Goal: Task Accomplishment & Management: Manage account settings

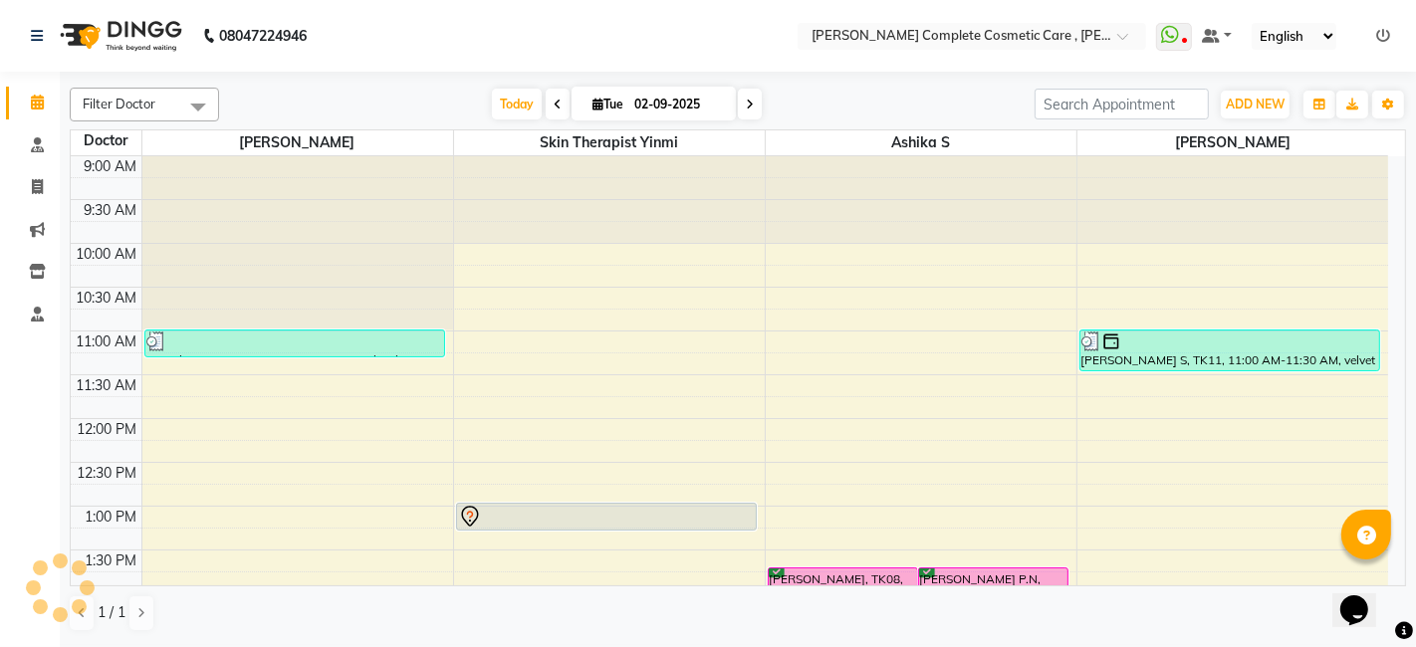
scroll to position [231, 0]
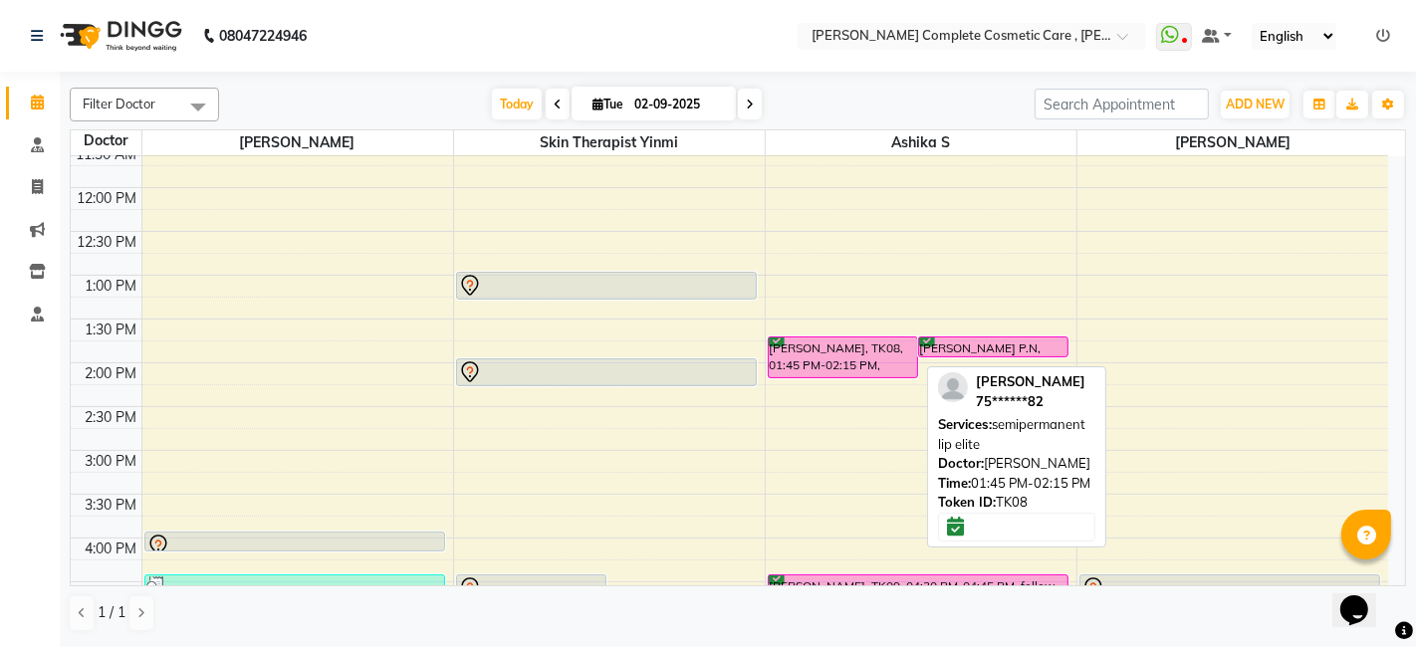
click at [794, 343] on div "[PERSON_NAME], TK08, 01:45 PM-02:15 PM, semipermanent lip elite" at bounding box center [843, 358] width 148 height 40
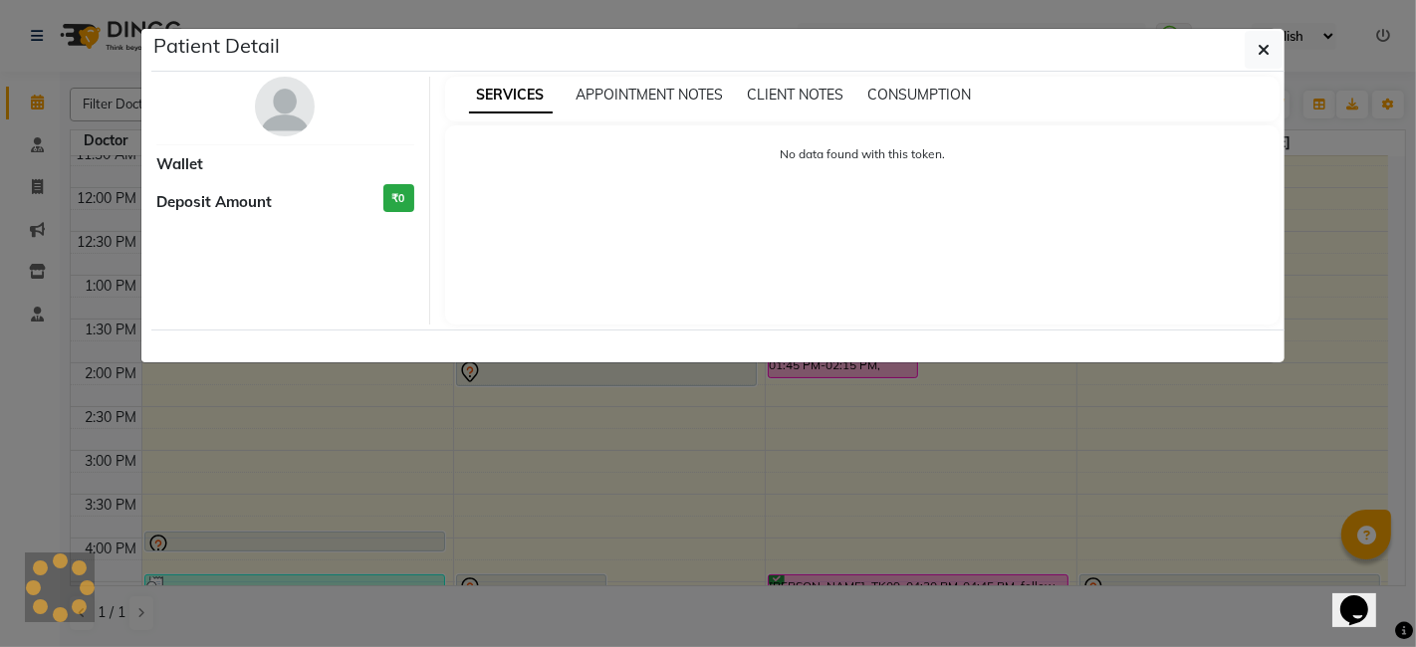
select select "6"
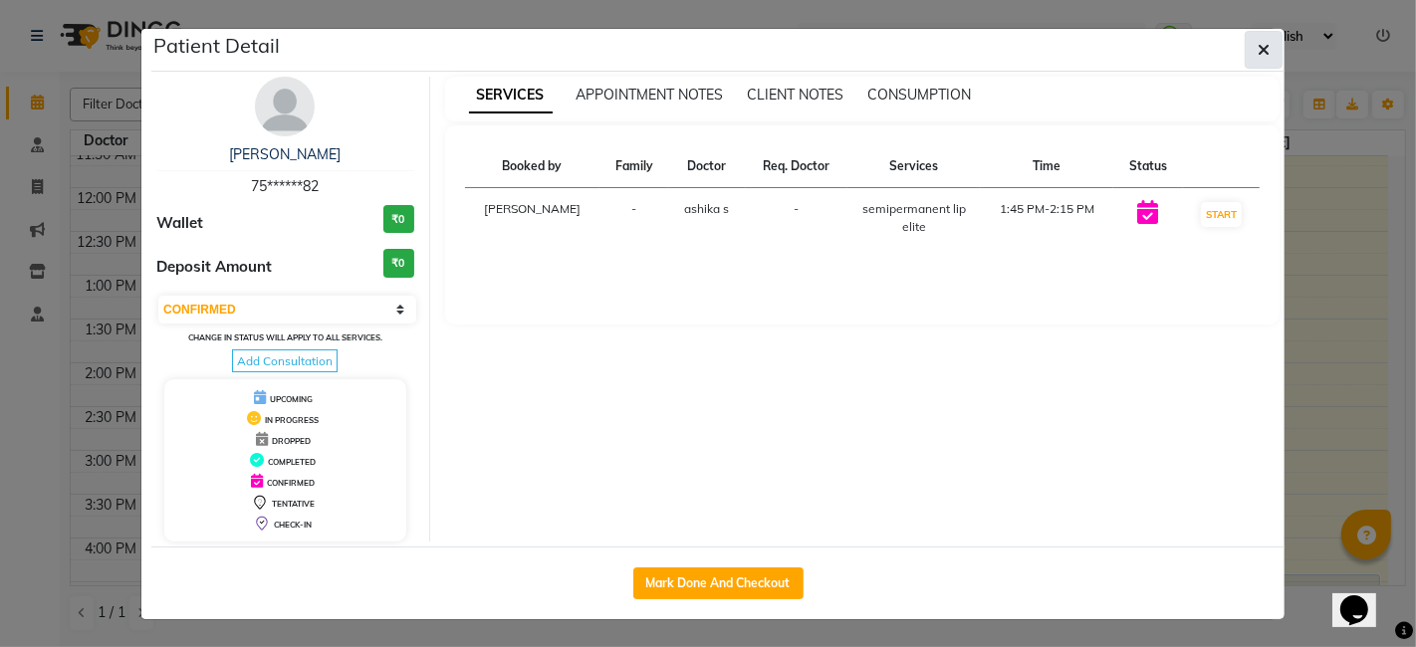
click at [1271, 58] on button "button" at bounding box center [1264, 50] width 38 height 38
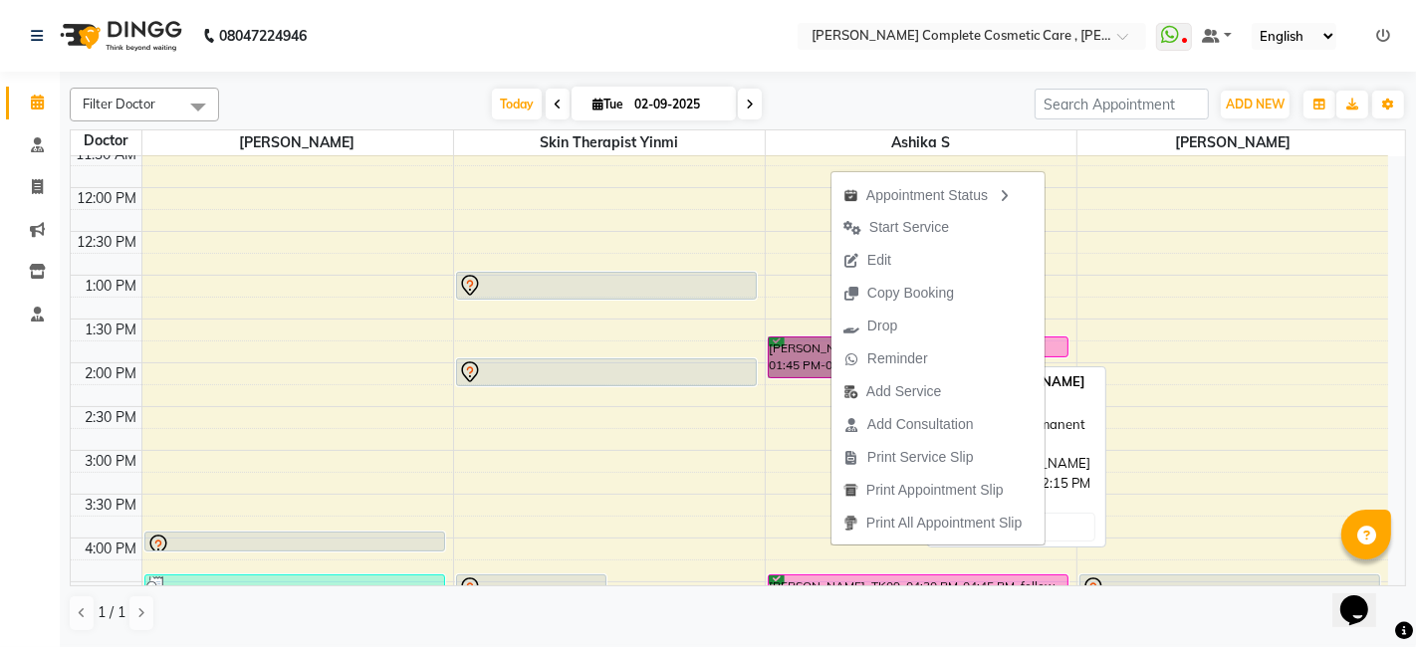
click at [803, 347] on link "[PERSON_NAME], TK08, 01:45 PM-02:15 PM, semipermanent lip elite" at bounding box center [843, 358] width 150 height 42
select select "6"
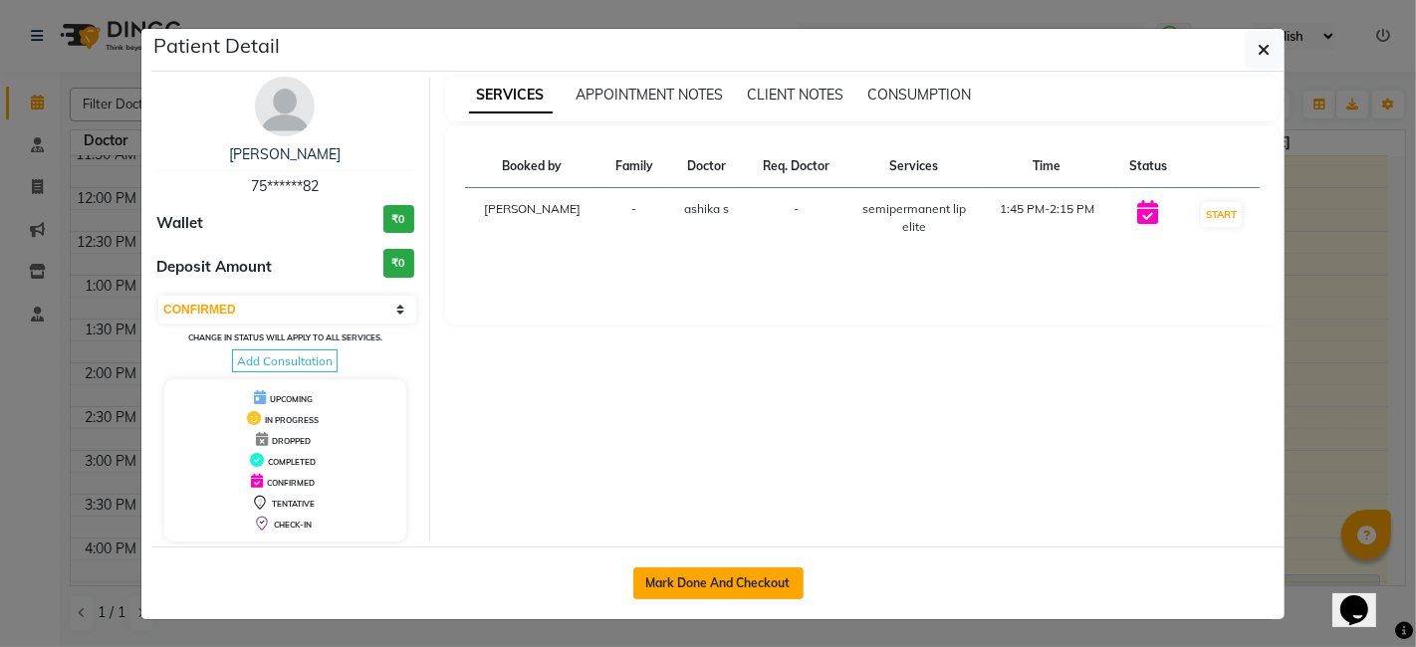
click at [742, 579] on button "Mark Done And Checkout" at bounding box center [718, 584] width 170 height 32
select select "service"
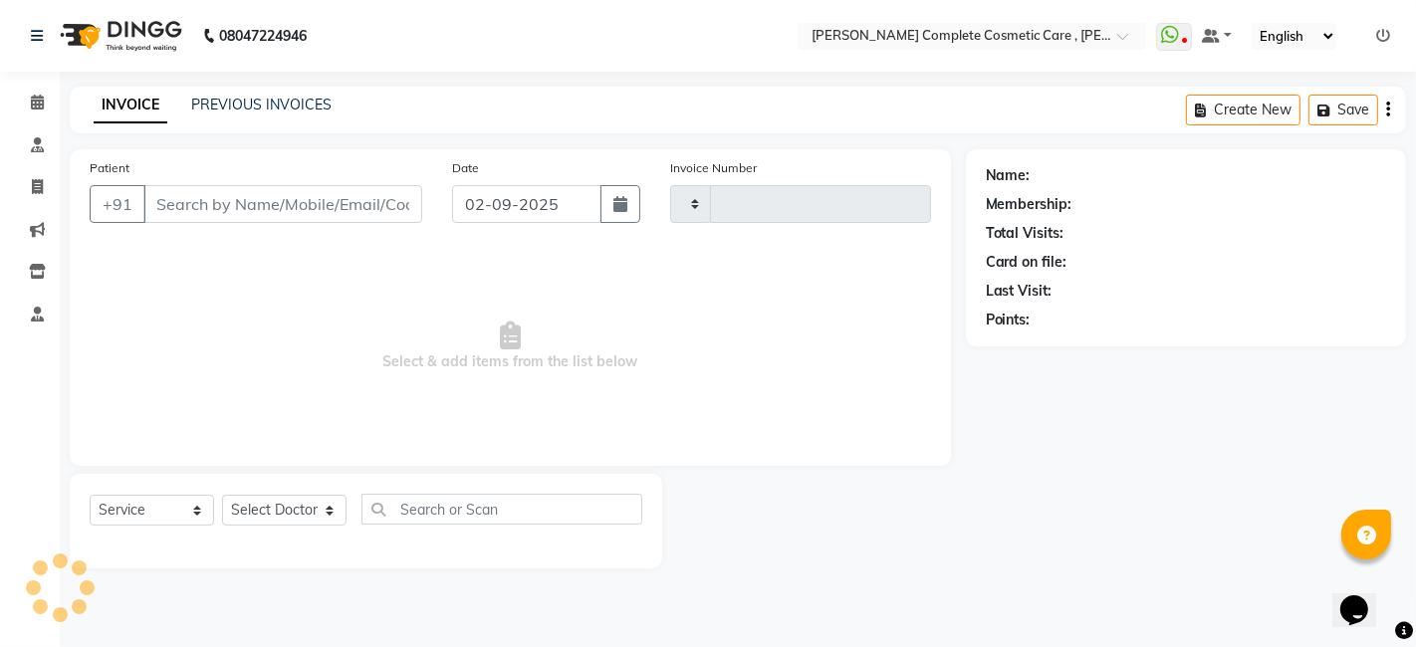
type input "0581"
select select "7560"
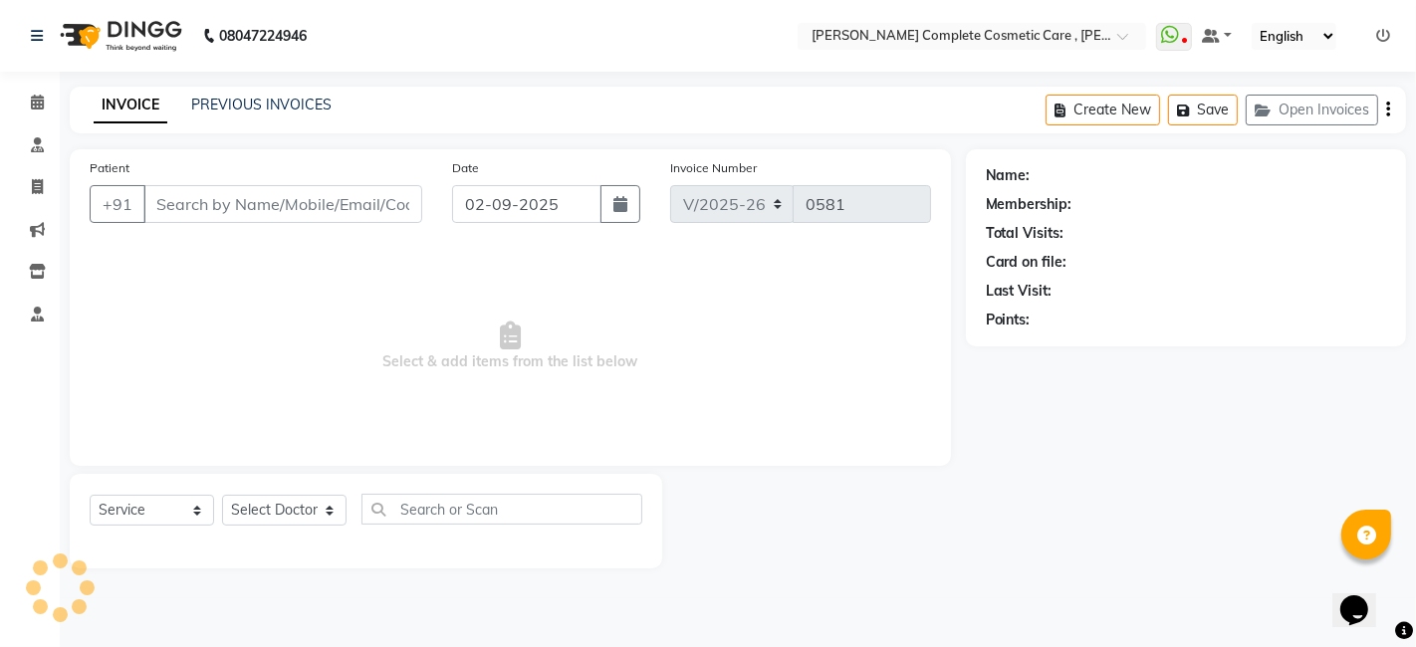
type input "75******82"
select select "83350"
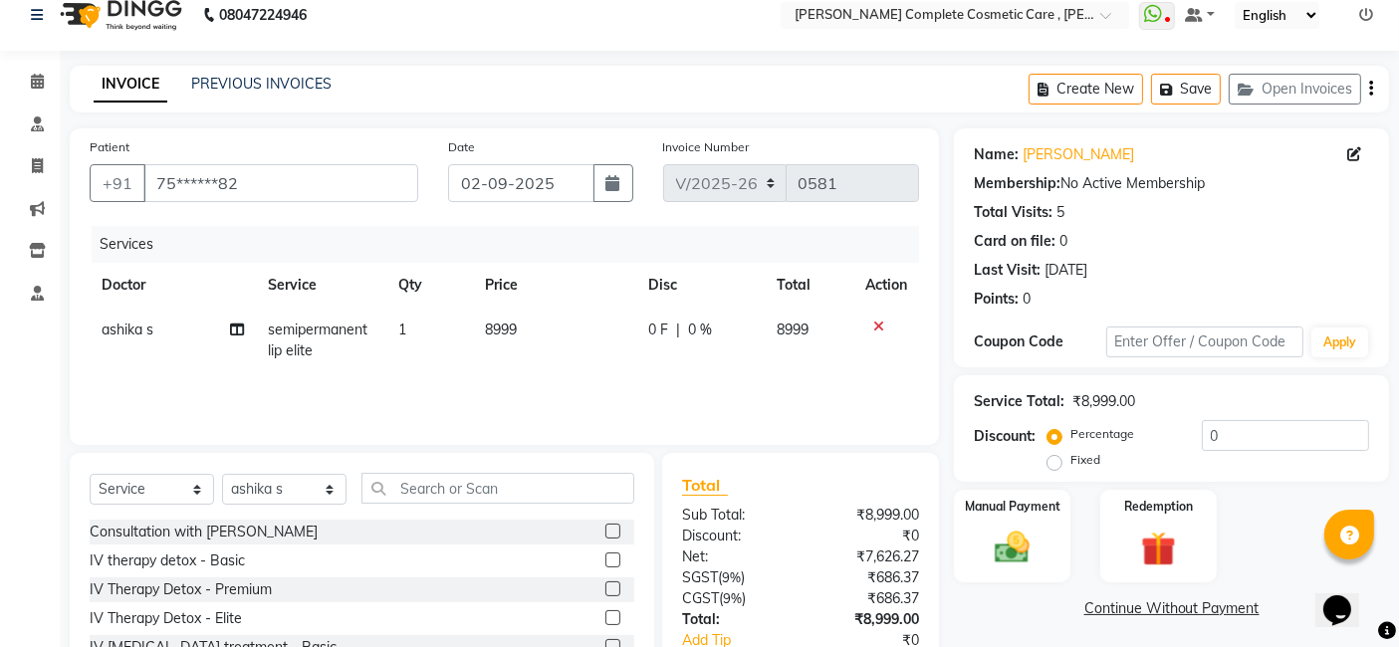
scroll to position [149, 0]
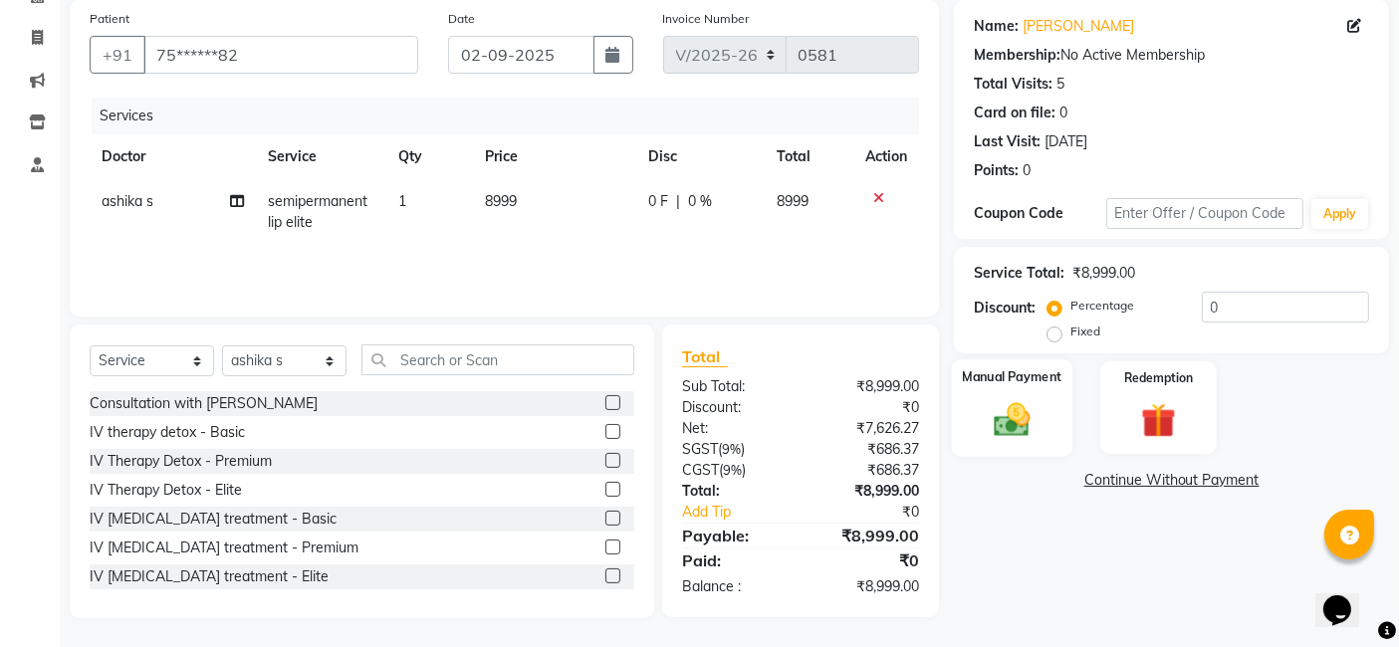
click at [990, 421] on img at bounding box center [1013, 419] width 60 height 42
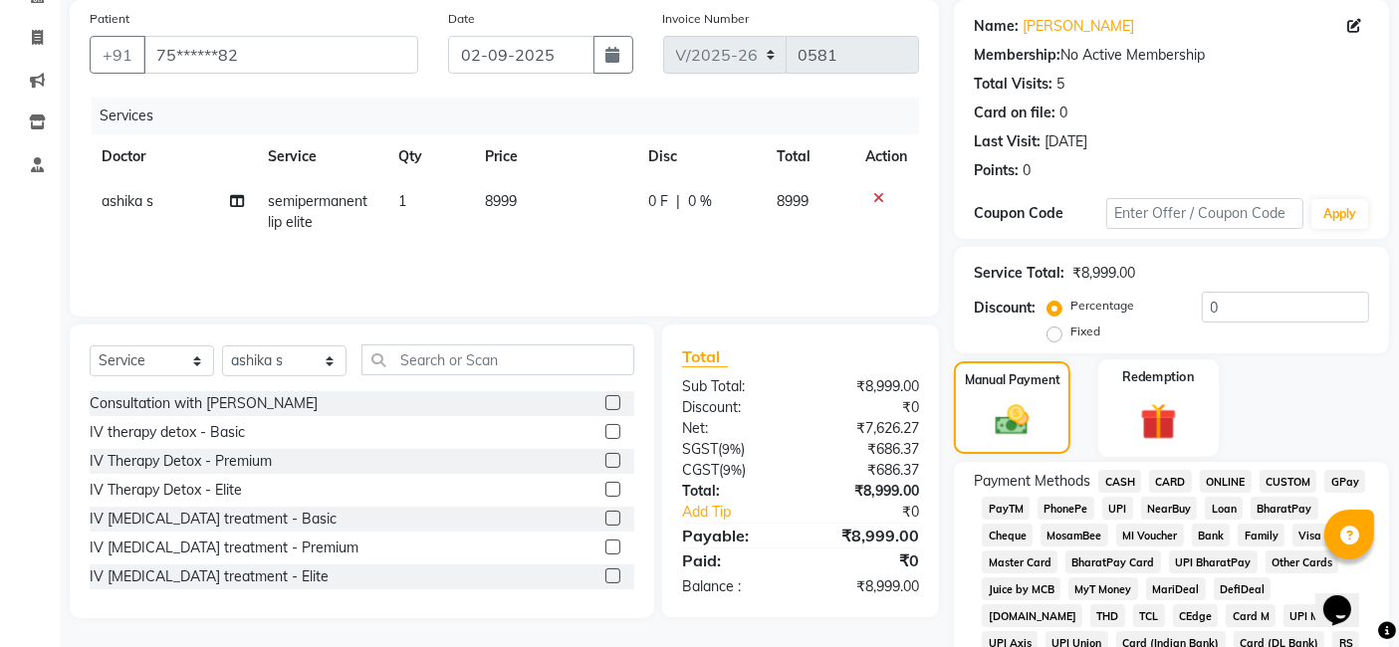
scroll to position [276, 0]
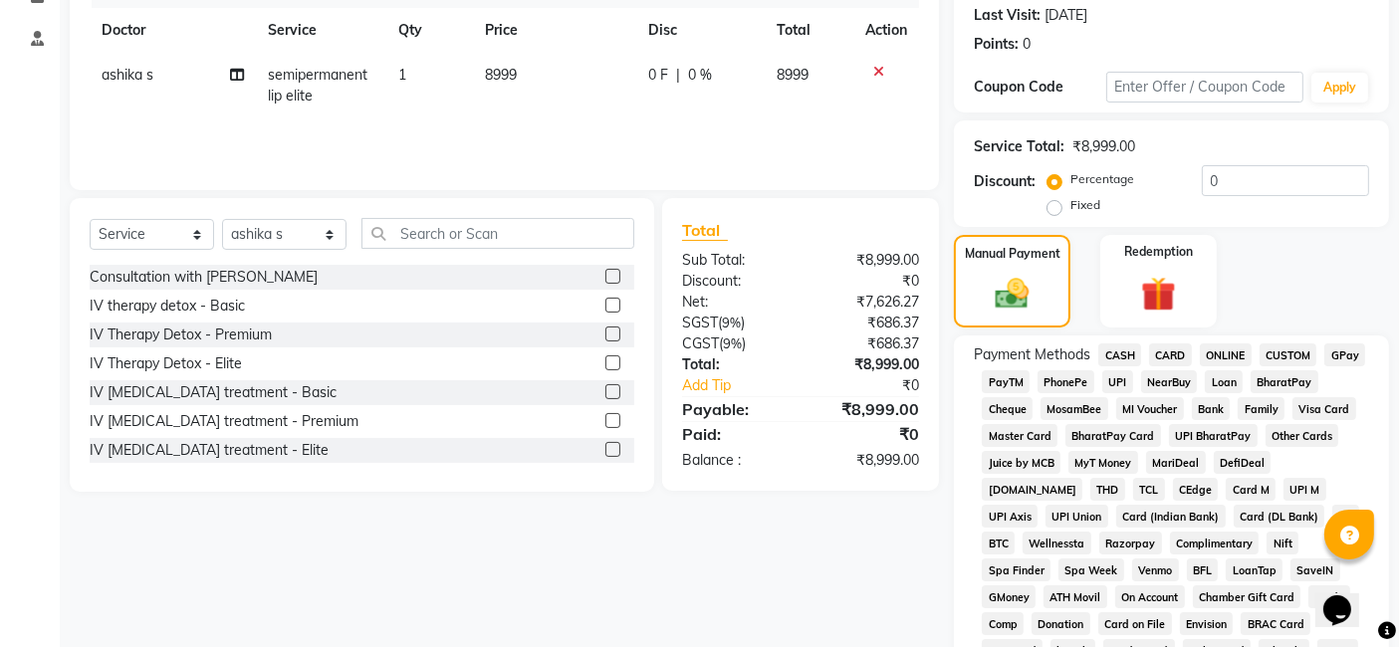
click at [1346, 363] on span "GPay" at bounding box center [1345, 355] width 41 height 23
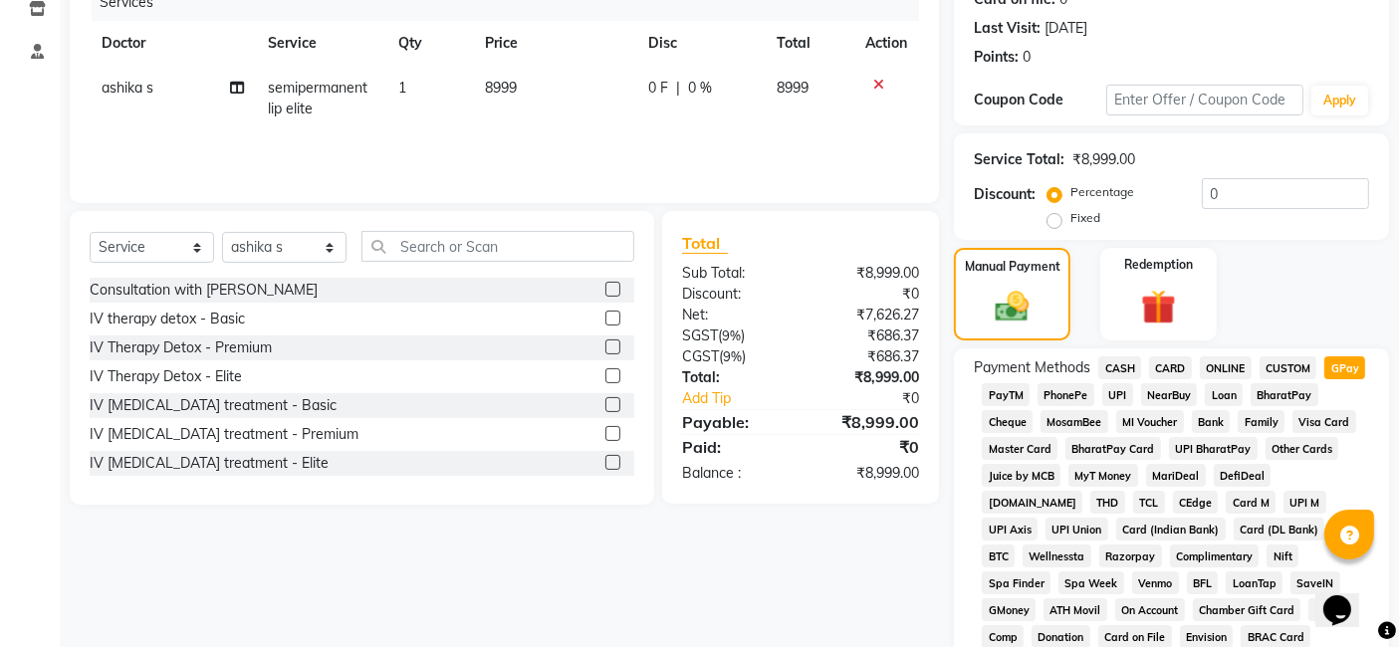
scroll to position [752, 0]
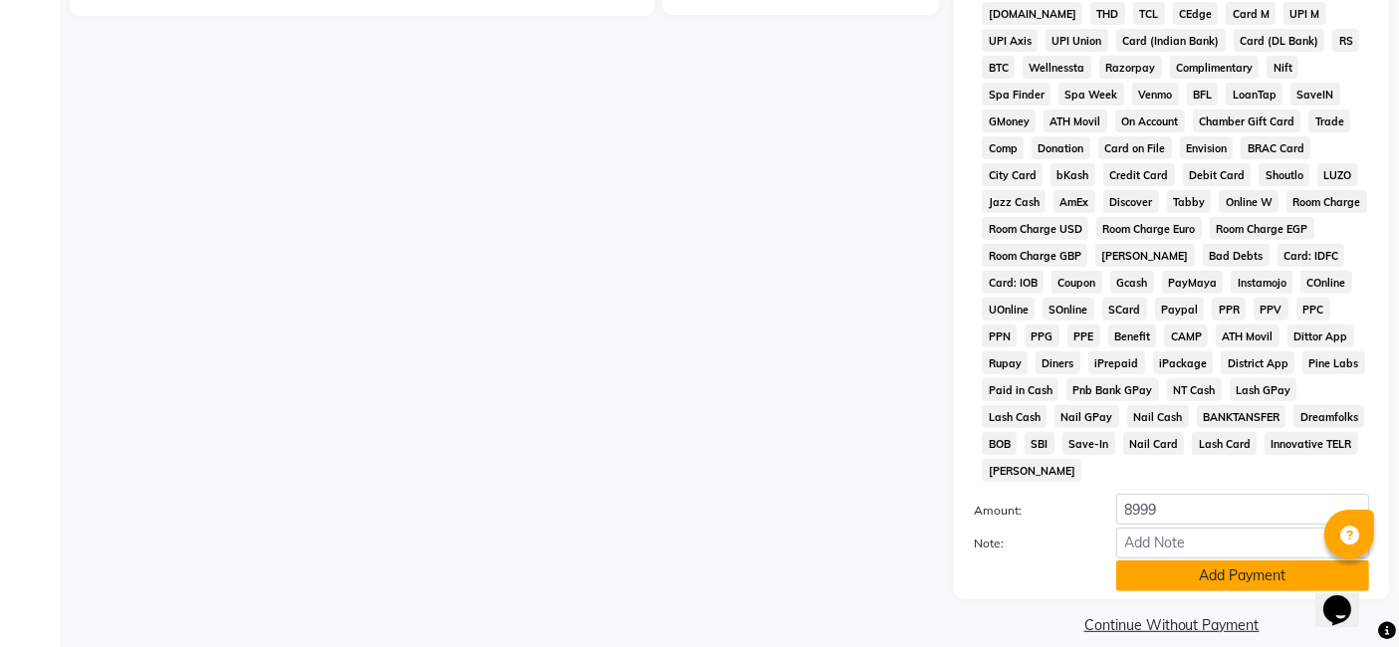
click at [1199, 561] on button "Add Payment" at bounding box center [1242, 576] width 253 height 31
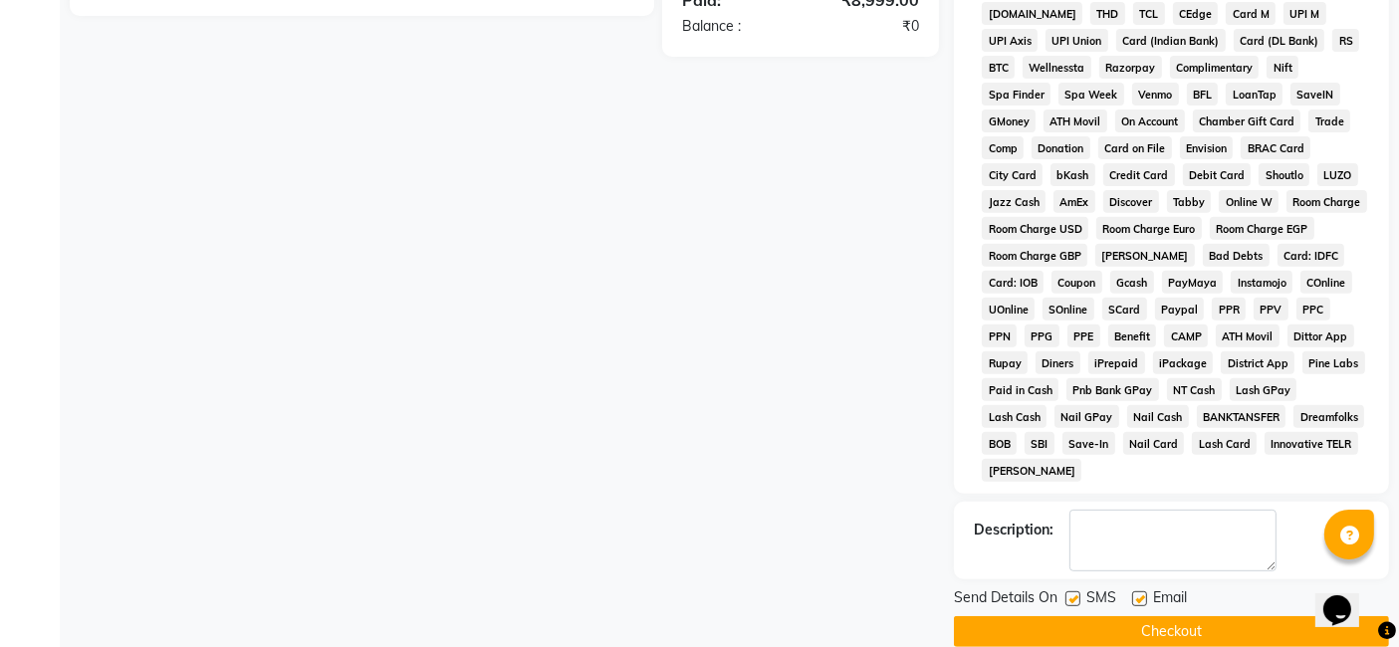
click at [1197, 617] on button "Checkout" at bounding box center [1171, 632] width 435 height 31
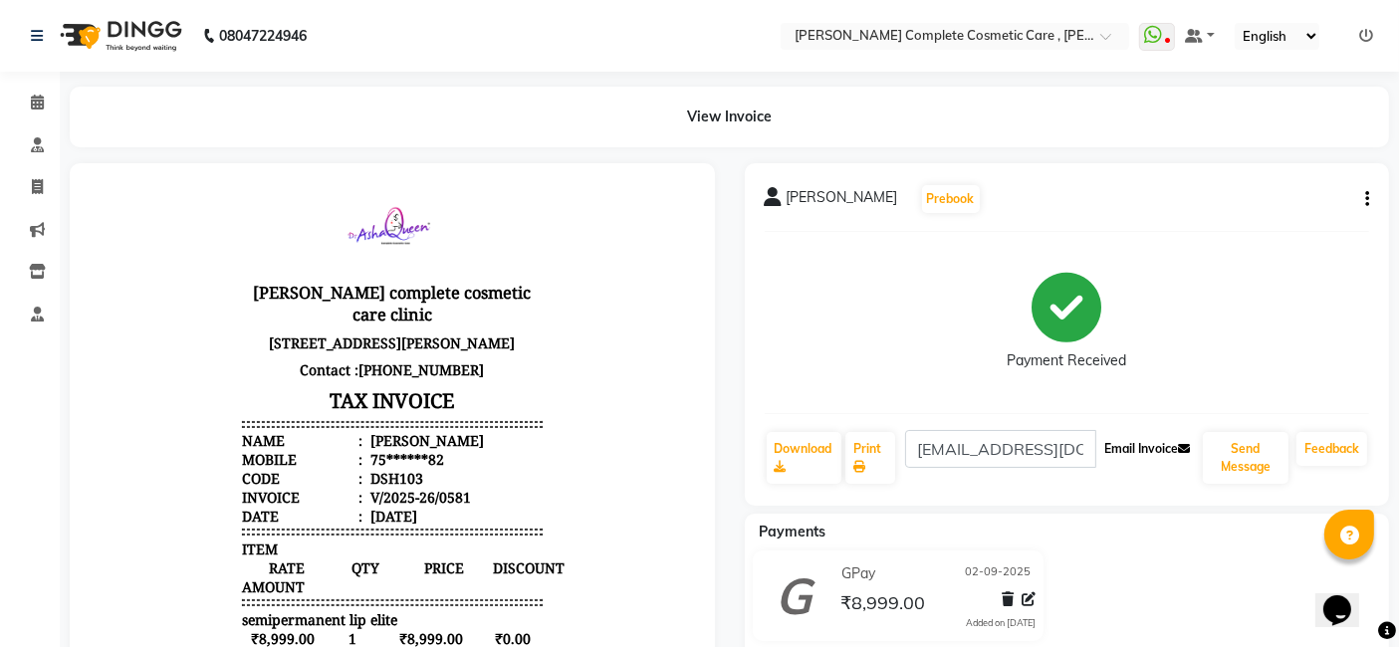
click at [1175, 453] on button "Email Invoice" at bounding box center [1149, 449] width 102 height 34
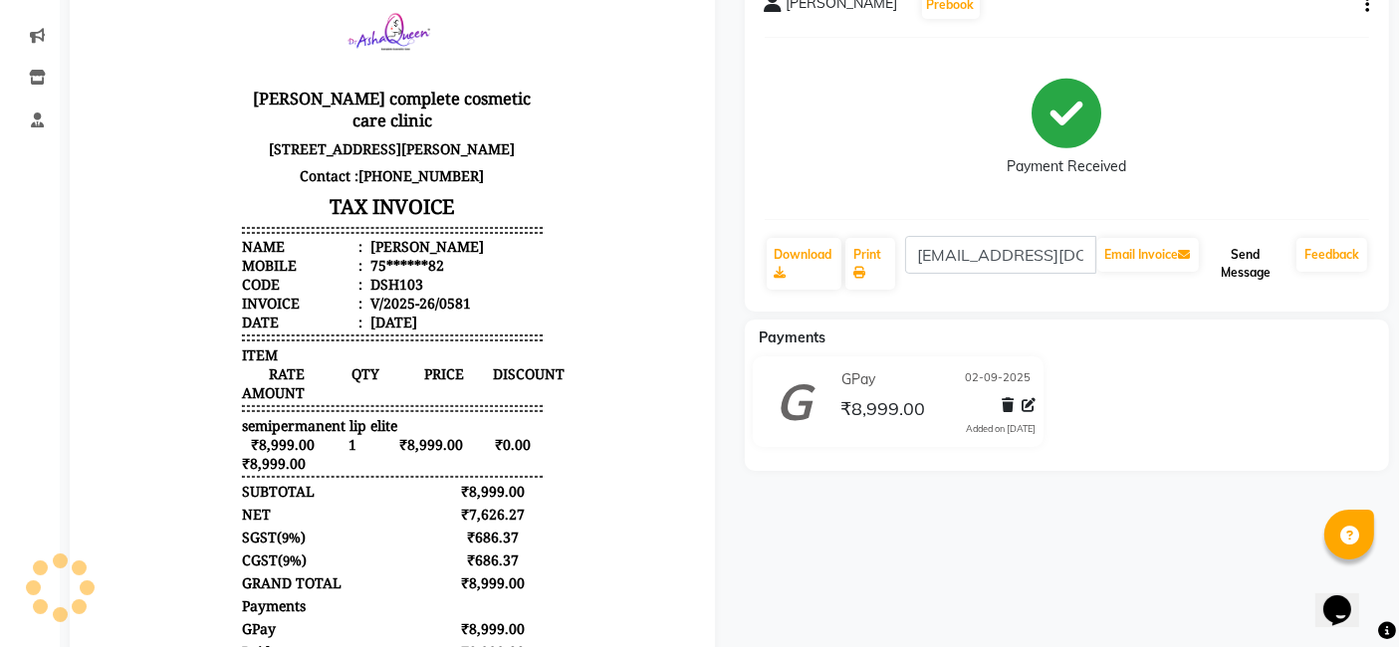
click at [1223, 268] on button "Send Message" at bounding box center [1246, 264] width 86 height 52
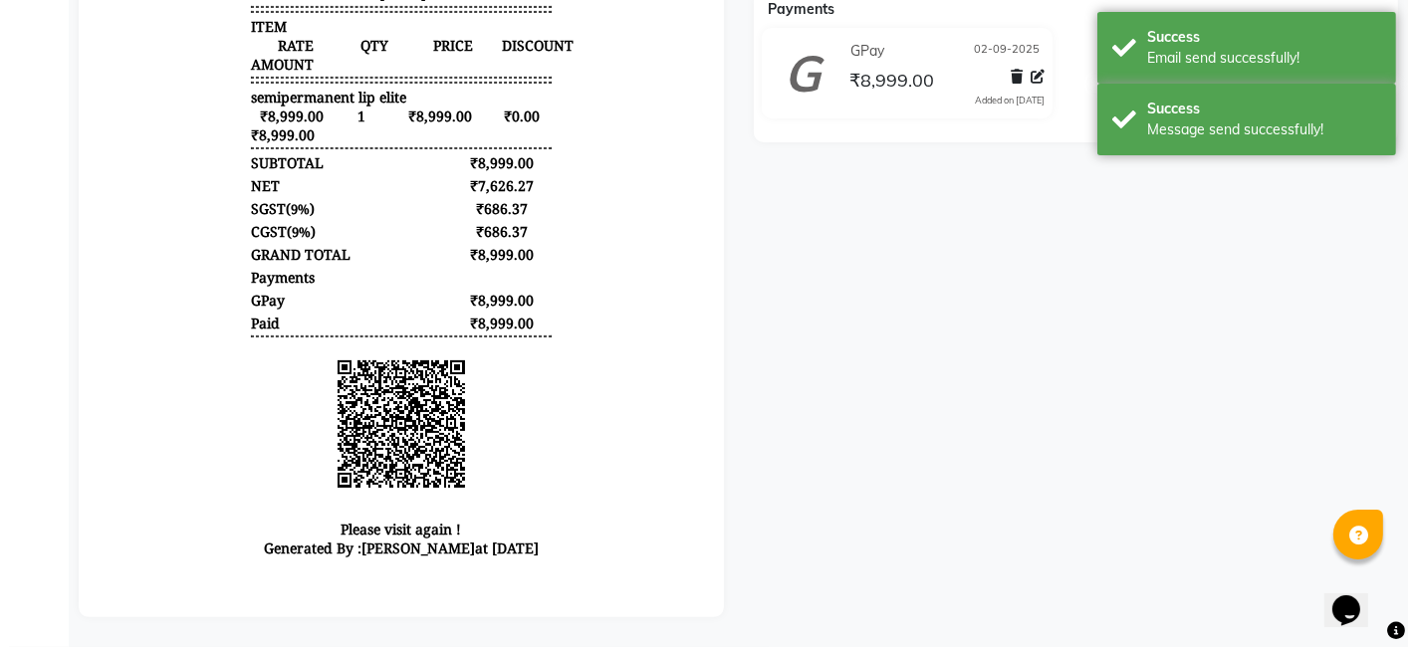
scroll to position [0, 0]
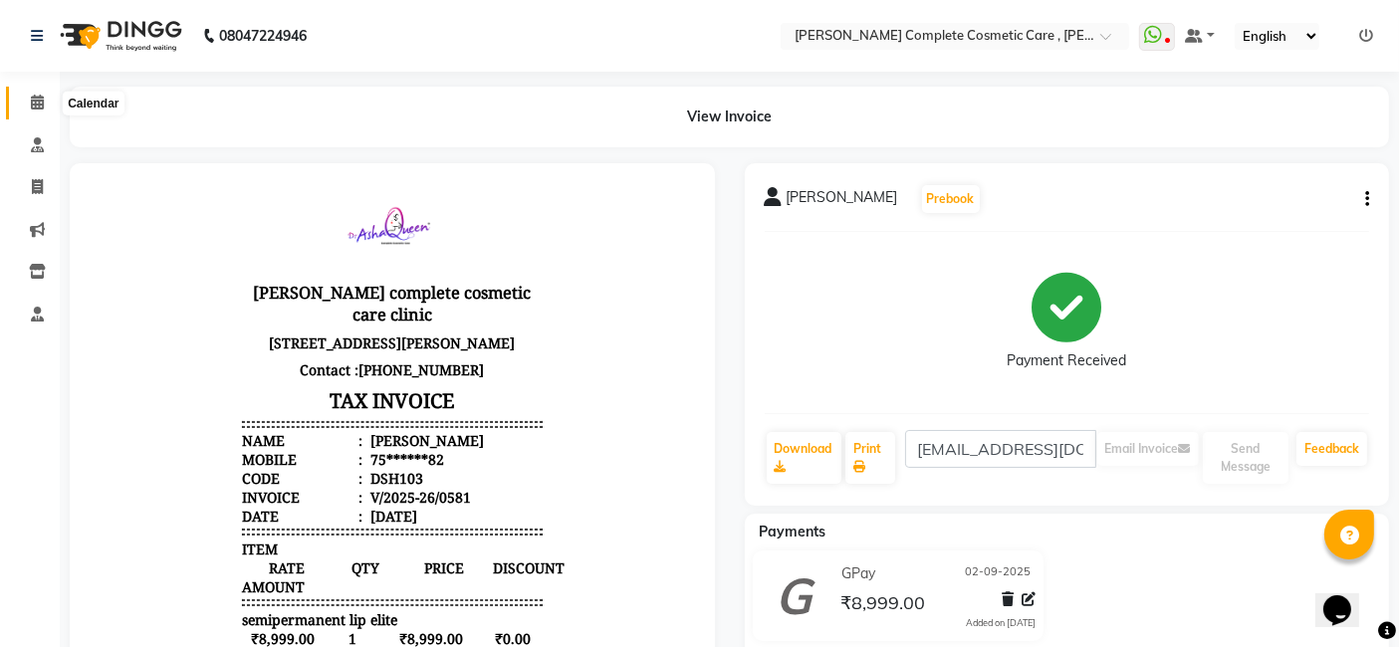
click at [51, 103] on span at bounding box center [37, 103] width 35 height 23
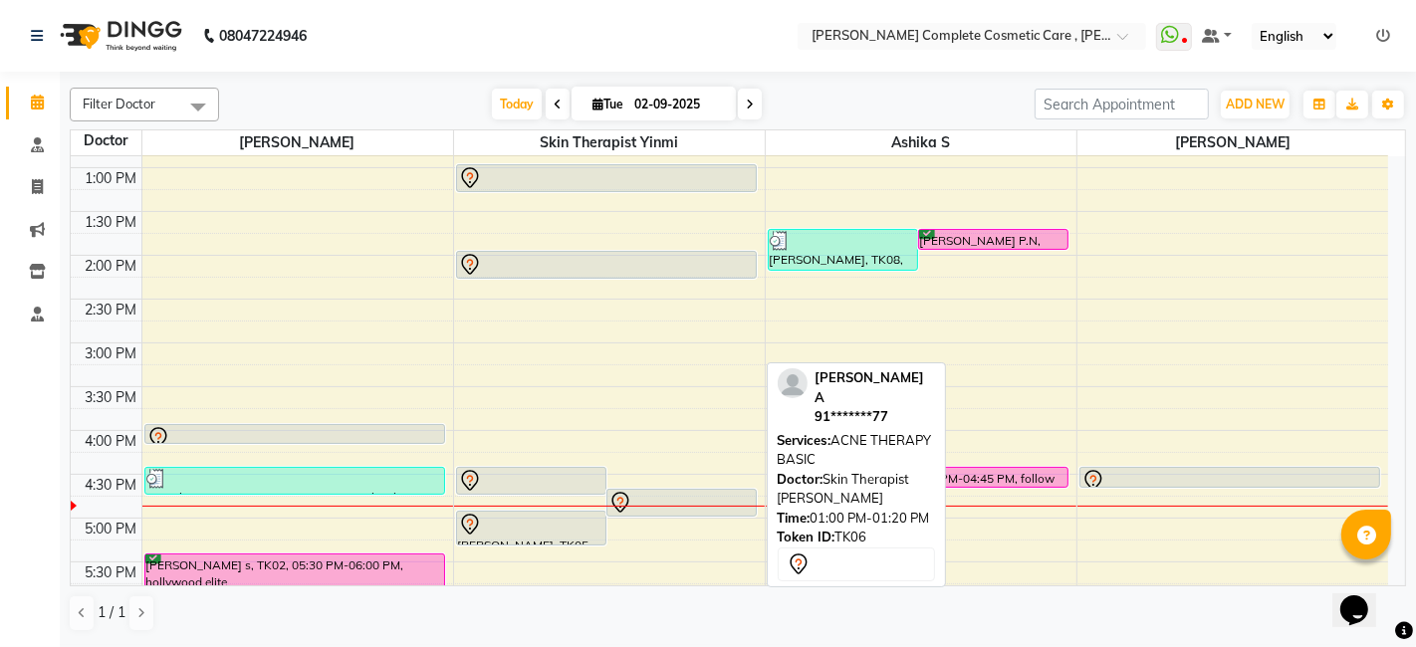
scroll to position [340, 0]
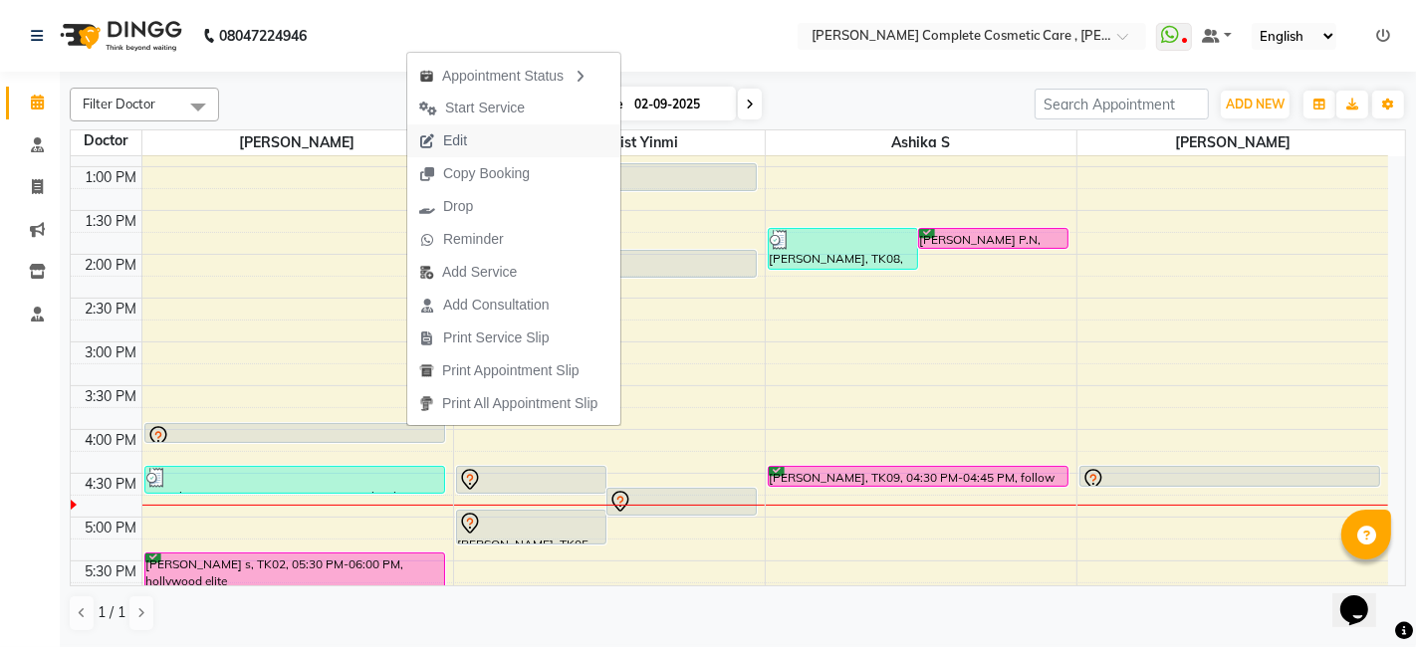
click at [480, 130] on button "Edit" at bounding box center [513, 140] width 213 height 33
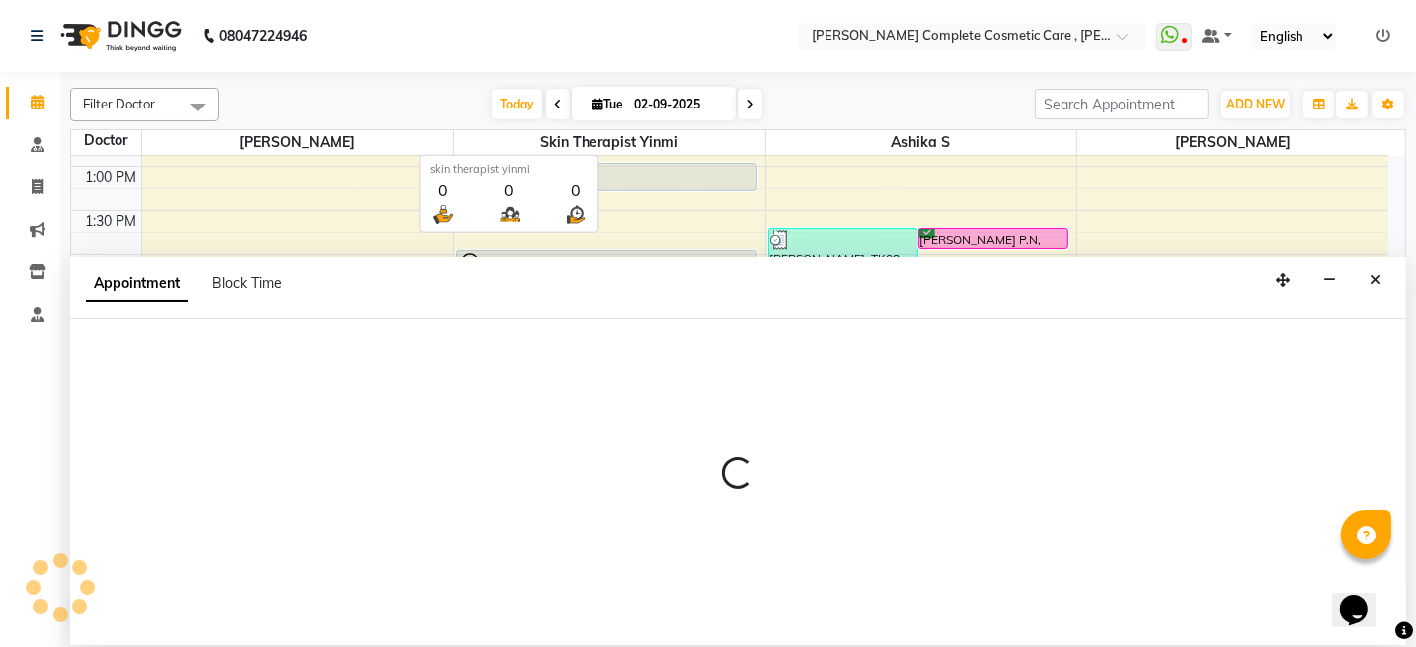
select select "tentative"
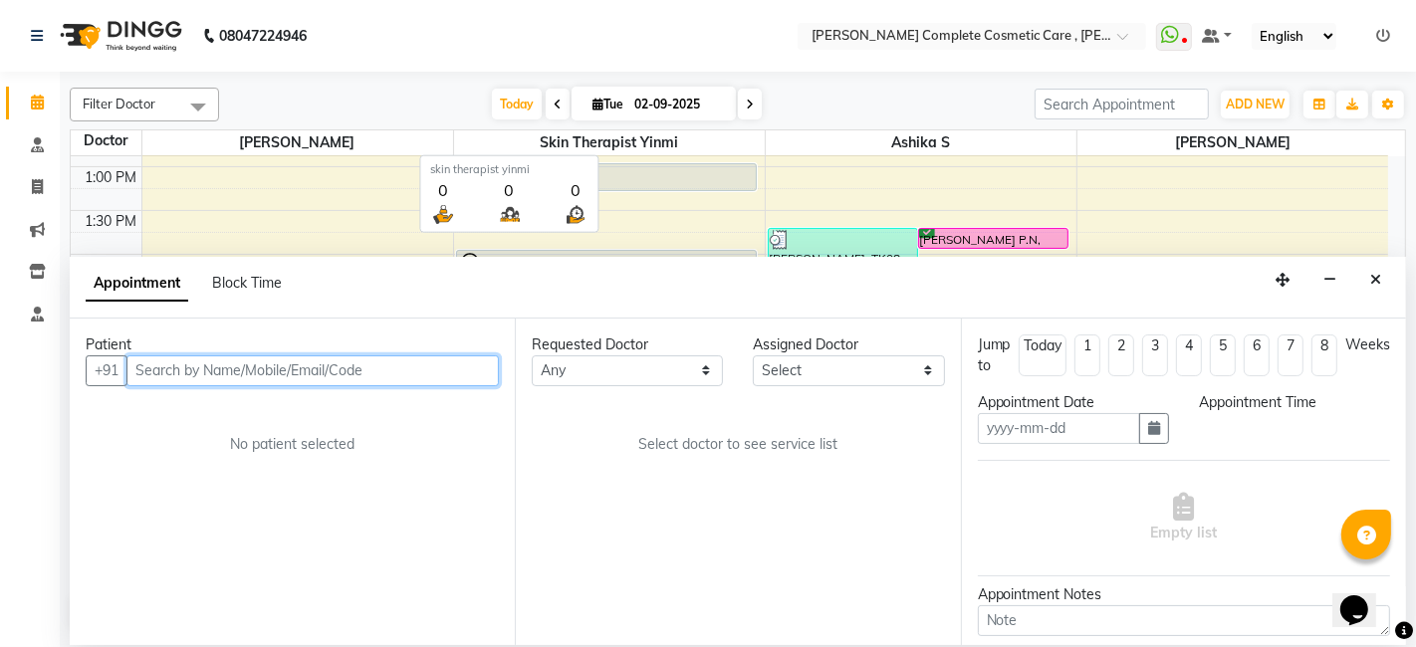
type input "02-09-2025"
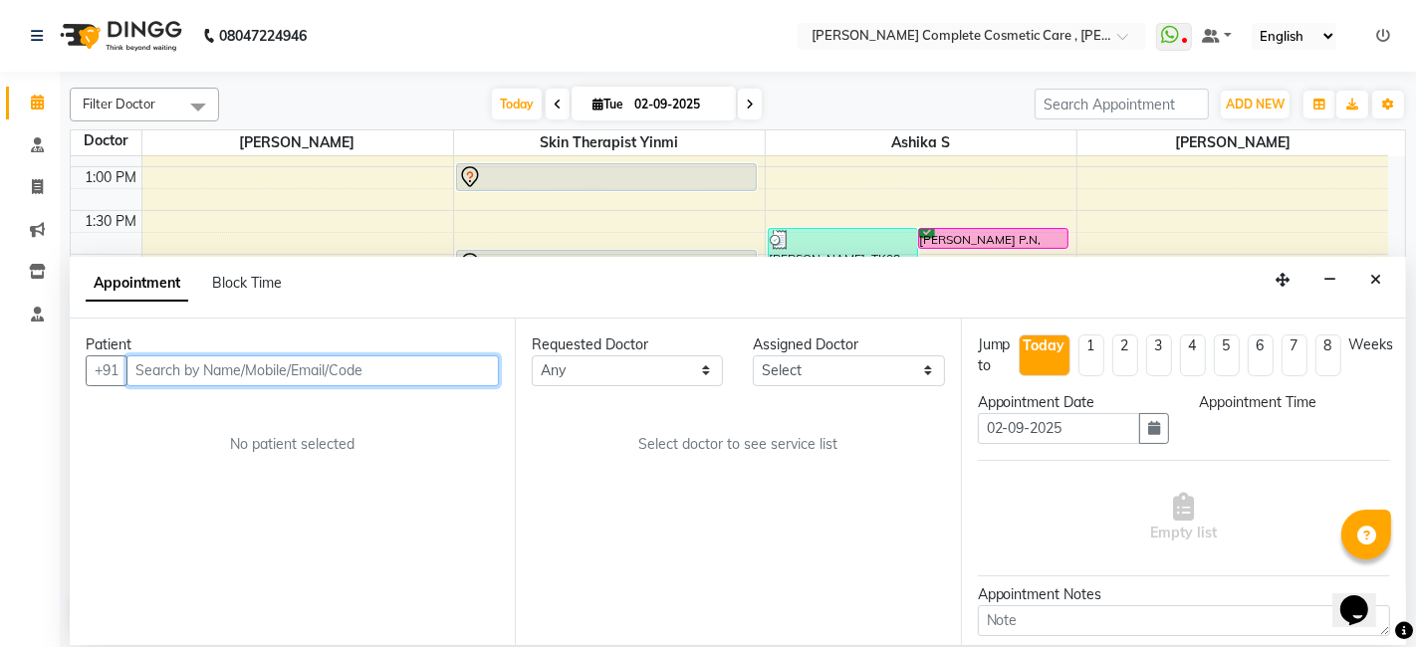
scroll to position [0, 0]
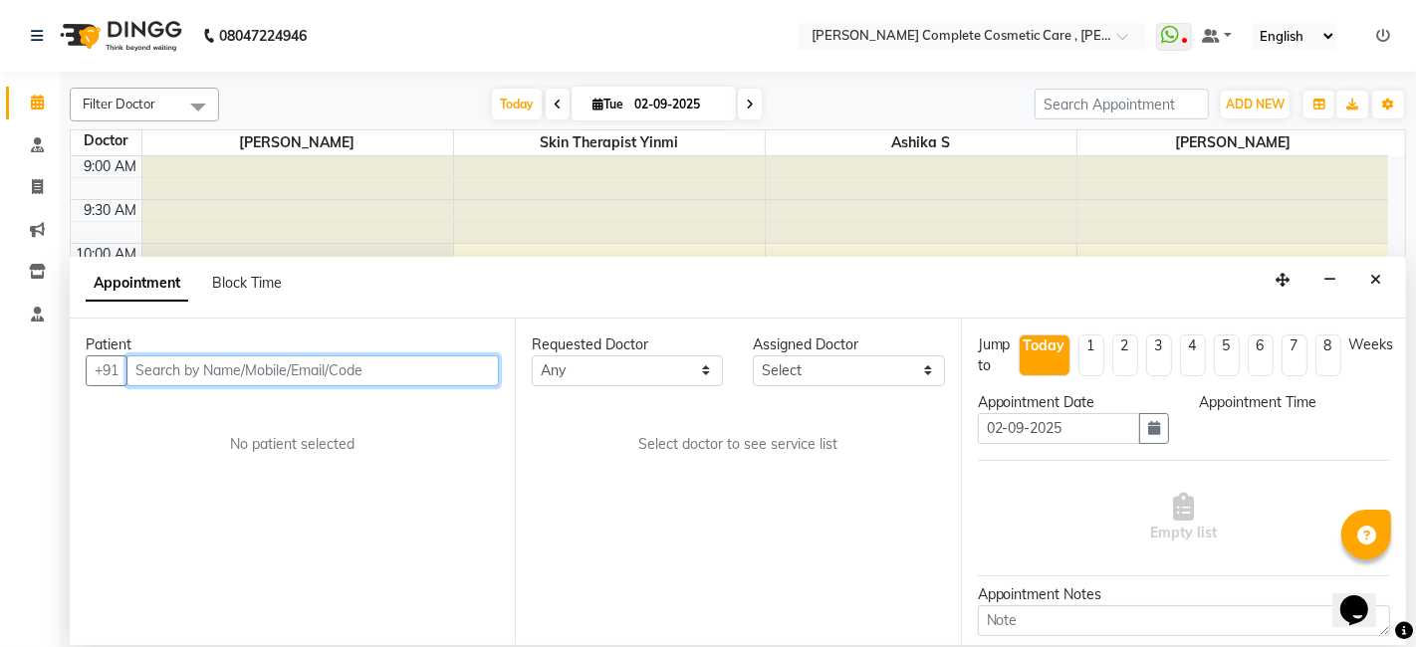
select select "67035"
select select "960"
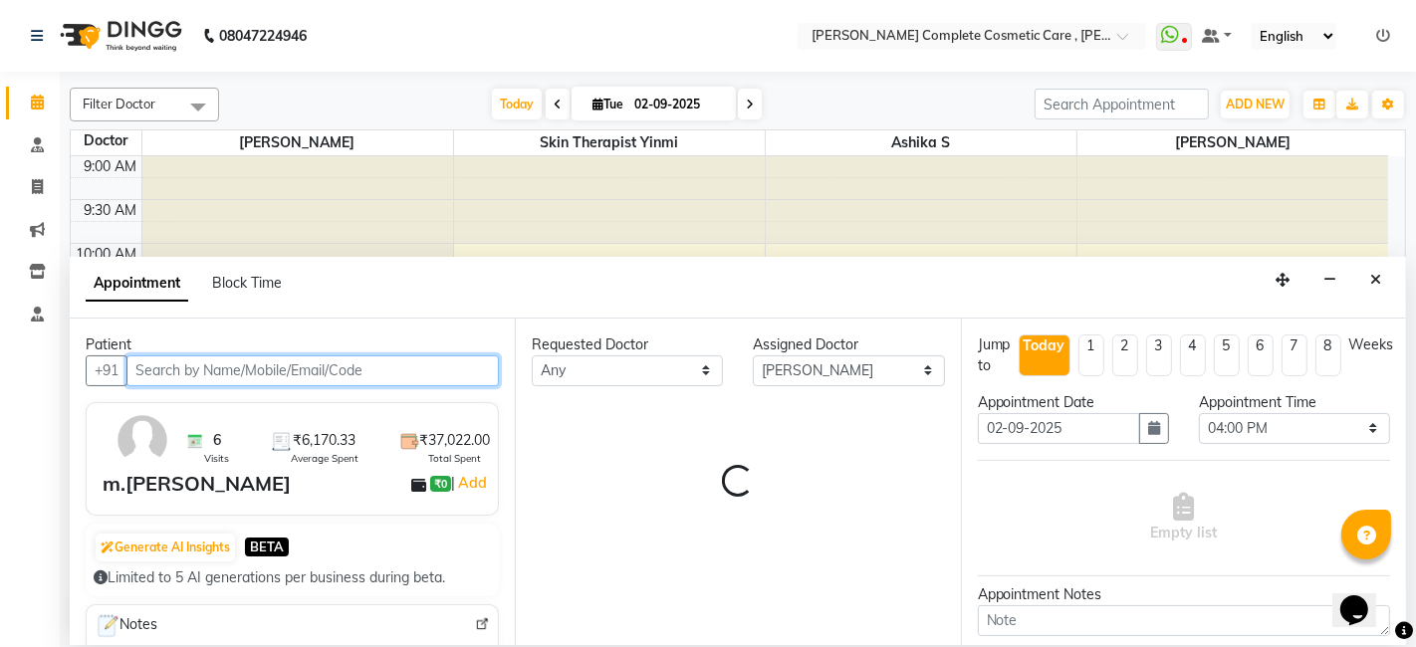
scroll to position [607, 0]
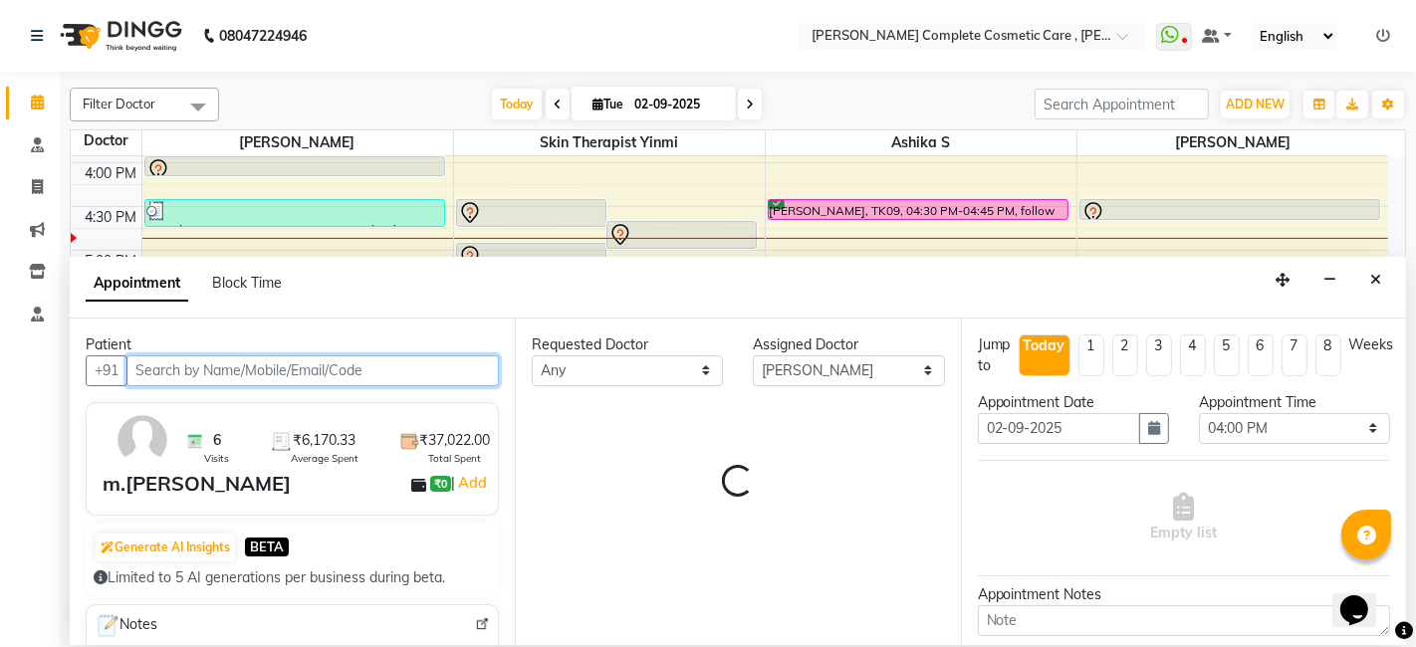
select select "3800"
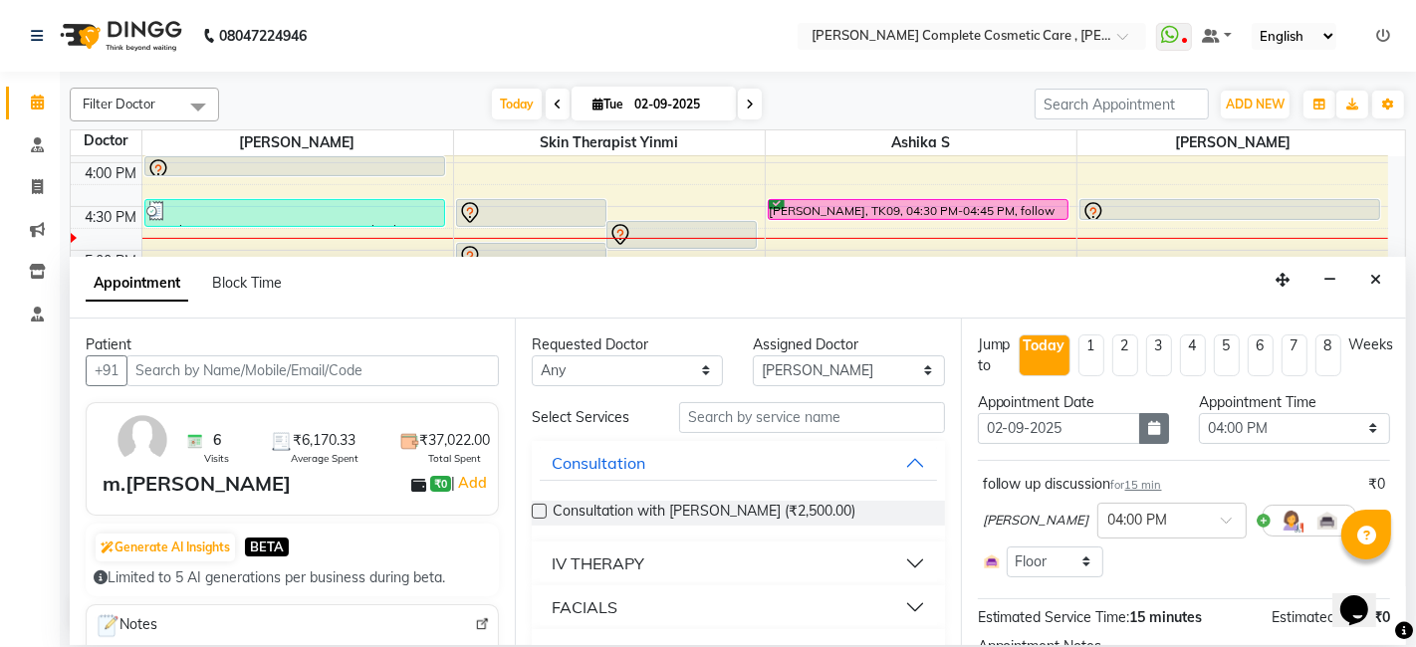
click at [1148, 421] on icon "button" at bounding box center [1154, 428] width 12 height 14
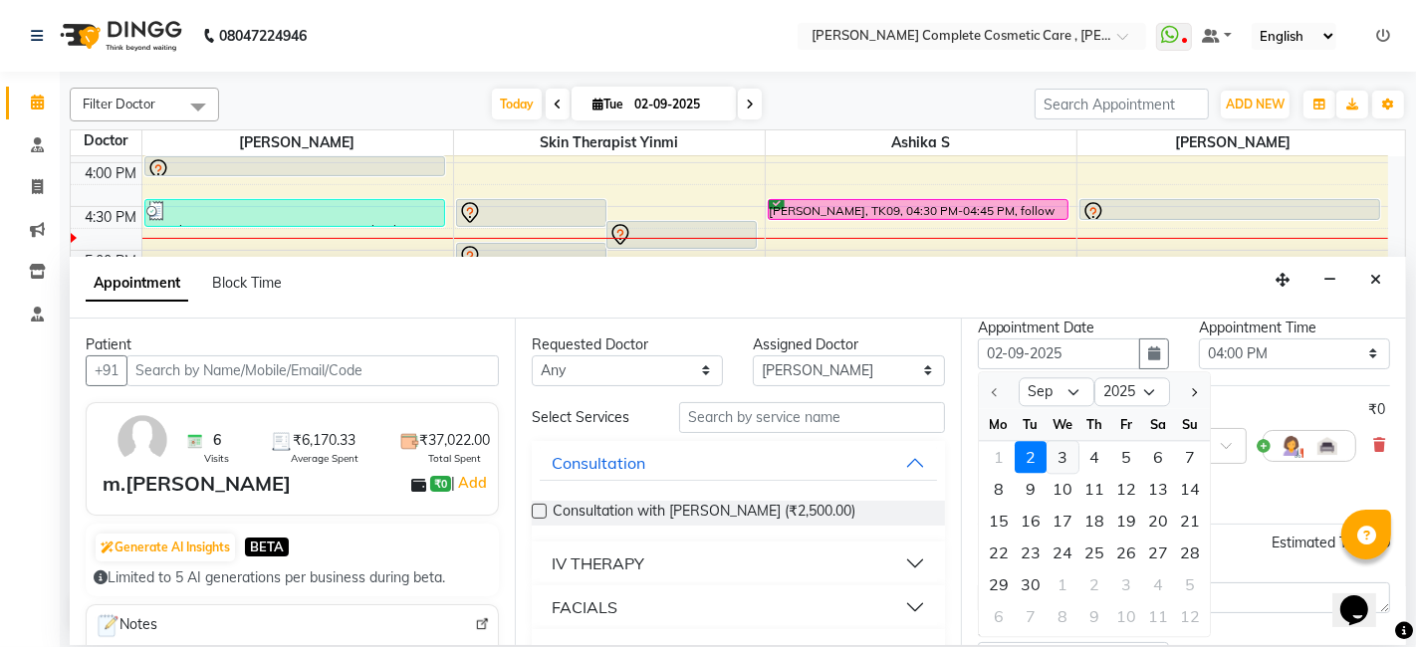
scroll to position [77, 0]
click at [1021, 492] on div "9" at bounding box center [1031, 487] width 32 height 32
type input "[DATE]"
select select "960"
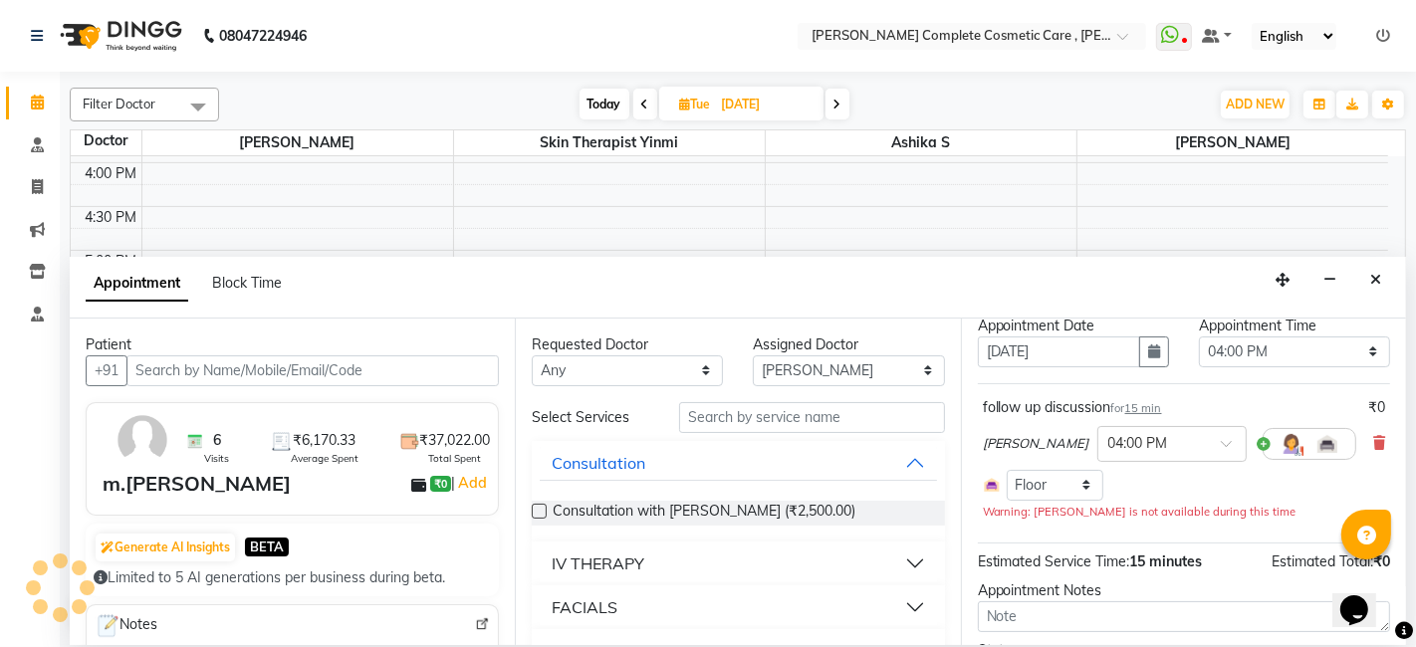
scroll to position [190, 0]
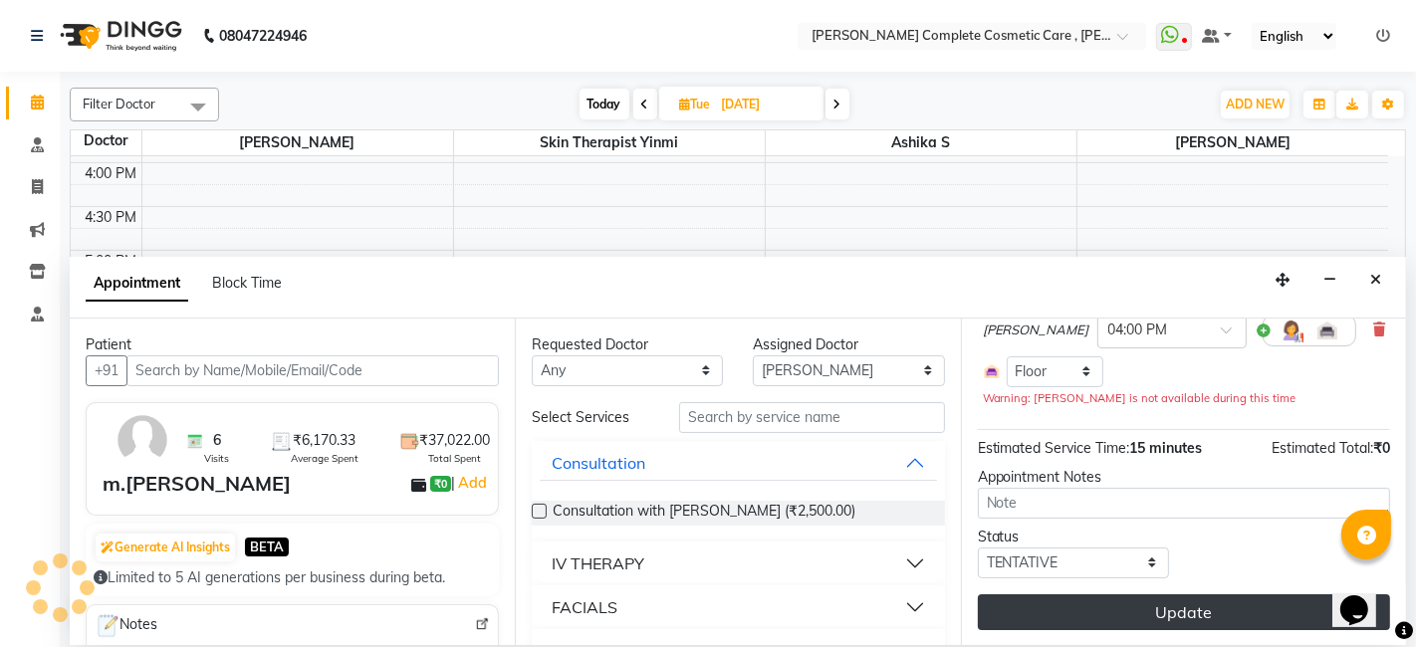
click at [1102, 614] on button "Update" at bounding box center [1184, 613] width 412 height 36
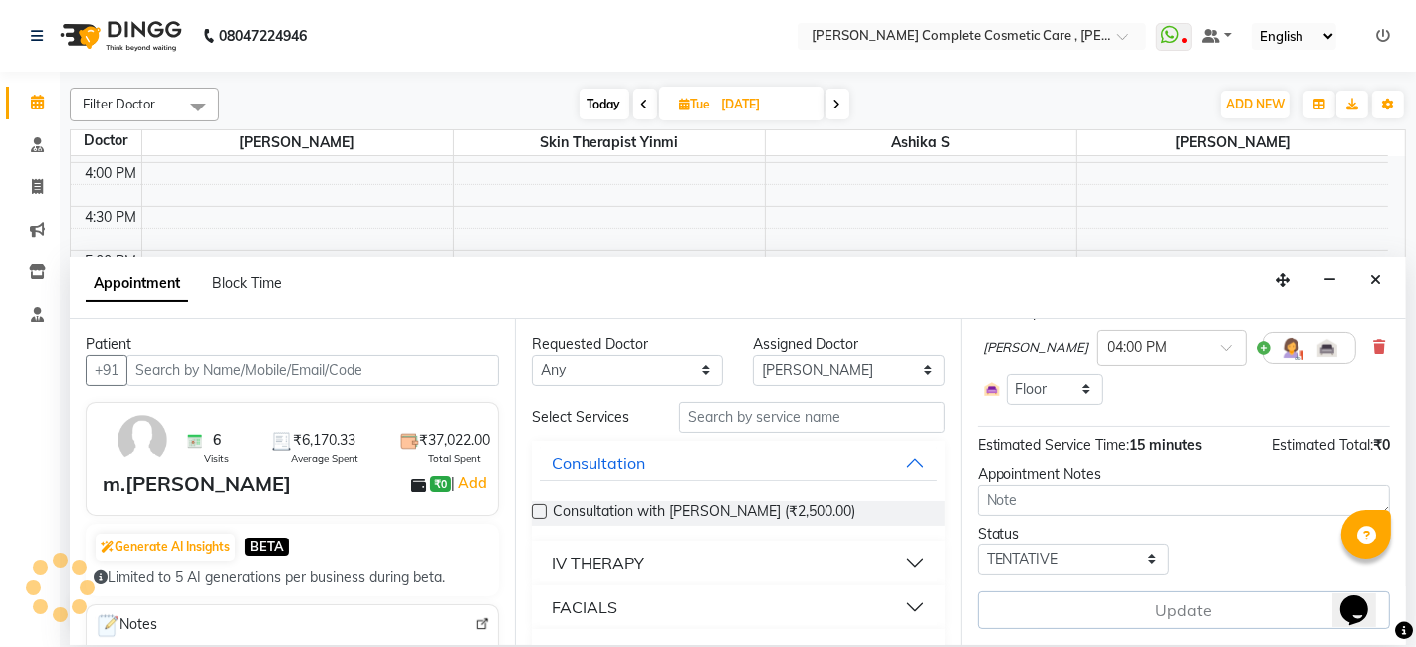
scroll to position [170, 0]
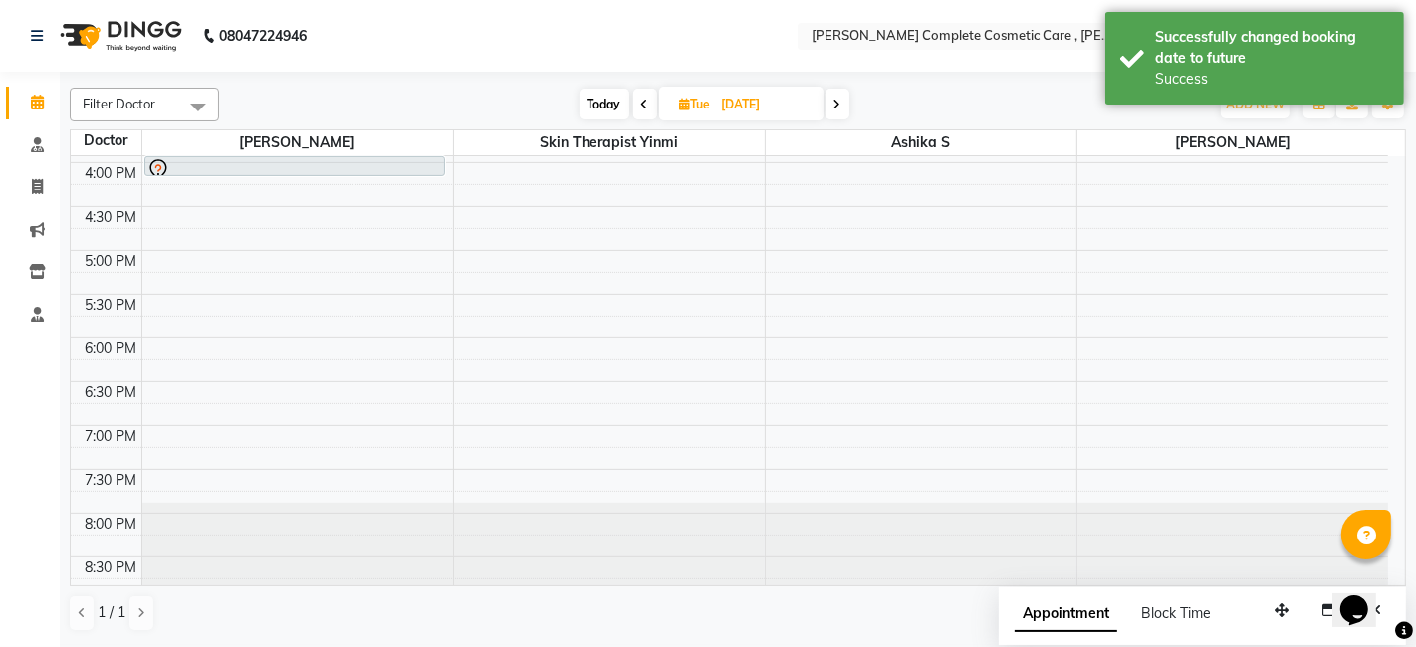
click at [592, 104] on span "Today" at bounding box center [605, 104] width 50 height 31
type input "02-09-2025"
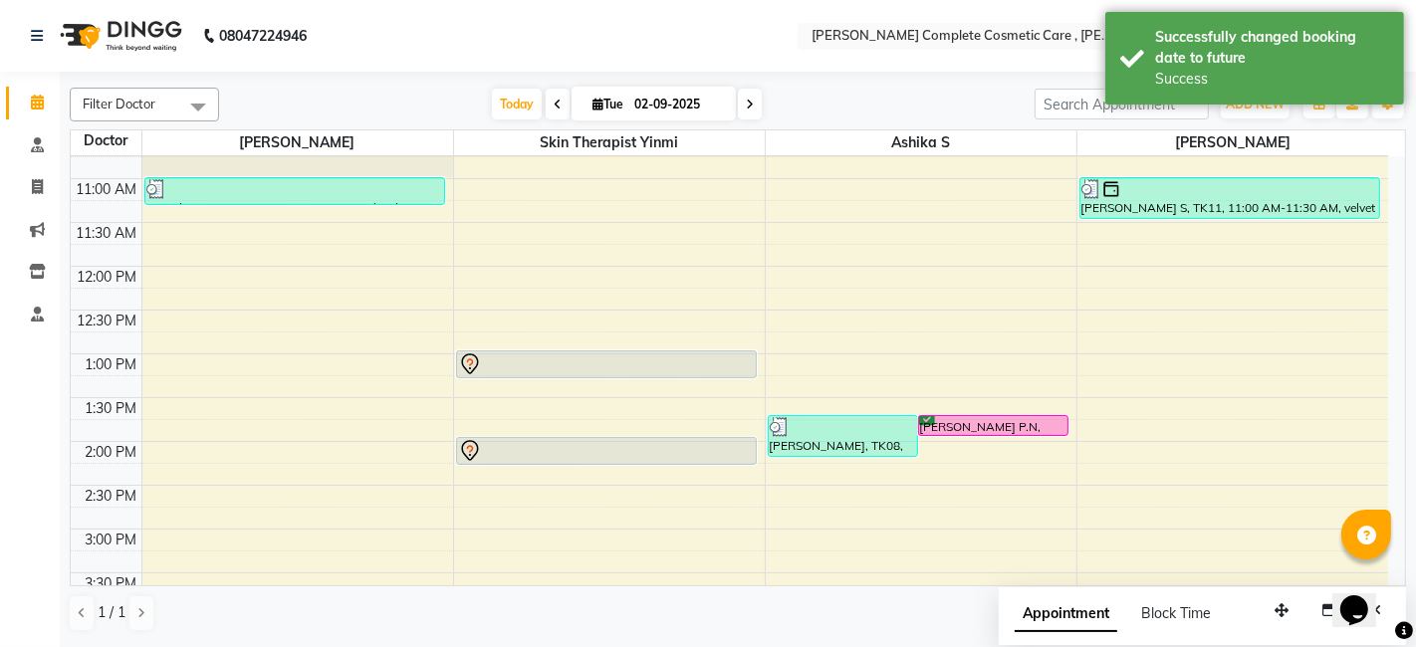
scroll to position [130, 0]
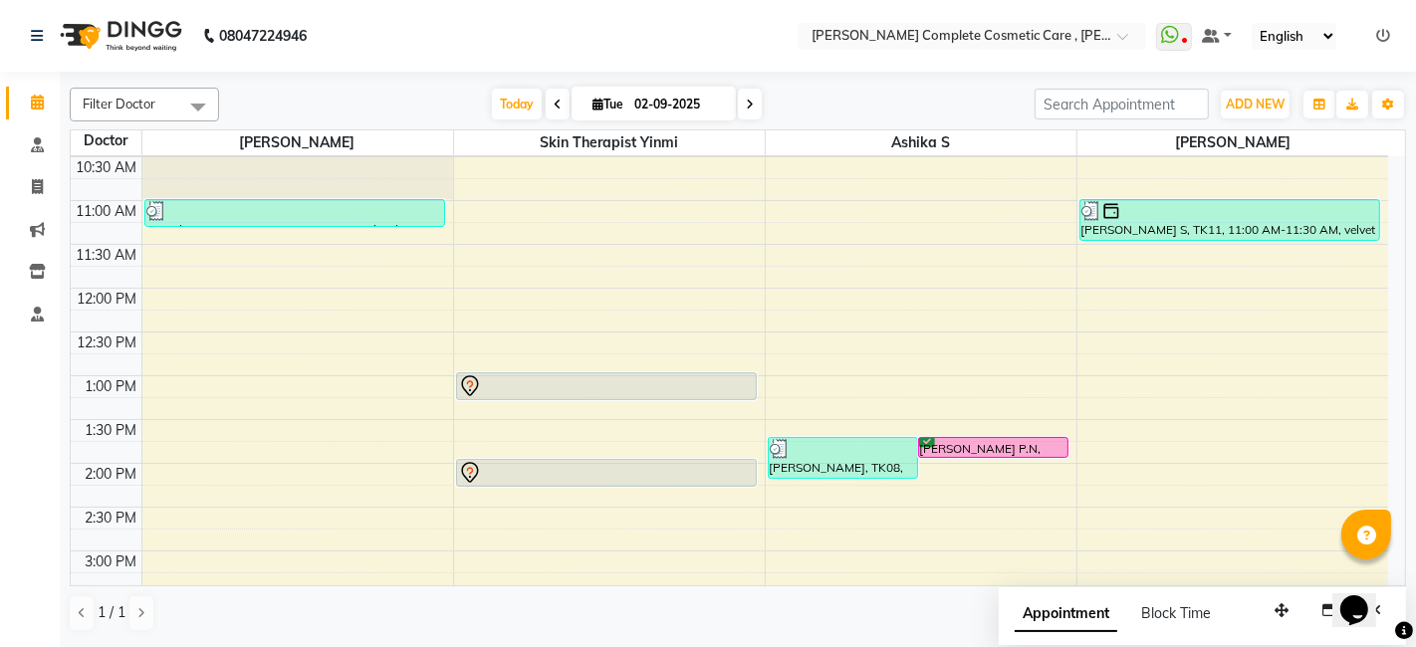
click at [651, 97] on input "02-09-2025" at bounding box center [678, 105] width 100 height 30
select select "9"
select select "2025"
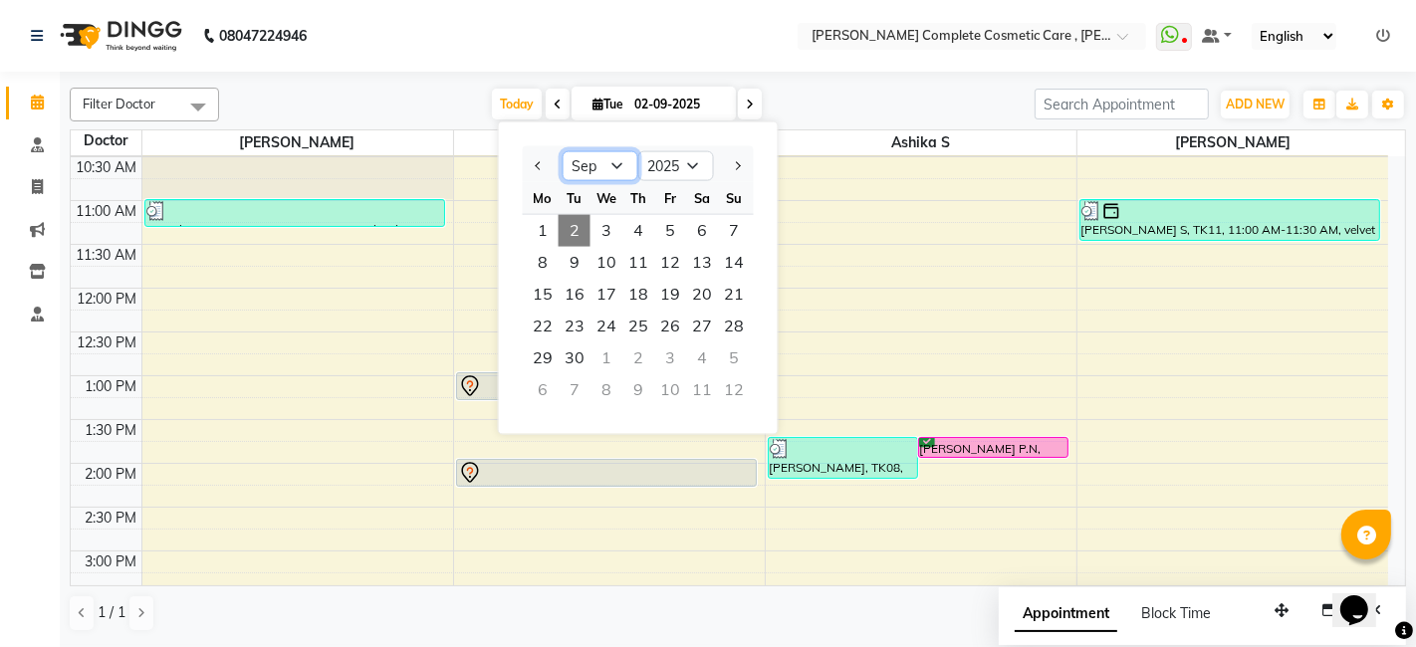
click at [615, 166] on select "Jan Feb Mar Apr May Jun [DATE] Aug Sep Oct Nov Dec" at bounding box center [601, 166] width 76 height 30
click at [556, 101] on icon at bounding box center [558, 105] width 8 height 12
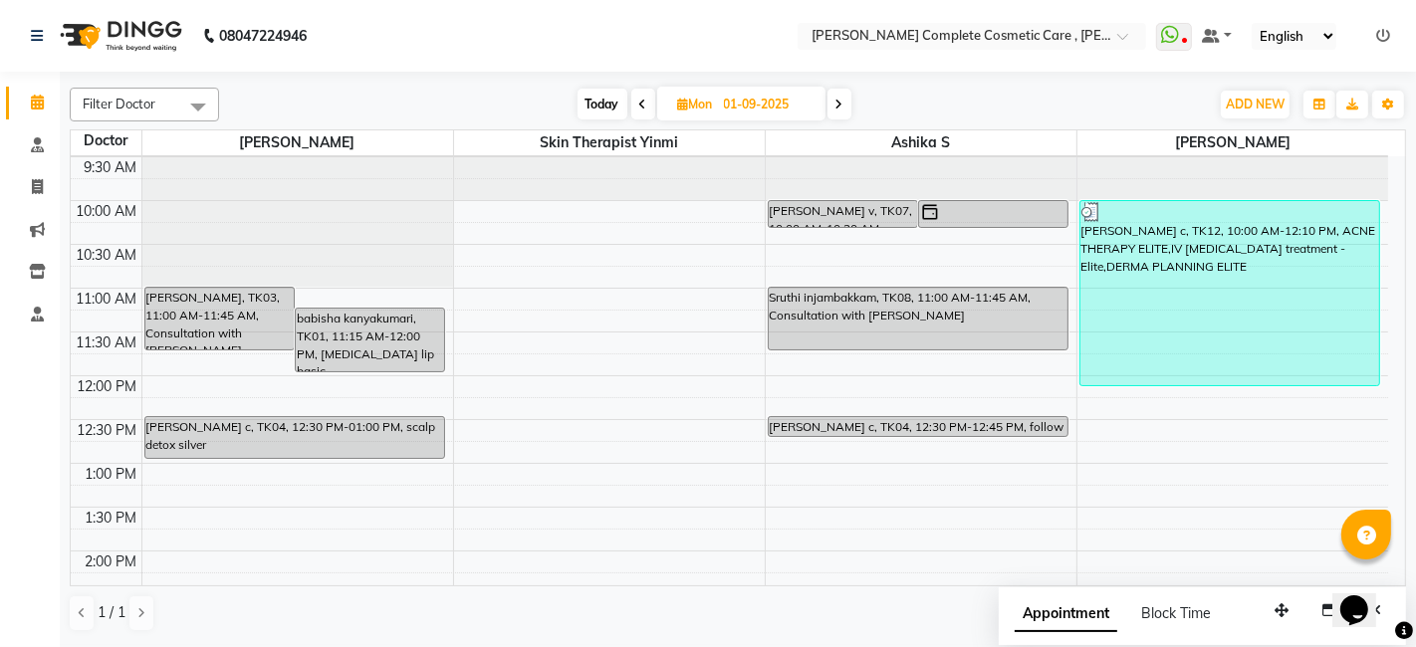
scroll to position [0, 0]
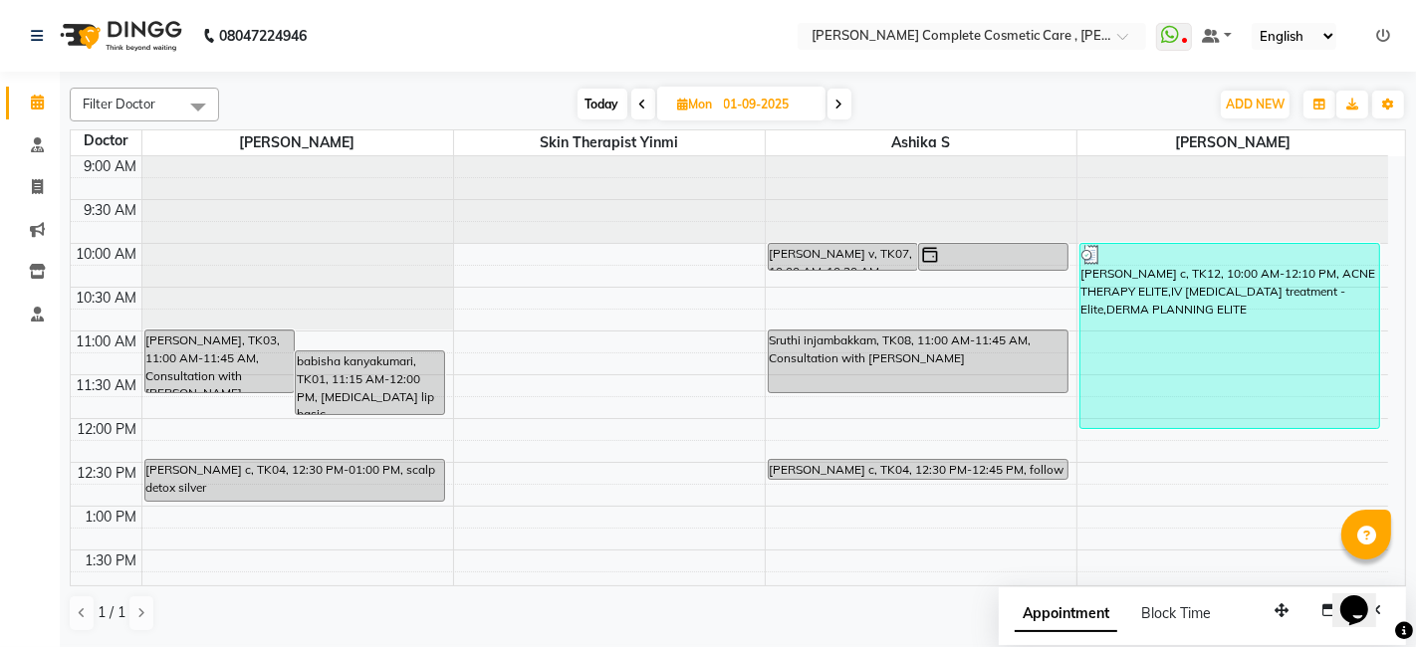
click at [840, 107] on icon at bounding box center [840, 105] width 8 height 12
type input "02-09-2025"
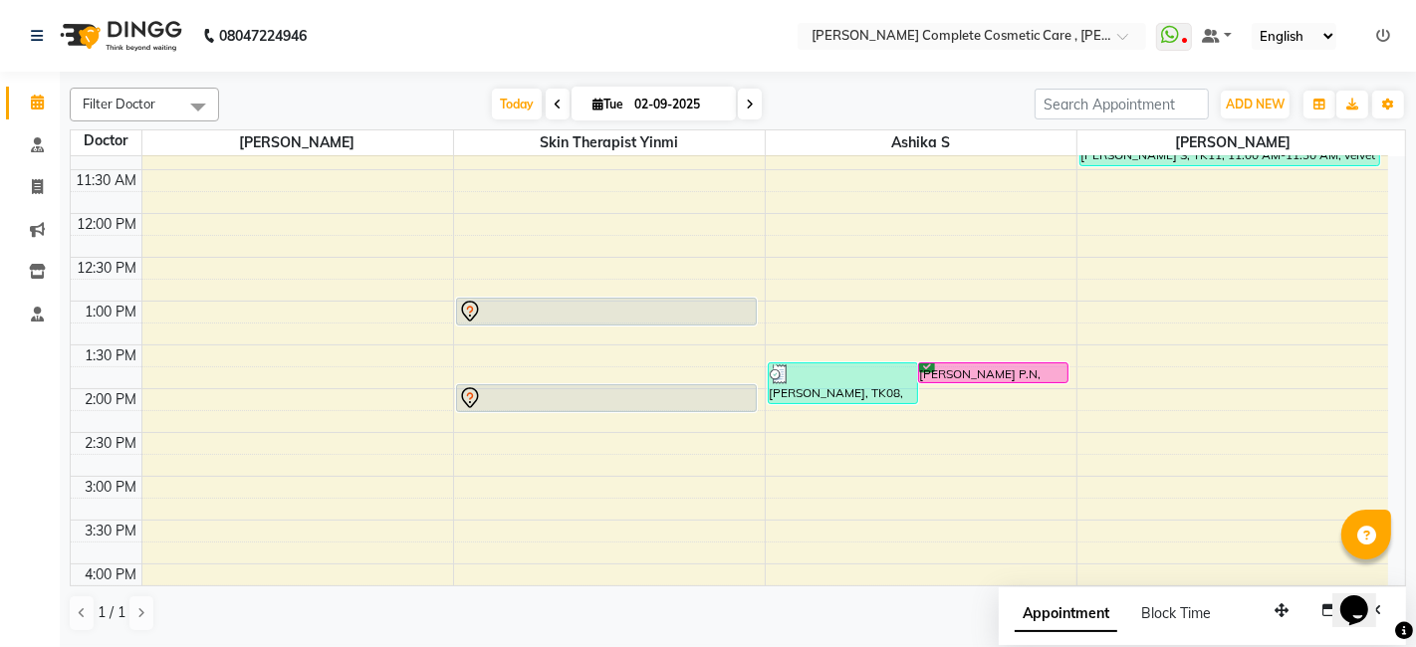
scroll to position [213, 0]
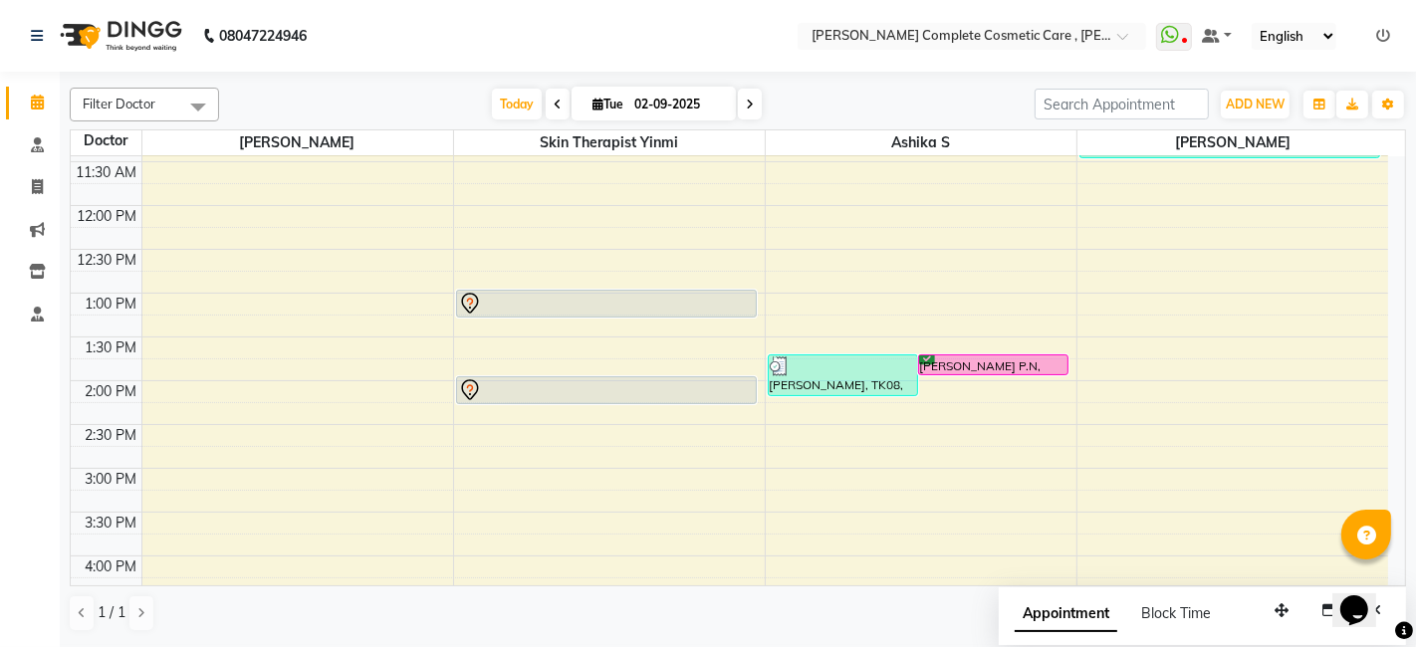
click at [593, 99] on icon at bounding box center [598, 104] width 11 height 13
select select "9"
select select "2025"
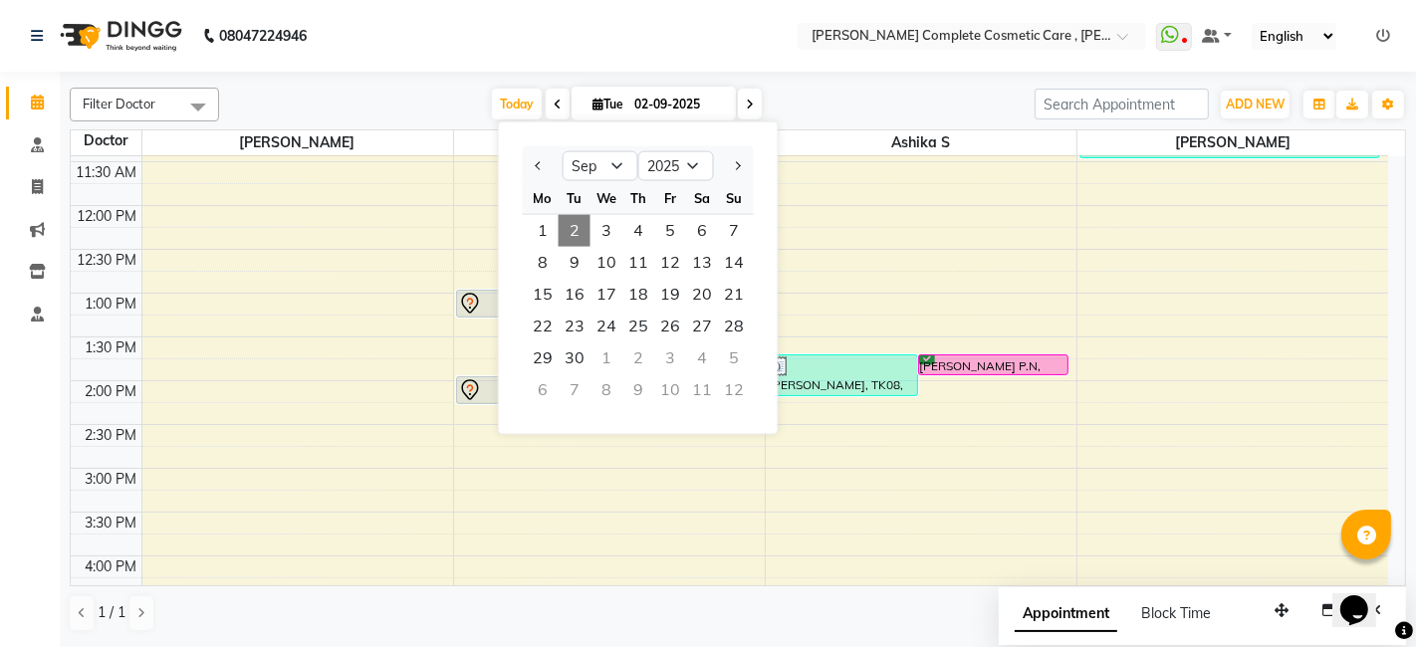
click at [753, 108] on span at bounding box center [750, 104] width 24 height 31
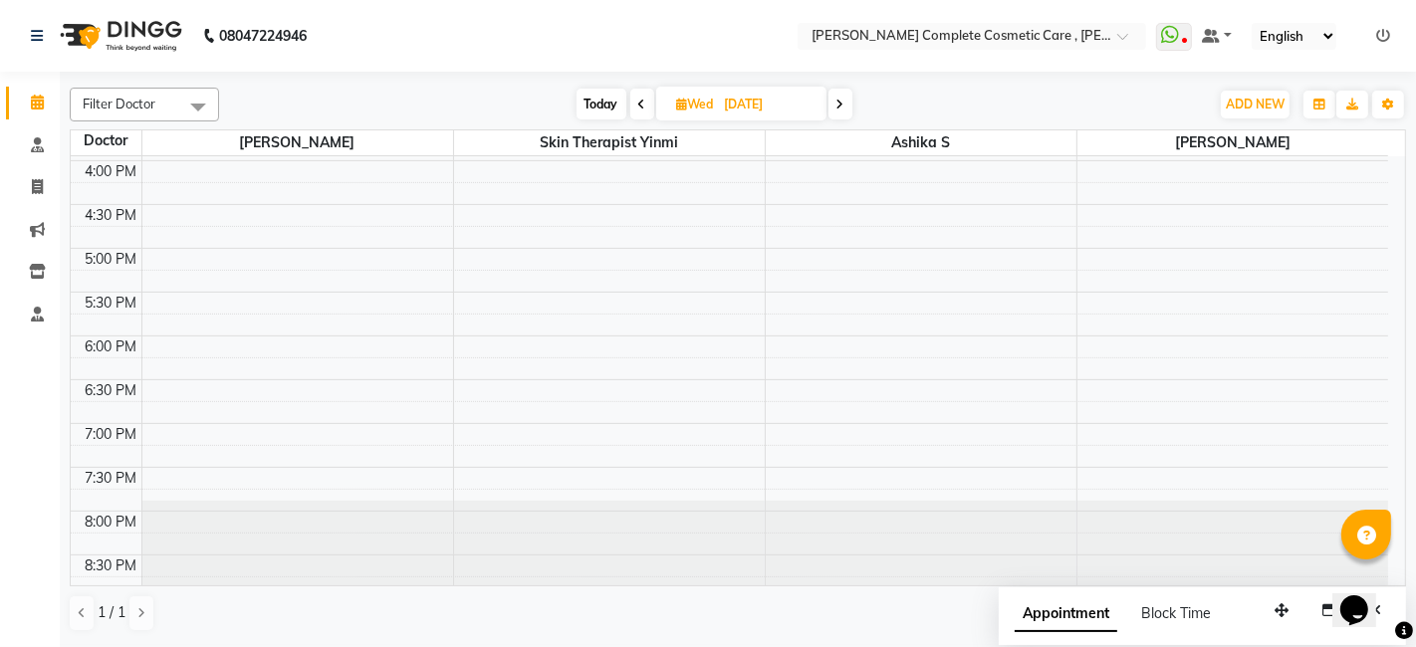
scroll to position [0, 0]
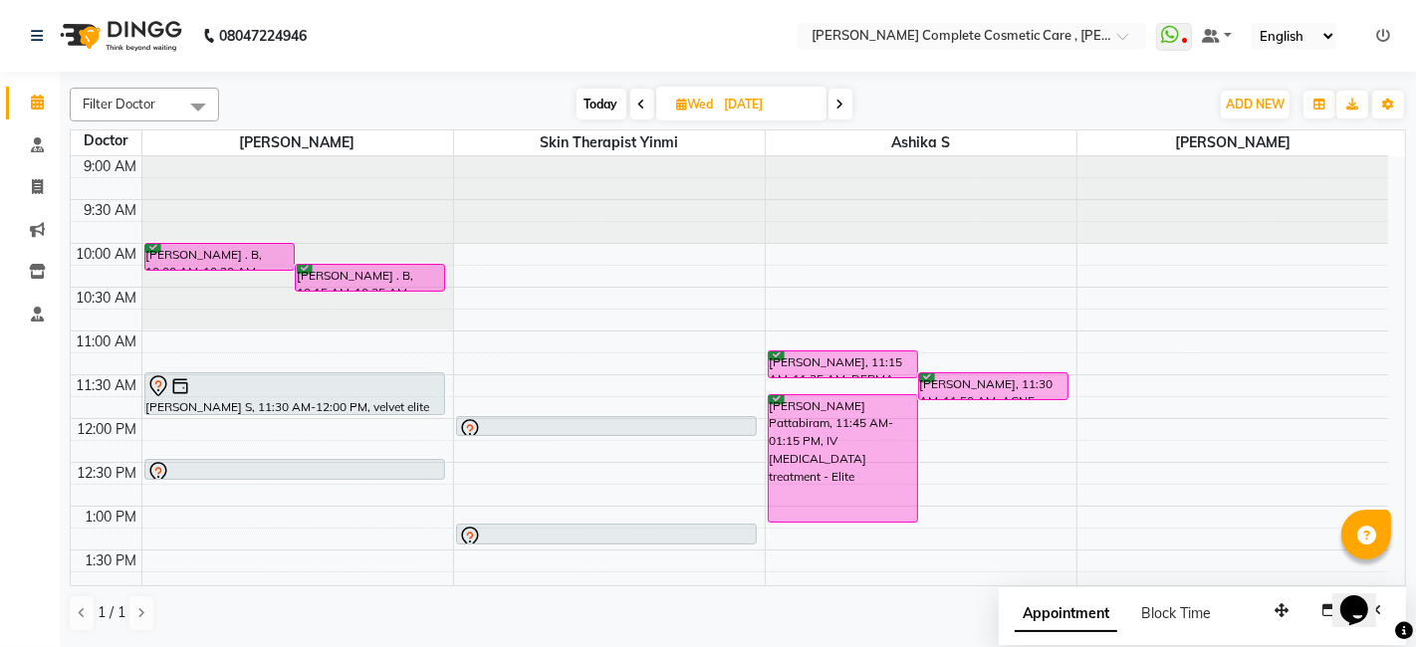
click at [634, 106] on span at bounding box center [642, 104] width 24 height 31
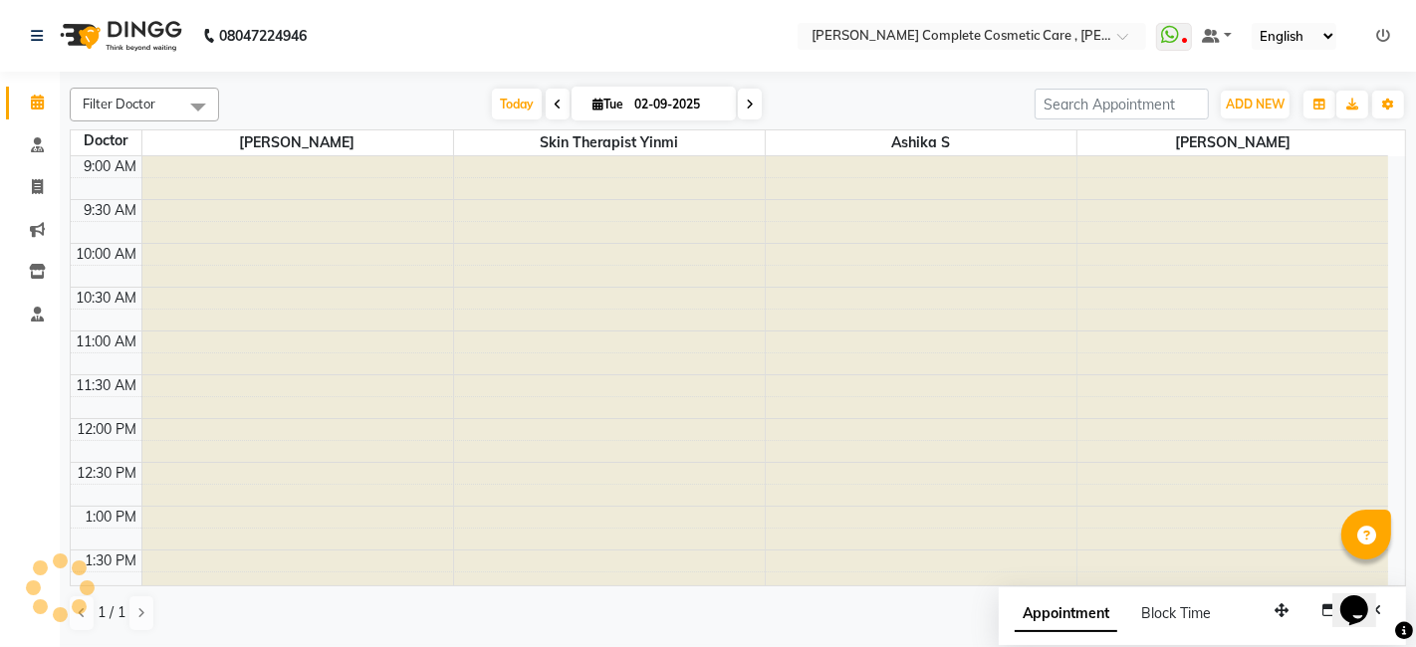
click at [558, 104] on span at bounding box center [558, 104] width 24 height 31
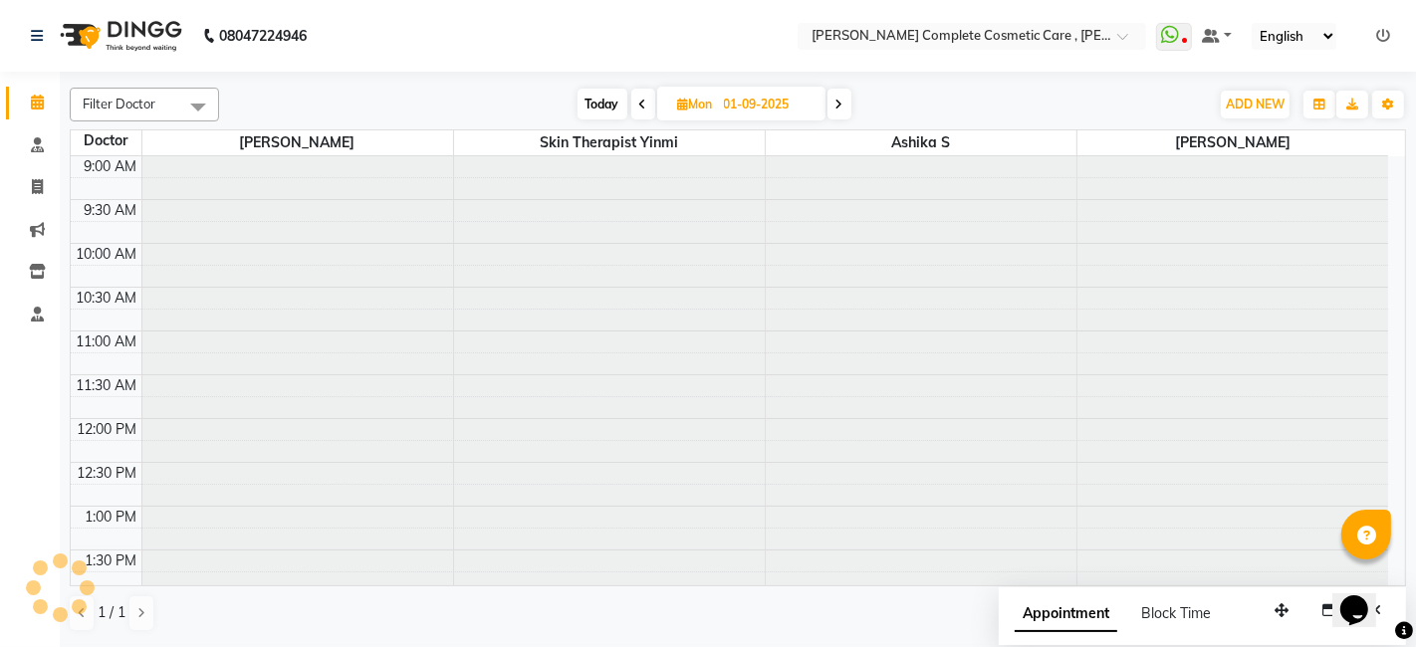
scroll to position [609, 0]
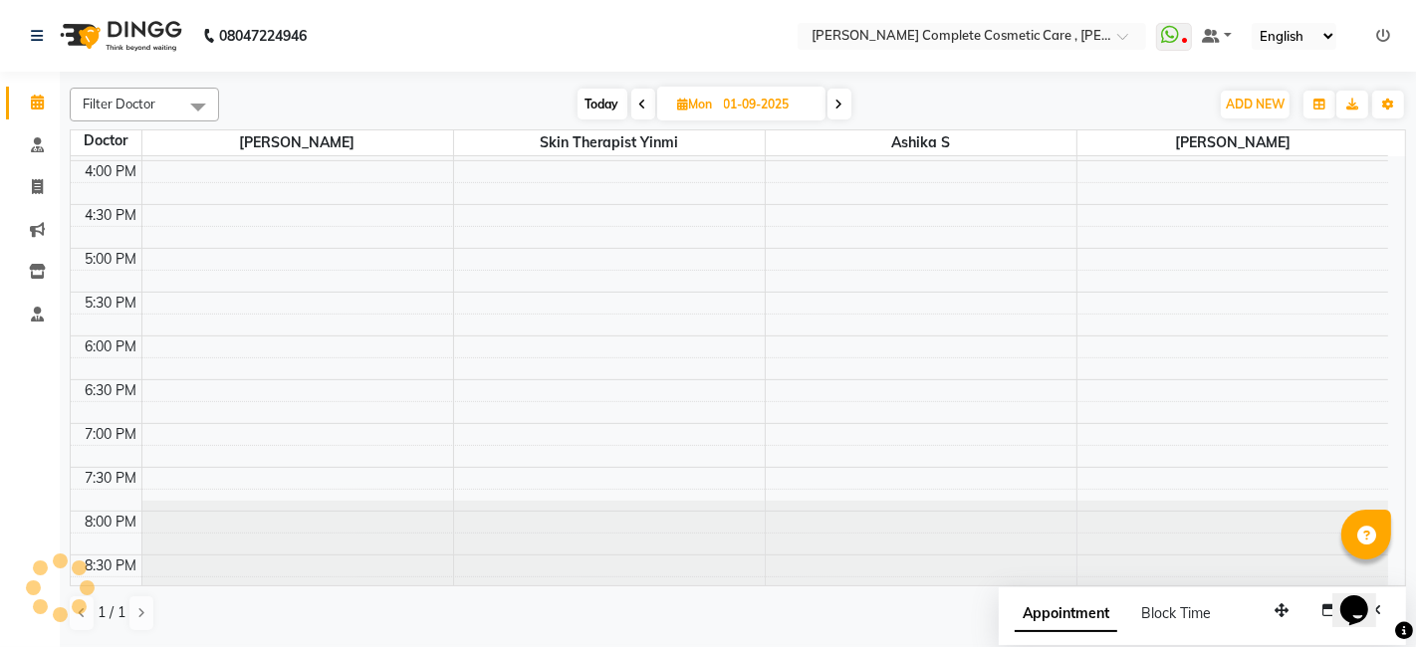
click at [838, 104] on icon at bounding box center [840, 105] width 8 height 12
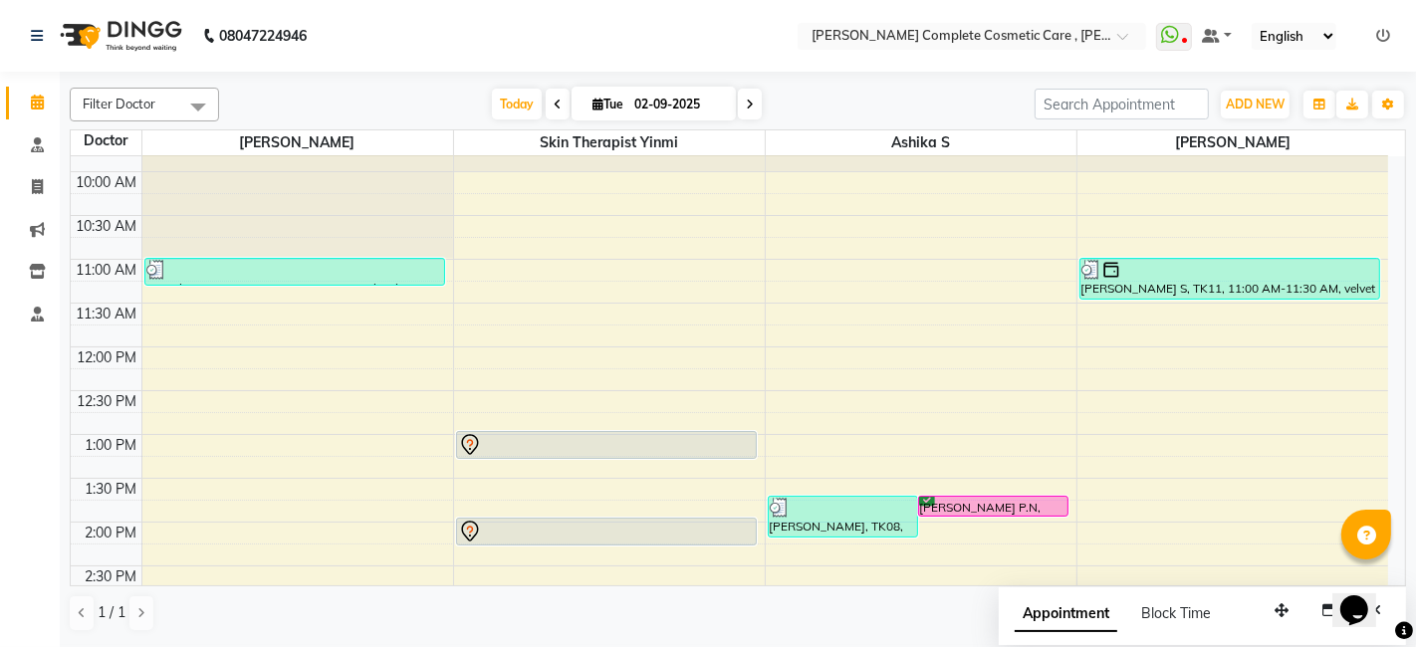
scroll to position [0, 0]
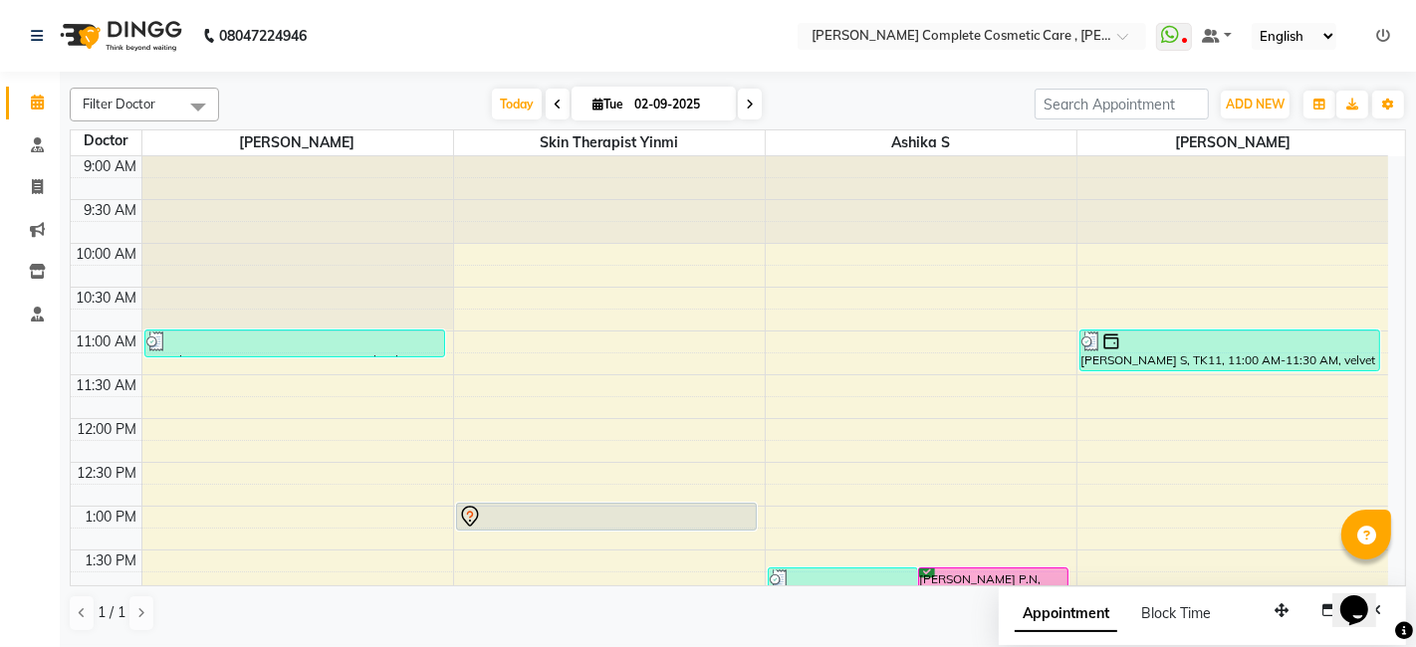
click at [754, 91] on span at bounding box center [750, 104] width 24 height 31
type input "[DATE]"
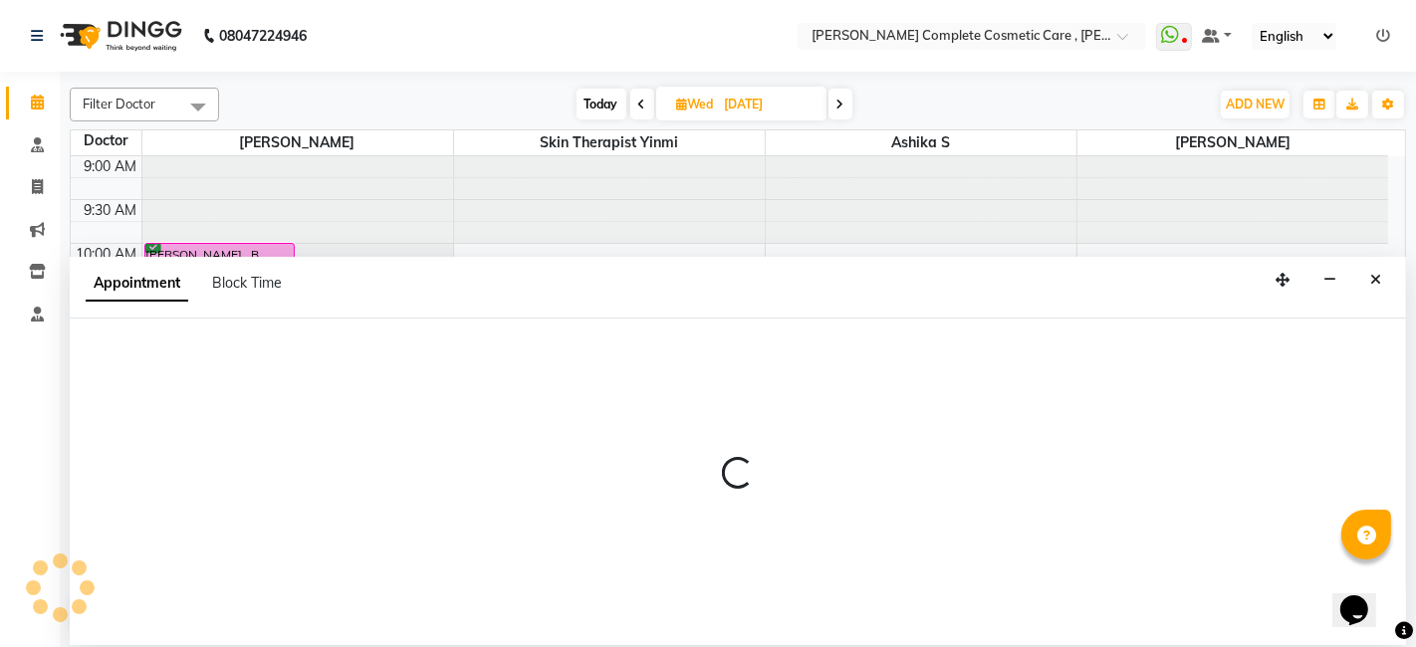
select select "83350"
select select "615"
select select "tentative"
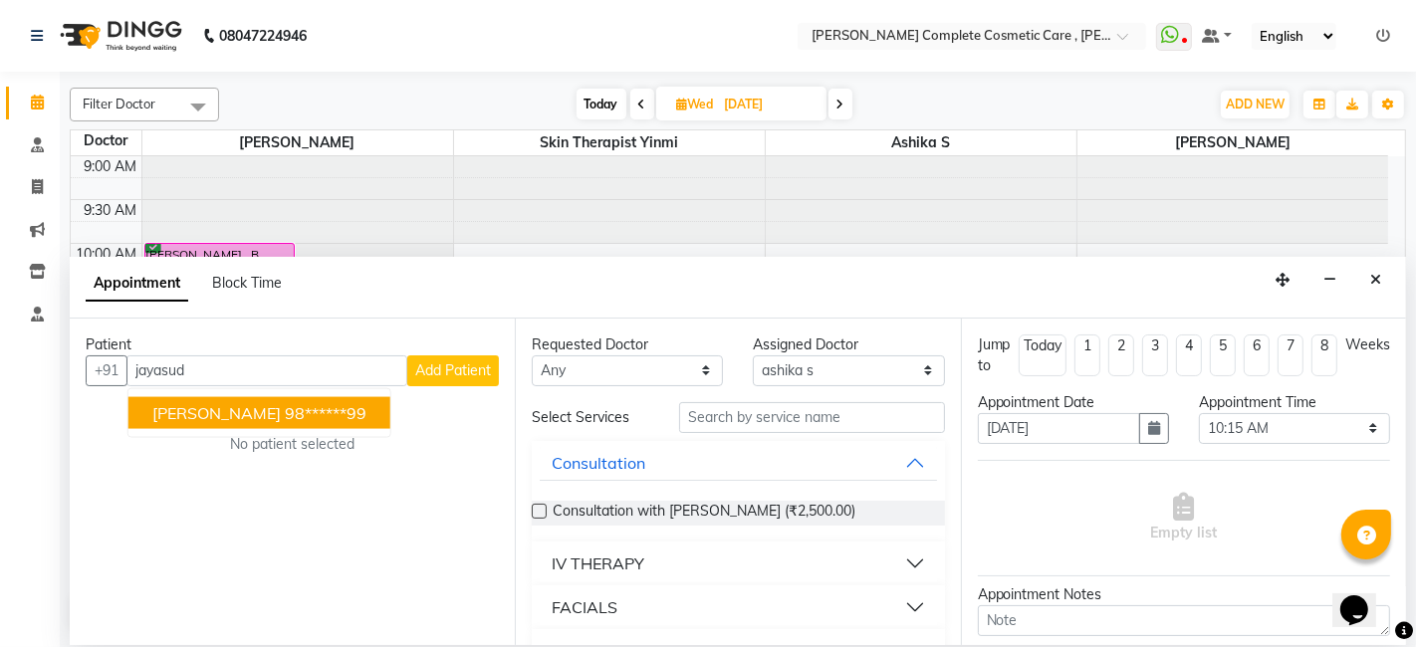
click at [390, 397] on button "[PERSON_NAME] 98******99" at bounding box center [259, 412] width 262 height 32
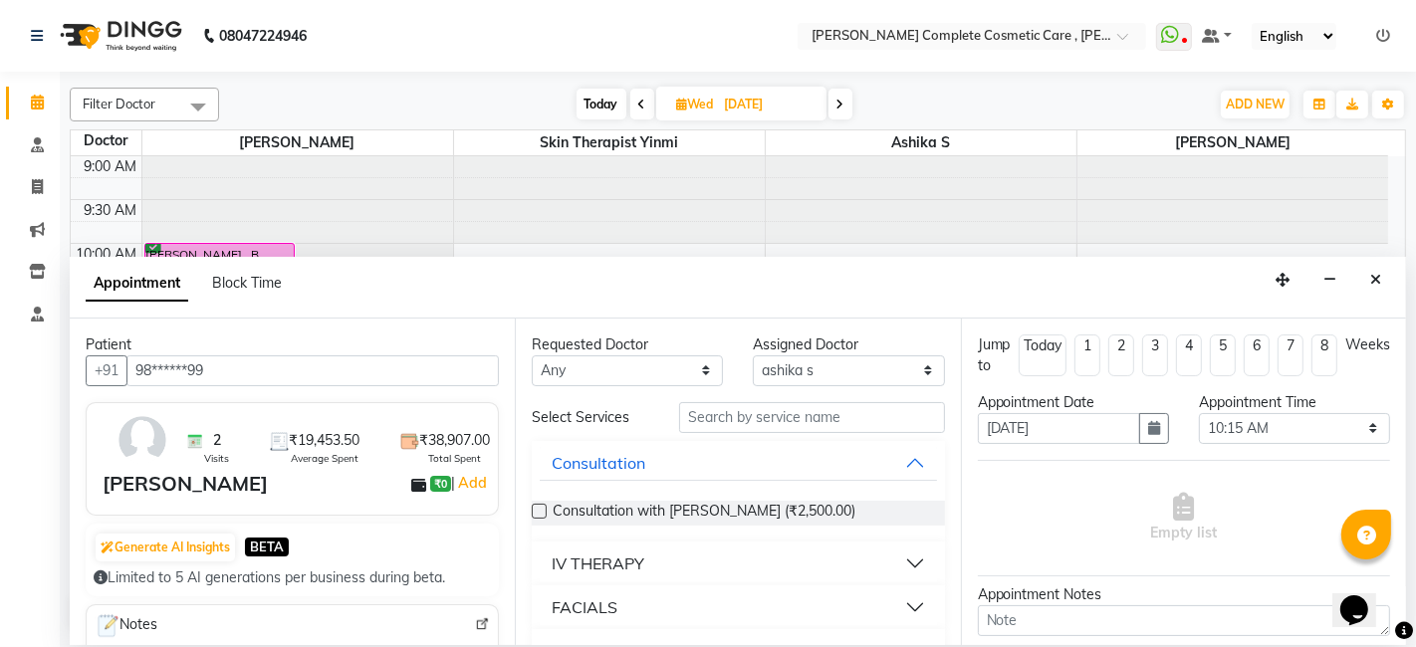
type input "98******99"
click at [878, 467] on button "Consultation" at bounding box center [738, 463] width 396 height 36
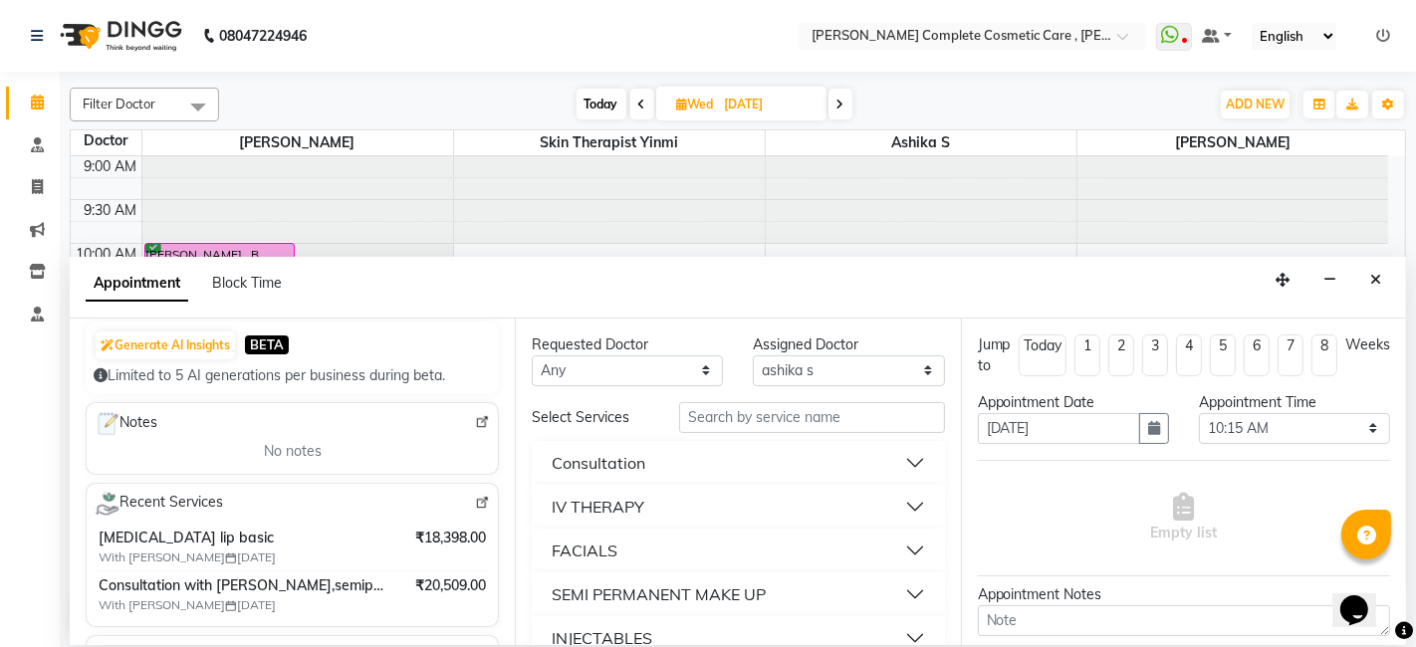
scroll to position [203, 0]
click at [700, 419] on input "text" at bounding box center [811, 417] width 265 height 31
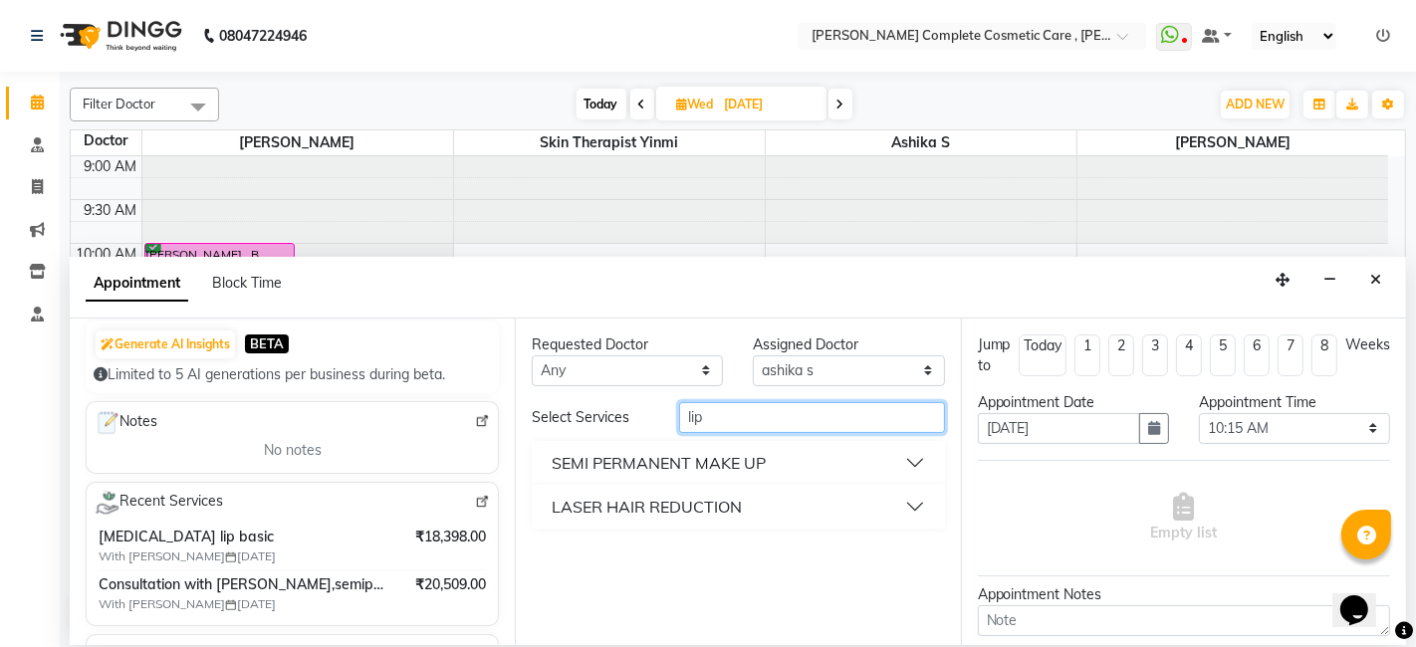
type input "lip"
click at [737, 451] on div "SEMI PERMANENT MAKE UP" at bounding box center [659, 463] width 214 height 24
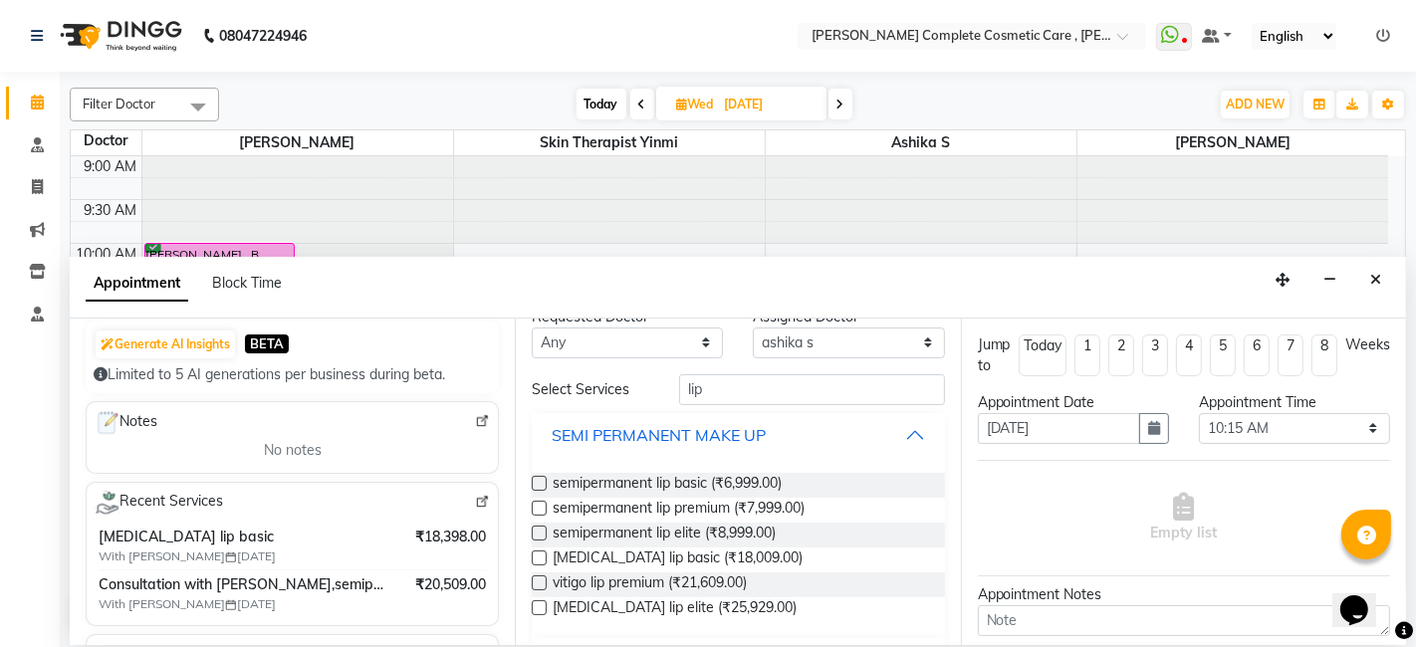
scroll to position [34, 0]
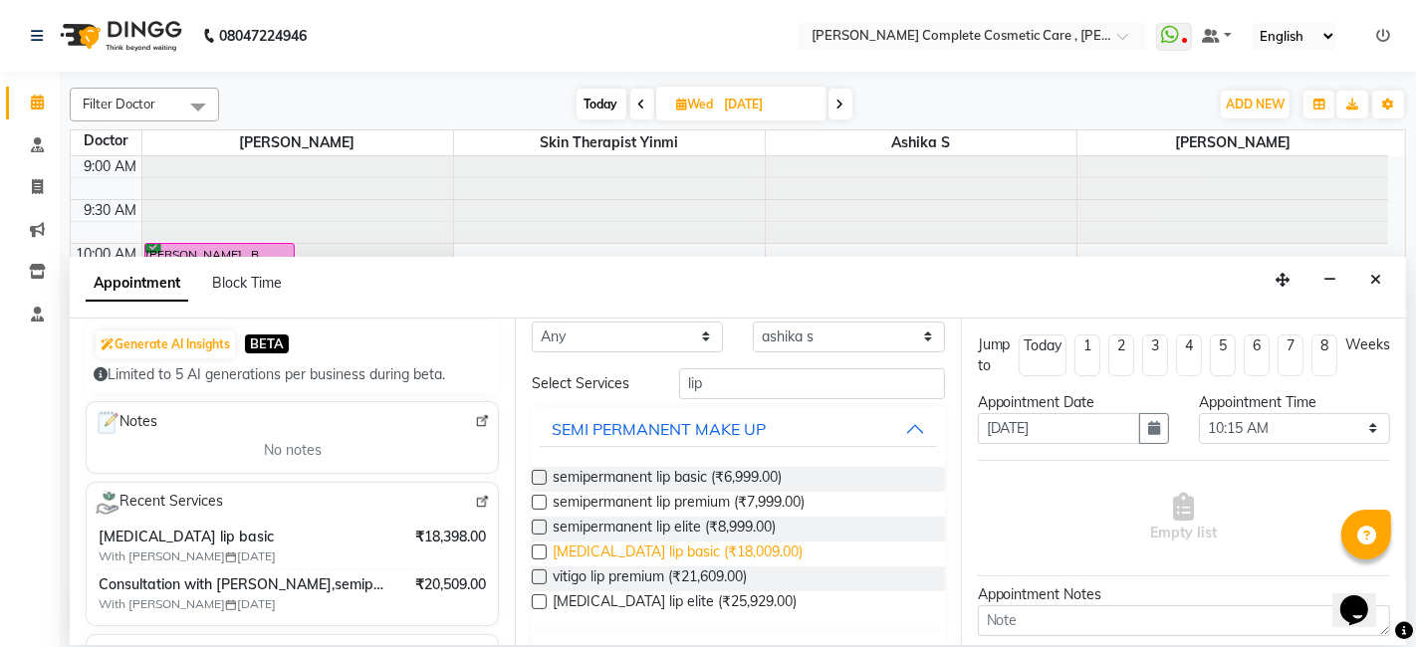
click at [670, 544] on span "[MEDICAL_DATA] lip basic (₹18,009.00)" at bounding box center [678, 554] width 250 height 25
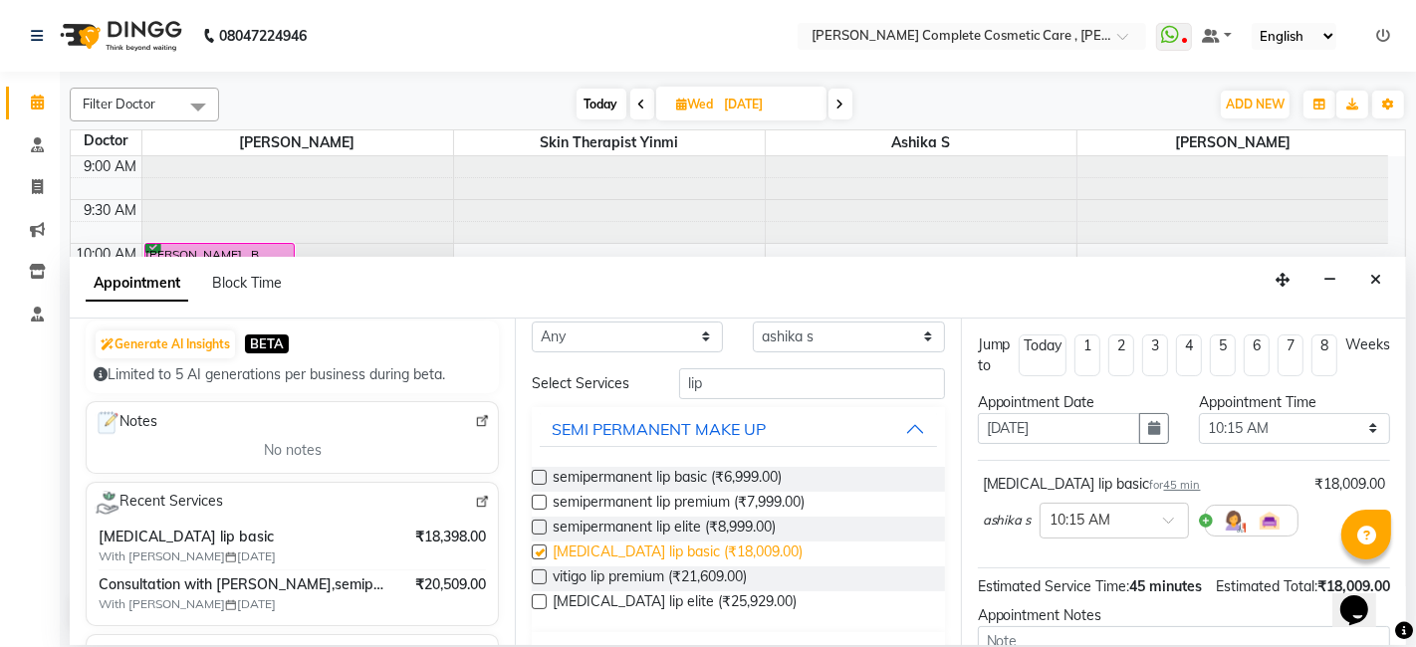
checkbox input "false"
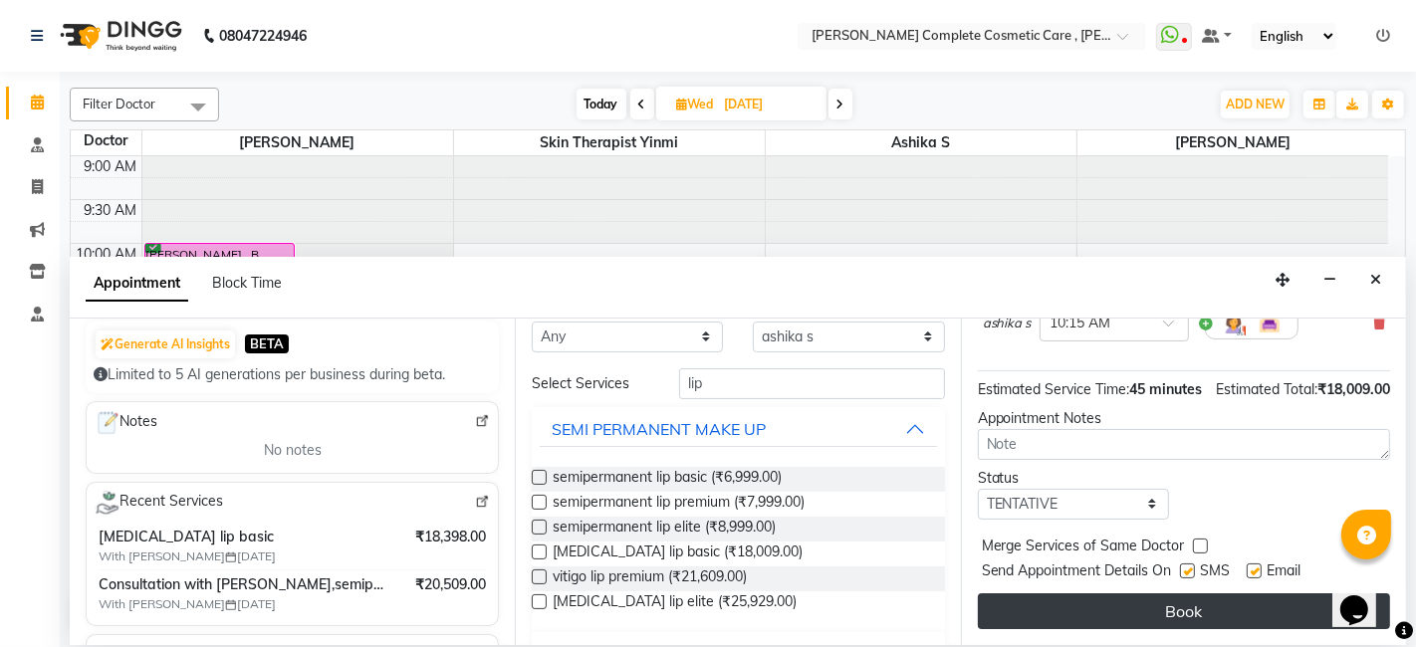
click at [1066, 604] on button "Book" at bounding box center [1184, 612] width 412 height 36
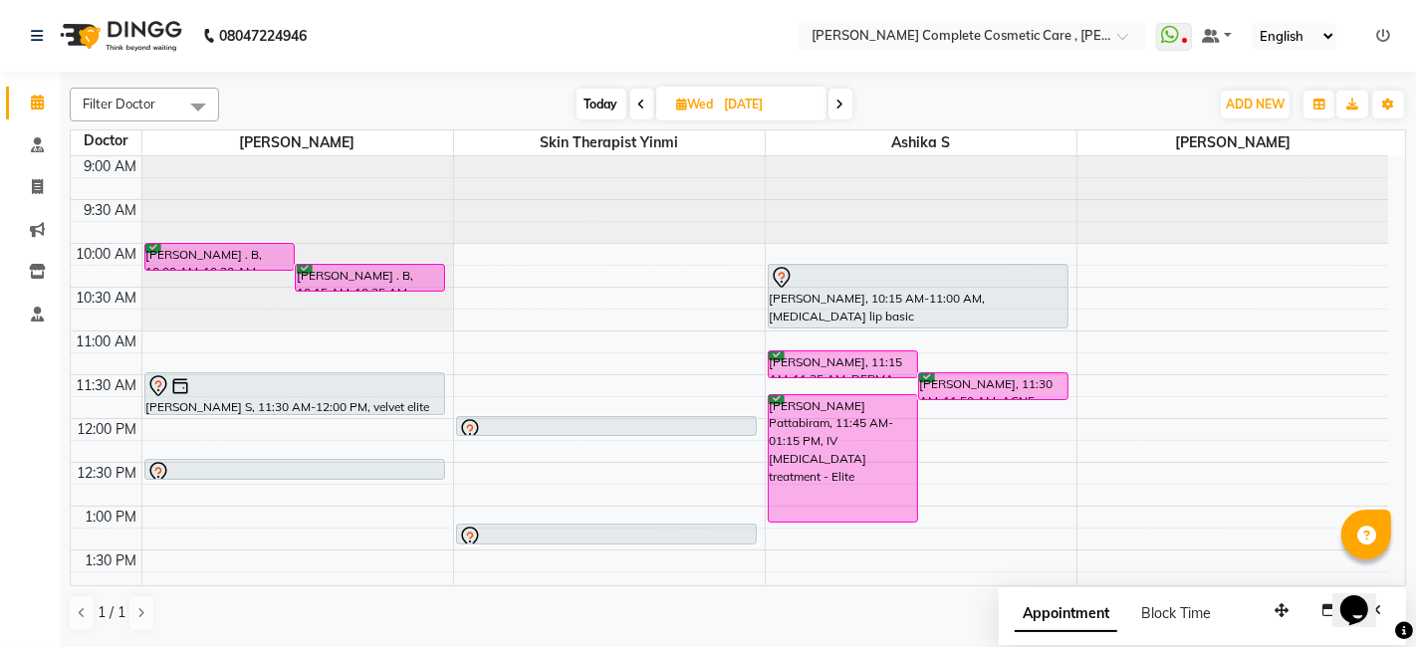
click at [638, 105] on icon at bounding box center [642, 105] width 8 height 12
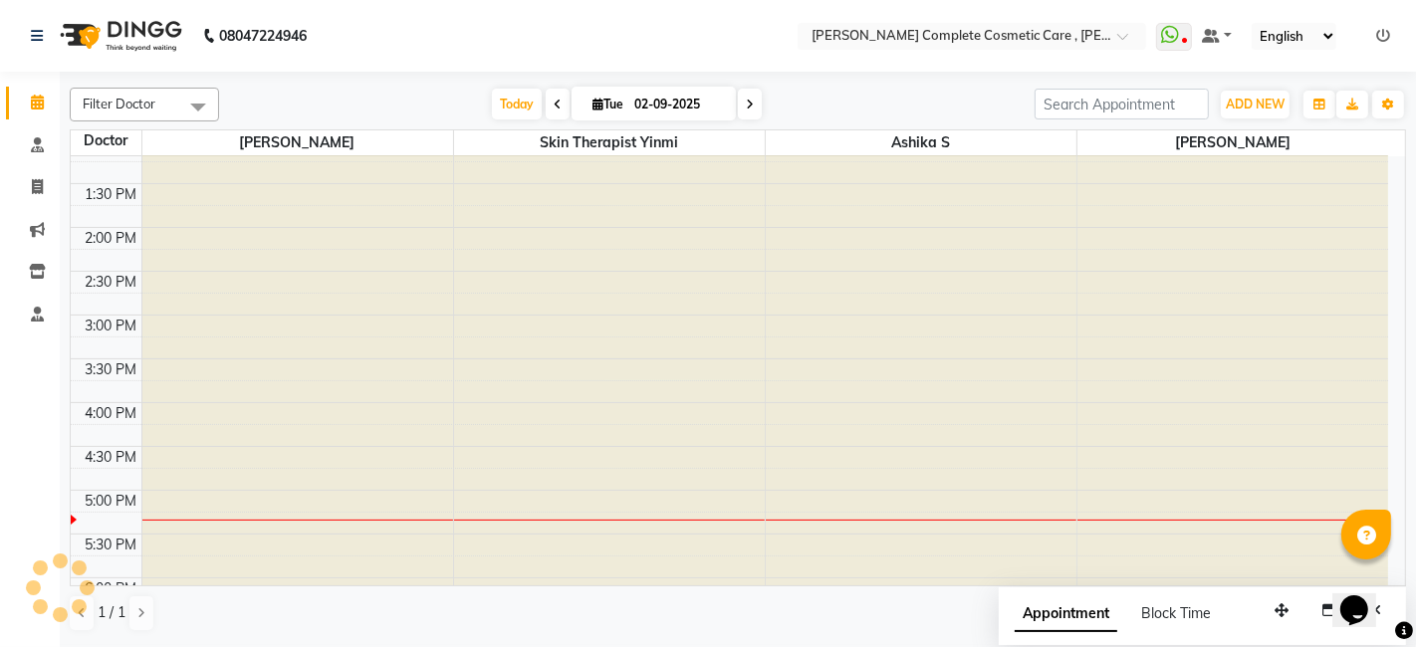
scroll to position [0, 0]
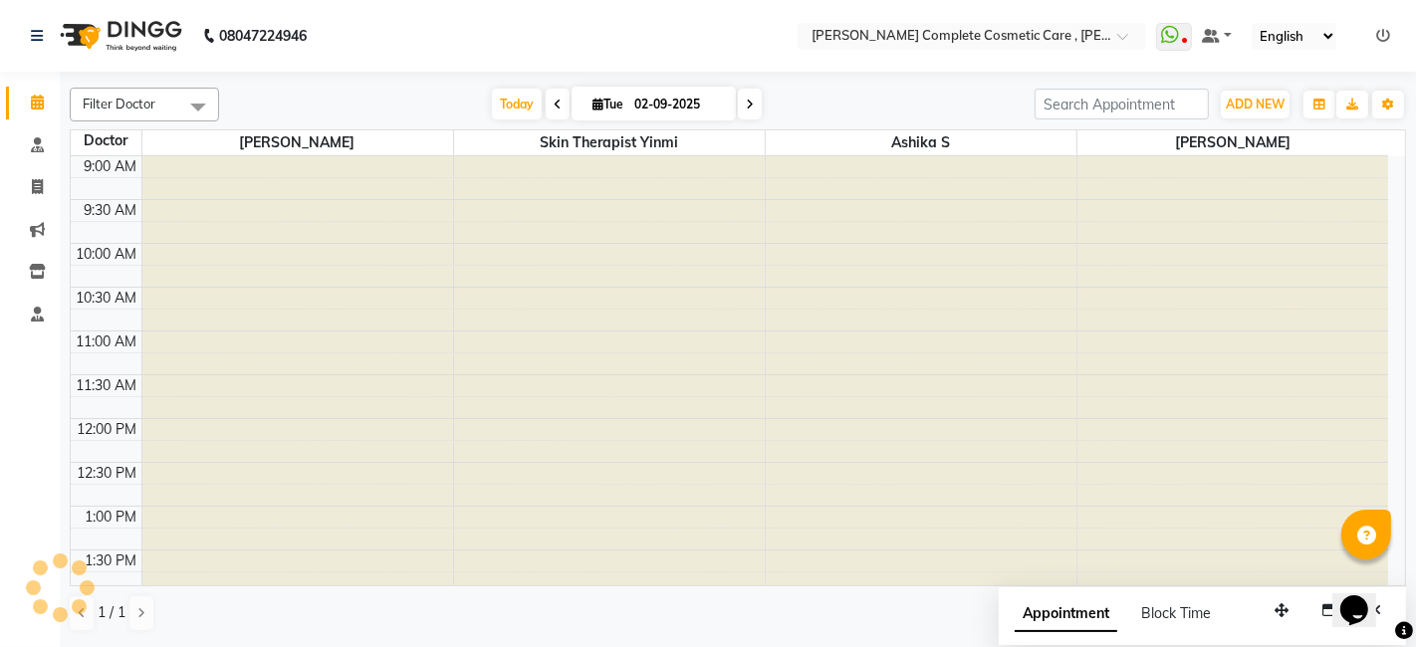
click at [549, 96] on span at bounding box center [558, 104] width 24 height 31
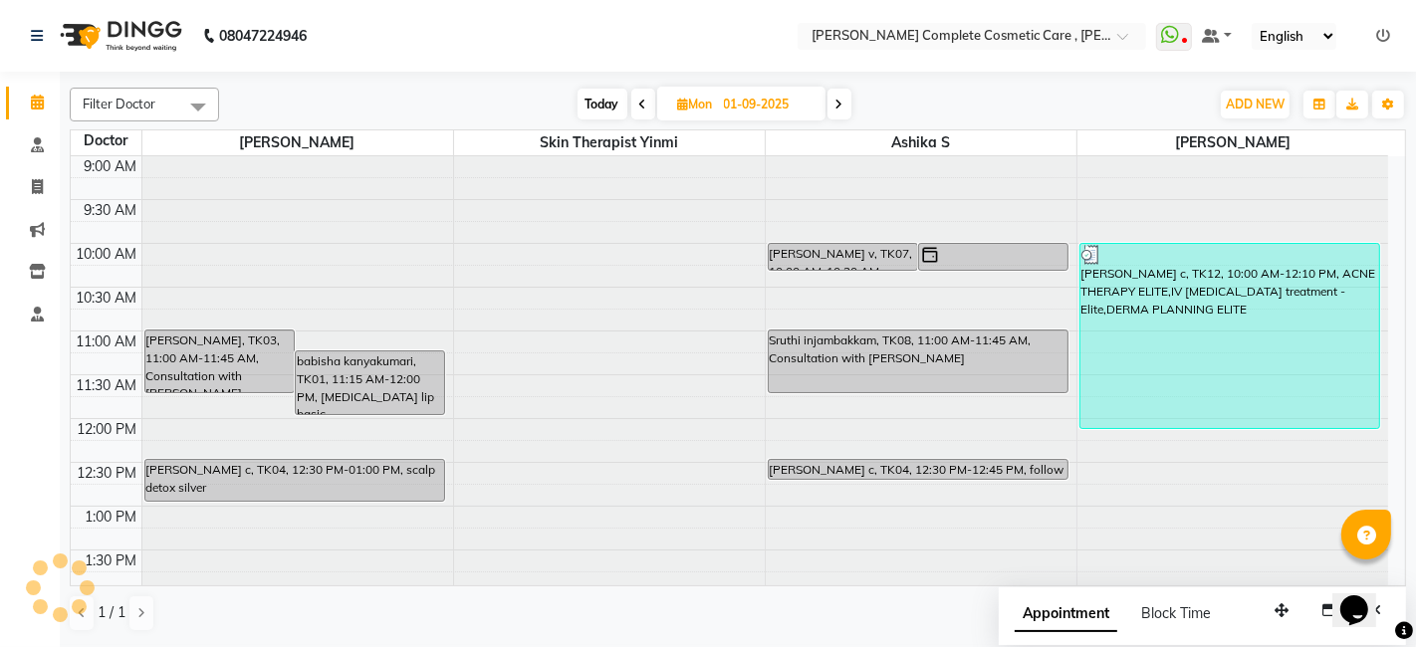
click at [644, 115] on span at bounding box center [643, 104] width 24 height 31
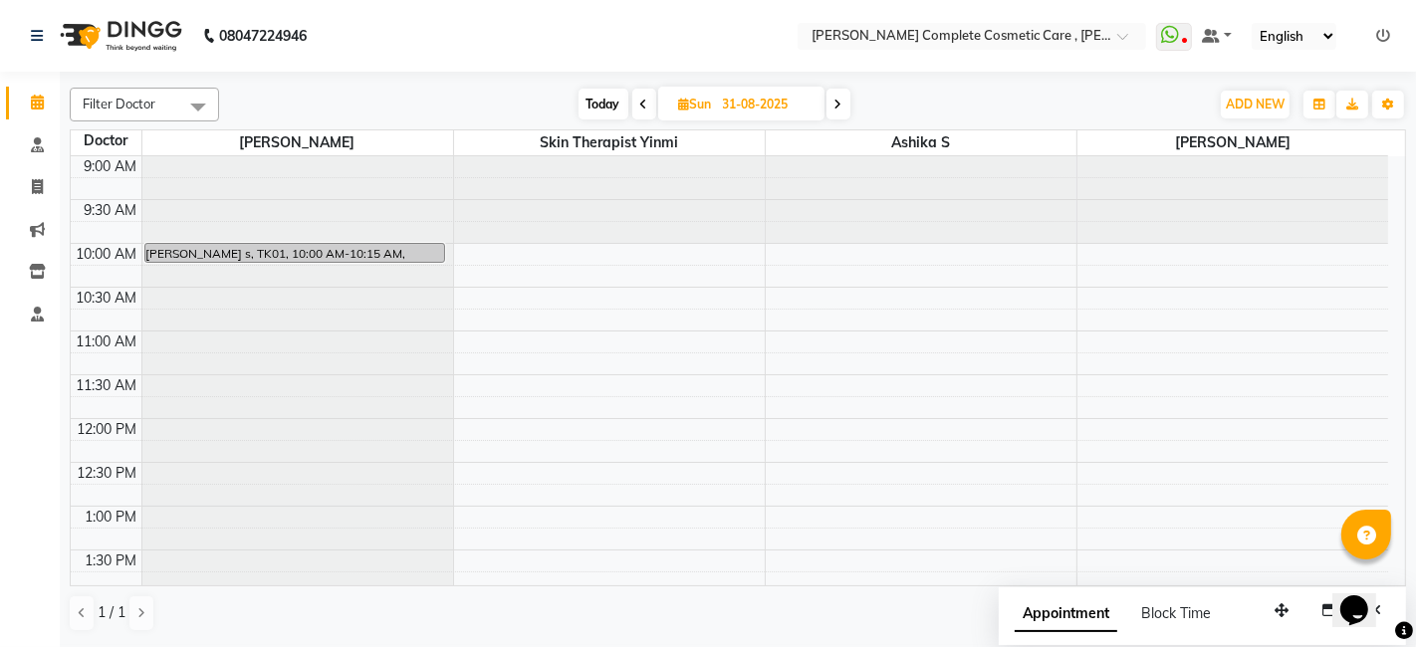
click at [641, 103] on icon at bounding box center [644, 105] width 8 height 12
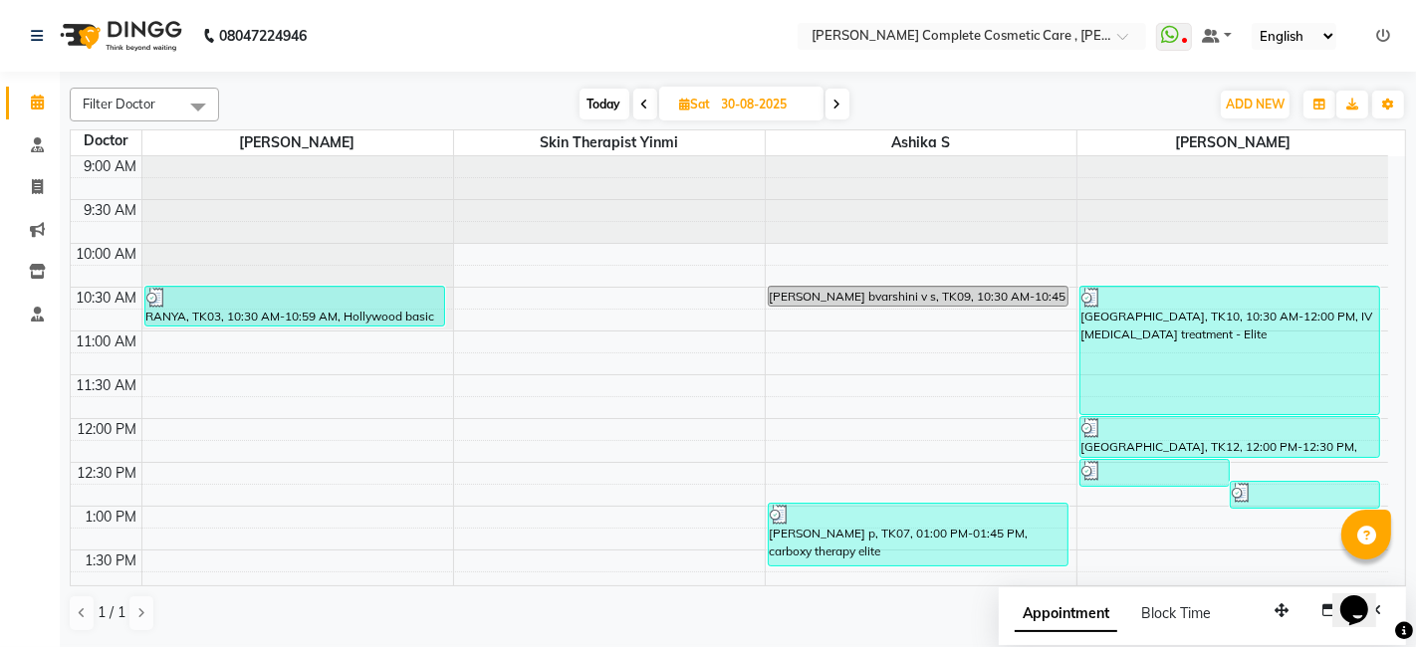
click at [651, 104] on span at bounding box center [645, 104] width 24 height 31
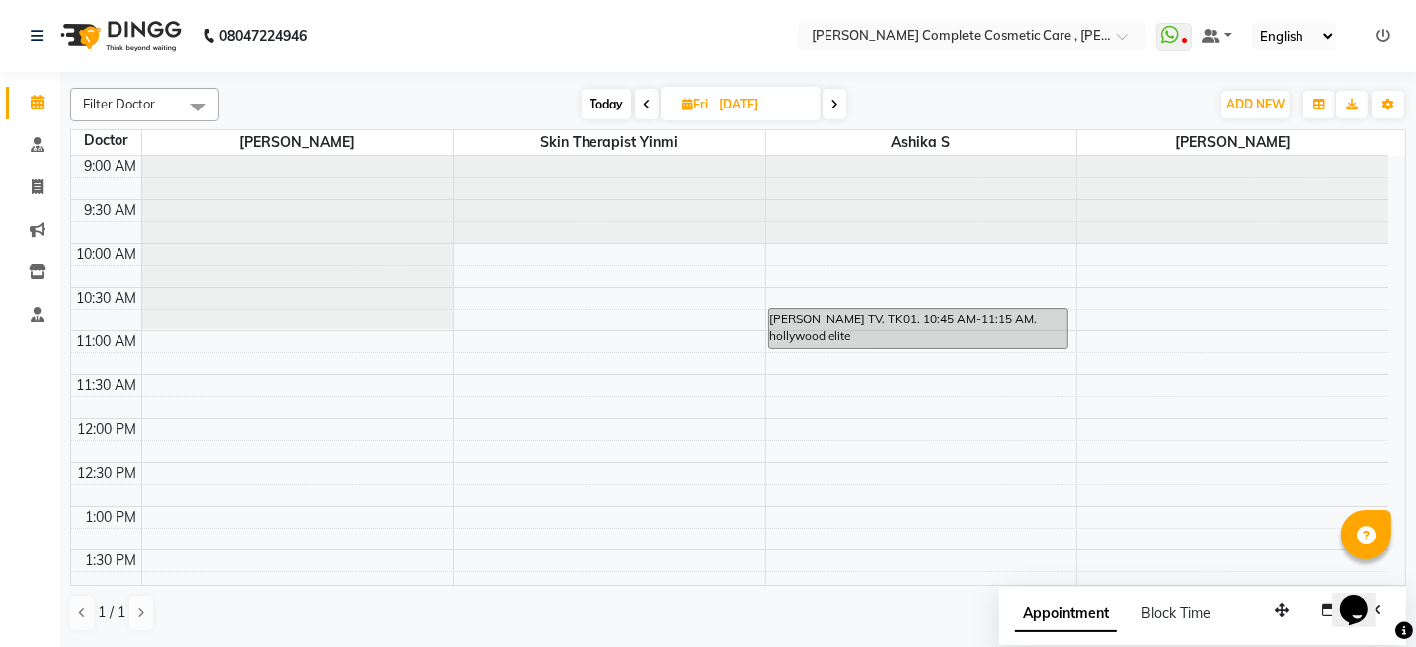
click at [648, 106] on icon at bounding box center [647, 105] width 8 height 12
type input "[DATE]"
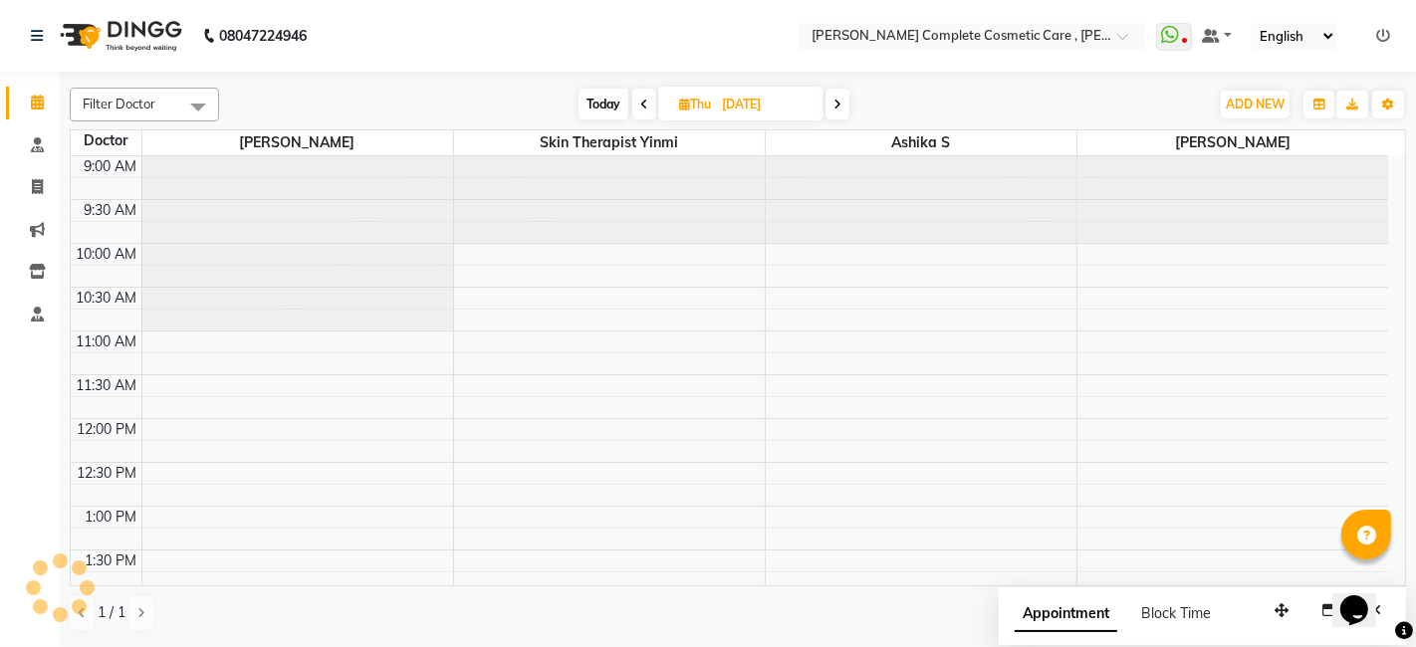
scroll to position [609, 0]
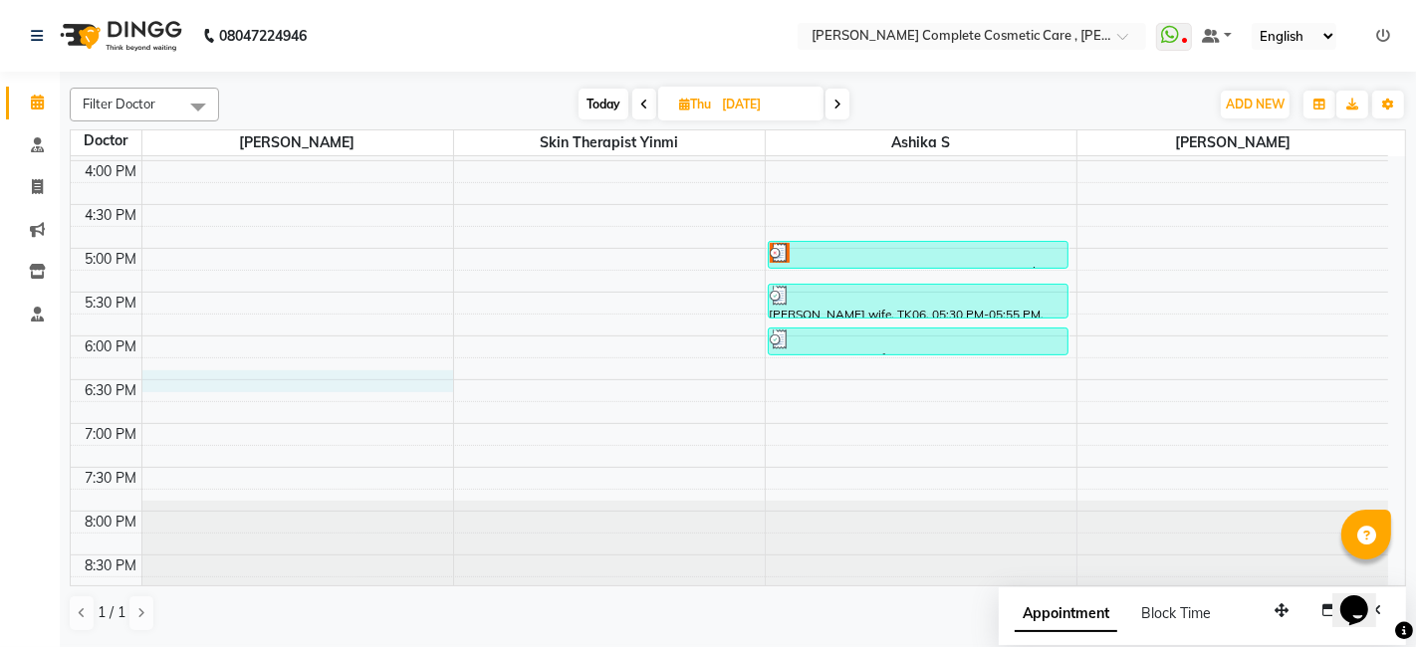
click at [428, 373] on div "9:00 AM 9:30 AM 10:00 AM 10:30 AM 11:00 AM 11:30 AM 12:00 PM 12:30 PM 1:00 PM 1…" at bounding box center [730, 73] width 1318 height 1051
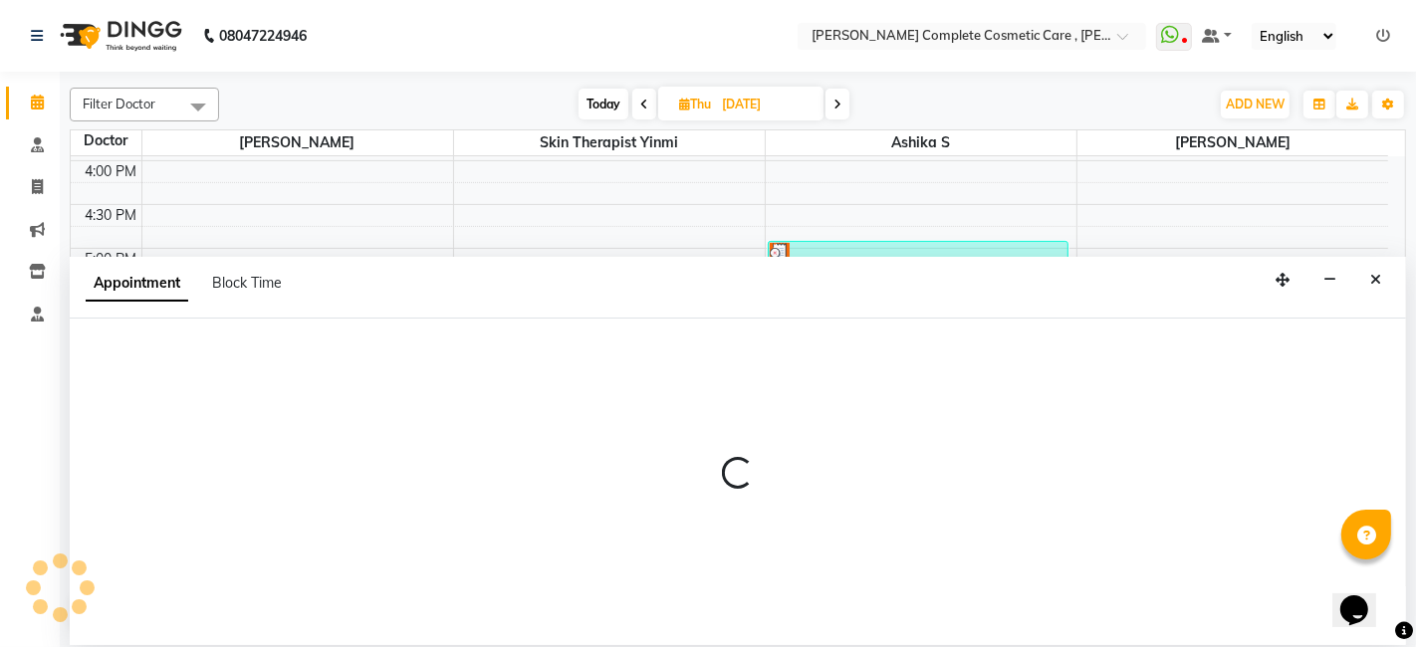
select select "67035"
select select "1110"
select select "tentative"
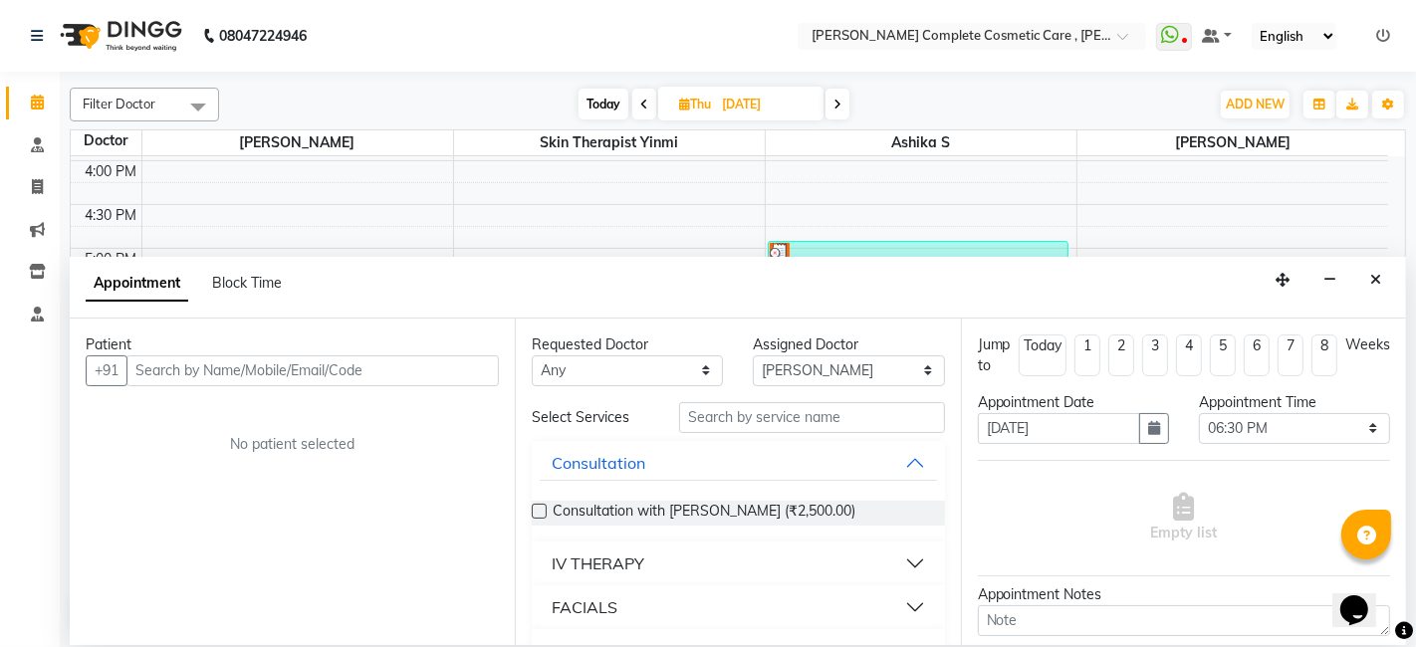
click at [344, 352] on div "Patient" at bounding box center [292, 345] width 413 height 21
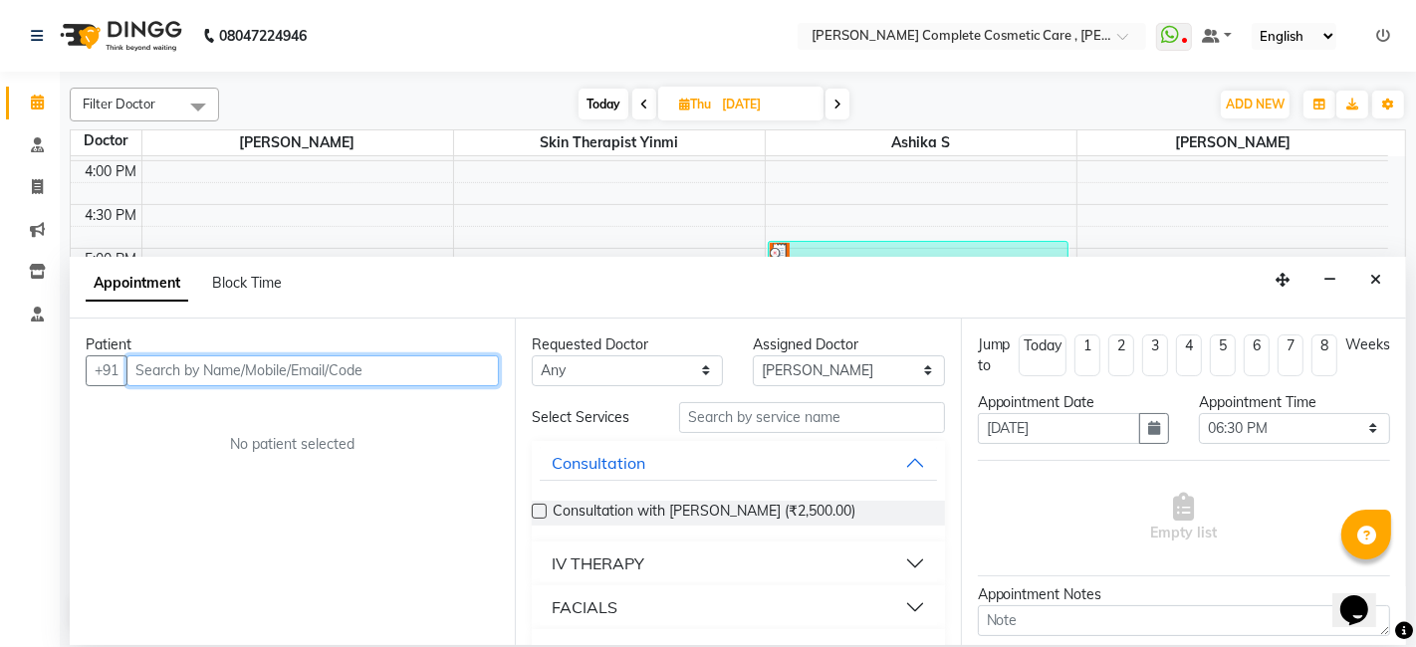
click at [341, 366] on input "text" at bounding box center [312, 371] width 372 height 31
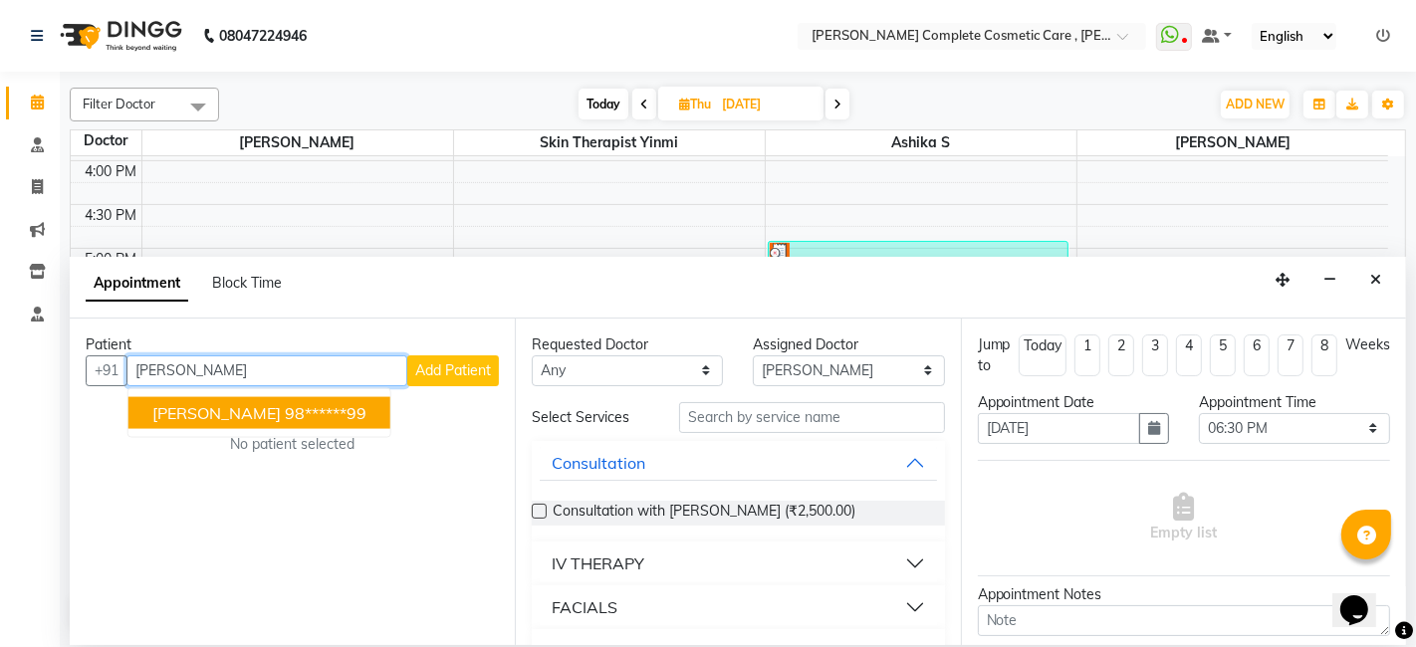
click at [281, 413] on span "[PERSON_NAME]" at bounding box center [216, 412] width 128 height 20
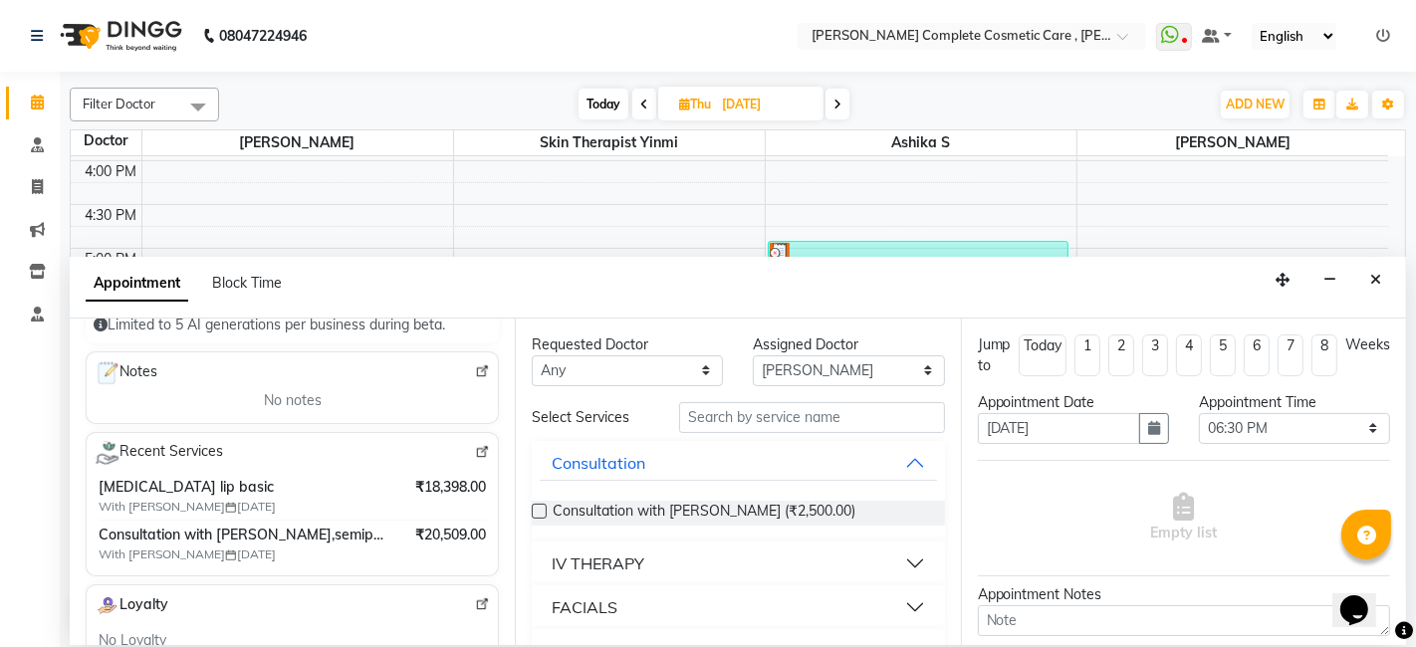
scroll to position [268, 0]
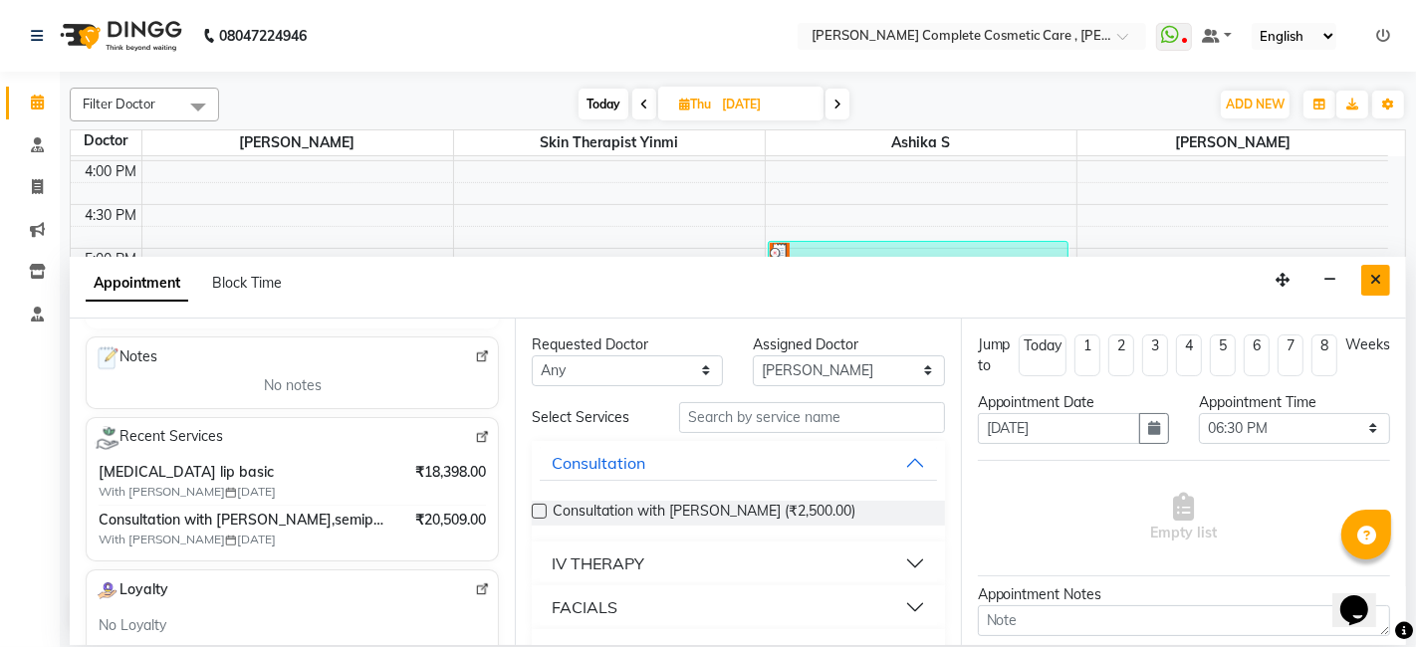
type input "98******99"
click at [1371, 287] on button "Close" at bounding box center [1375, 280] width 29 height 31
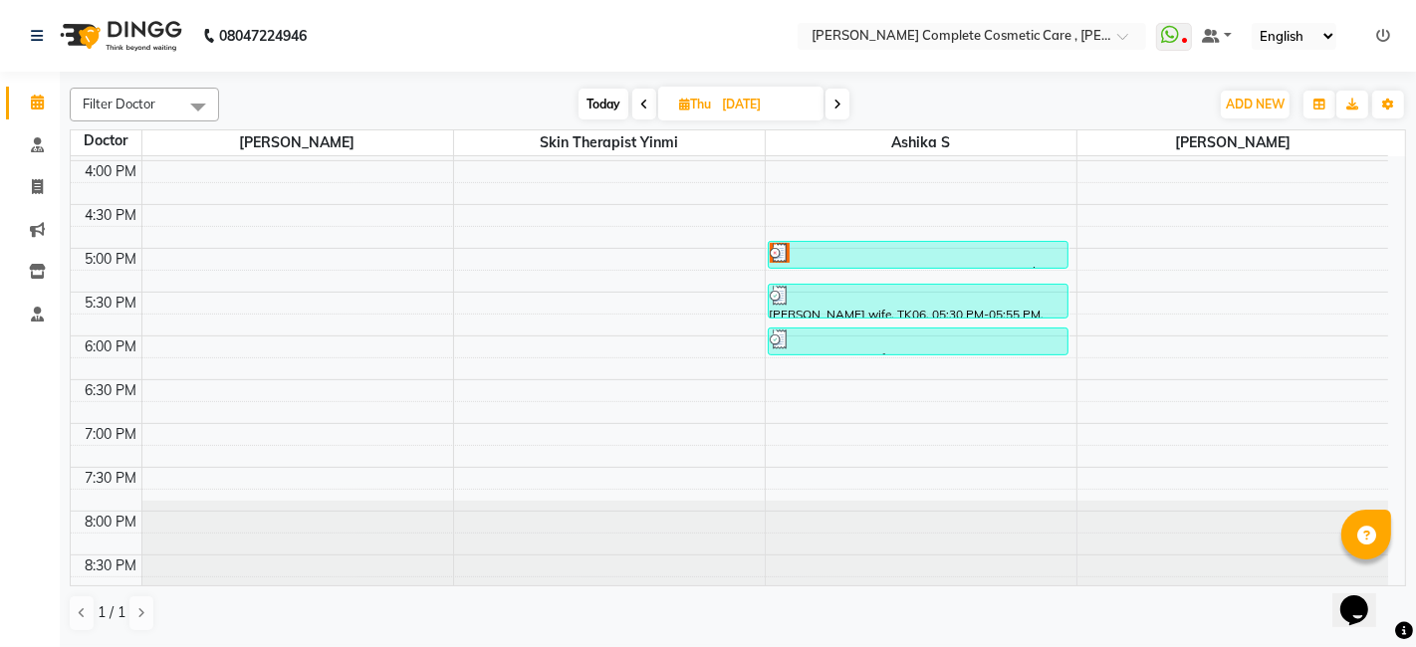
click at [681, 108] on icon at bounding box center [684, 104] width 11 height 13
select select "8"
select select "2025"
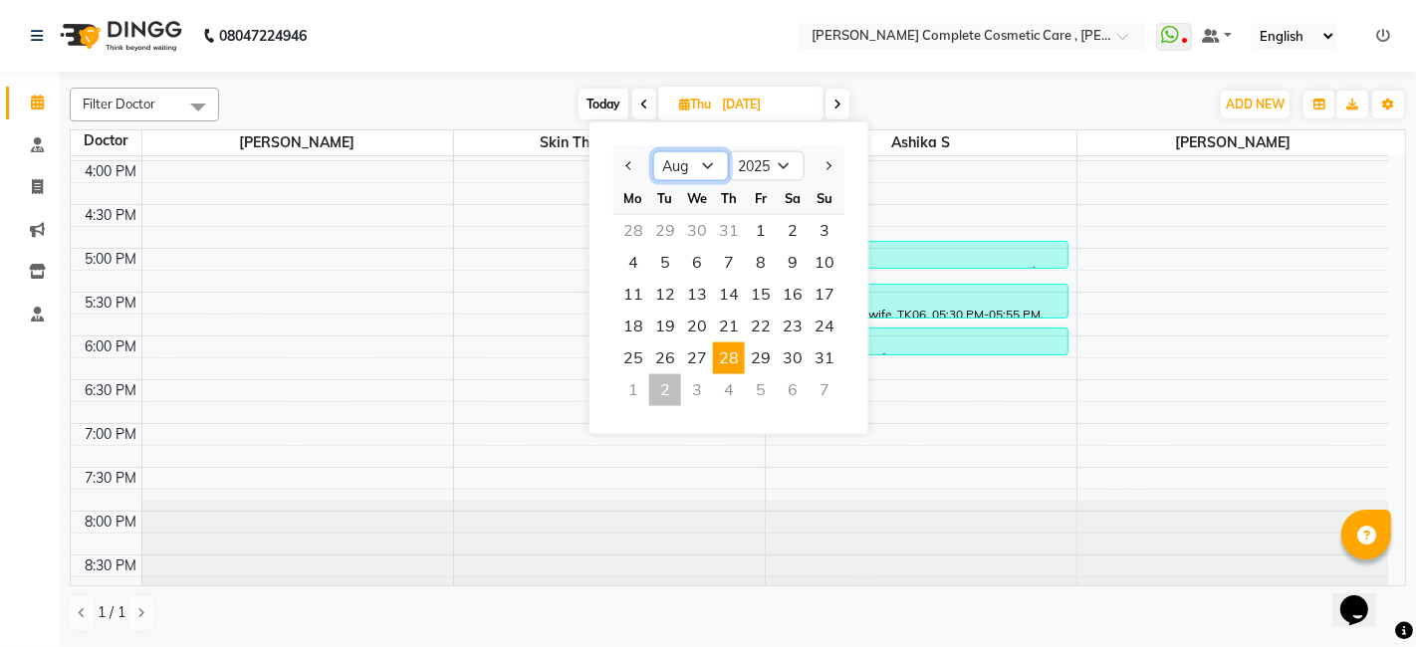
click at [708, 160] on select "Jan Feb Mar Apr May Jun [DATE] Aug Sep Oct Nov Dec" at bounding box center [691, 166] width 76 height 30
select select "9"
click at [653, 151] on select "Jan Feb Mar Apr May Jun [DATE] Aug Sep Oct Nov Dec" at bounding box center [691, 166] width 76 height 30
click at [691, 223] on span "3" at bounding box center [697, 231] width 32 height 32
type input "[DATE]"
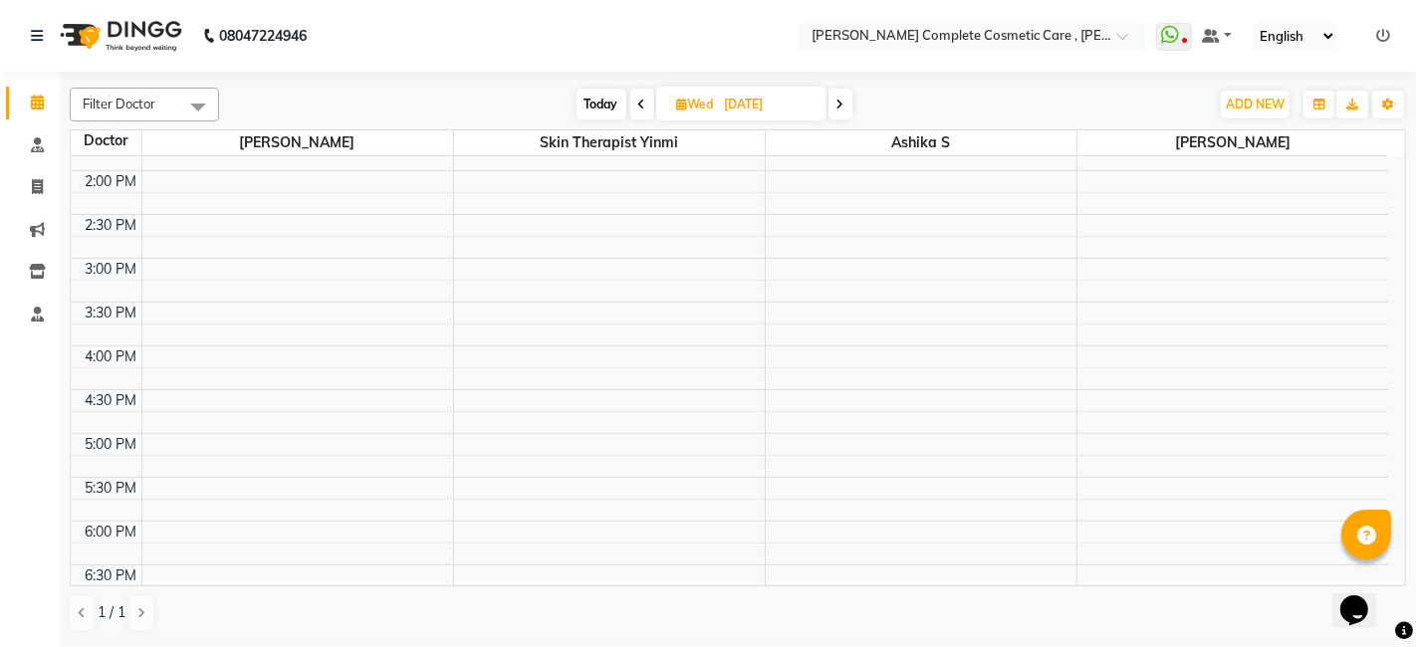
scroll to position [0, 0]
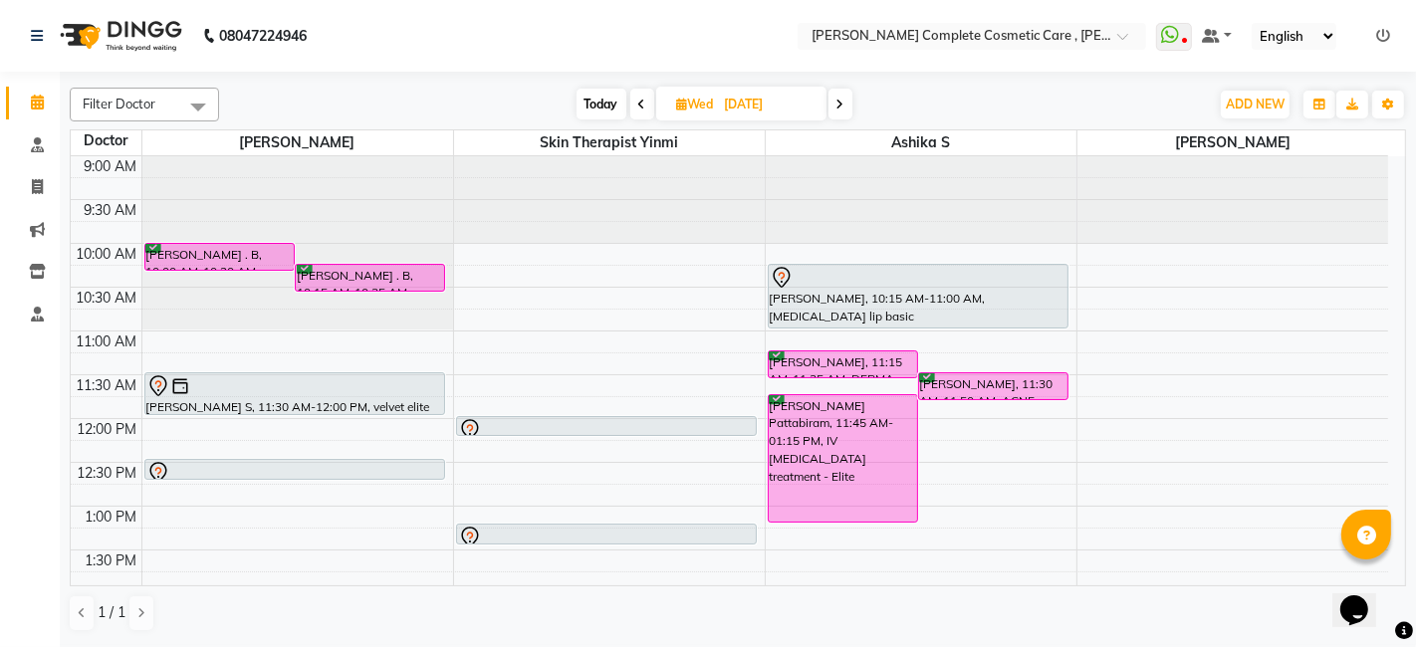
click at [678, 108] on icon at bounding box center [682, 104] width 11 height 13
select select "9"
select select "2025"
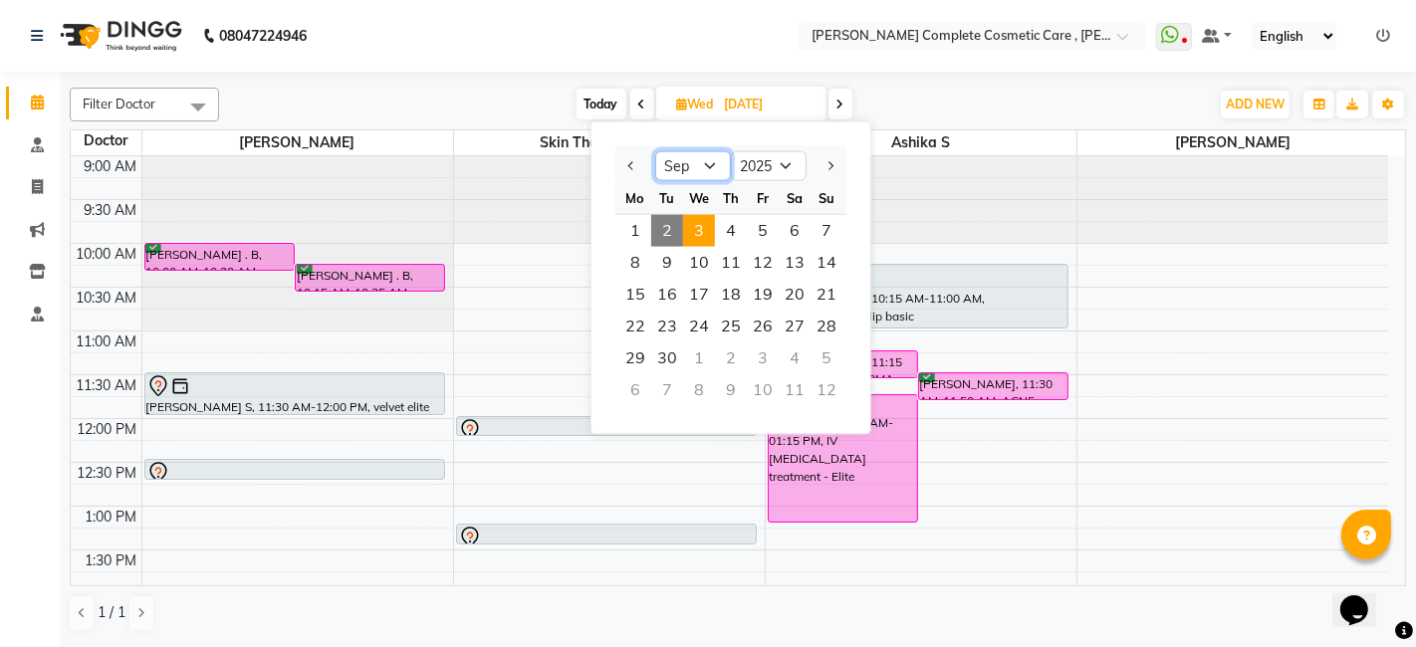
click at [685, 165] on select "Jan Feb Mar Apr May Jun [DATE] Aug Sep Oct Nov Dec" at bounding box center [693, 166] width 76 height 30
select select "8"
click at [655, 151] on select "Jan Feb Mar Apr May Jun [DATE] Aug Sep Oct Nov Dec" at bounding box center [693, 166] width 76 height 30
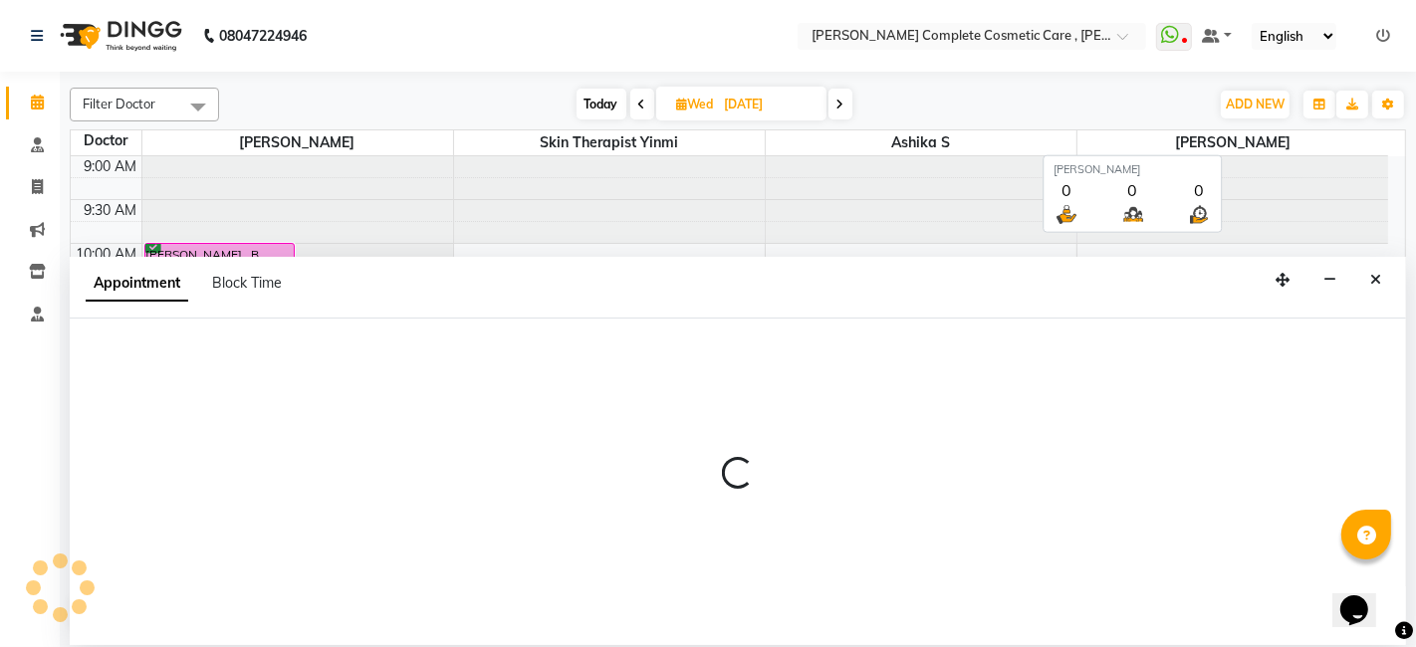
select select "88116"
select select "660"
select select "tentative"
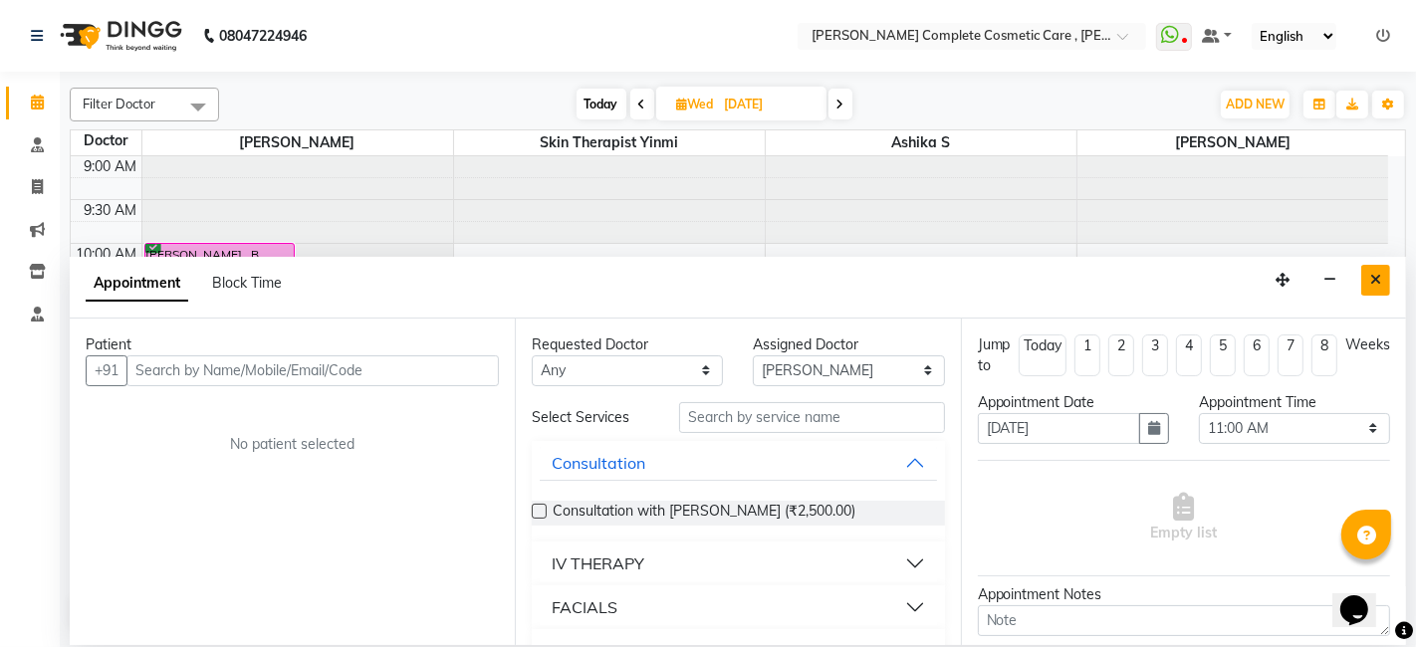
click at [1377, 280] on icon "Close" at bounding box center [1375, 280] width 11 height 14
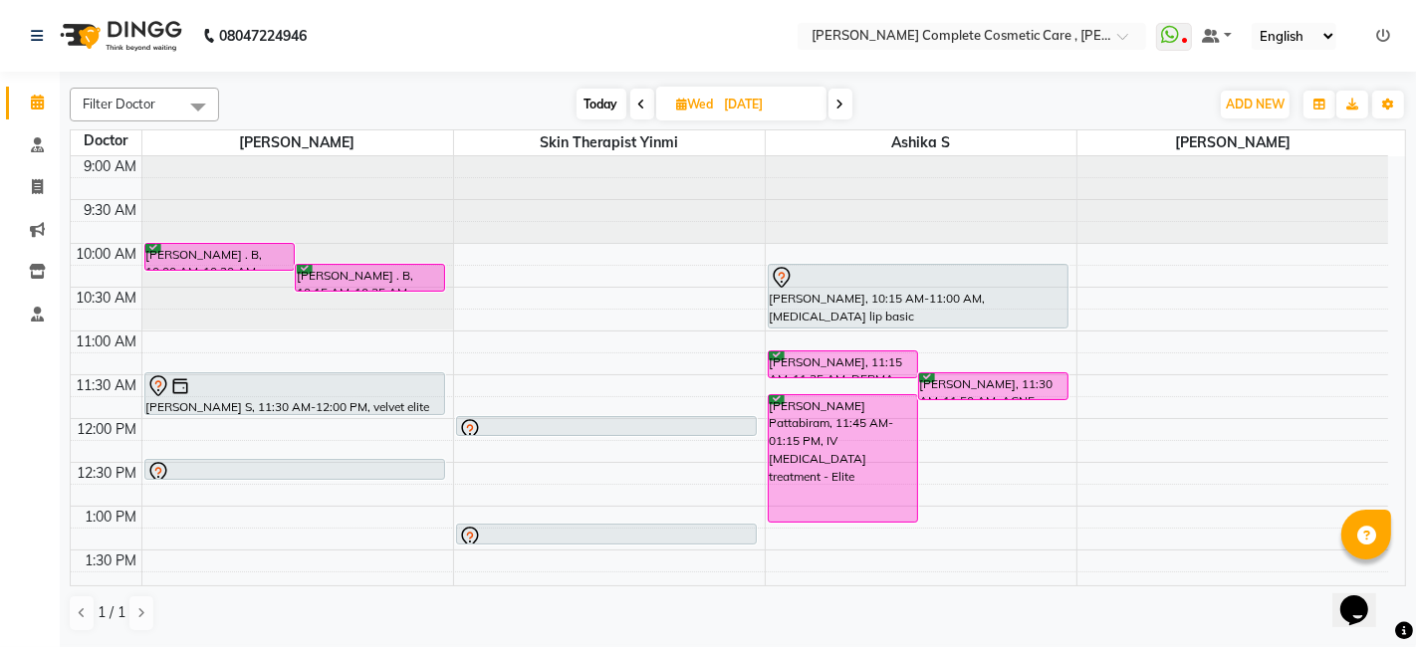
click at [686, 97] on span "Wed" at bounding box center [695, 104] width 47 height 15
select select "9"
select select "2025"
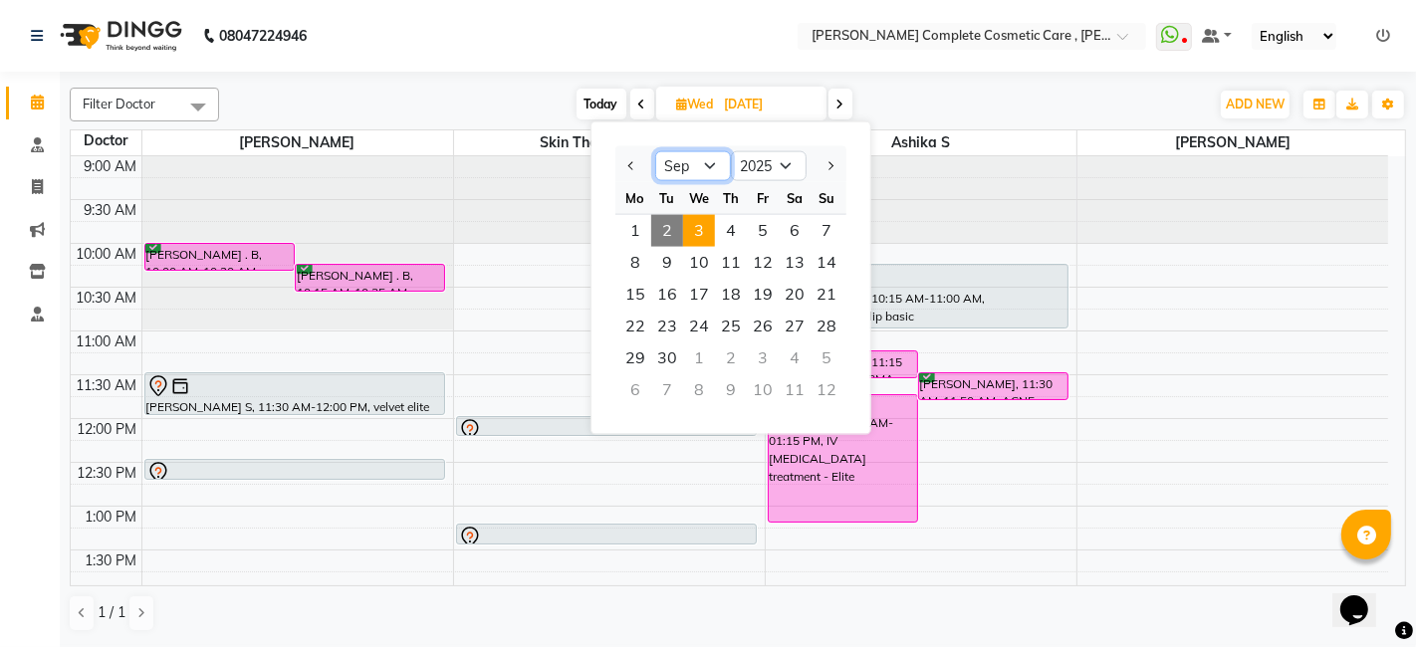
click at [697, 166] on select "Jan Feb Mar Apr May Jun [DATE] Aug Sep Oct Nov Dec" at bounding box center [693, 166] width 76 height 30
click at [655, 151] on select "Jan Feb Mar Apr May Jun [DATE] Aug Sep Oct Nov Dec" at bounding box center [693, 166] width 76 height 30
click at [719, 171] on select "Jan Feb Mar Apr May Jun [DATE] Aug Sep Oct Nov Dec" at bounding box center [693, 166] width 76 height 30
select select "9"
click at [655, 151] on select "Jan Feb Mar Apr May Jun [DATE] Aug Sep Oct Nov Dec" at bounding box center [693, 166] width 76 height 30
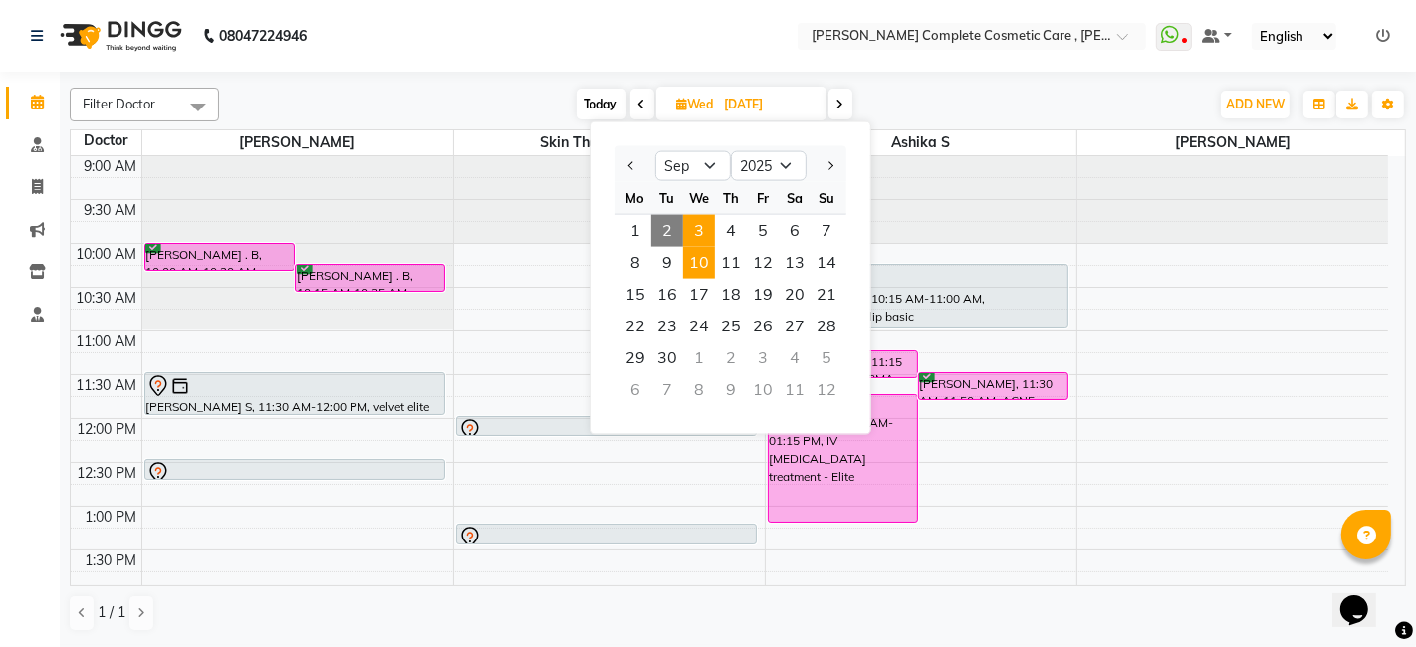
click at [706, 259] on span "10" at bounding box center [699, 263] width 32 height 32
type input "[DATE]"
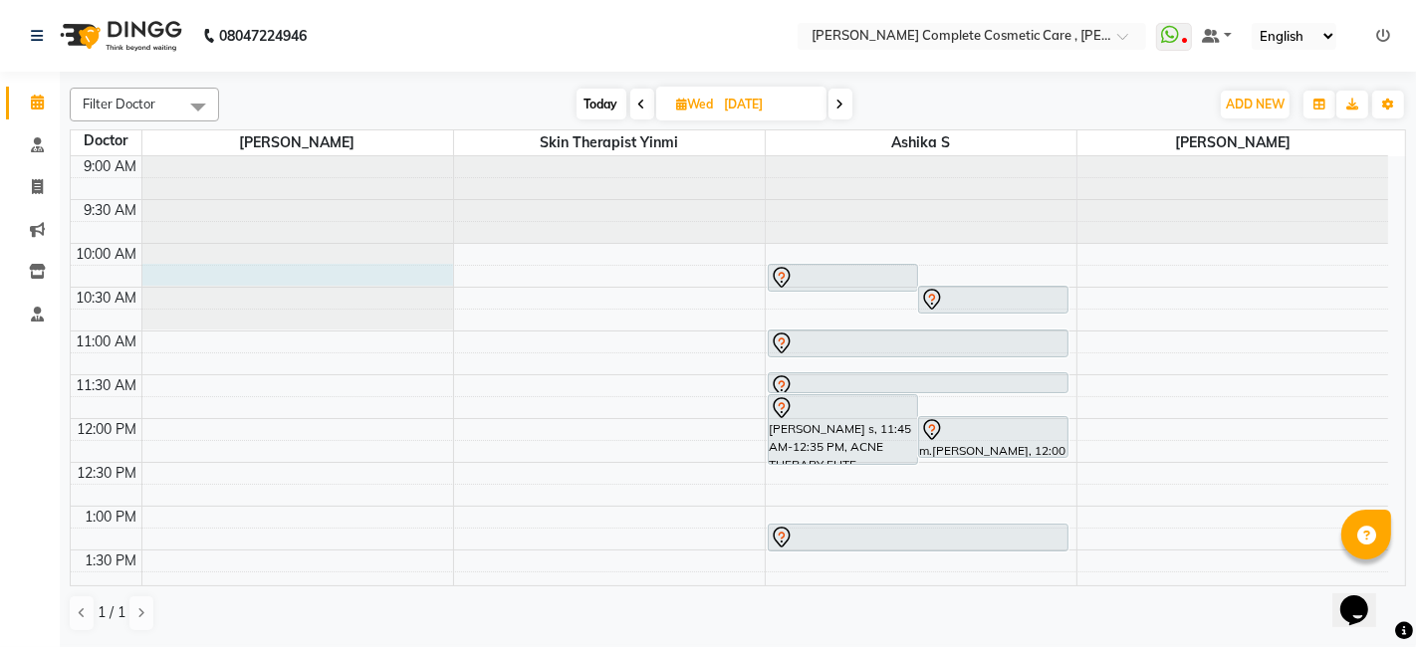
click at [227, 156] on div at bounding box center [297, 156] width 311 height 0
select select "67035"
select select "615"
select select "tentative"
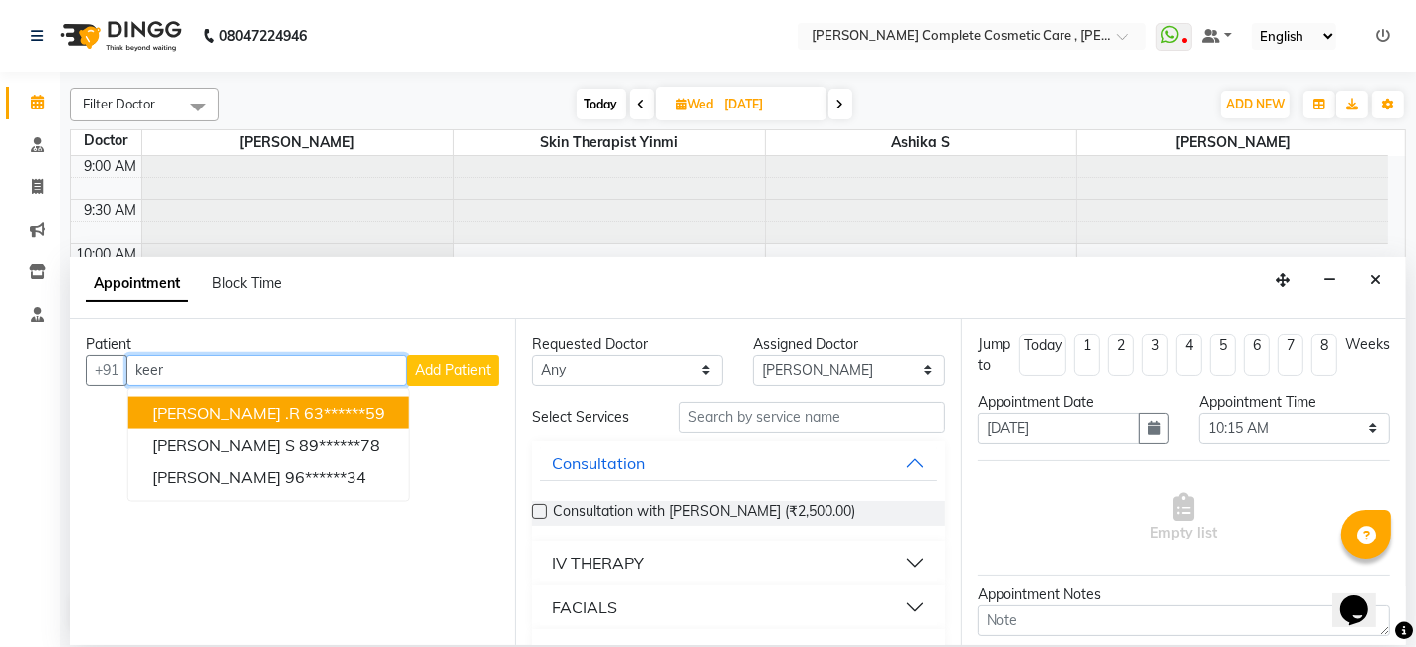
click at [304, 413] on ngb-highlight "63******59" at bounding box center [345, 412] width 82 height 20
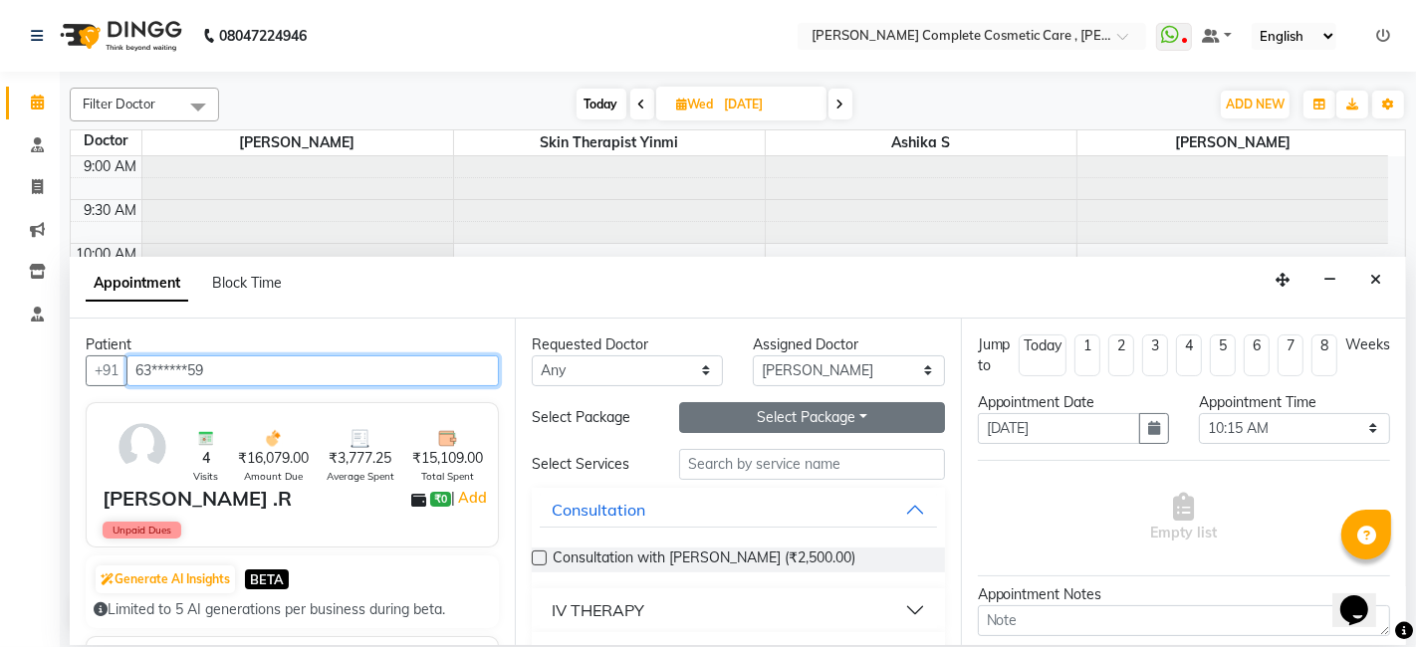
type input "63******59"
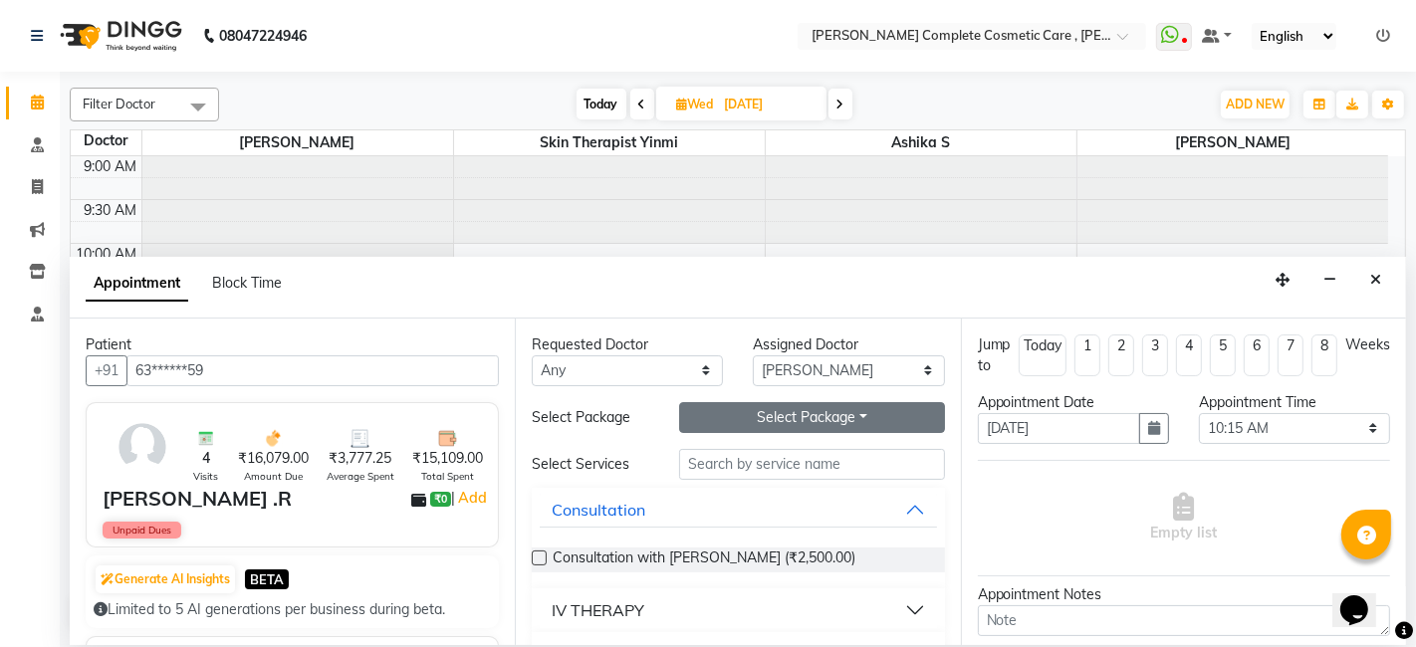
click at [778, 419] on button "Select Package Toggle Dropdown" at bounding box center [811, 417] width 265 height 31
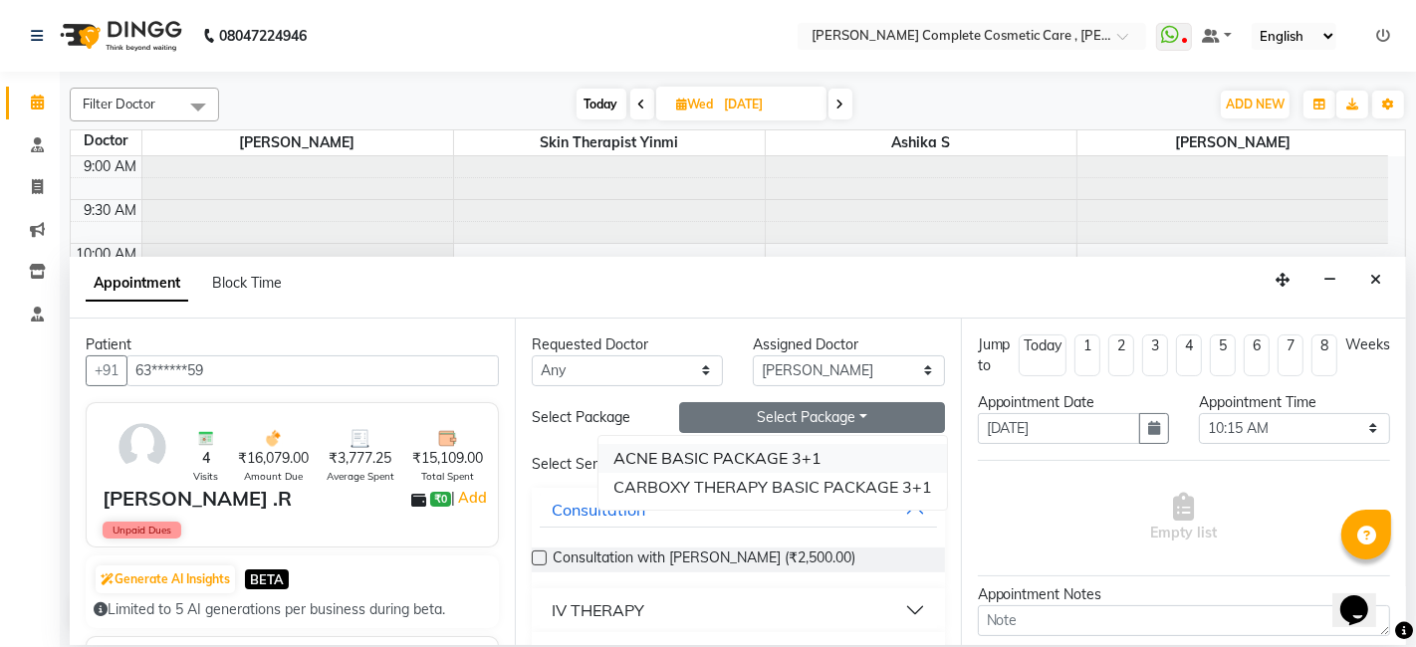
click at [777, 456] on li "ACNE BASIC PACKAGE 3+1" at bounding box center [773, 458] width 349 height 29
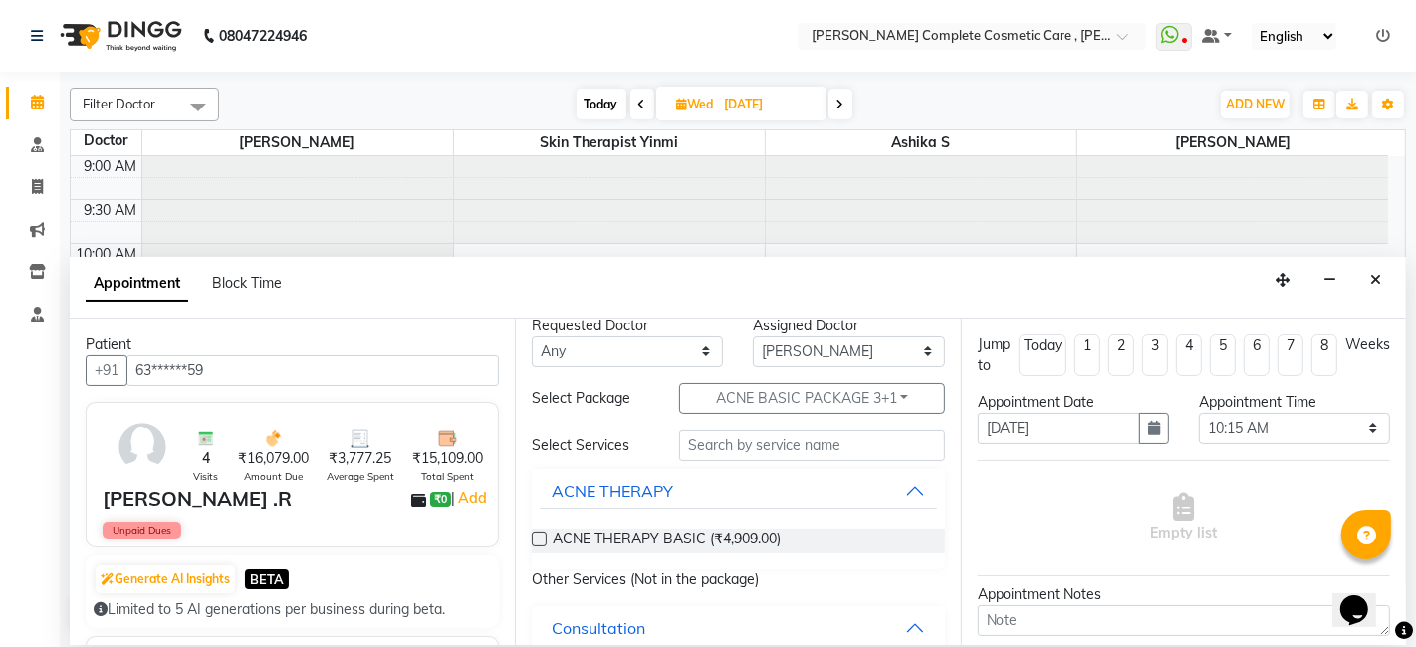
scroll to position [20, 0]
click at [694, 534] on span "ACNE THERAPY BASIC (₹4,909.00)" at bounding box center [667, 540] width 228 height 25
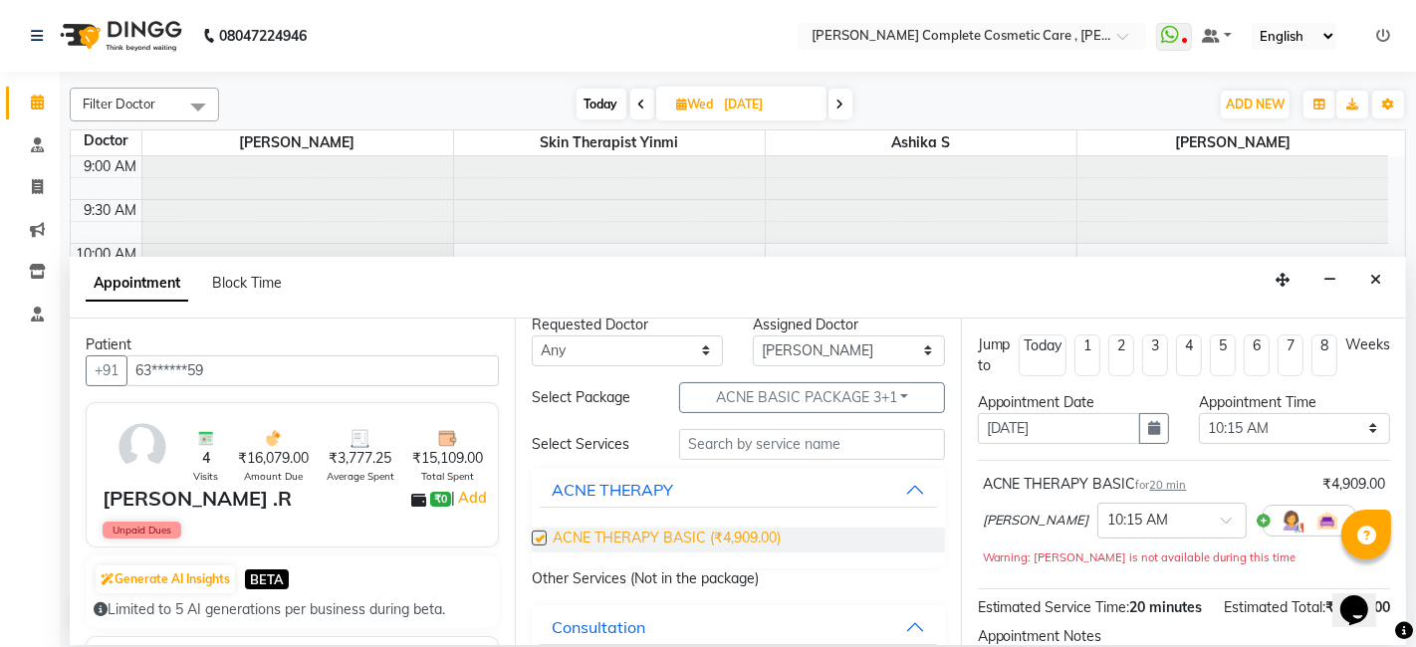
checkbox input "false"
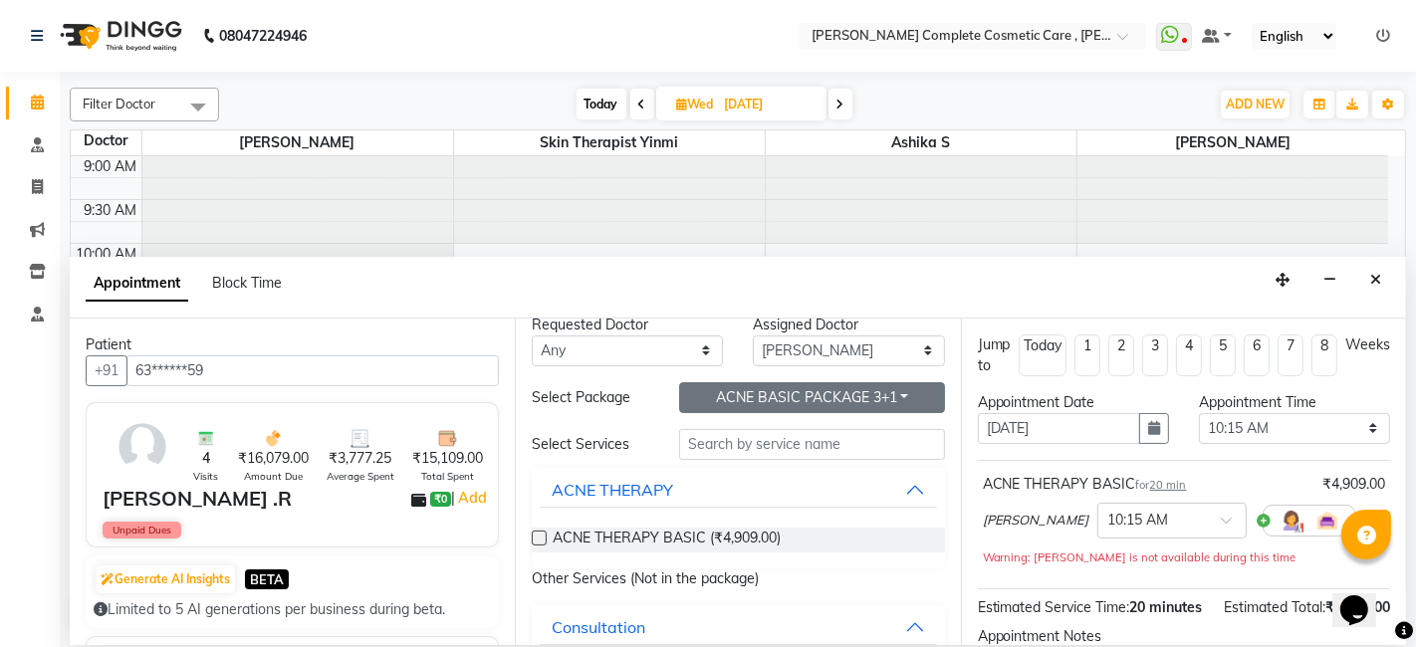
click at [790, 386] on button "ACNE BASIC PACKAGE 3+1" at bounding box center [811, 397] width 265 height 31
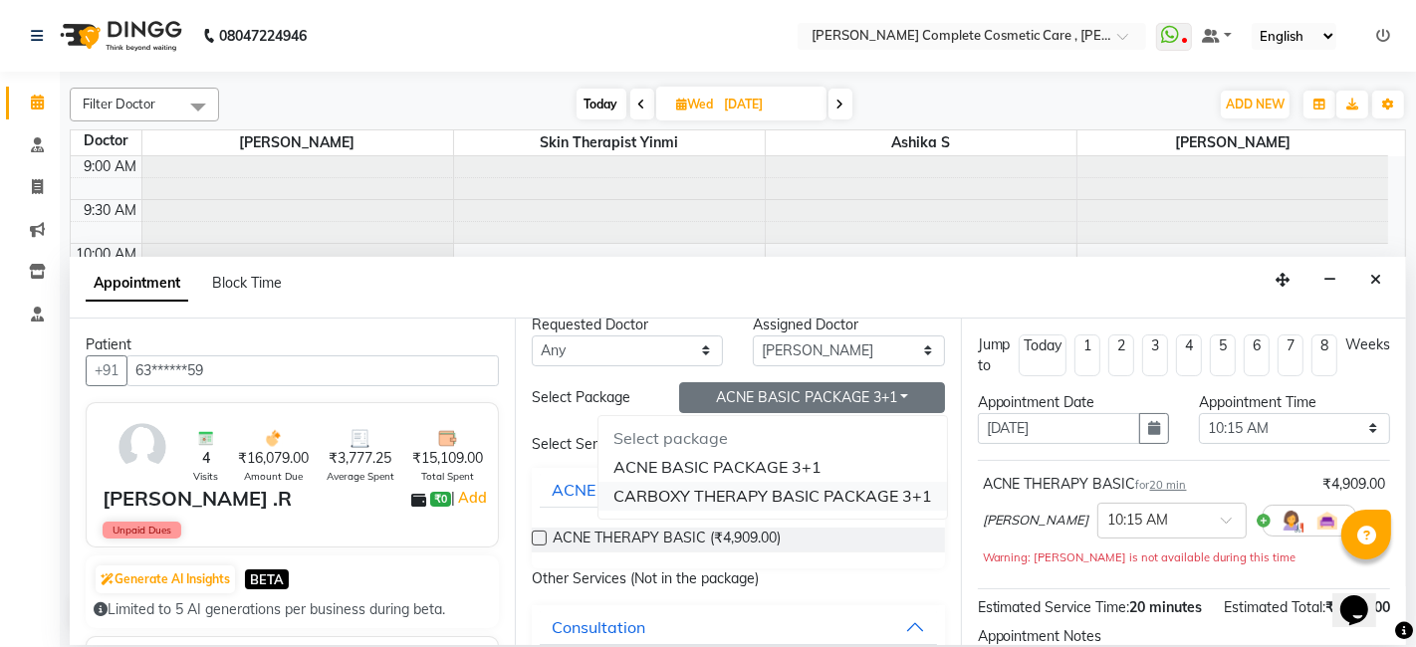
click at [750, 488] on li "CARBOXY THERAPY BASIC PACKAGE 3+1" at bounding box center [773, 496] width 349 height 29
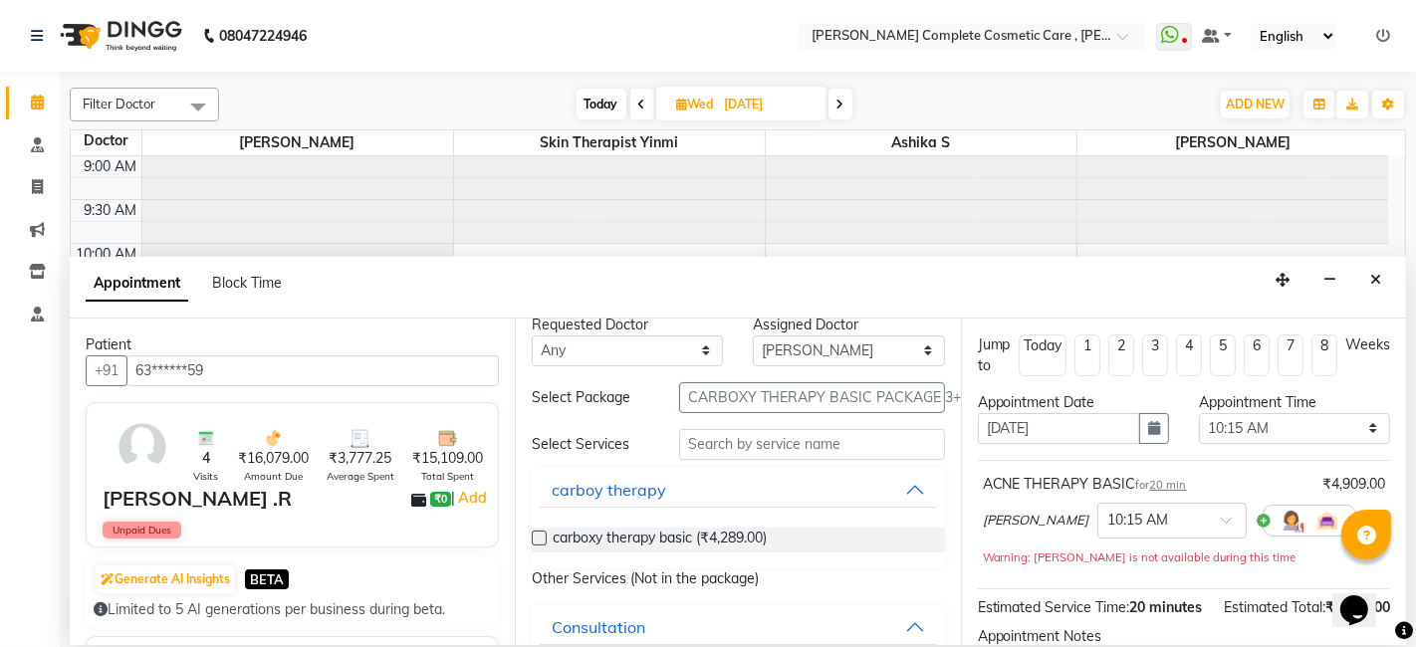
click at [541, 537] on label at bounding box center [539, 538] width 15 height 15
click at [541, 537] on input "checkbox" at bounding box center [538, 540] width 13 height 13
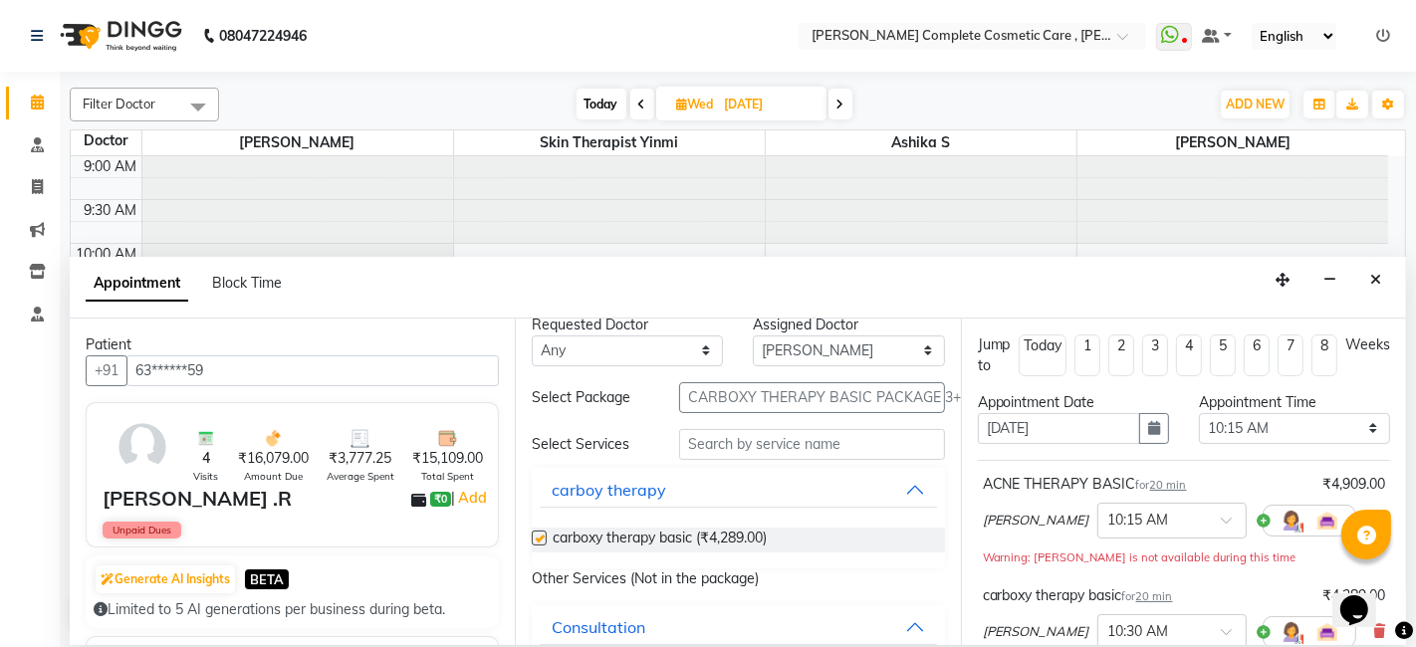
checkbox input "false"
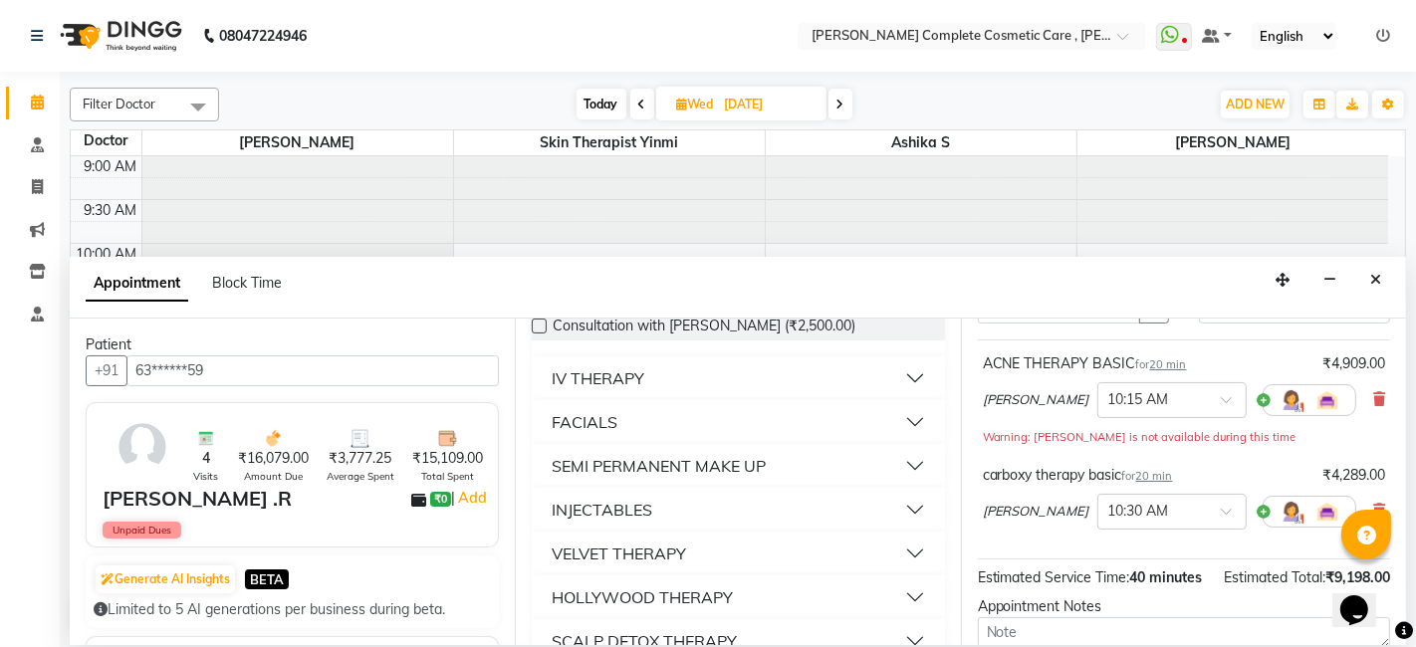
scroll to position [122, 0]
click at [1373, 396] on icon at bounding box center [1379, 398] width 12 height 14
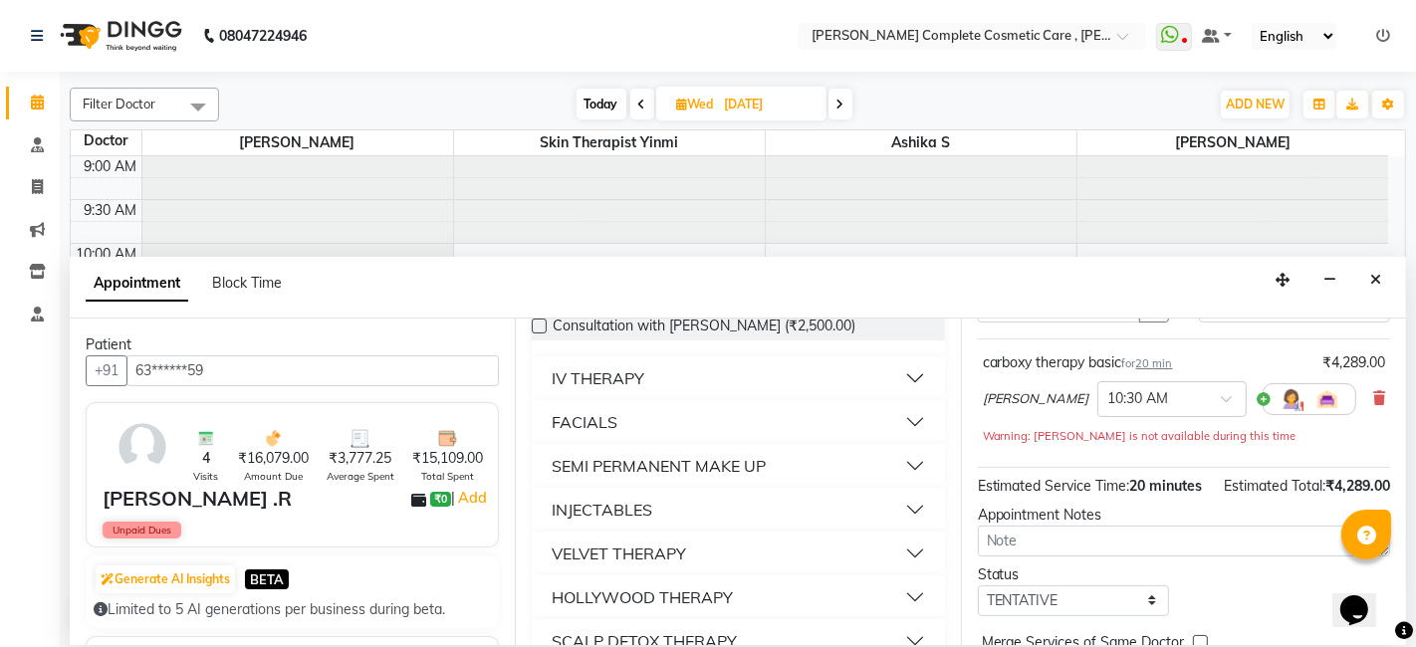
scroll to position [238, 0]
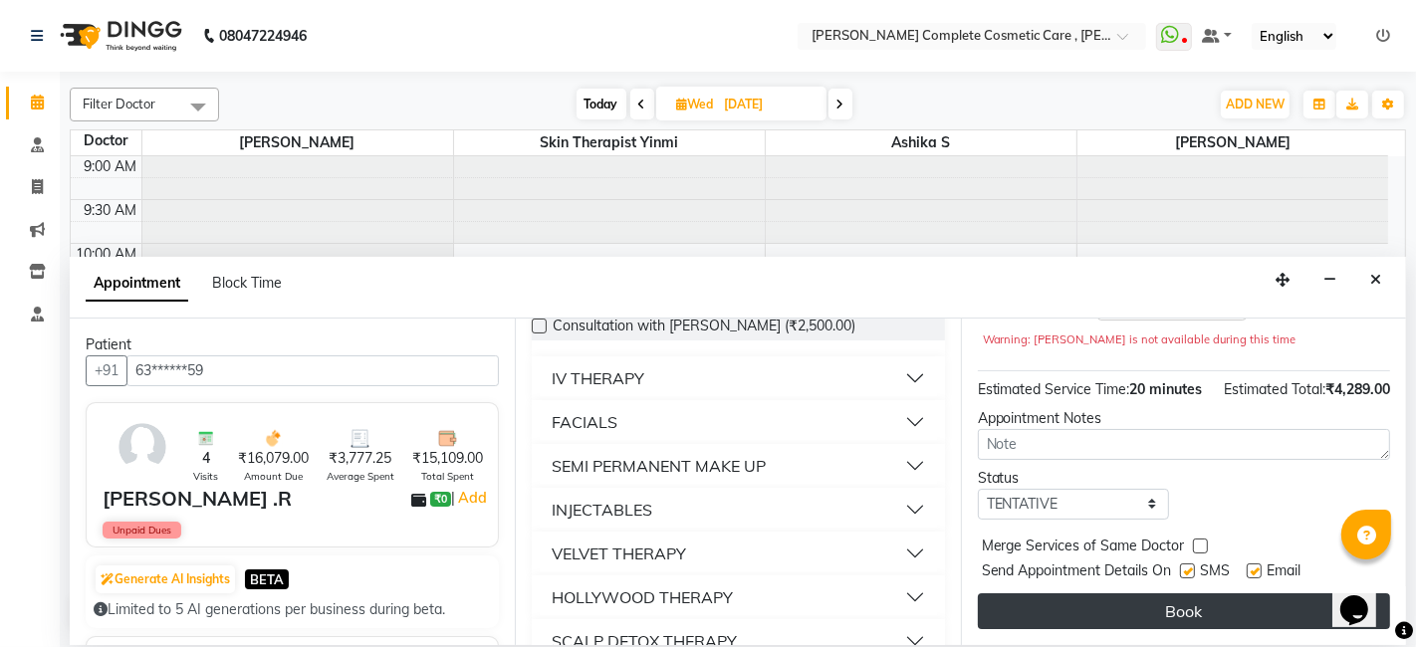
click at [1151, 603] on button "Book" at bounding box center [1184, 612] width 412 height 36
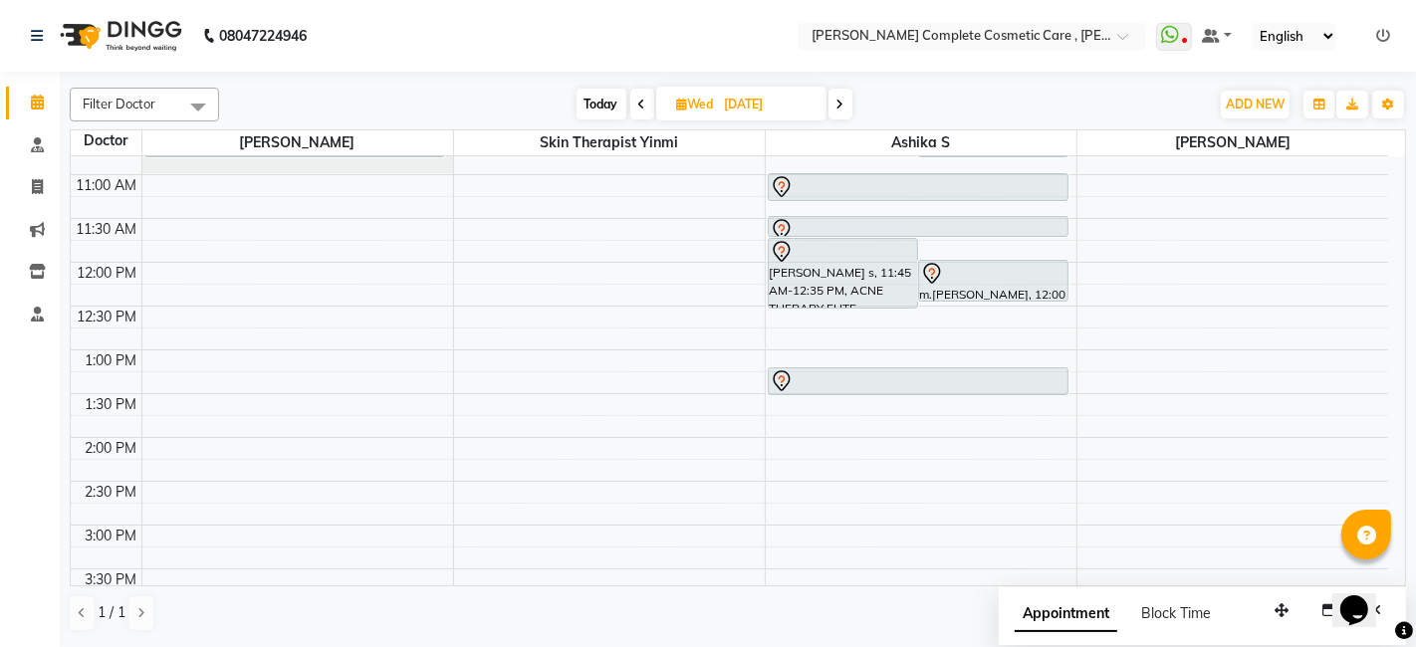
scroll to position [160, 0]
click at [599, 512] on div "9:00 AM 9:30 AM 10:00 AM 10:30 AM 11:00 AM 11:30 AM 12:00 PM 12:30 PM 1:00 PM 1…" at bounding box center [730, 521] width 1318 height 1051
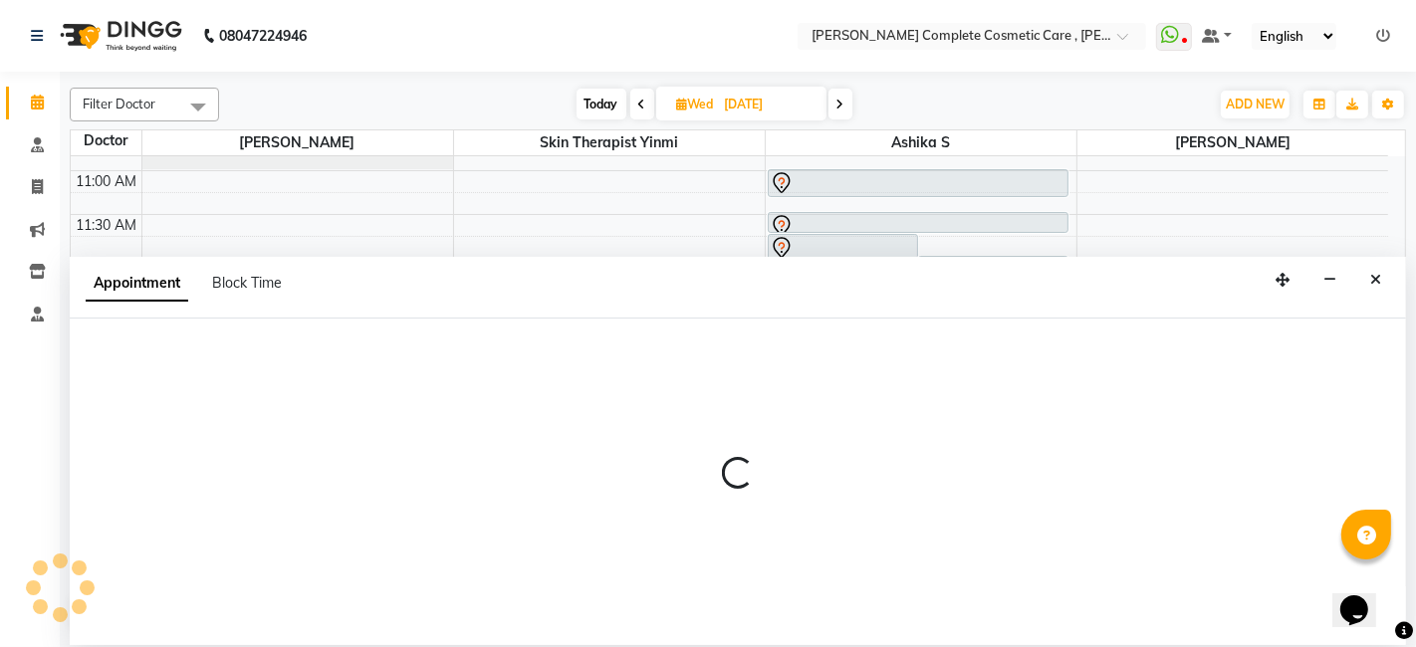
select select "70591"
select select "885"
select select "tentative"
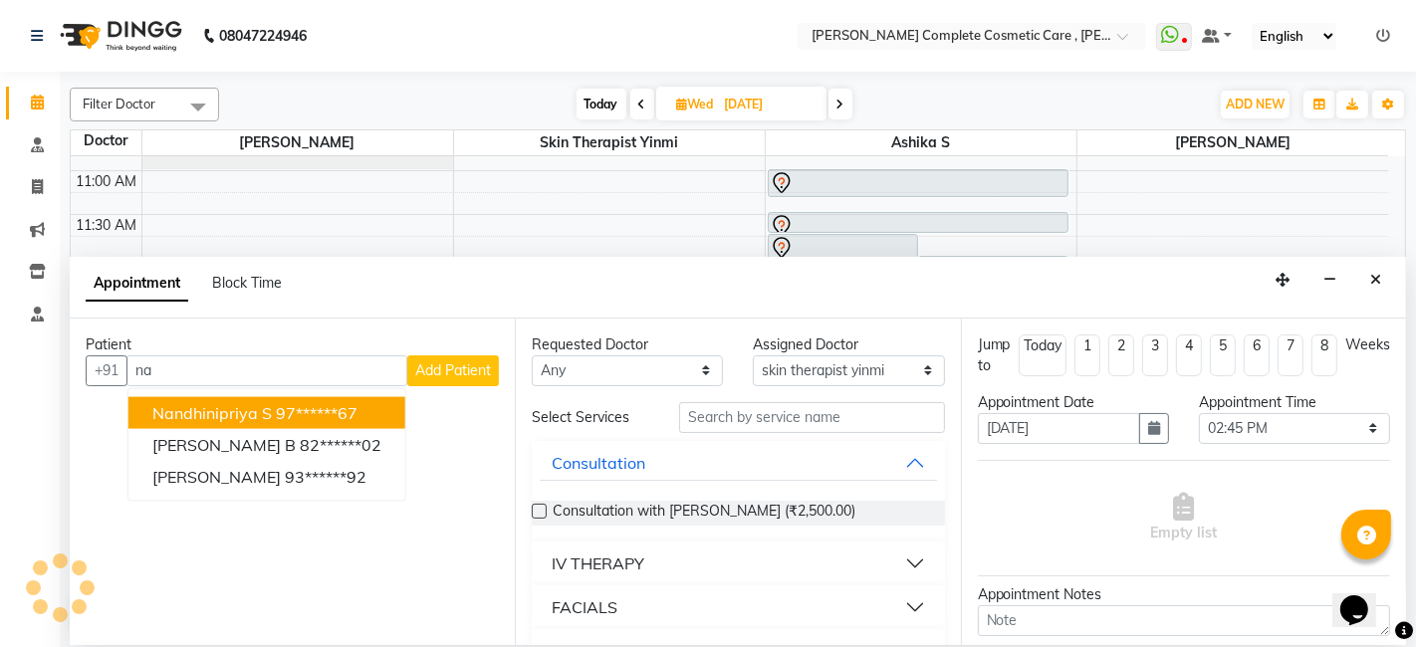
type input "n"
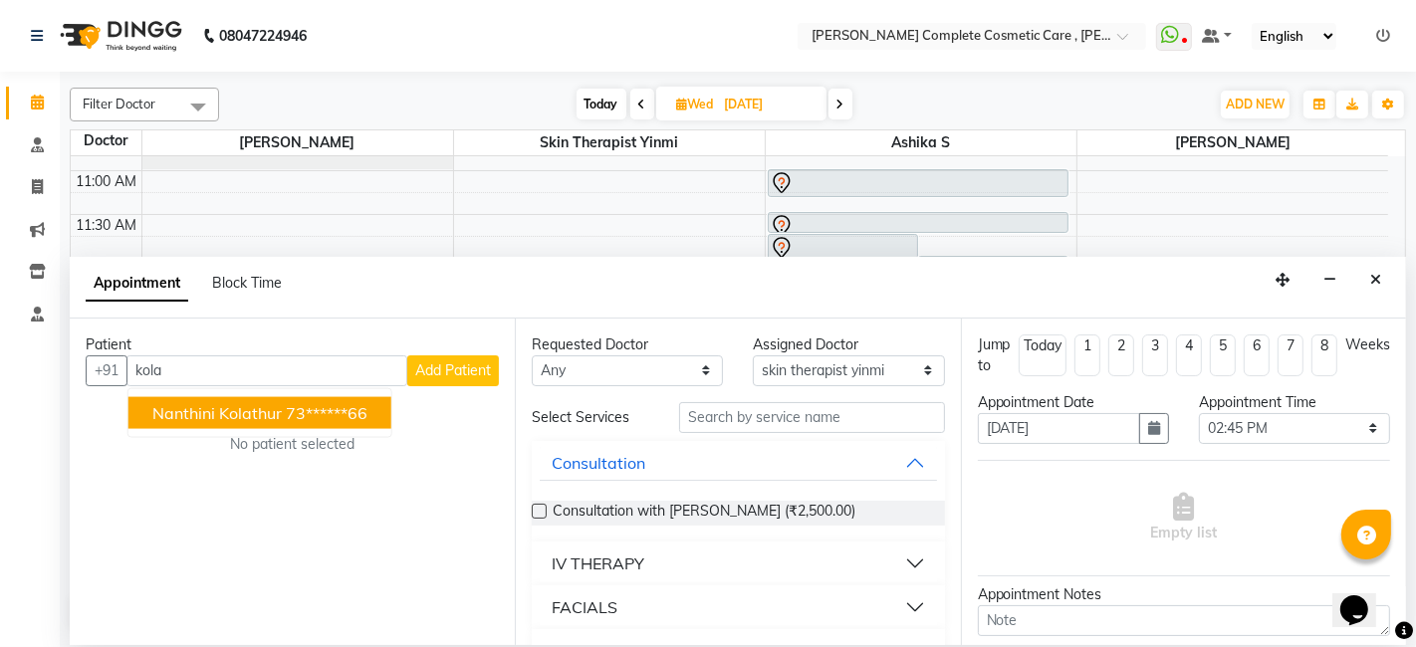
click at [331, 419] on ngb-highlight "73******66" at bounding box center [327, 412] width 82 height 20
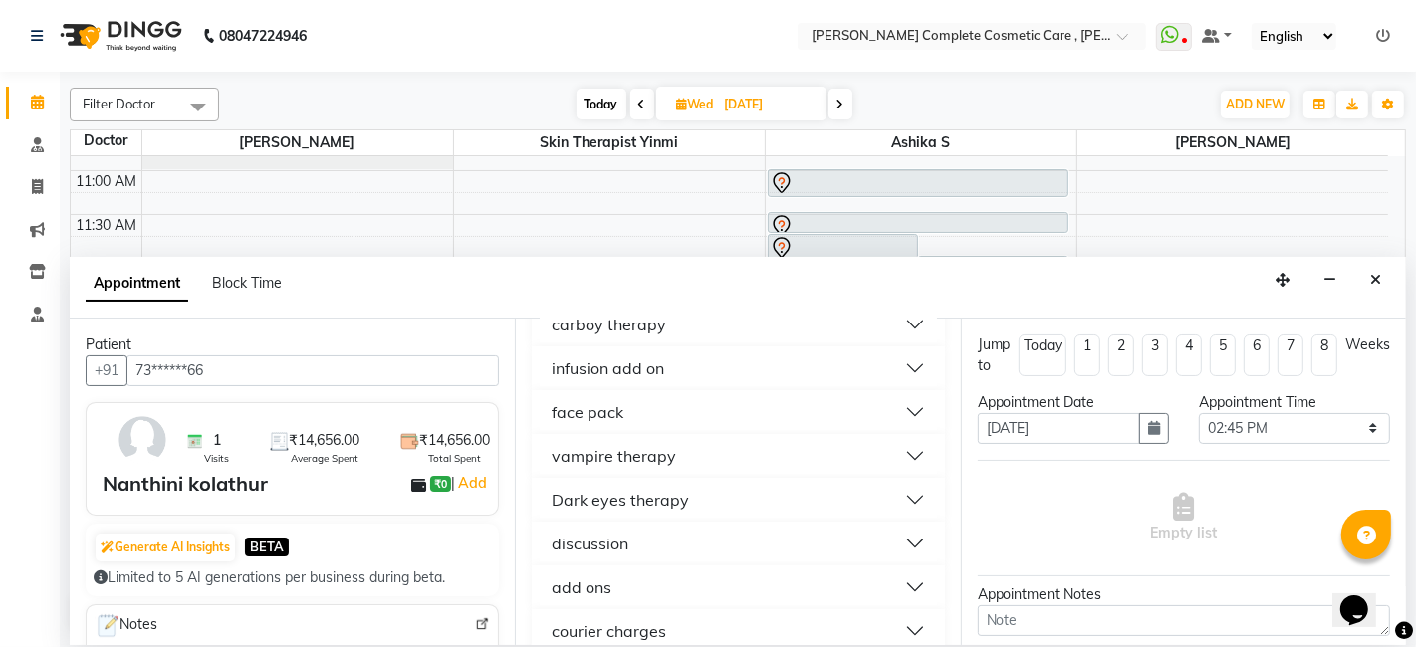
scroll to position [1050, 0]
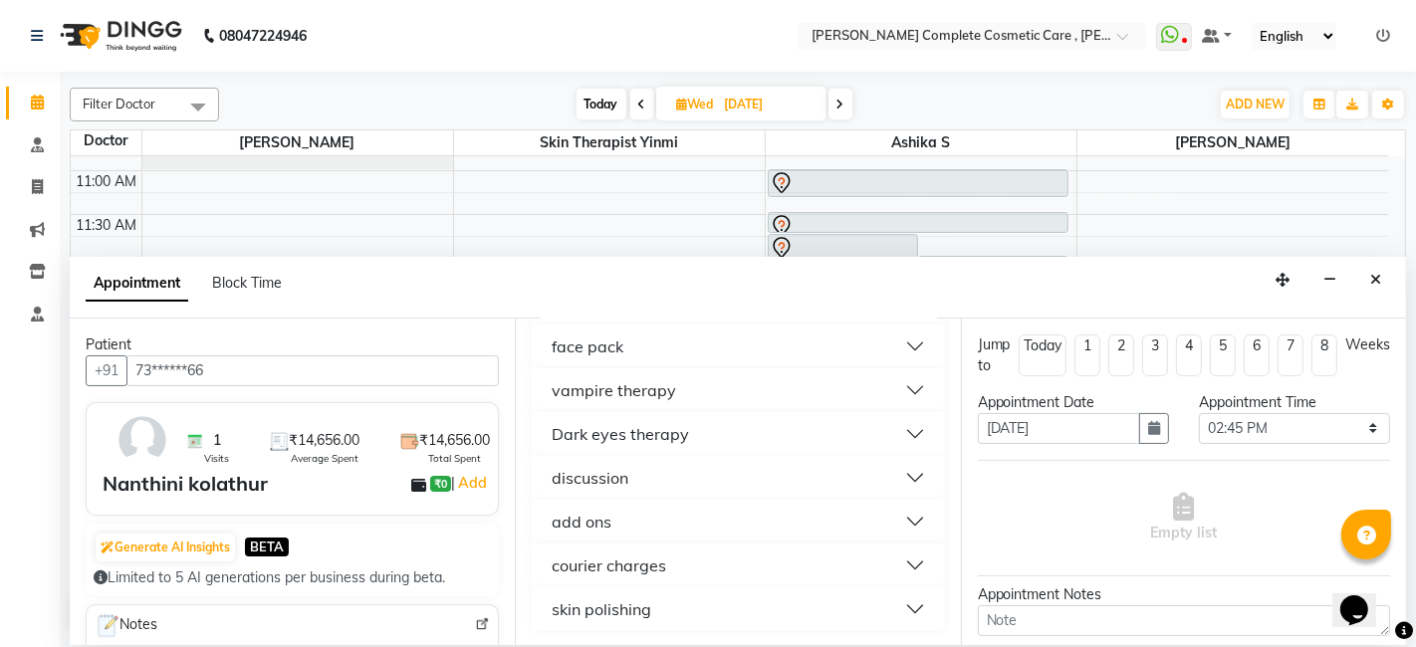
type input "73******66"
click at [646, 478] on button "discussion" at bounding box center [738, 478] width 396 height 36
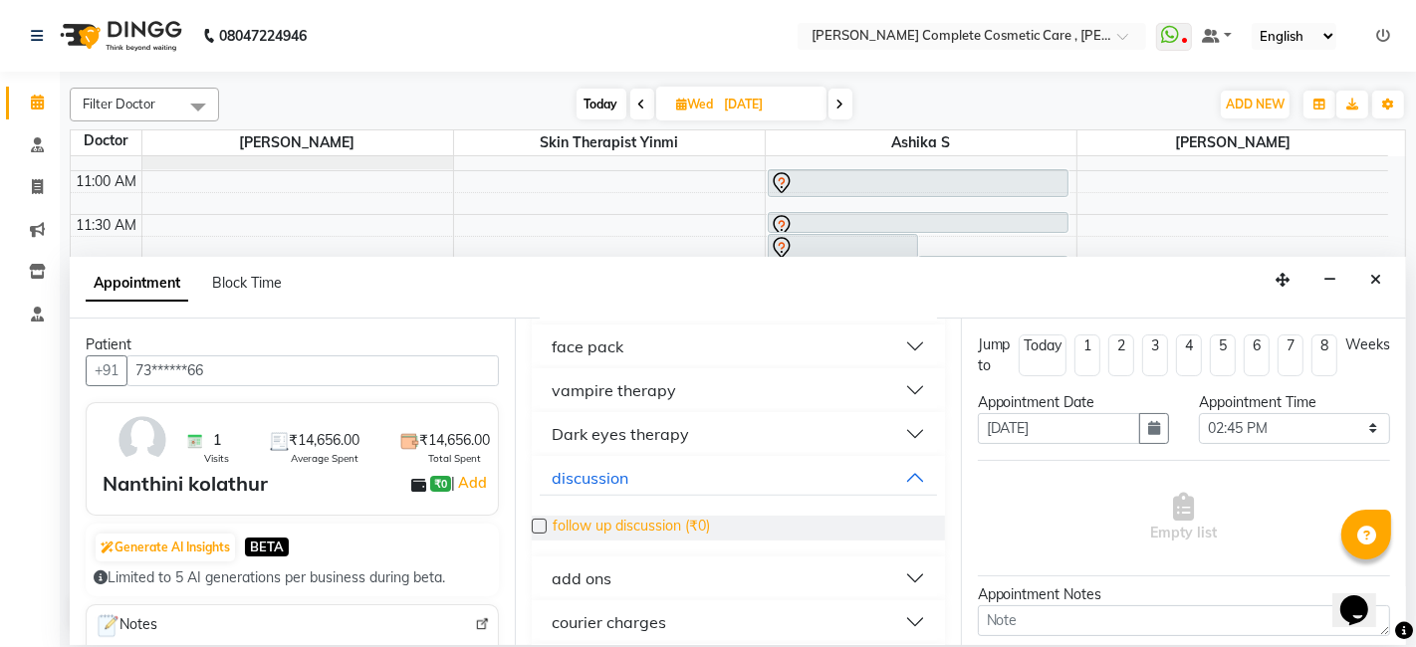
click at [654, 516] on span "follow up discussion (₹0)" at bounding box center [631, 528] width 157 height 25
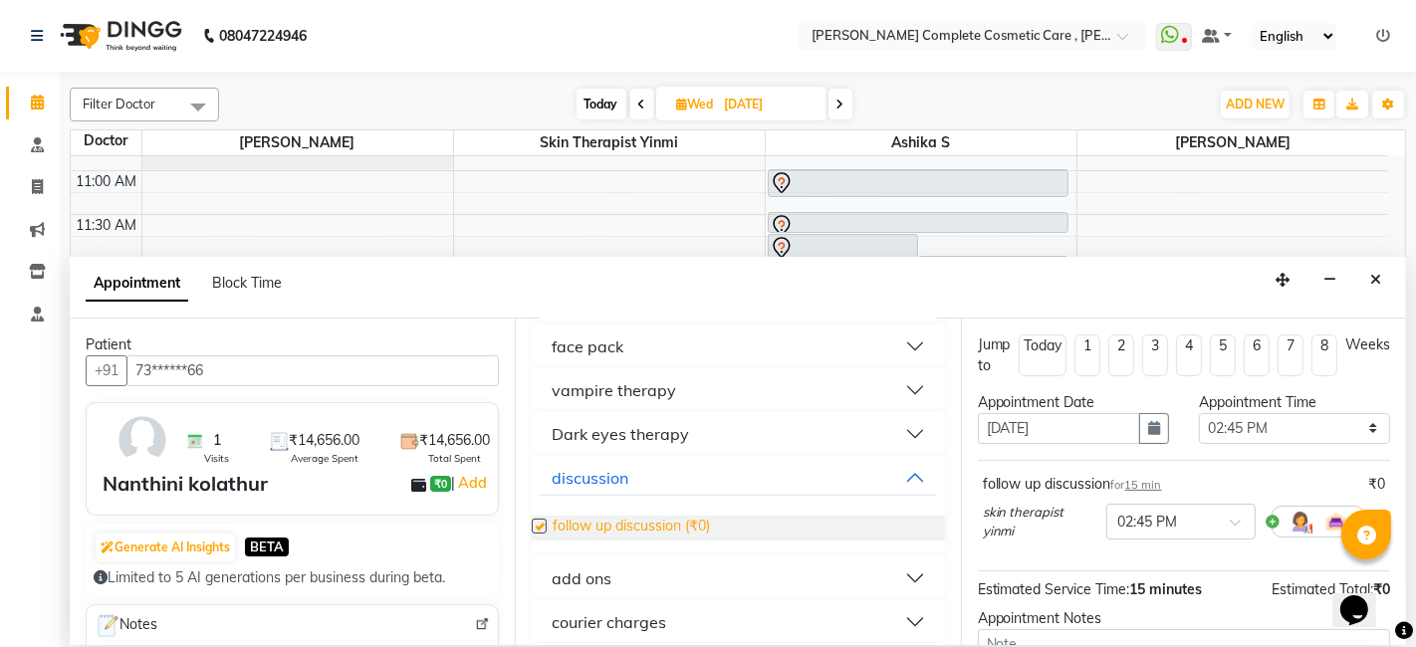
checkbox input "false"
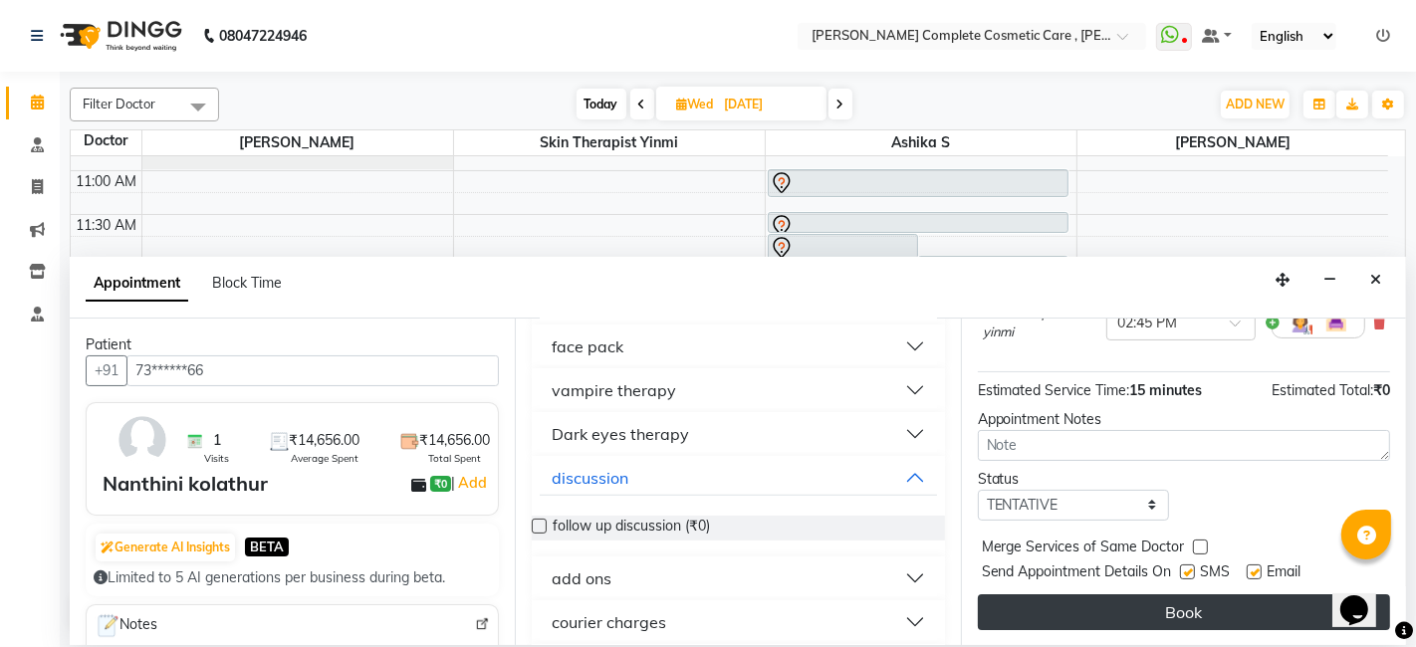
click at [1045, 602] on button "Book" at bounding box center [1184, 613] width 412 height 36
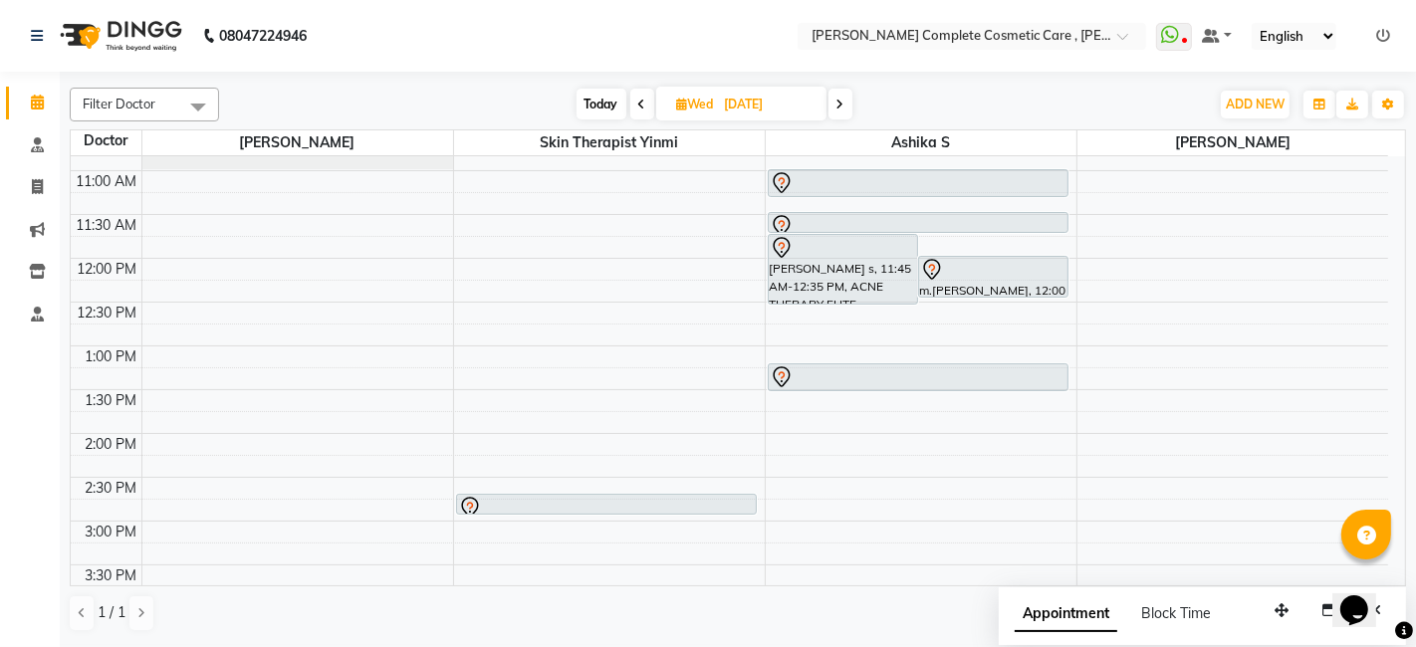
click at [677, 101] on icon at bounding box center [682, 104] width 11 height 13
select select "9"
select select "2025"
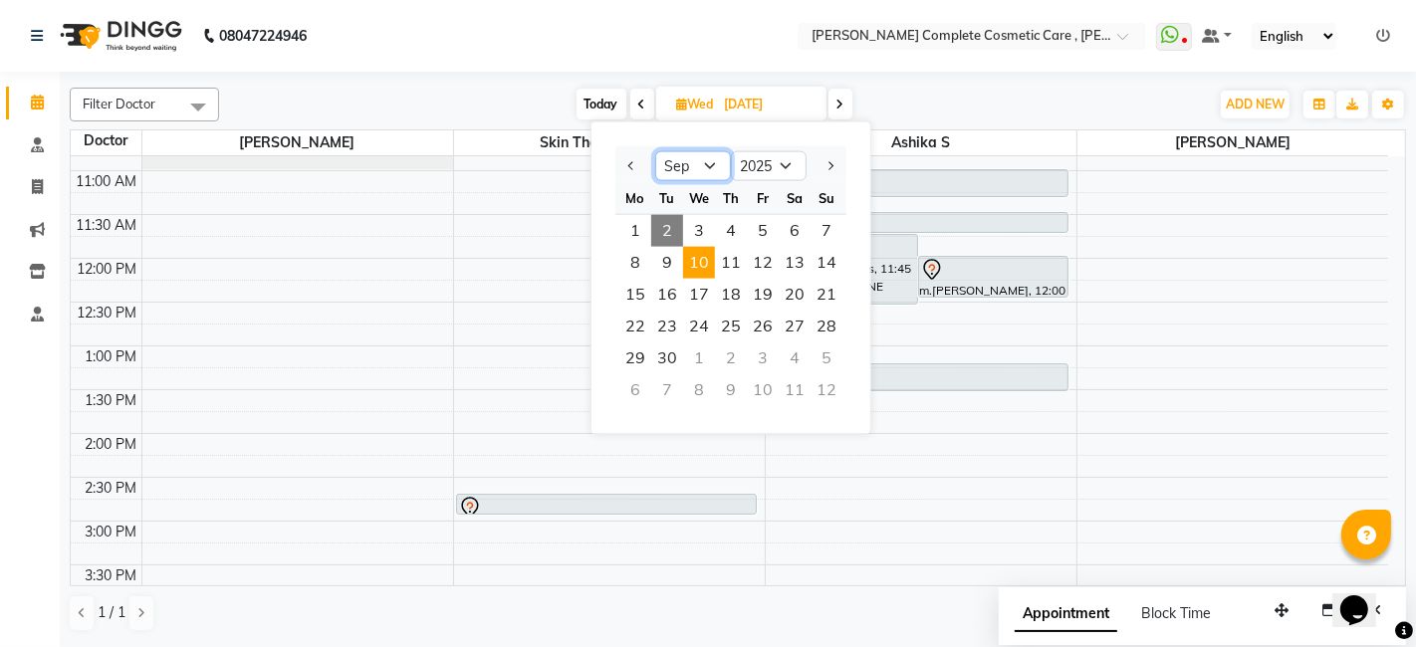
click at [714, 171] on select "Jan Feb Mar Apr May Jun [DATE] Aug Sep Oct Nov Dec" at bounding box center [693, 166] width 76 height 30
click at [638, 226] on span "1" at bounding box center [635, 231] width 32 height 32
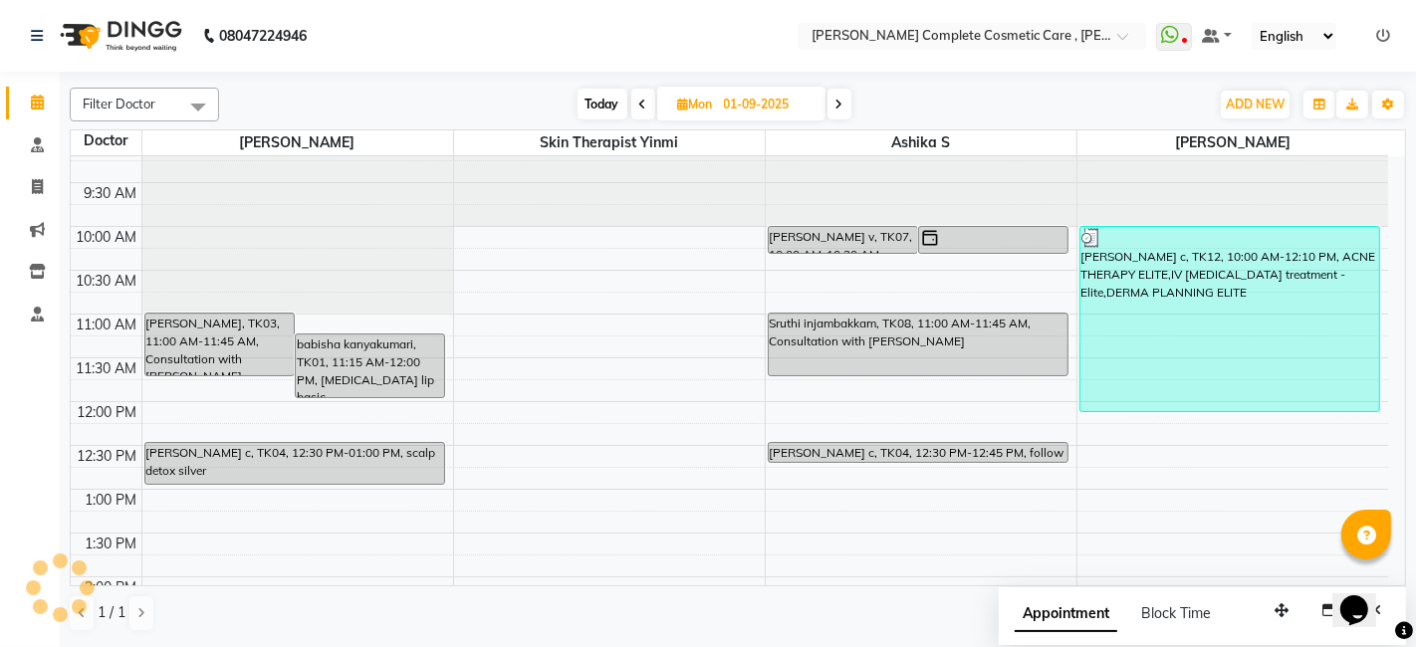
scroll to position [0, 0]
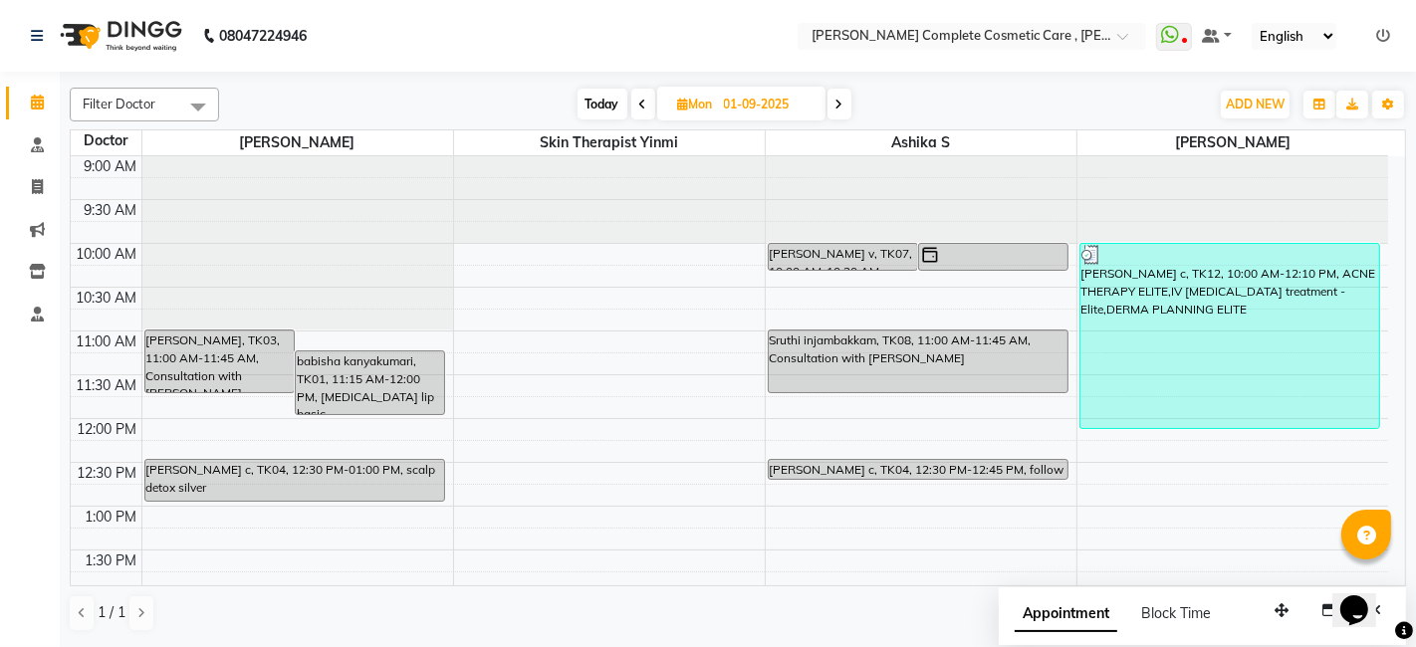
click at [634, 107] on span at bounding box center [643, 104] width 24 height 31
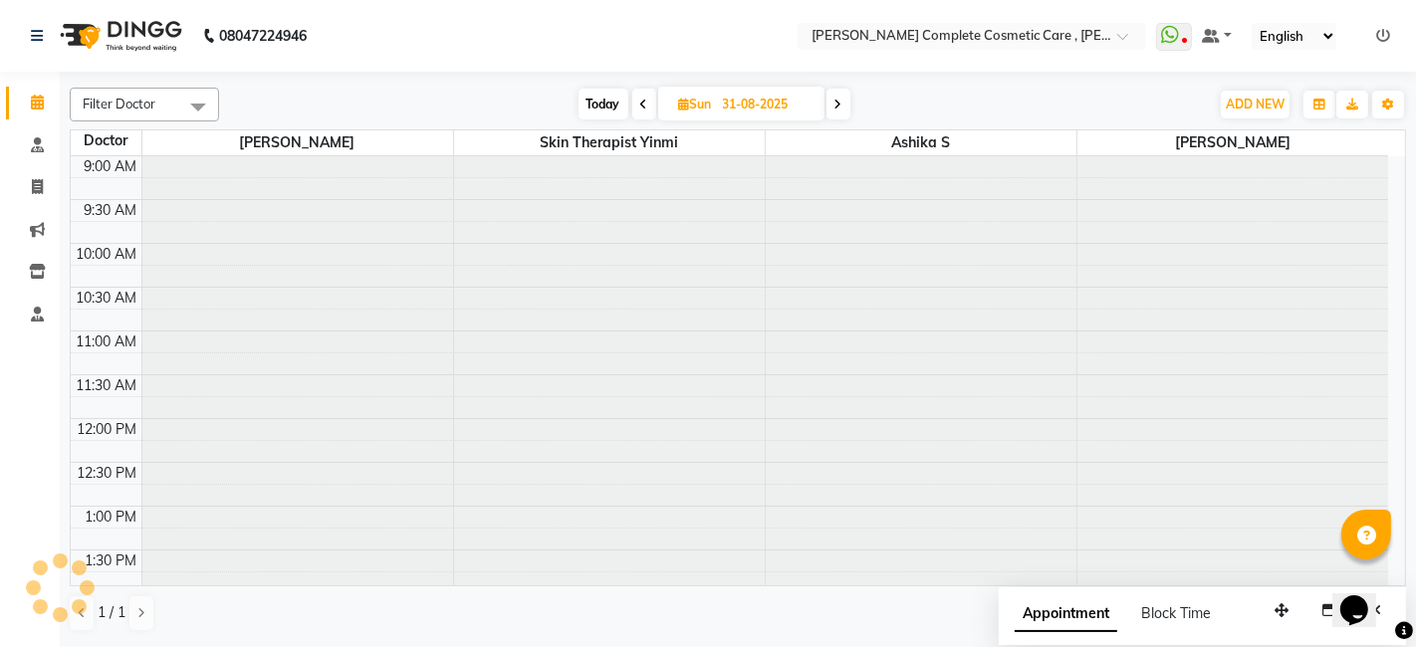
scroll to position [609, 0]
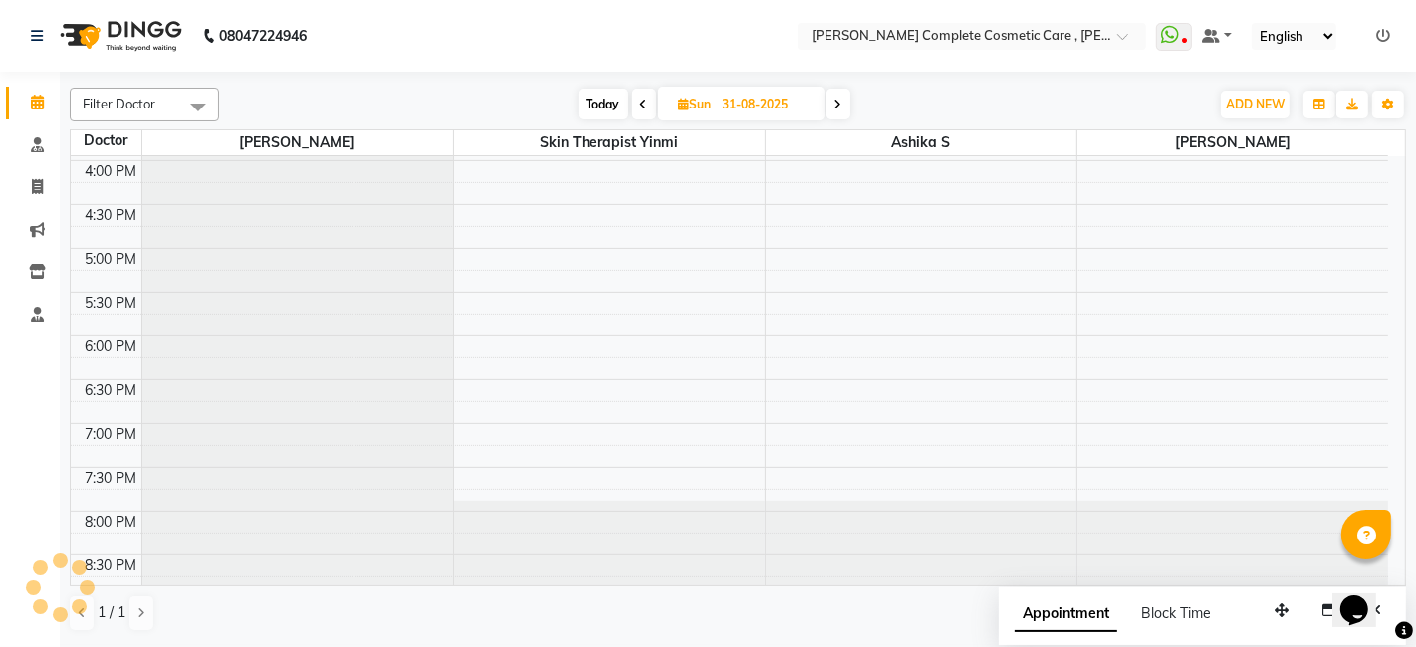
click at [643, 107] on icon at bounding box center [644, 105] width 8 height 12
type input "30-08-2025"
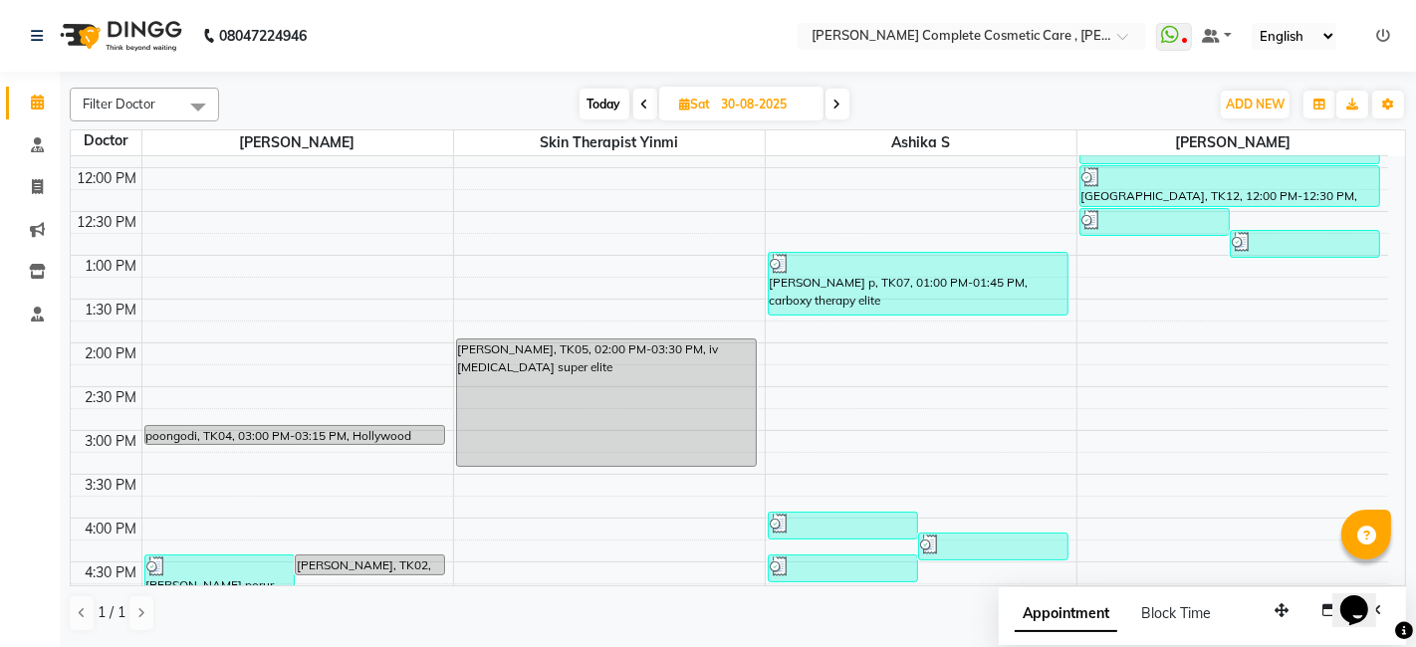
scroll to position [252, 0]
click at [617, 231] on div "9:00 AM 9:30 AM 10:00 AM 10:30 AM 11:00 AM 11:30 AM 12:00 PM 12:30 PM 1:00 PM 1…" at bounding box center [730, 429] width 1318 height 1051
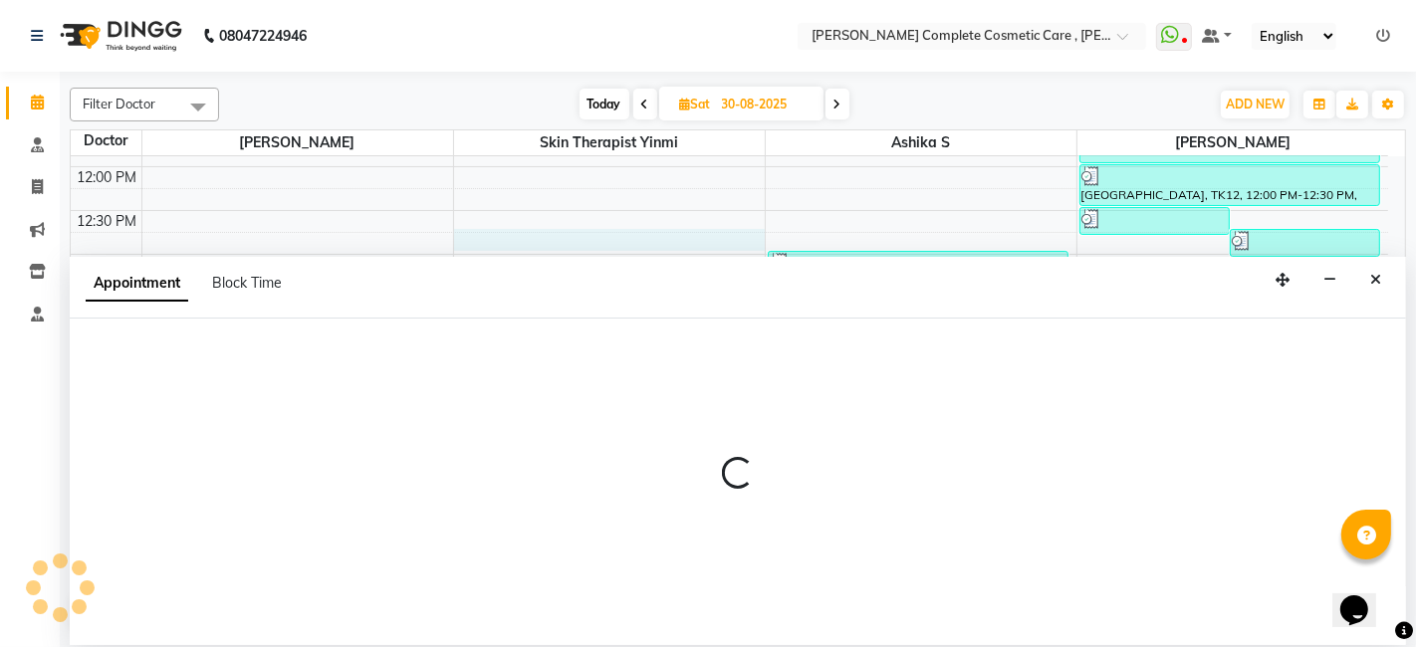
select select "70591"
select select "765"
select select "tentative"
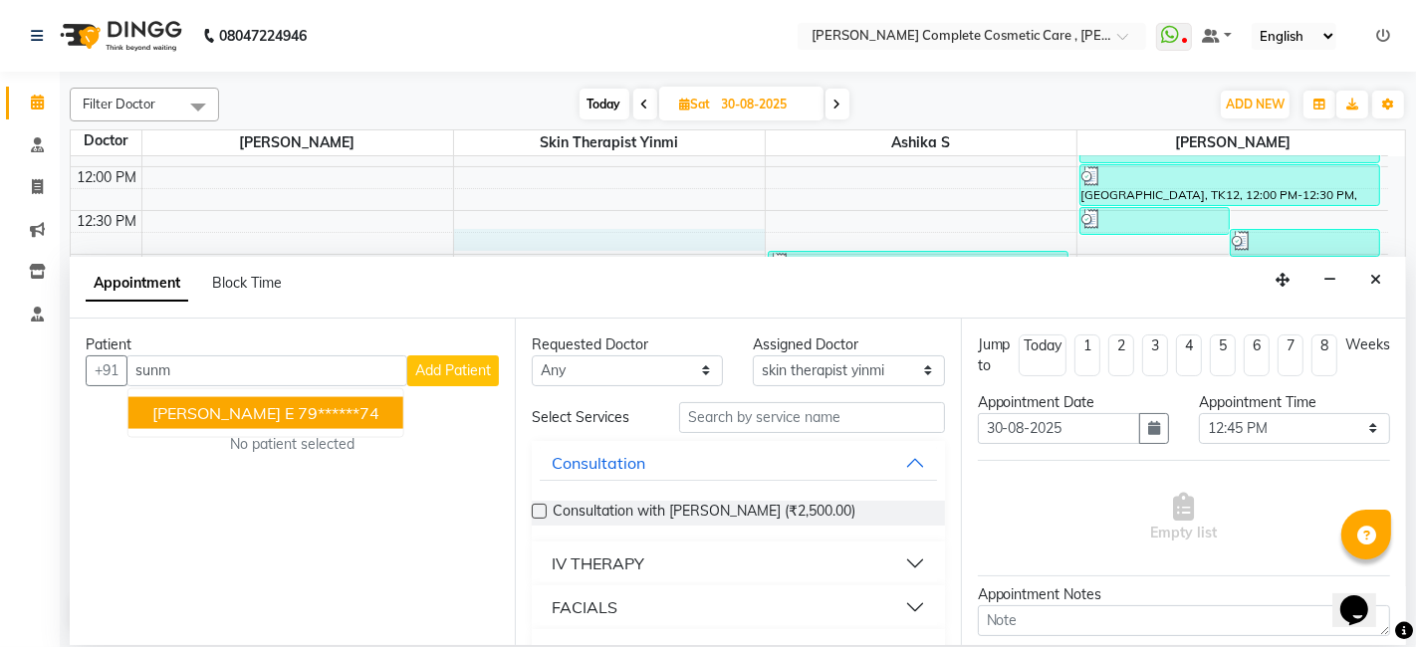
click at [214, 406] on span "[PERSON_NAME] E" at bounding box center [222, 412] width 141 height 20
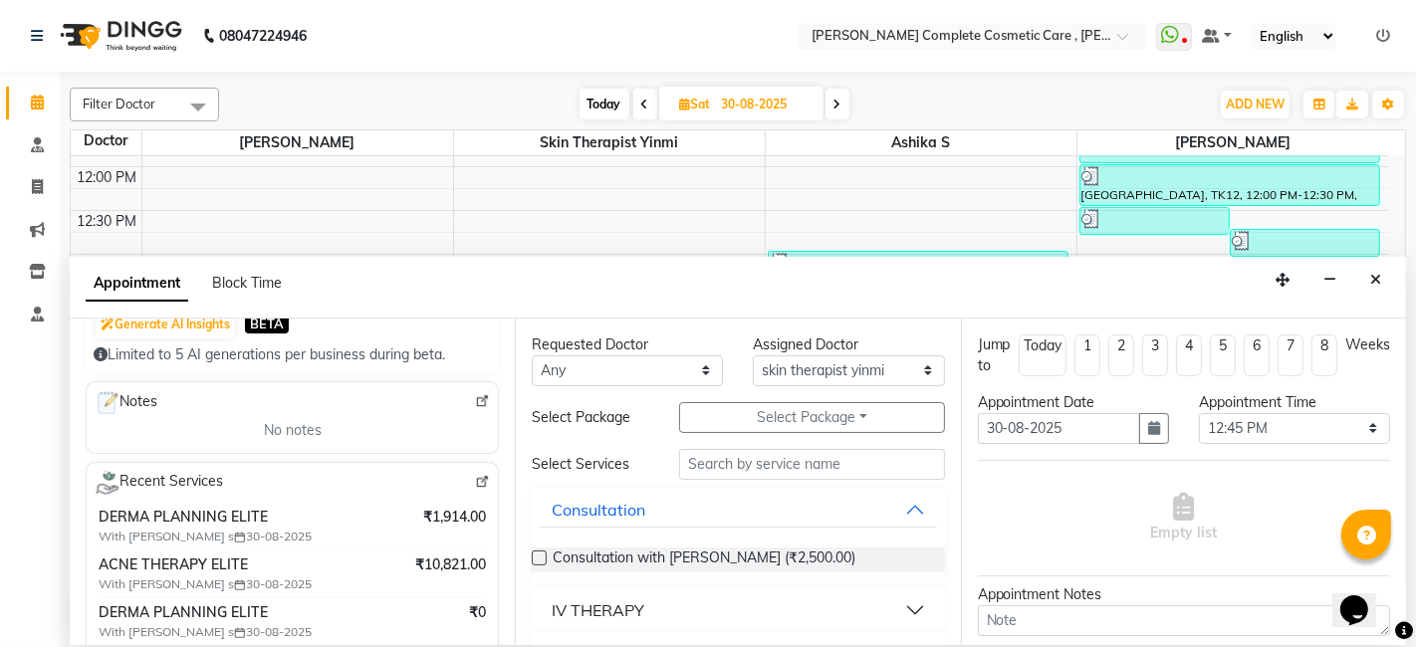
scroll to position [0, 0]
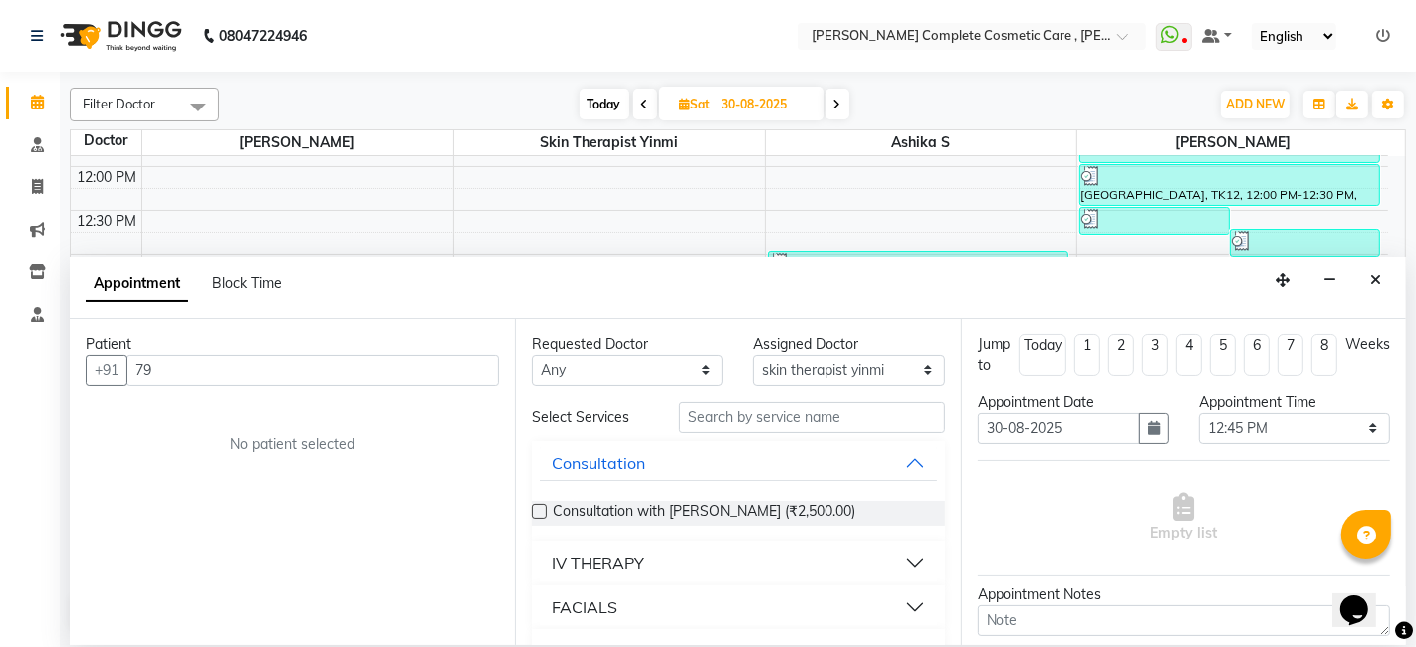
type input "7"
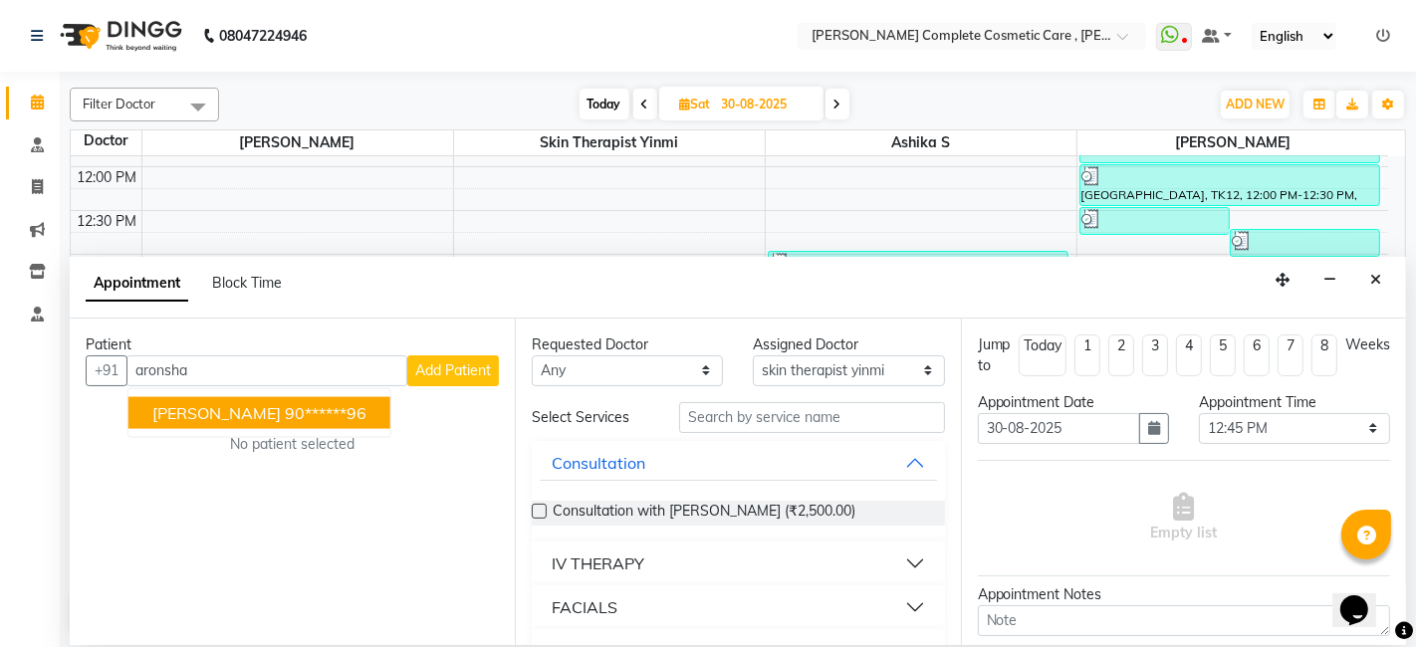
click at [293, 405] on ngb-highlight "90******96" at bounding box center [326, 412] width 82 height 20
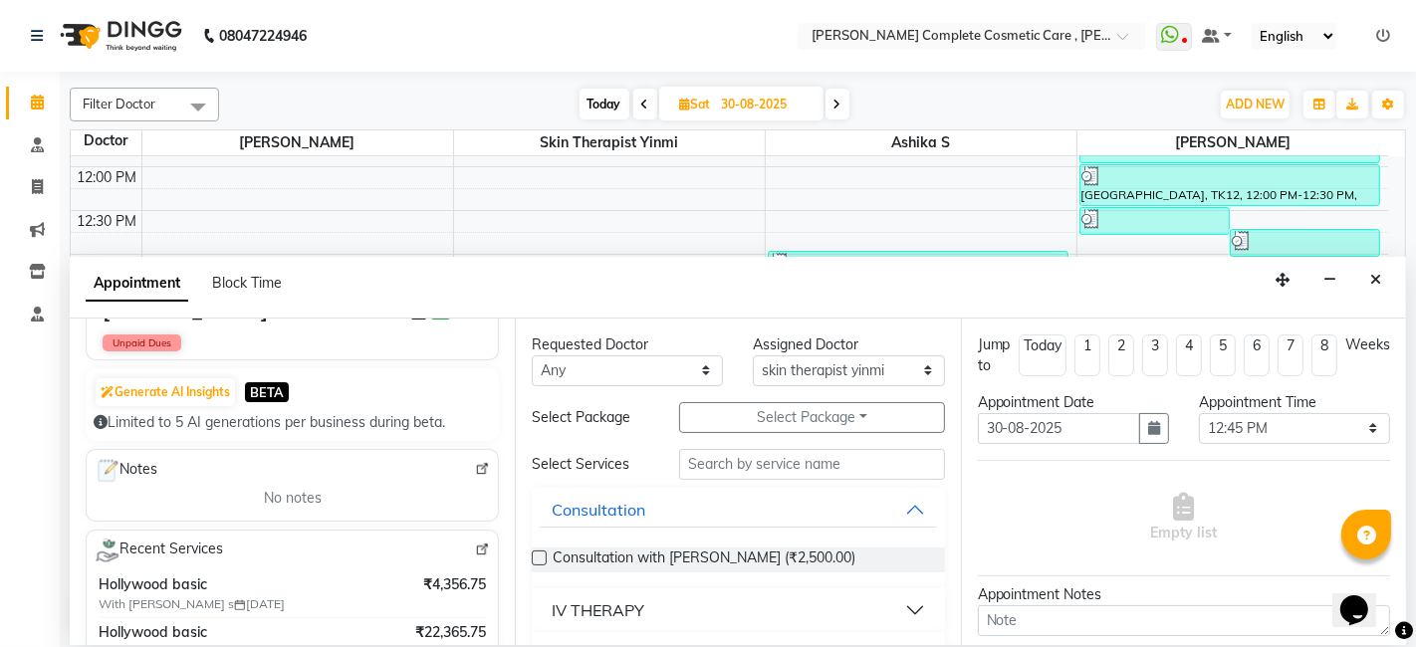
scroll to position [187, 0]
type input "90******96"
click at [739, 414] on button "Select Package Toggle Dropdown" at bounding box center [811, 417] width 265 height 31
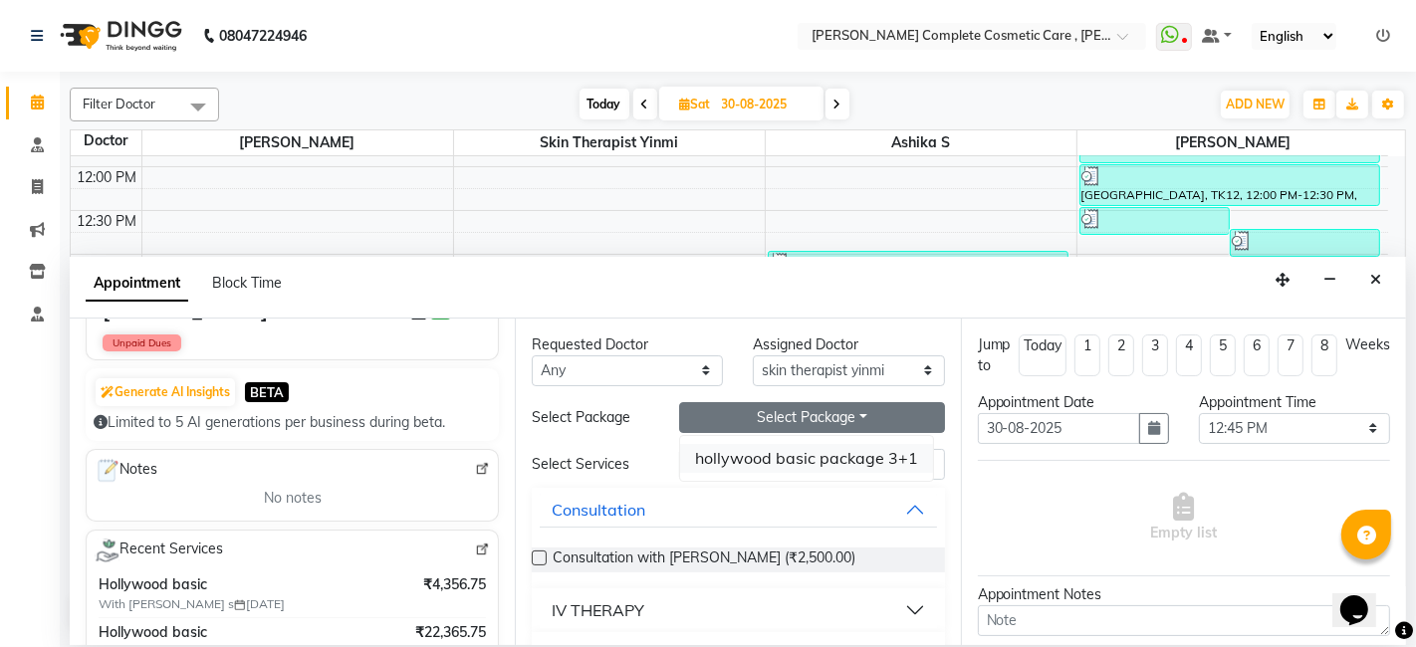
click at [745, 448] on li "hollywood basic package 3+1" at bounding box center [806, 458] width 253 height 29
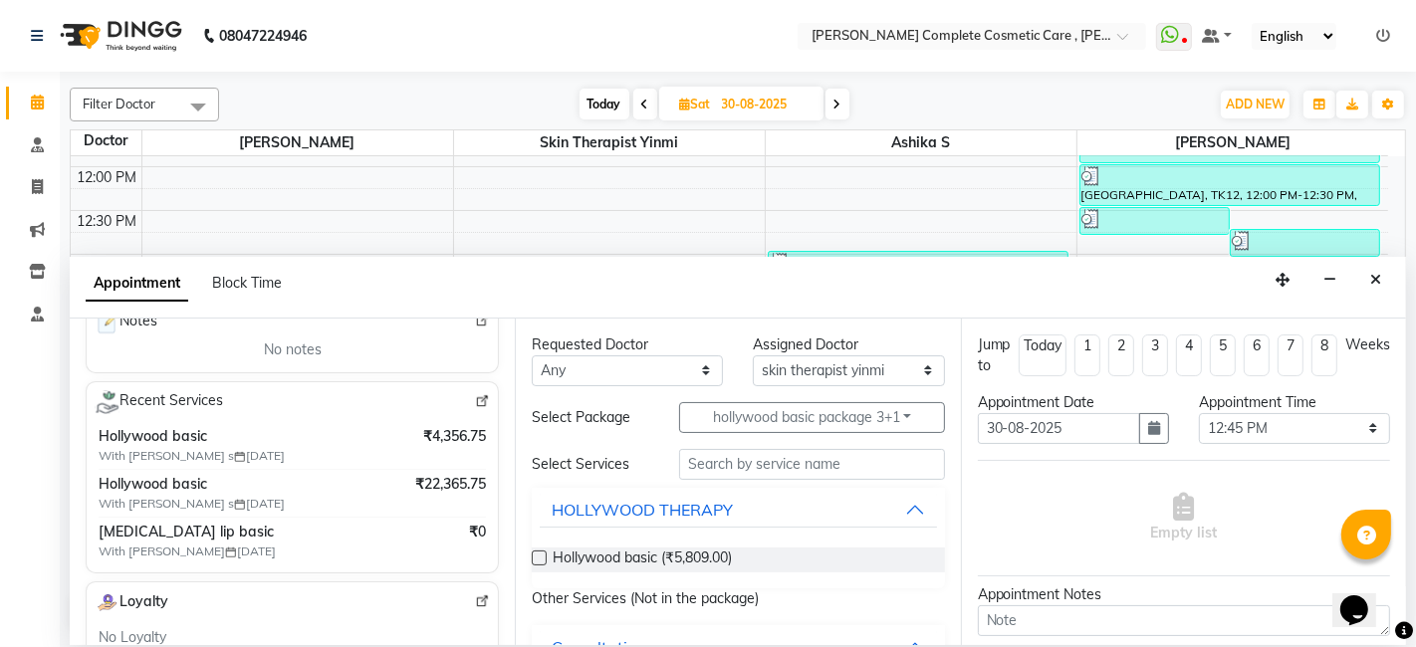
scroll to position [336, 0]
click at [591, 516] on div "HOLLYWOOD THERAPY" at bounding box center [642, 510] width 181 height 24
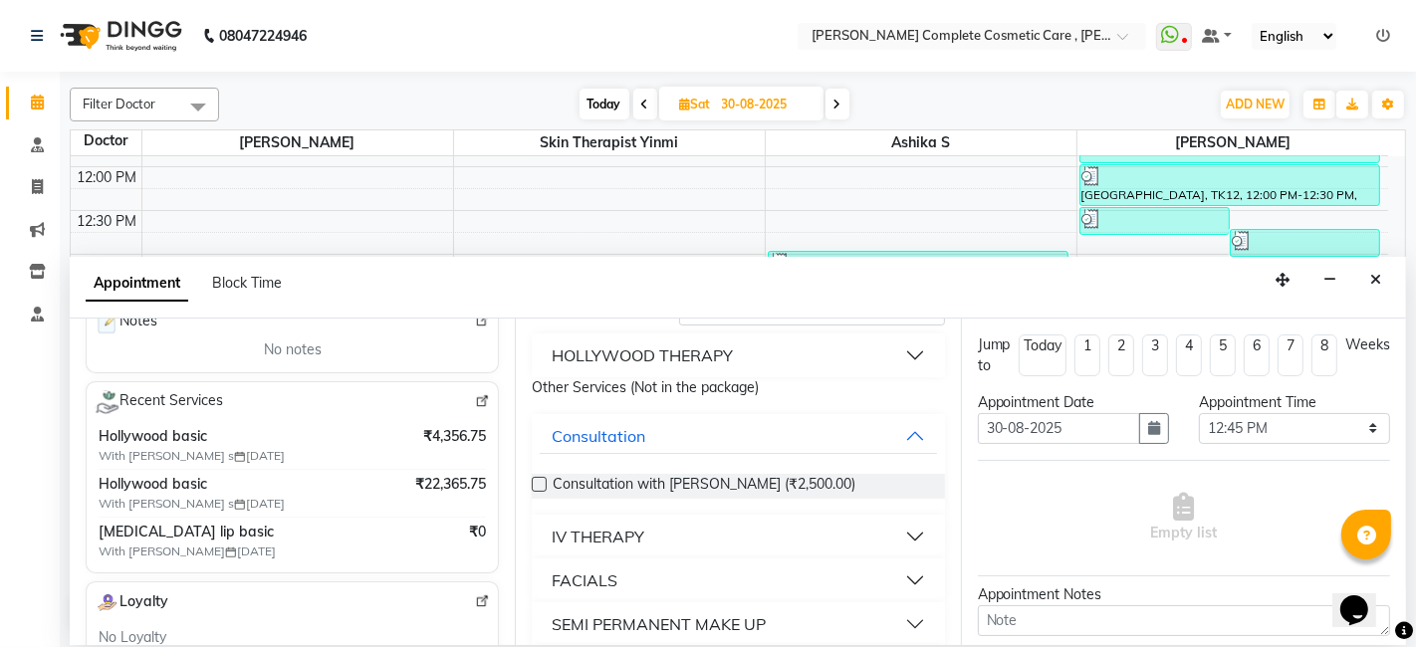
scroll to position [147, 0]
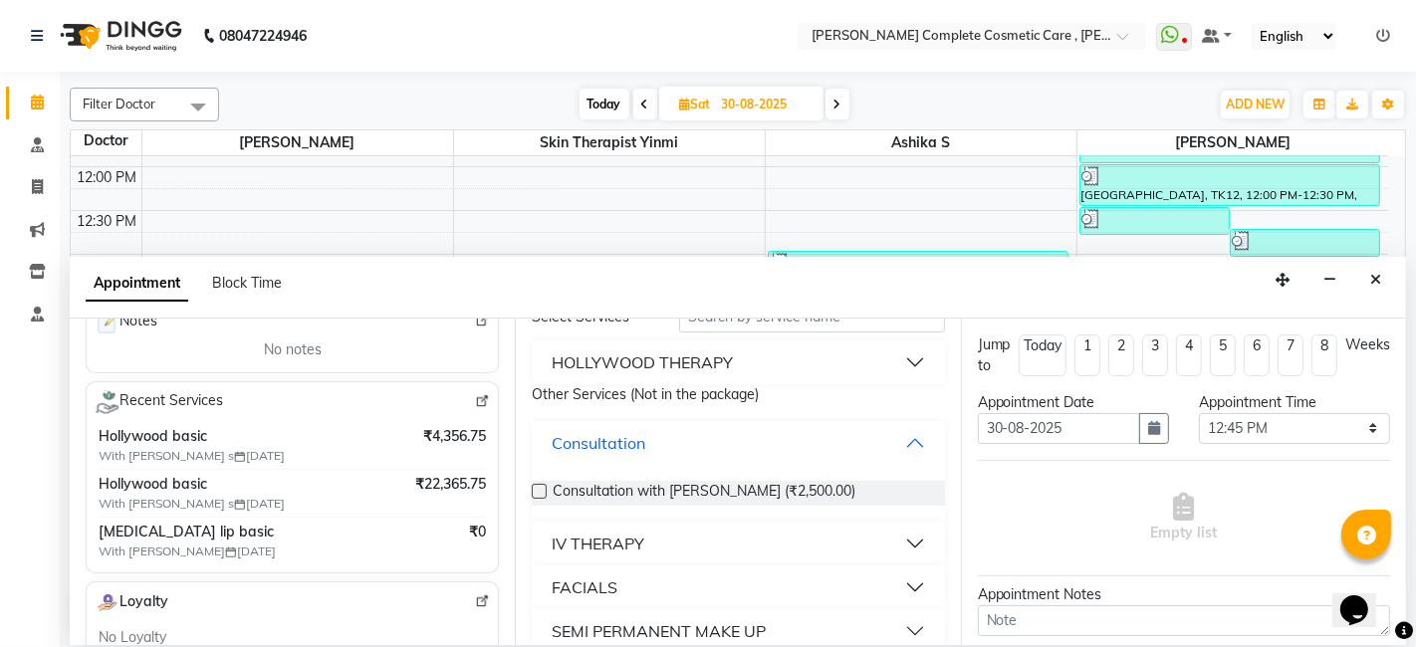
click at [603, 431] on div "Consultation" at bounding box center [599, 443] width 94 height 24
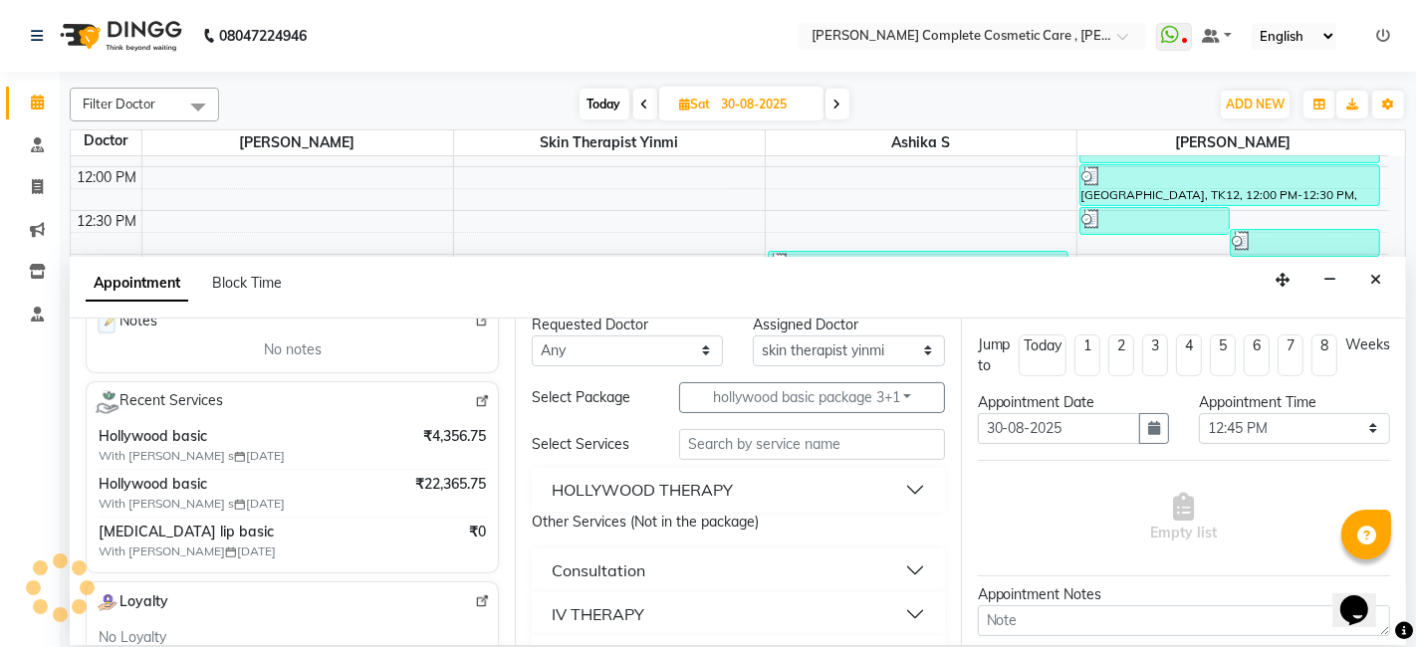
scroll to position [0, 0]
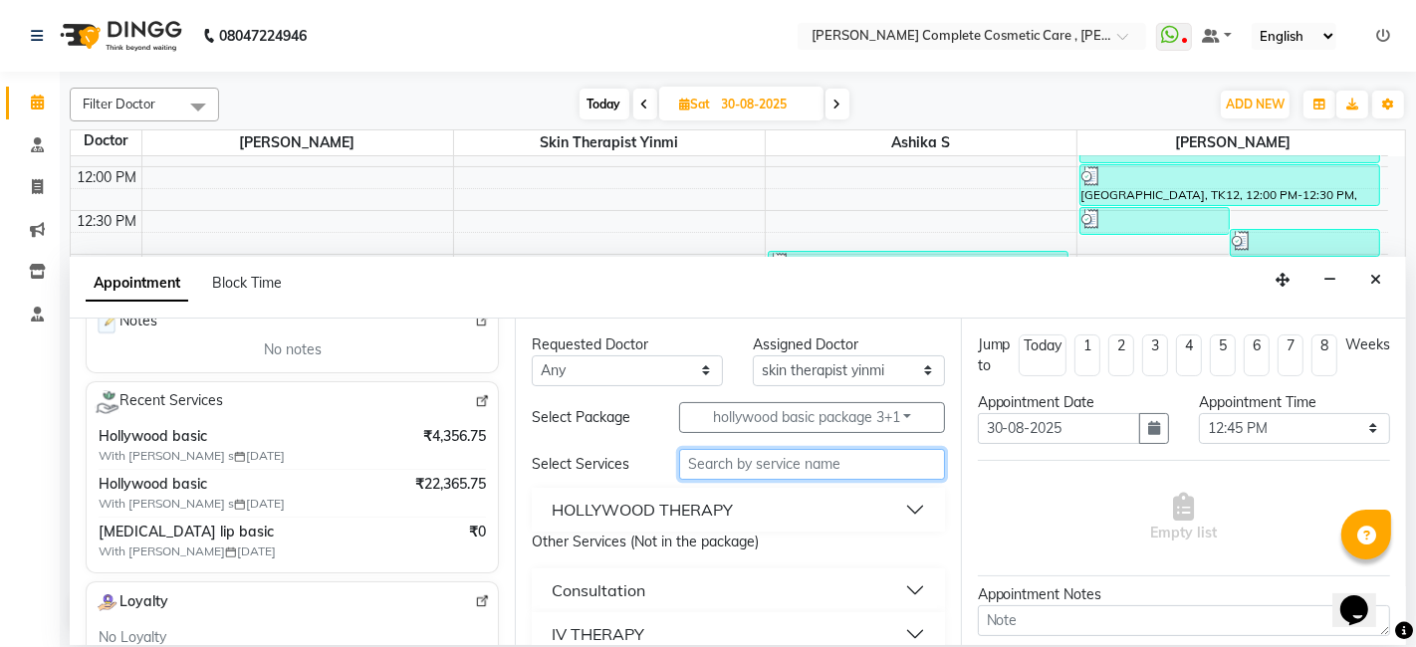
click at [745, 471] on input "text" at bounding box center [811, 464] width 265 height 31
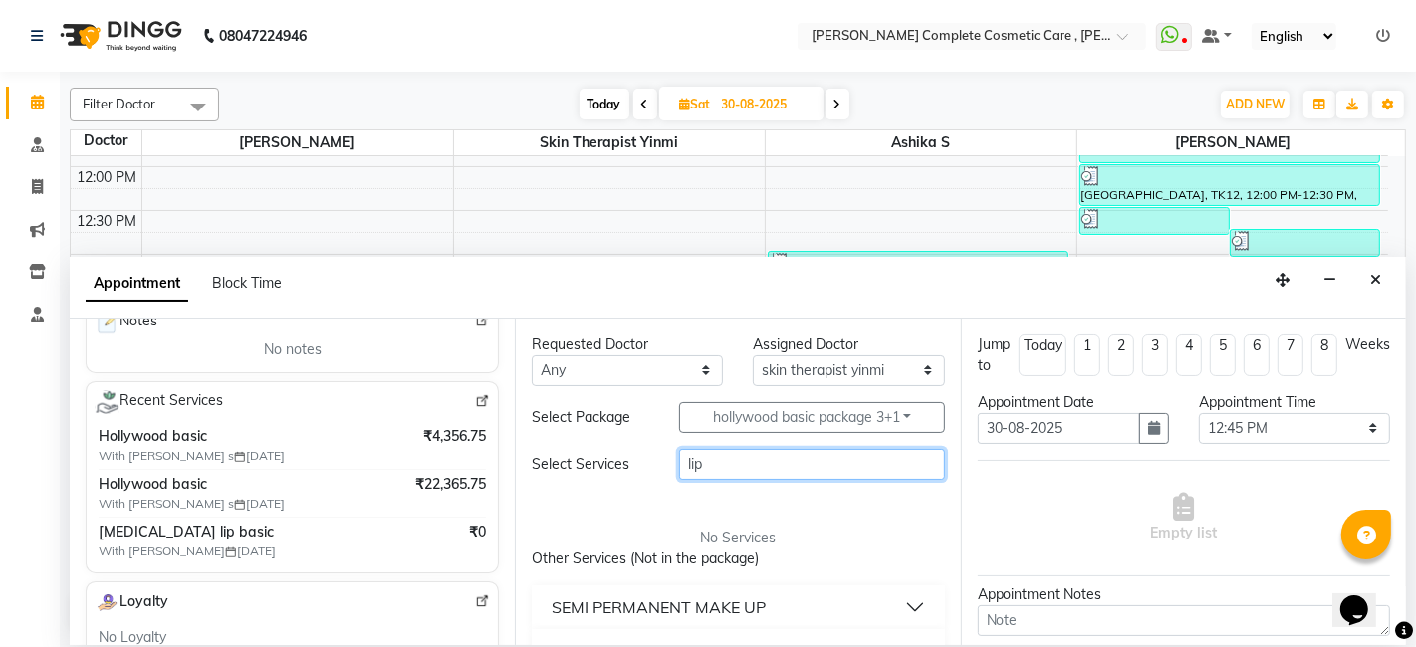
scroll to position [42, 0]
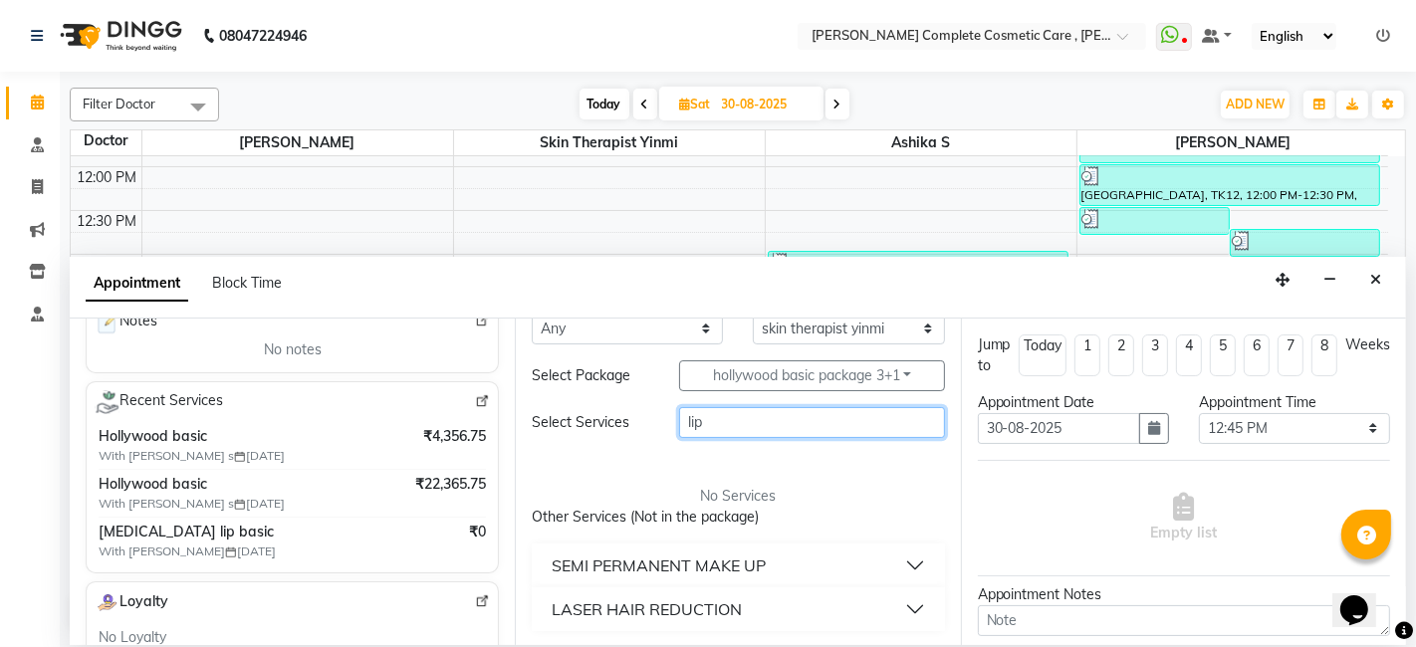
type input "lip"
click at [750, 556] on div "SEMI PERMANENT MAKE UP" at bounding box center [659, 566] width 214 height 24
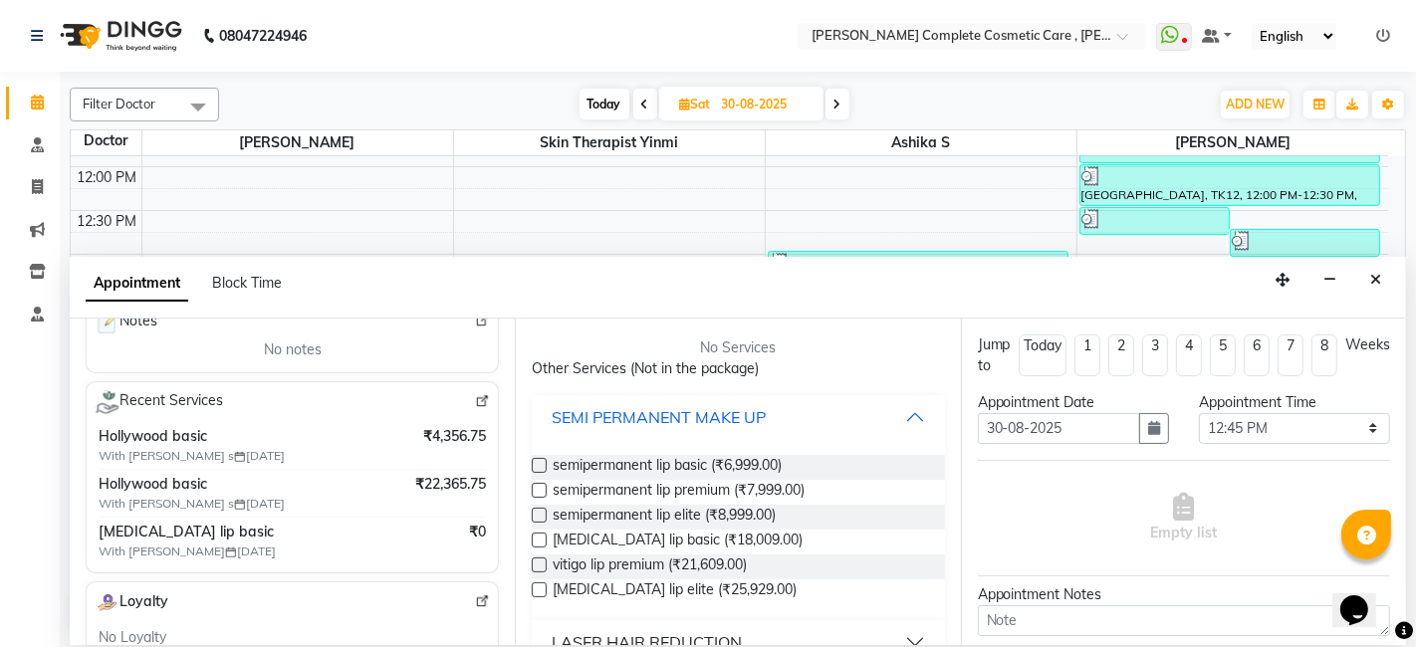
scroll to position [195, 0]
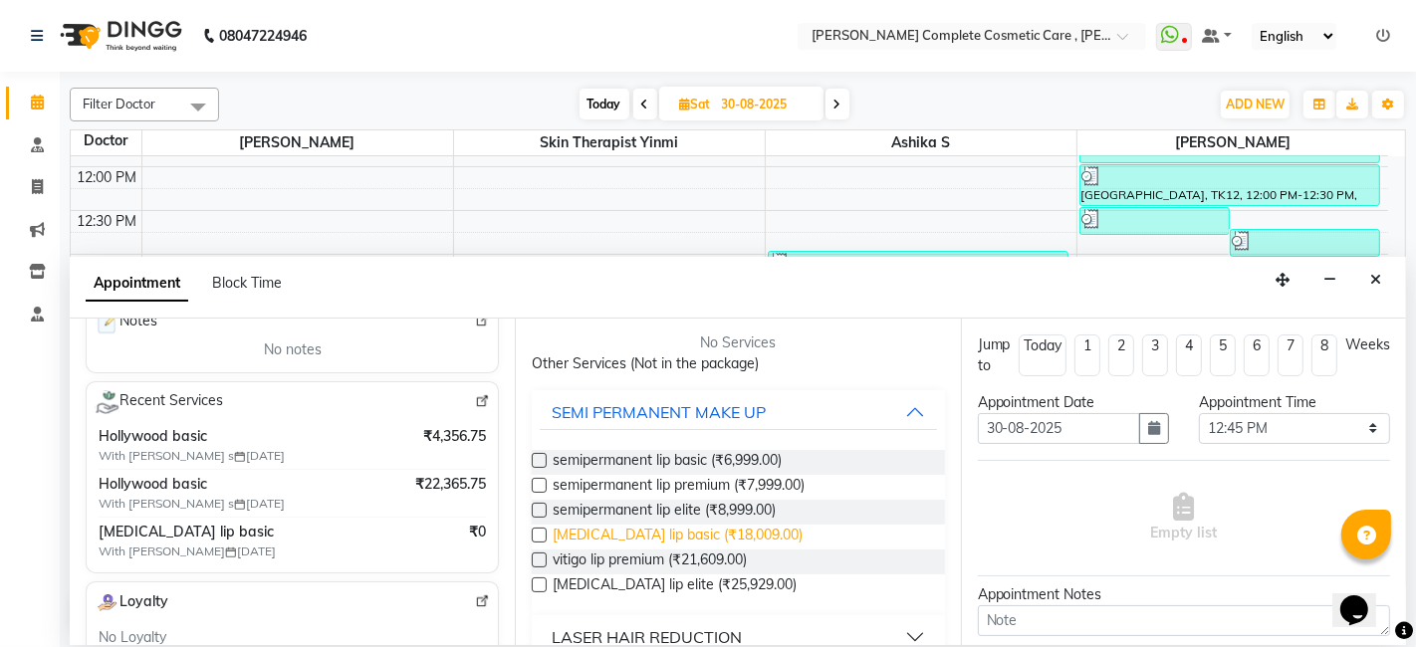
click at [669, 529] on span "[MEDICAL_DATA] lip basic (₹18,009.00)" at bounding box center [678, 537] width 250 height 25
checkbox input "false"
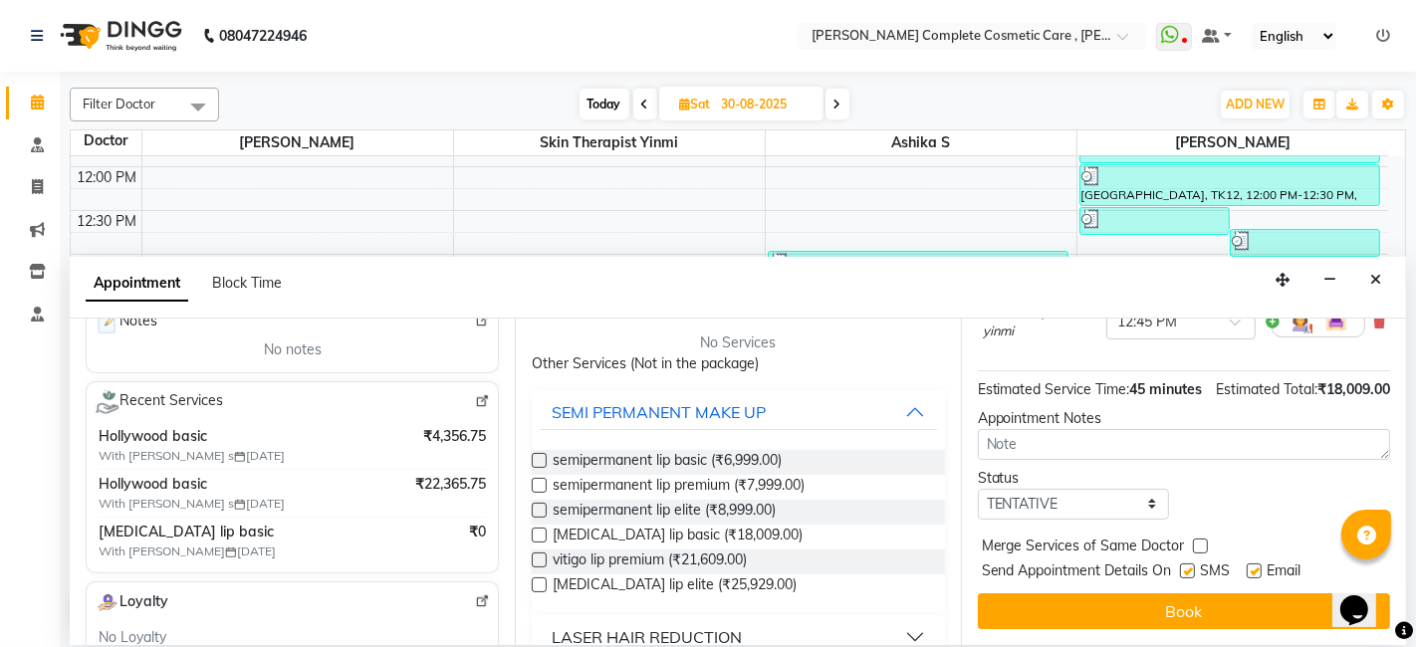
scroll to position [0, 0]
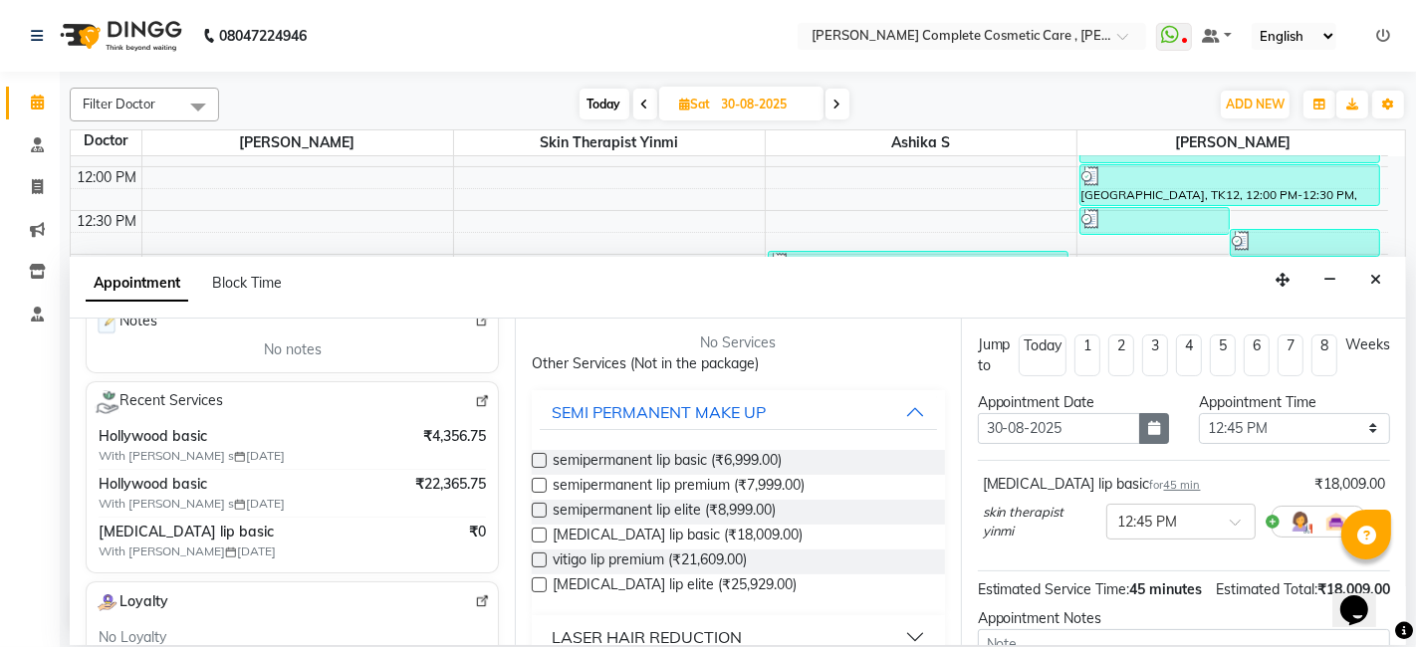
click at [1148, 430] on icon "button" at bounding box center [1154, 428] width 12 height 14
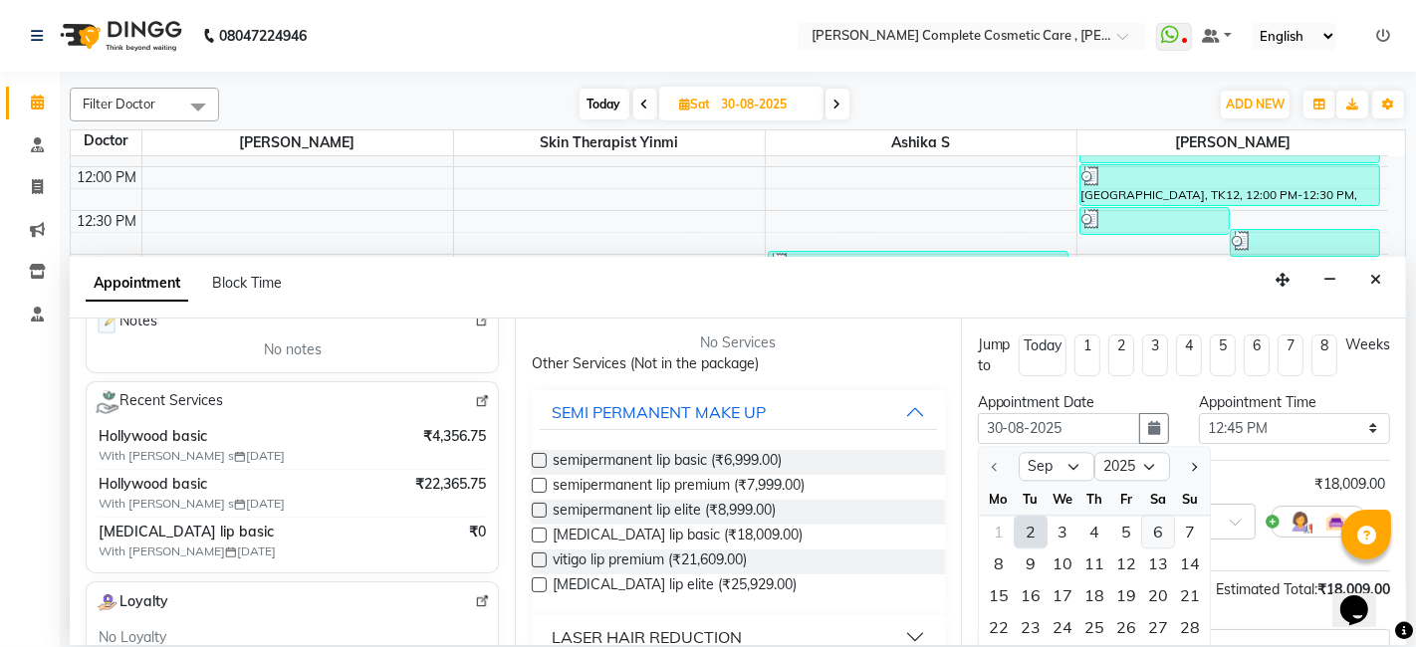
click at [1152, 530] on div "6" at bounding box center [1158, 532] width 32 height 32
type input "[DATE]"
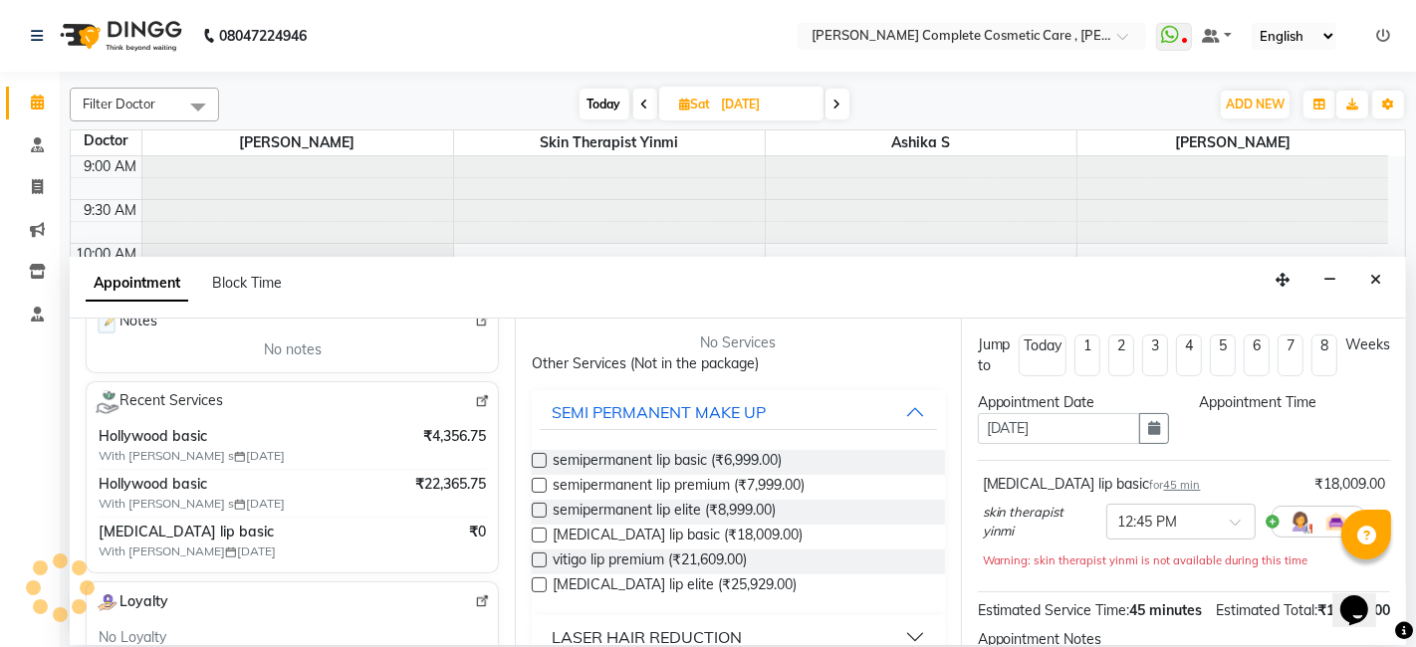
select select "765"
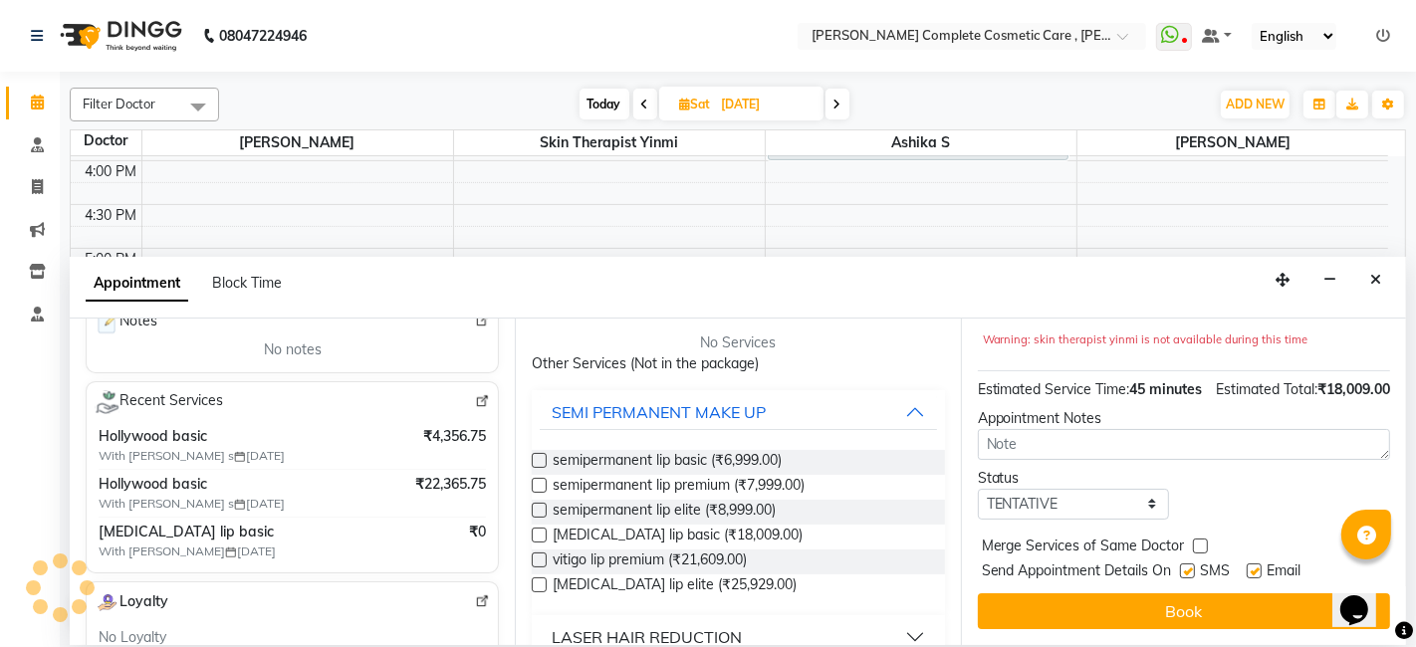
scroll to position [220, 0]
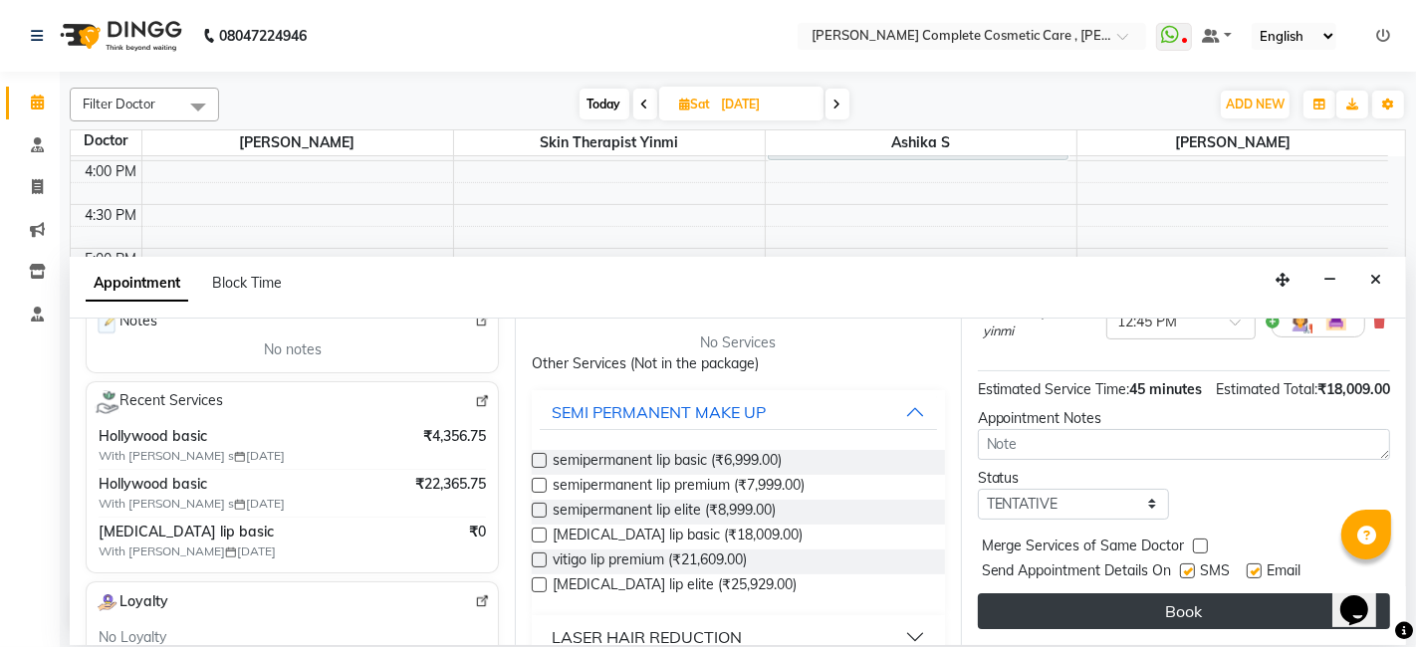
click at [1152, 624] on button "Book" at bounding box center [1184, 612] width 412 height 36
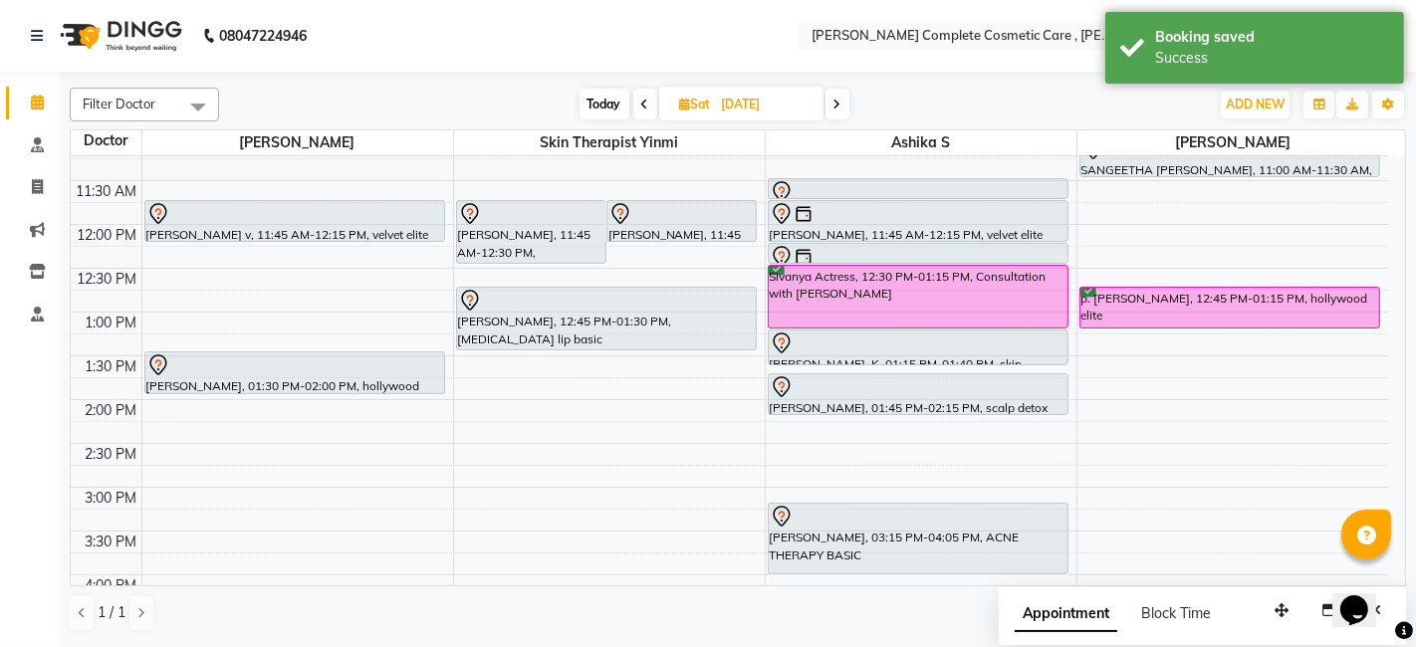
scroll to position [0, 0]
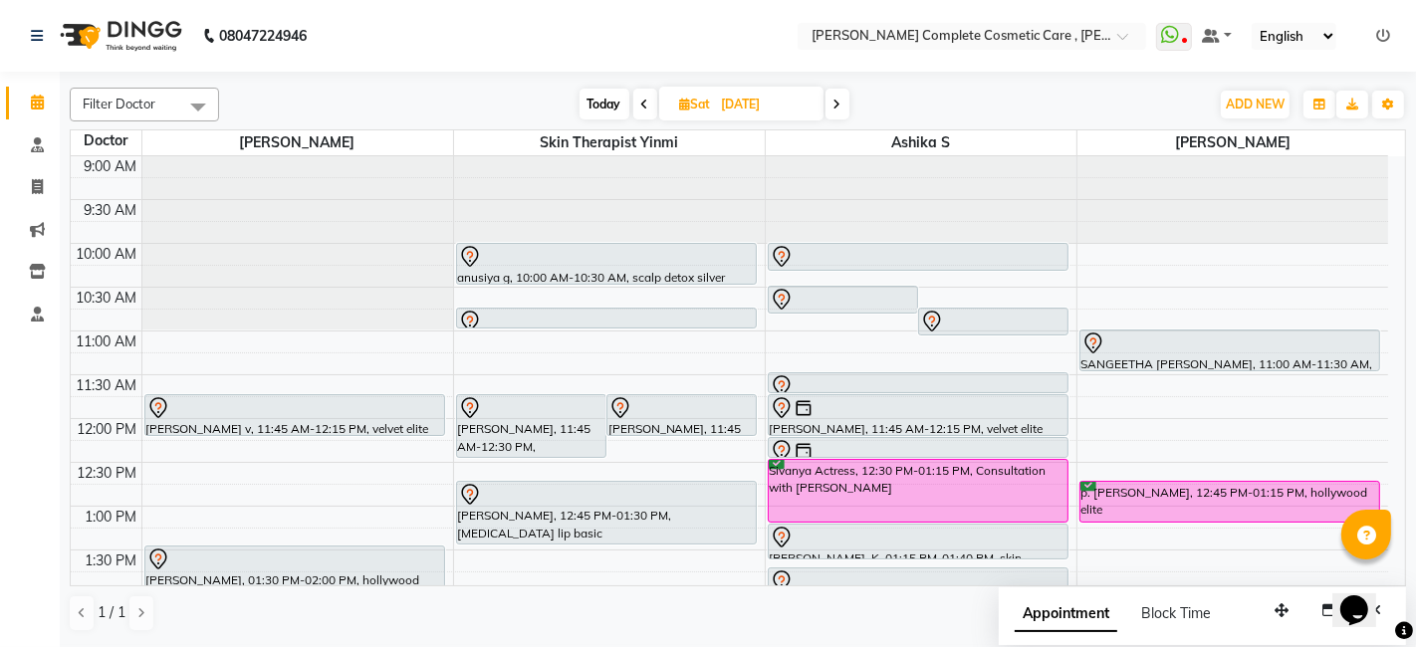
click at [606, 98] on span "Today" at bounding box center [605, 104] width 50 height 31
type input "02-09-2025"
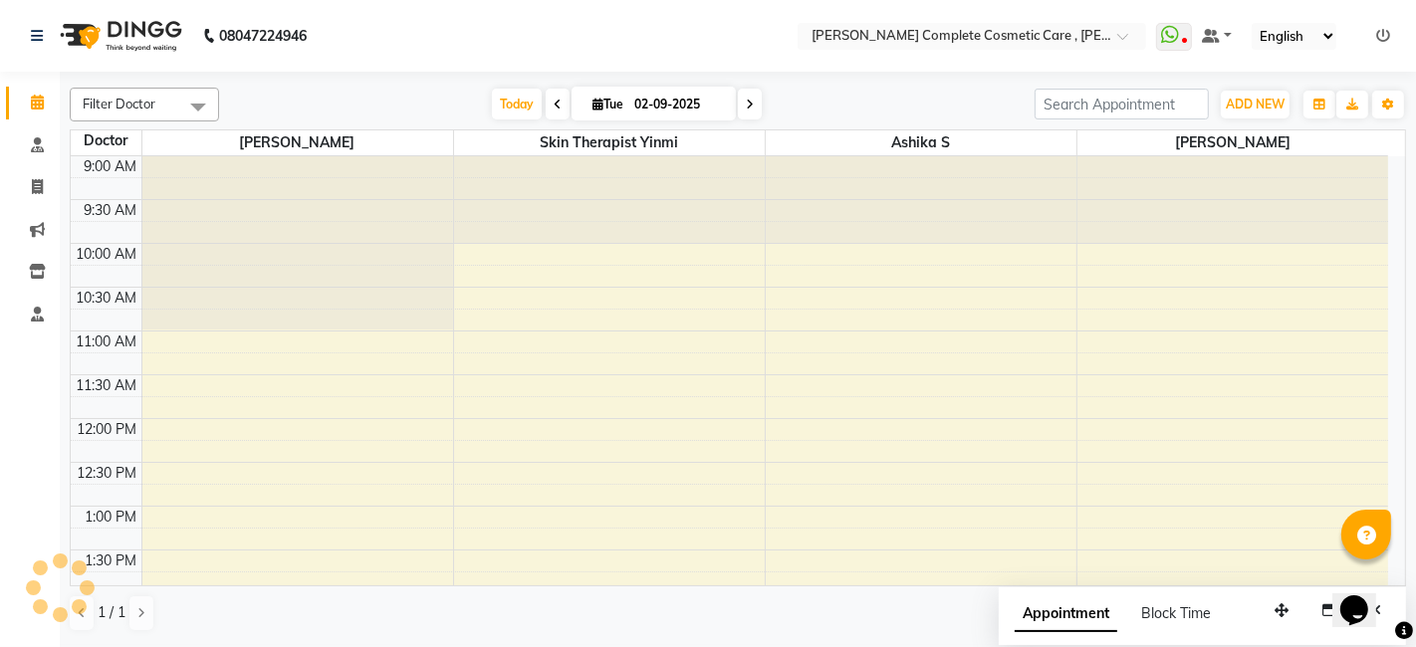
scroll to position [609, 0]
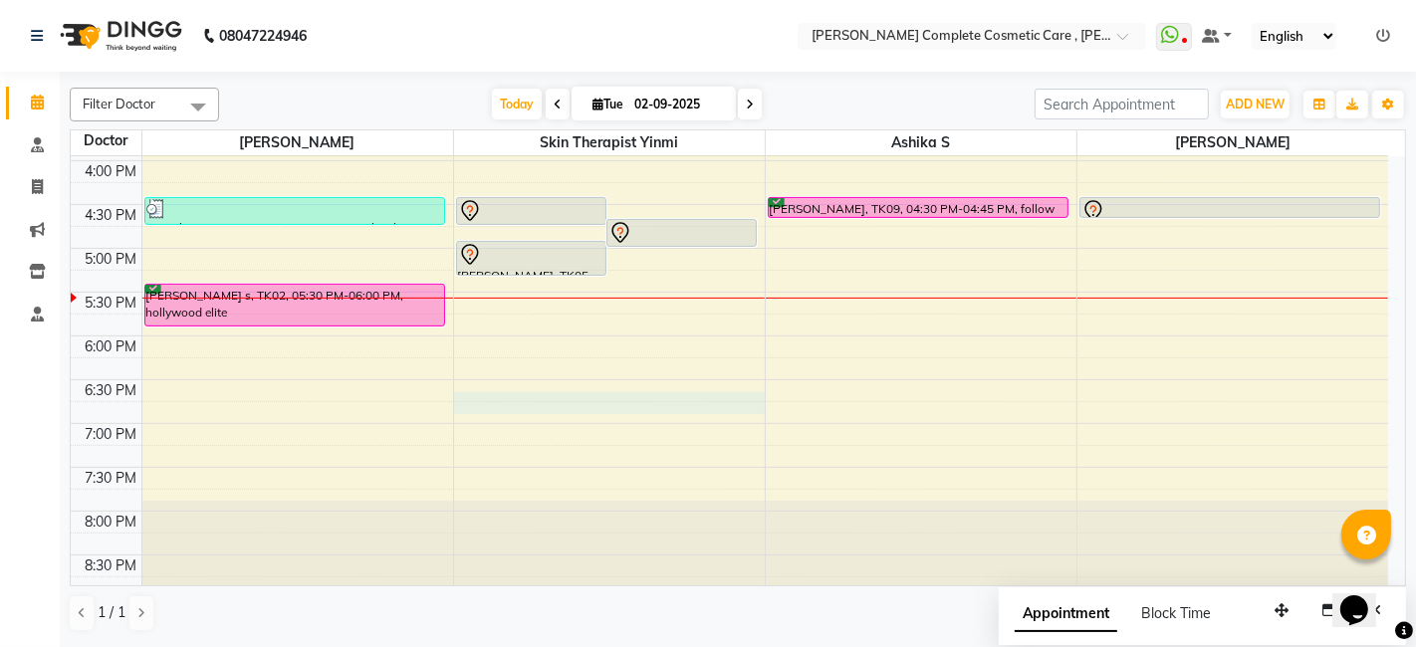
click at [572, 393] on div "9:00 AM 9:30 AM 10:00 AM 10:30 AM 11:00 AM 11:30 AM 12:00 PM 12:30 PM 1:00 PM 1…" at bounding box center [730, 73] width 1318 height 1051
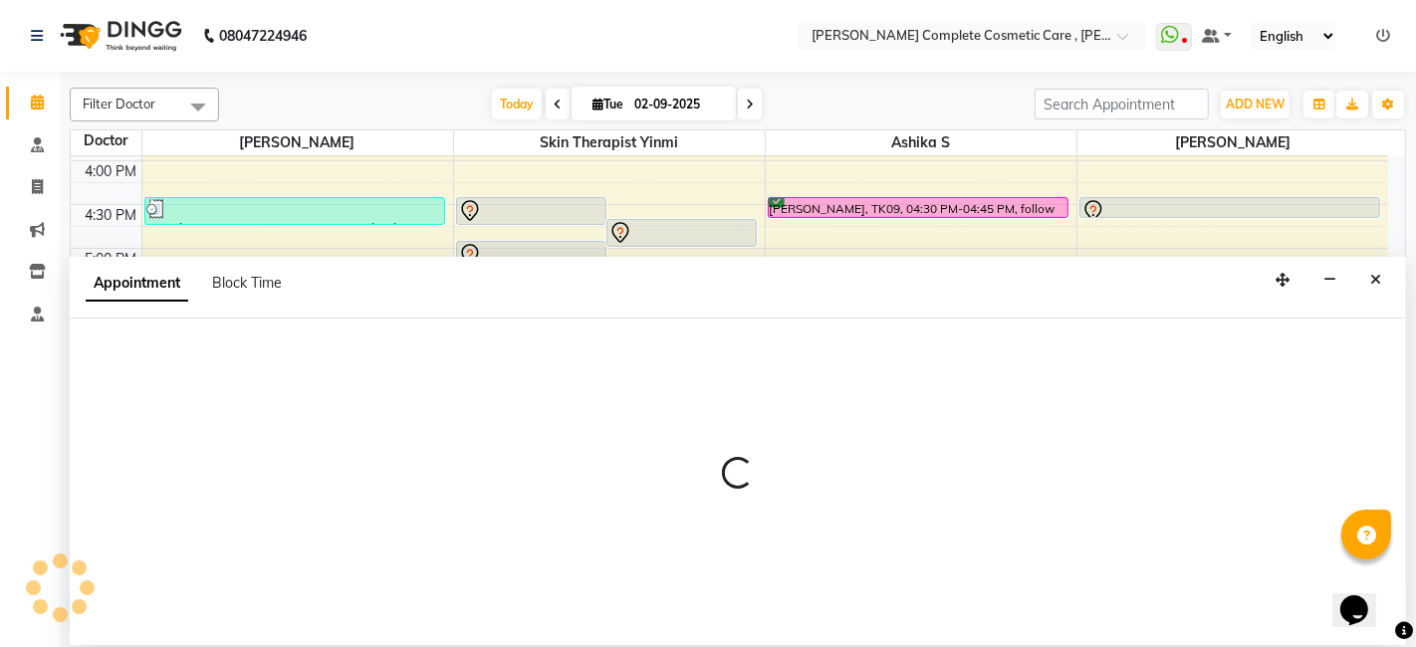
select select "70591"
select select "1125"
select select "tentative"
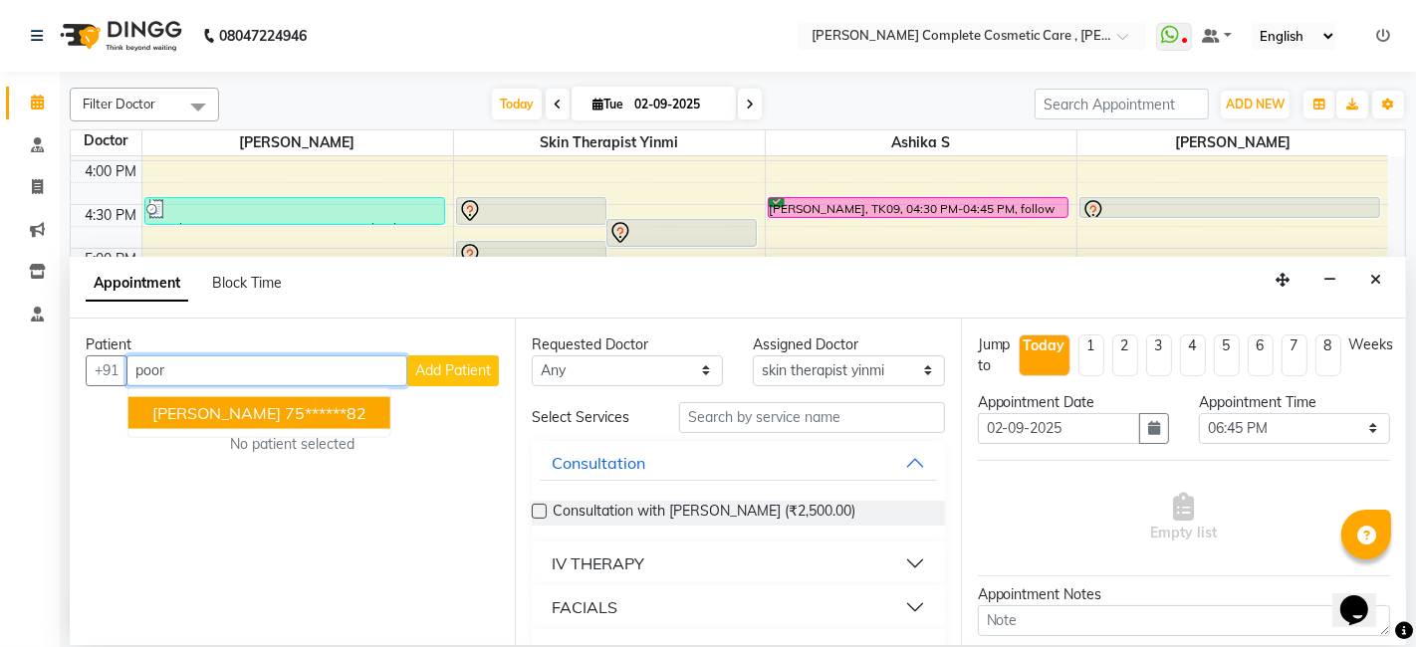
click at [285, 409] on ngb-highlight "75******82" at bounding box center [326, 412] width 82 height 20
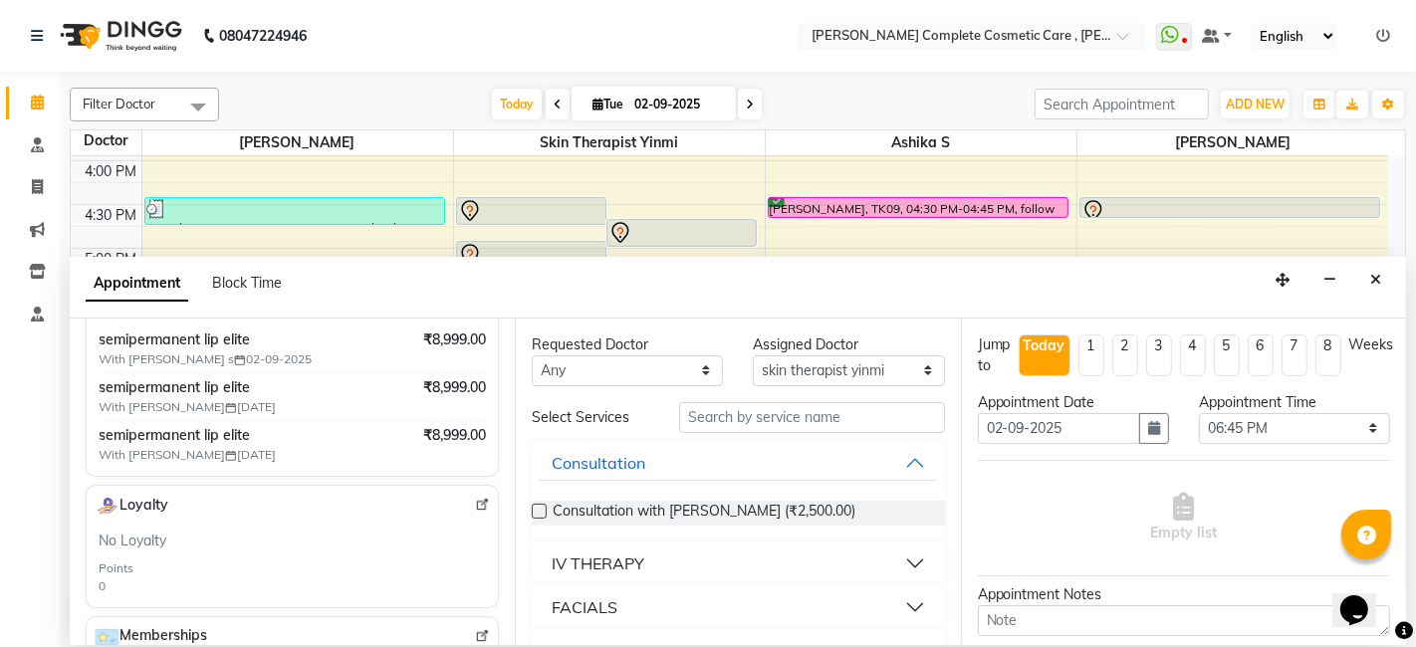
scroll to position [406, 0]
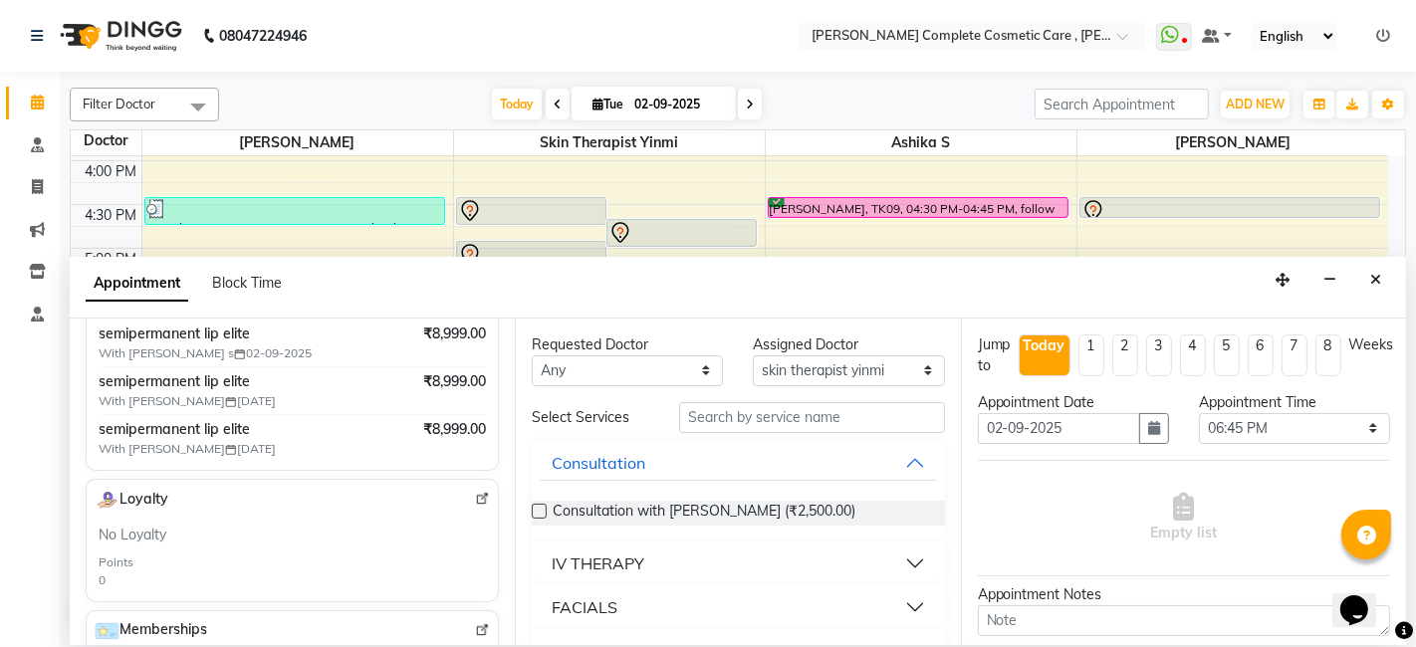
type input "75******82"
click at [657, 104] on input "02-09-2025" at bounding box center [678, 105] width 100 height 30
select select "9"
select select "2025"
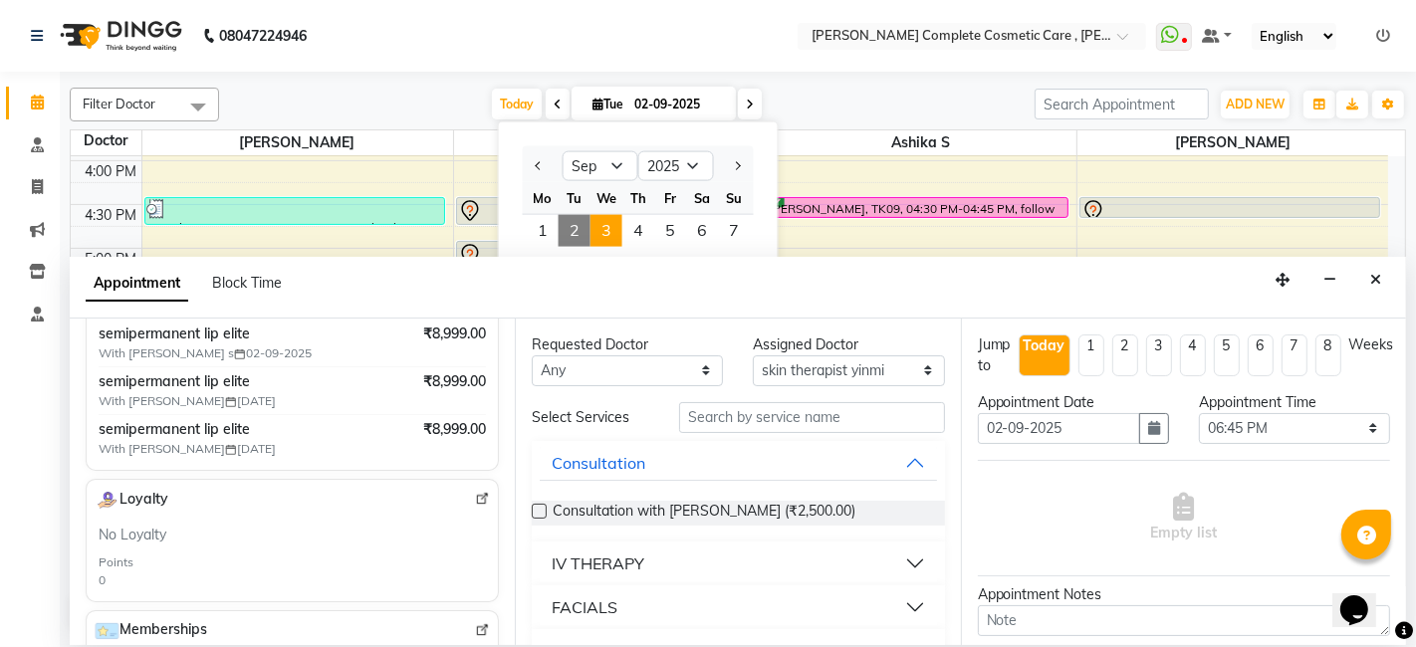
click at [611, 234] on span "3" at bounding box center [607, 231] width 32 height 32
type input "[DATE]"
select select "1125"
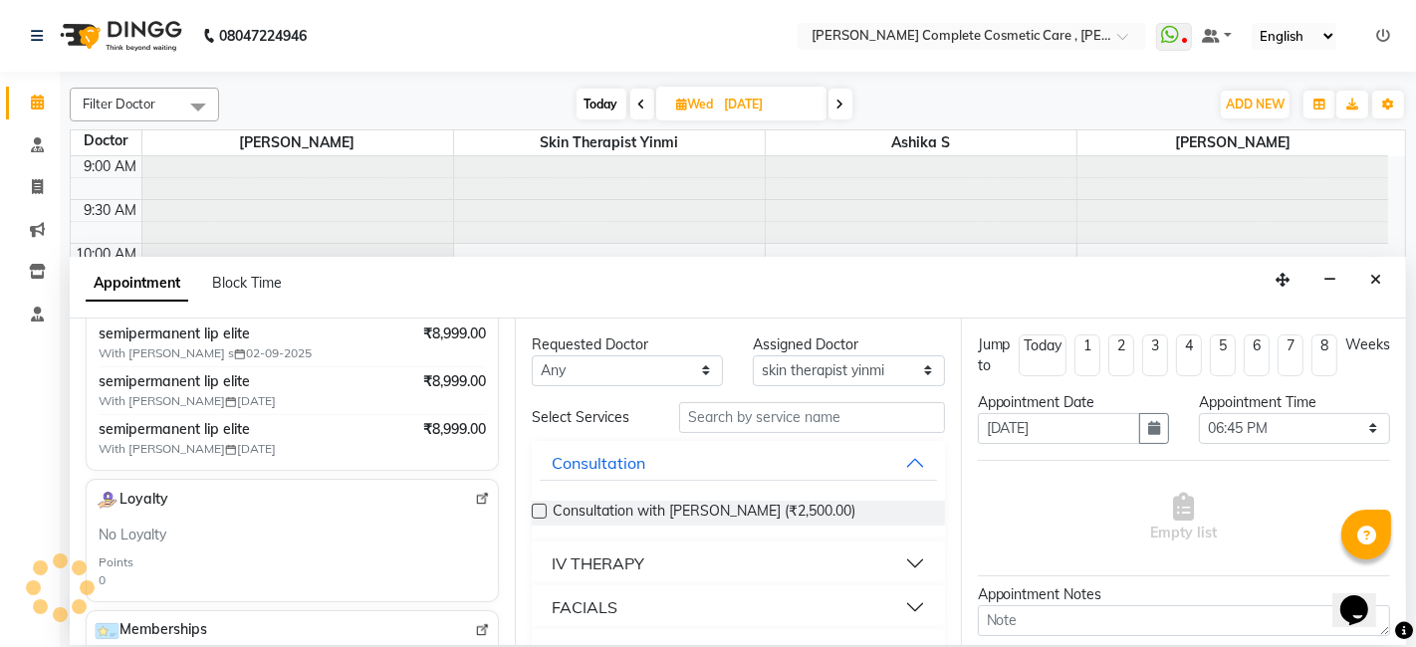
scroll to position [609, 0]
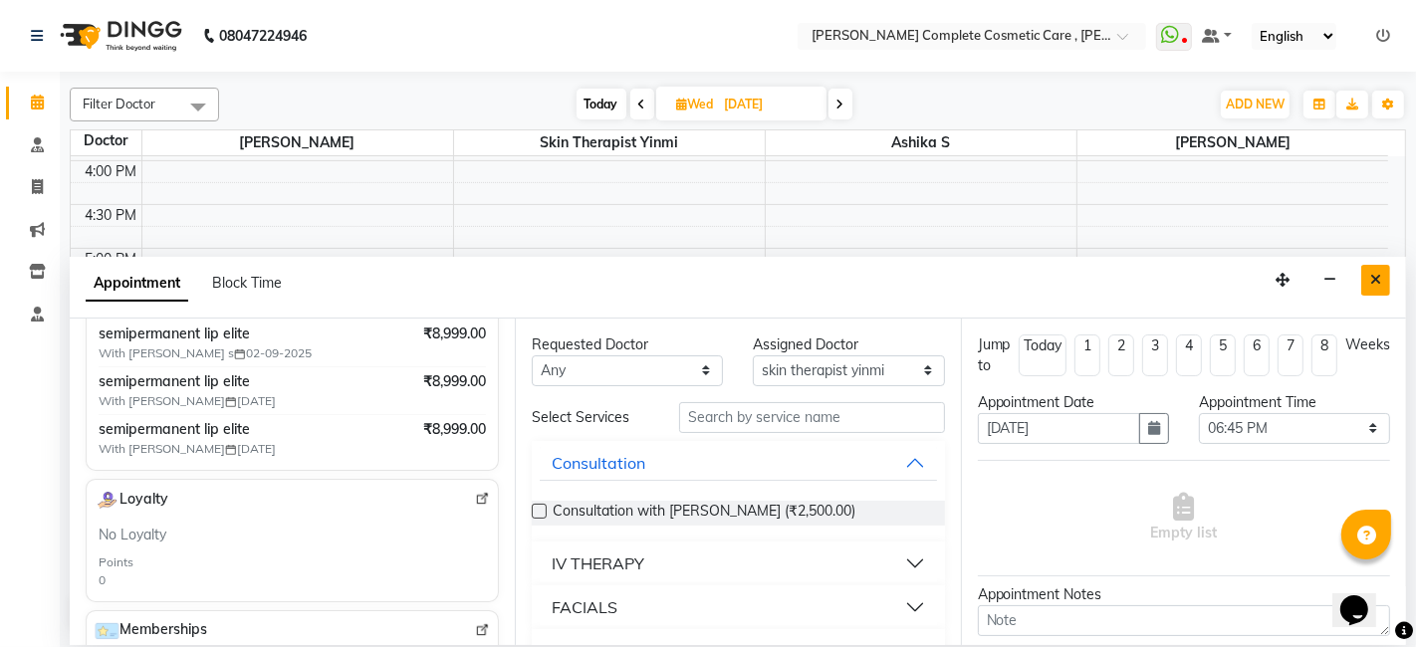
click at [1372, 281] on icon "Close" at bounding box center [1375, 280] width 11 height 14
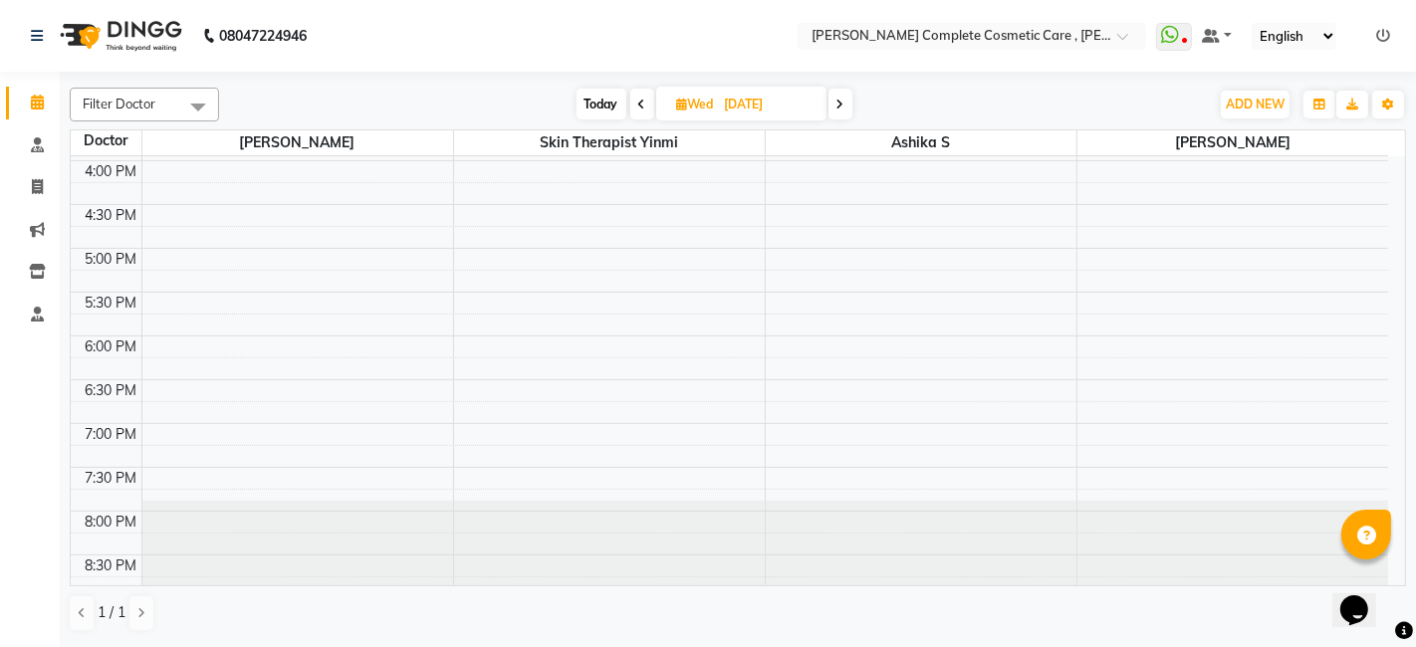
scroll to position [0, 0]
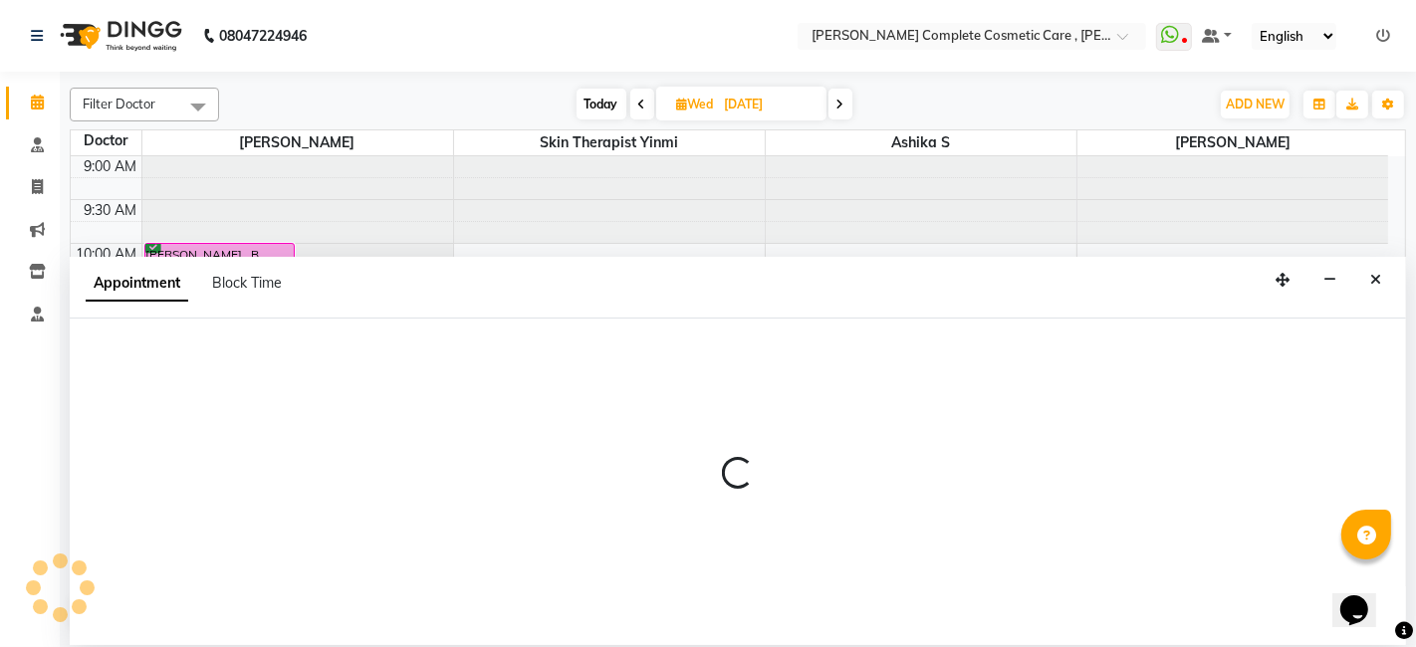
select select "67035"
select select "795"
select select "tentative"
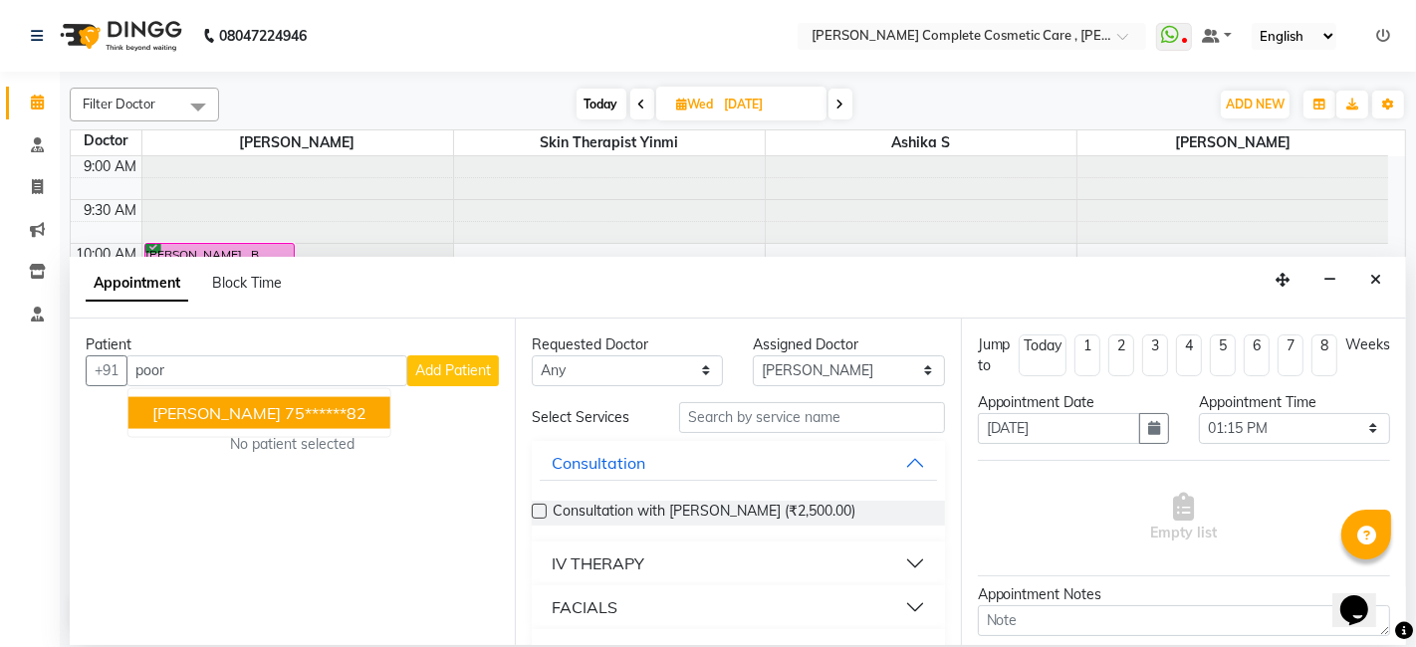
click at [285, 405] on ngb-highlight "75******82" at bounding box center [326, 412] width 82 height 20
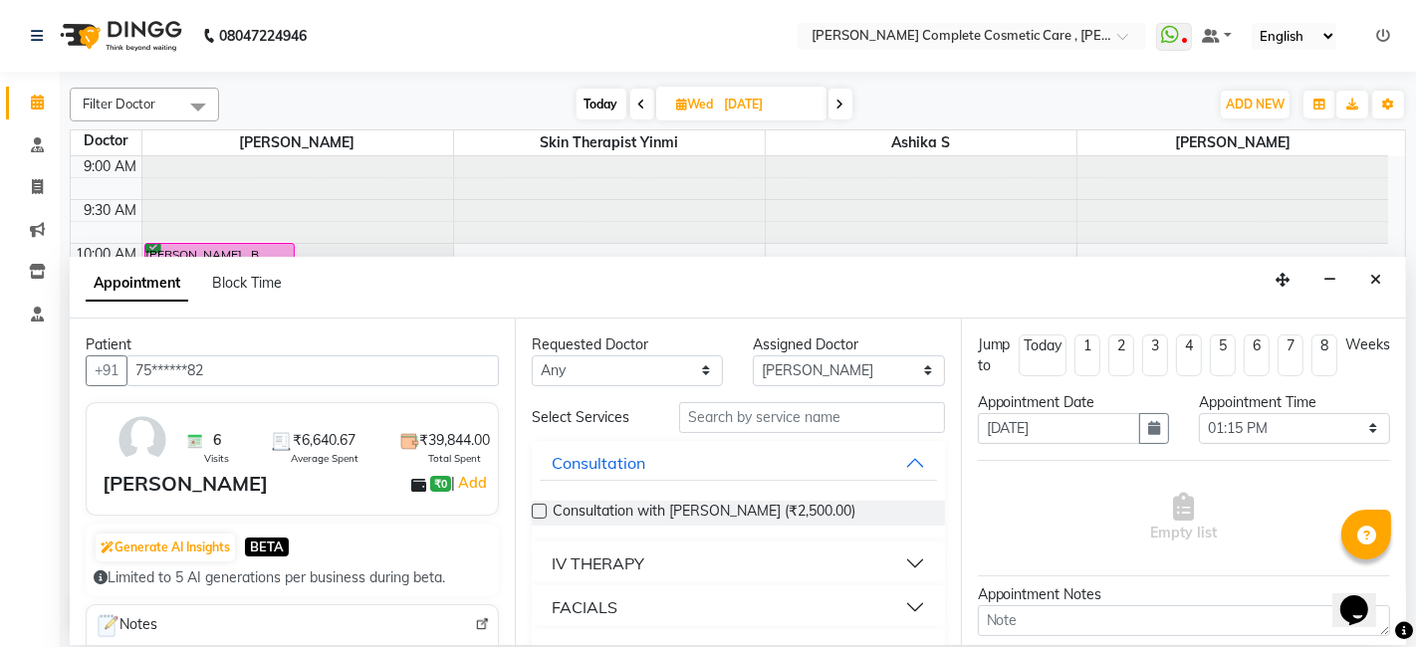
click at [347, 329] on div "Patient +91 75******82 6 Visits ₹6,640.67 Average Spent ₹39,844.00 Total Spent …" at bounding box center [292, 482] width 445 height 327
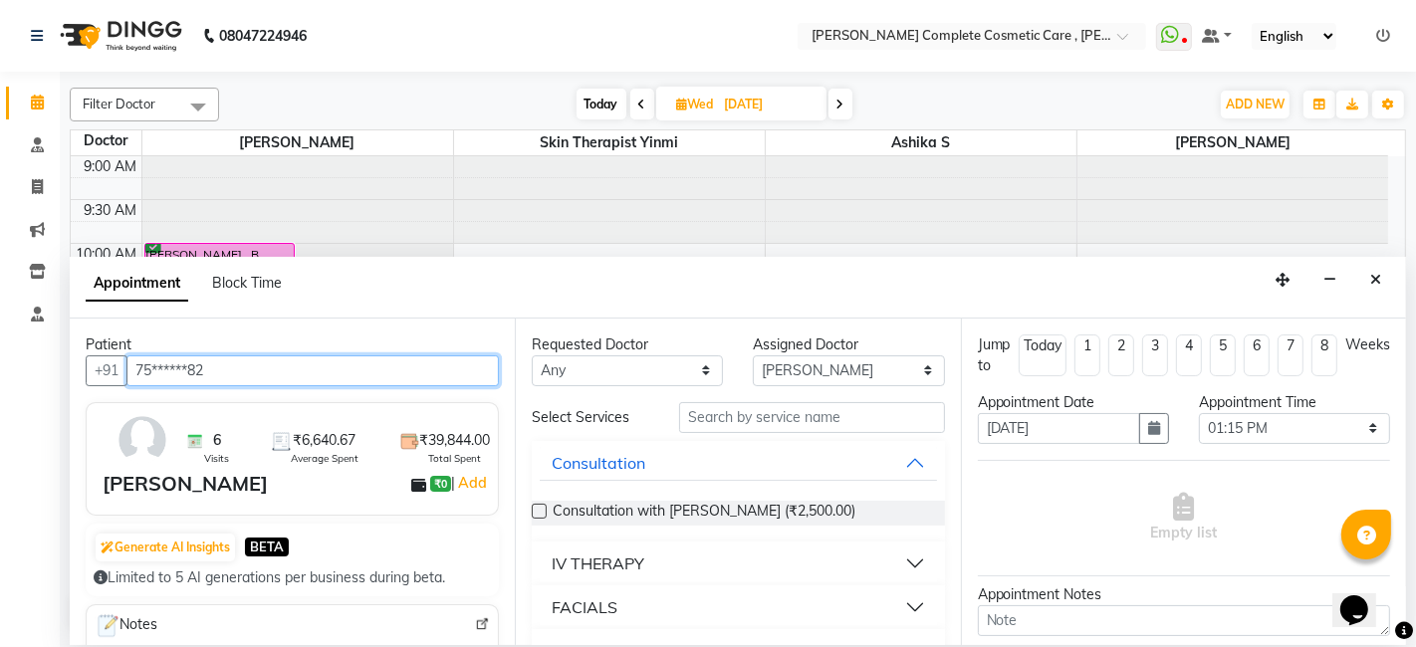
click at [336, 365] on input "75******82" at bounding box center [312, 371] width 372 height 31
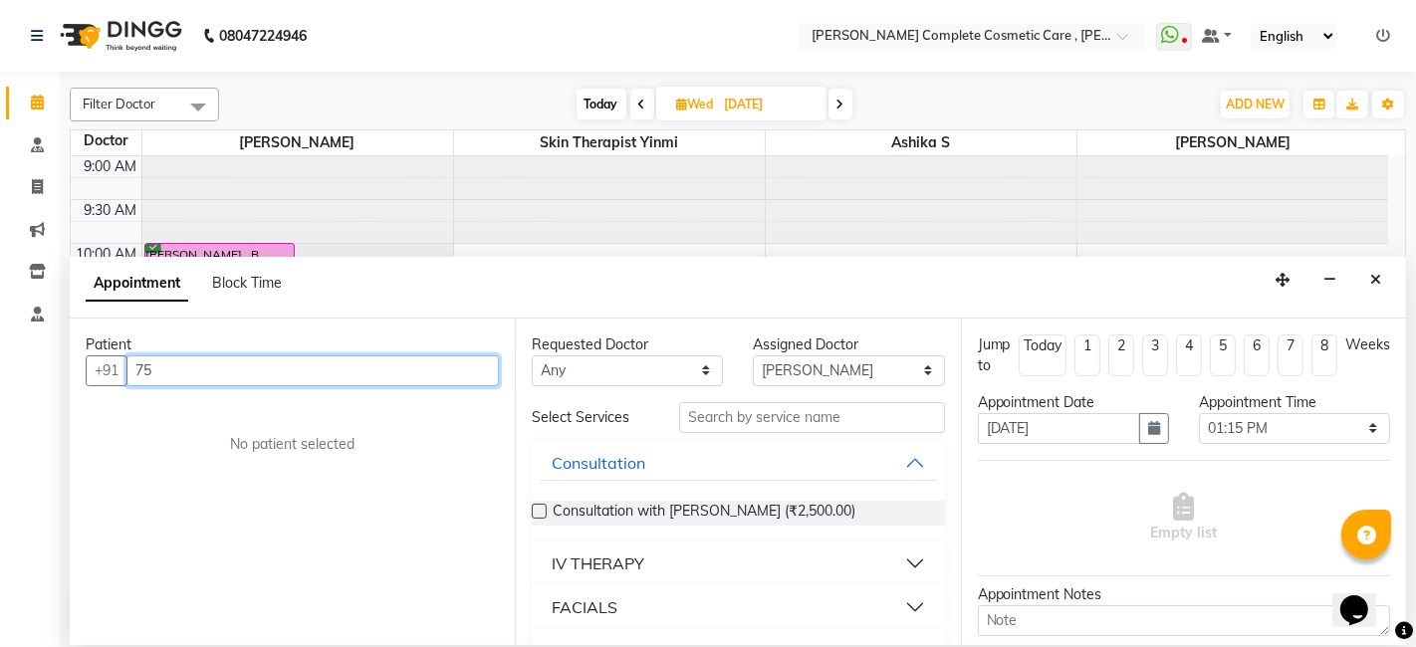
type input "7"
paste input "[PHONE_NUMBER]"
click at [207, 378] on input "[PHONE_NUMBER]" at bounding box center [266, 371] width 281 height 31
click at [163, 373] on input "[PHONE_NUMBER]" at bounding box center [266, 371] width 281 height 31
click at [259, 365] on input "9442012764" at bounding box center [266, 371] width 281 height 31
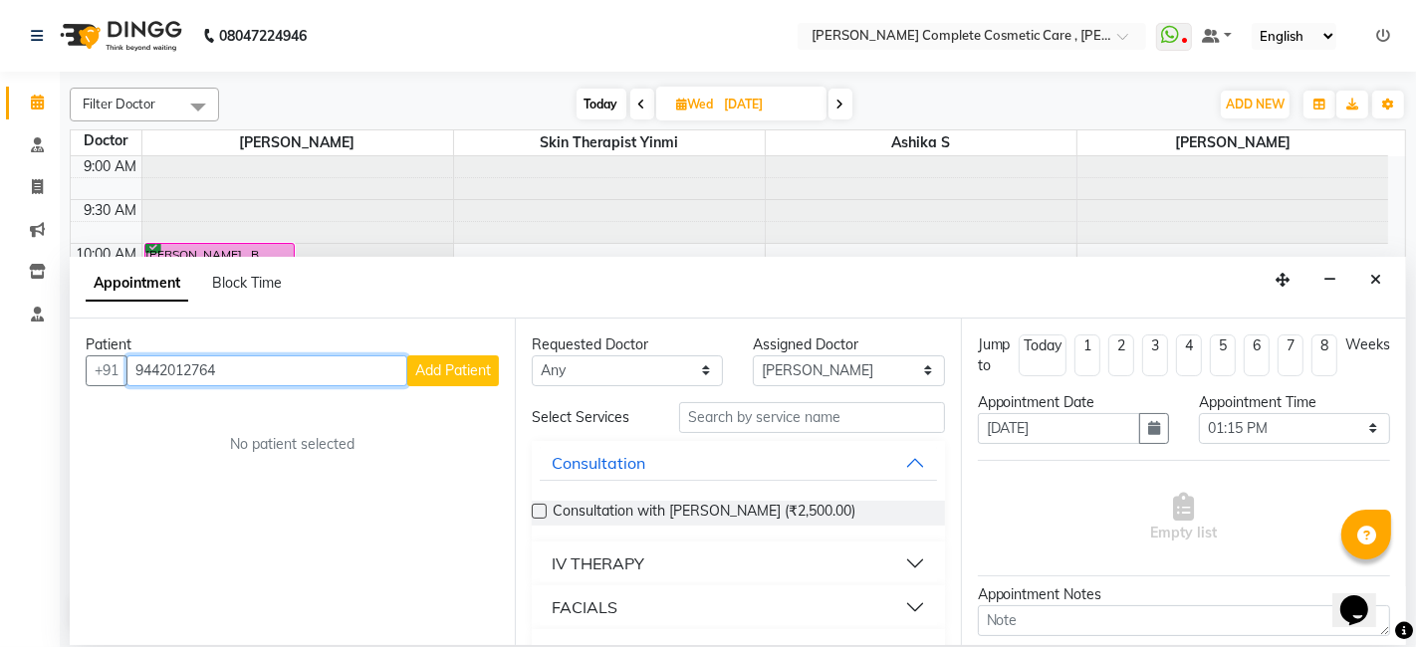
type input "9442012764"
